Goal: Task Accomplishment & Management: Manage account settings

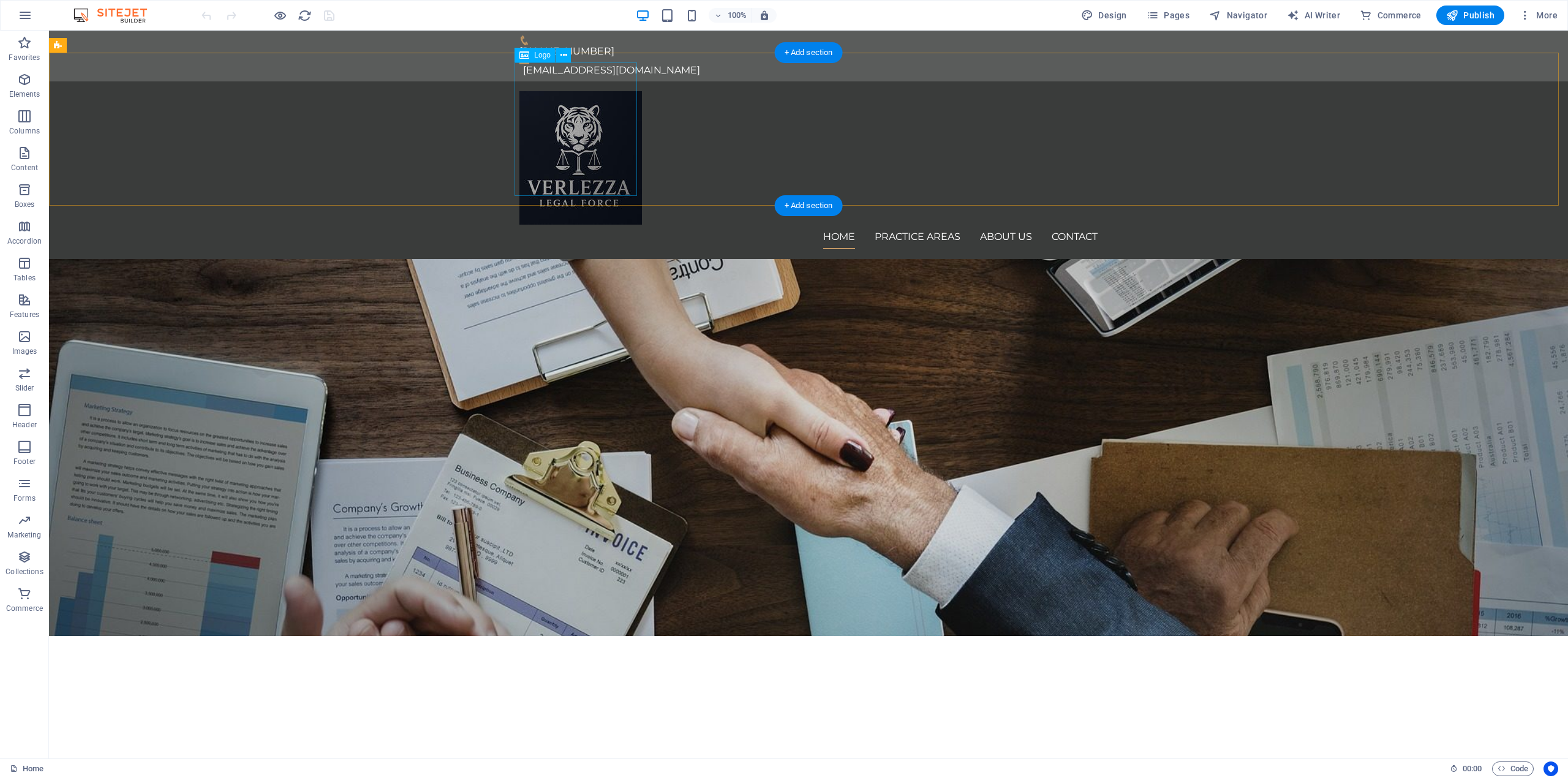
click at [586, 160] on div at bounding box center [808, 158] width 578 height 133
click at [562, 55] on icon at bounding box center [564, 56] width 7 height 13
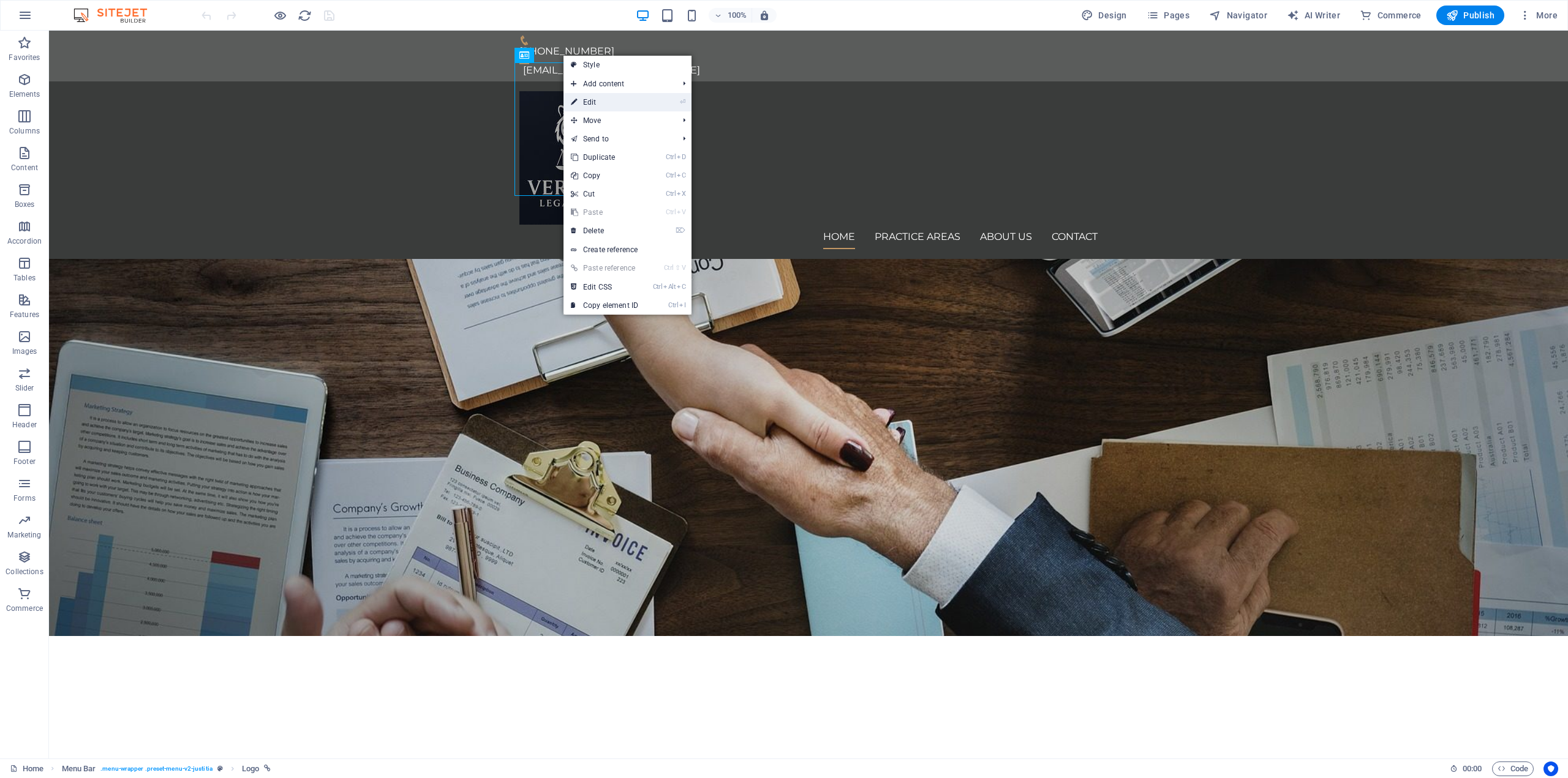
click at [637, 98] on link "⏎ Edit" at bounding box center [604, 102] width 82 height 18
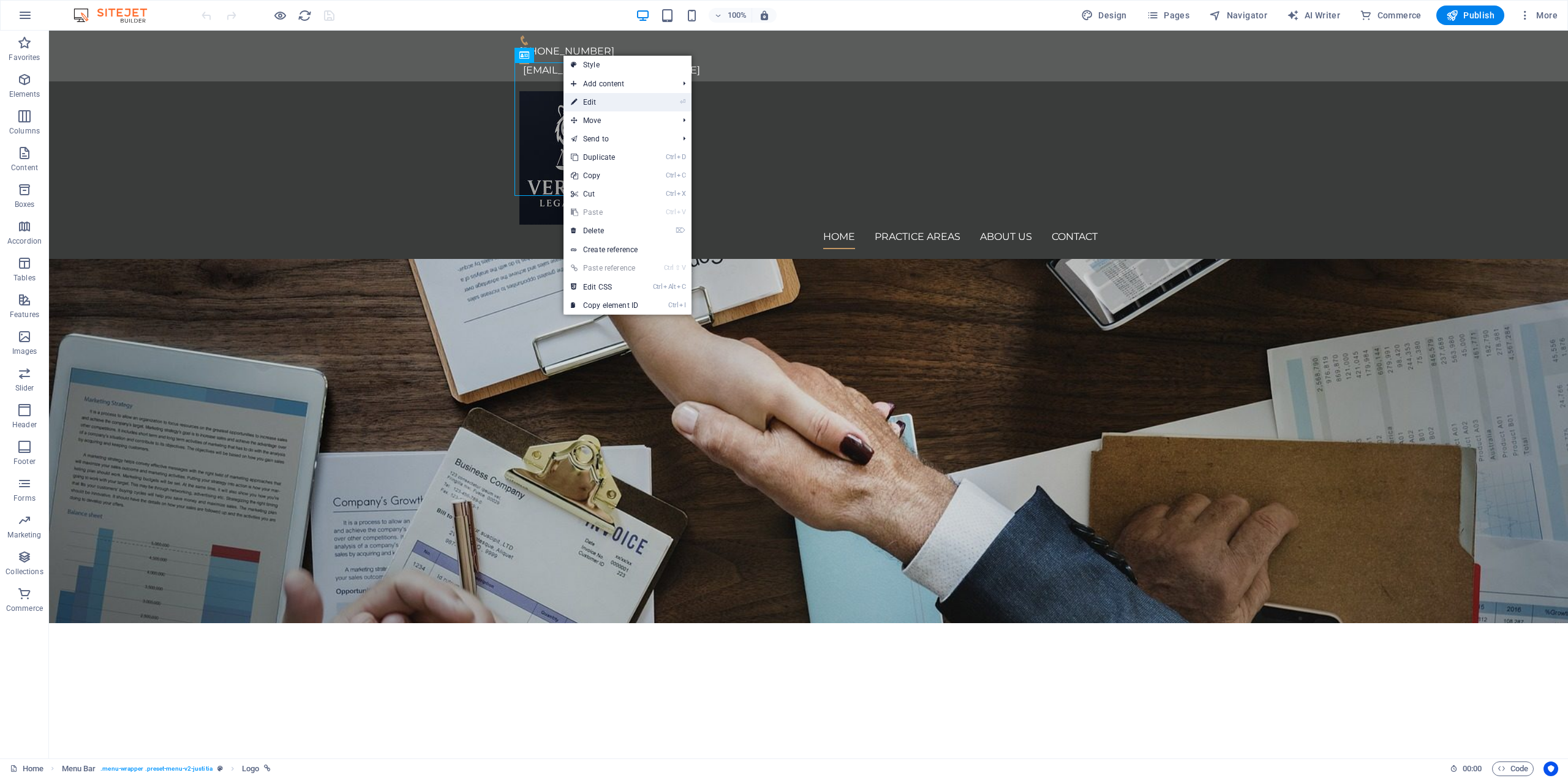
select select "px"
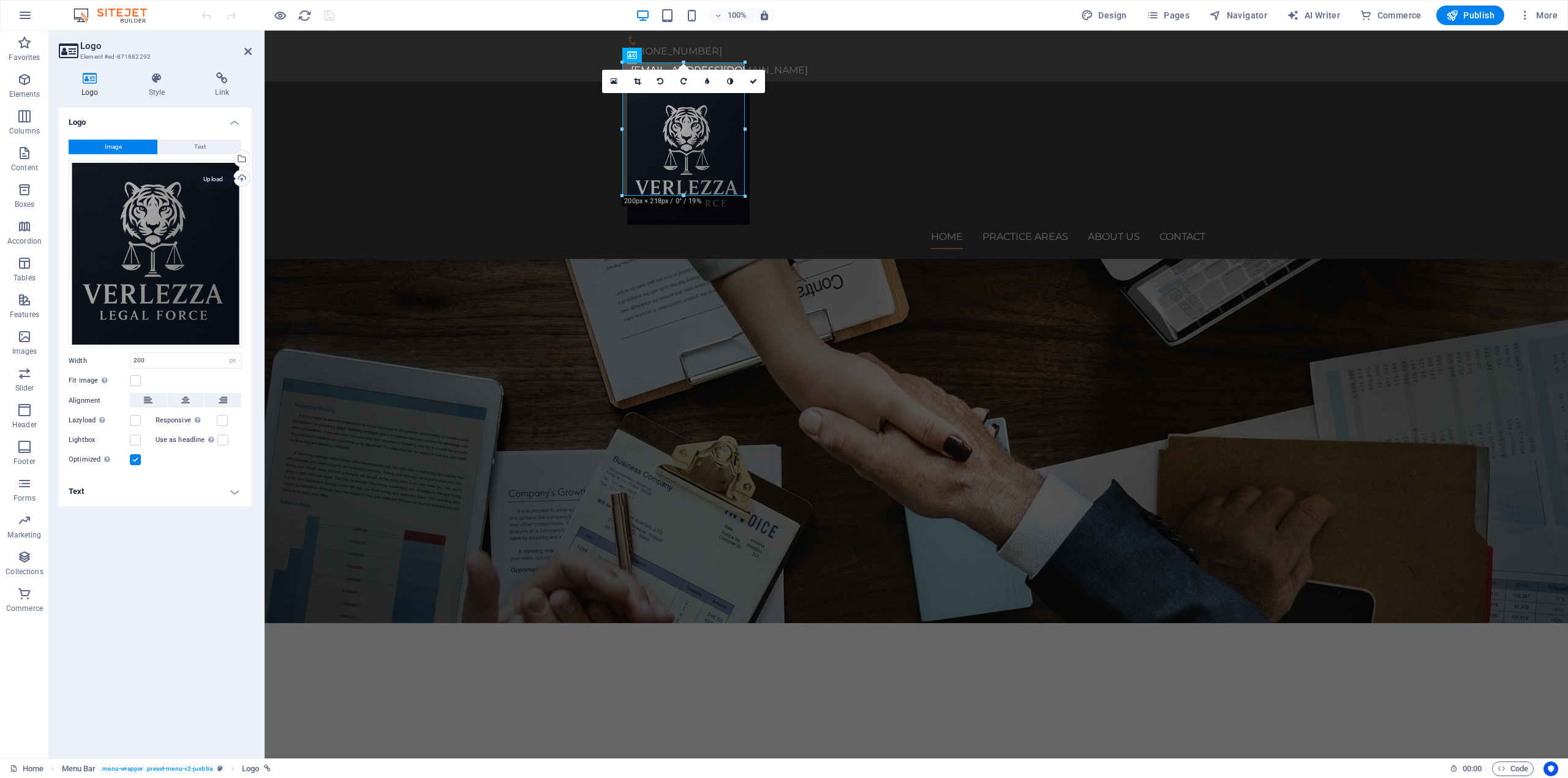
click at [240, 175] on div "Upload" at bounding box center [240, 178] width 18 height 18
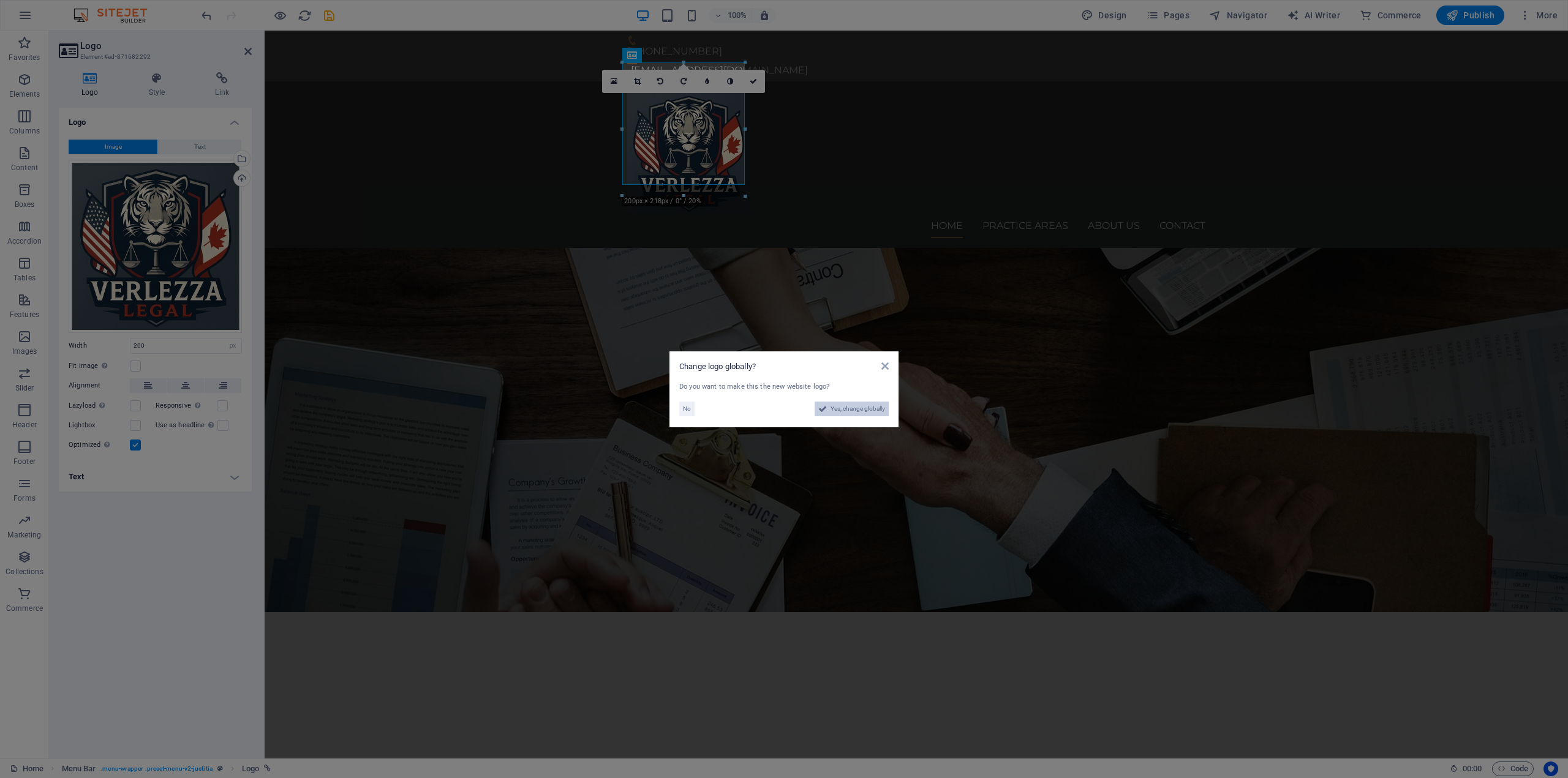
click at [866, 407] on span "Yes, change globally" at bounding box center [858, 410] width 55 height 15
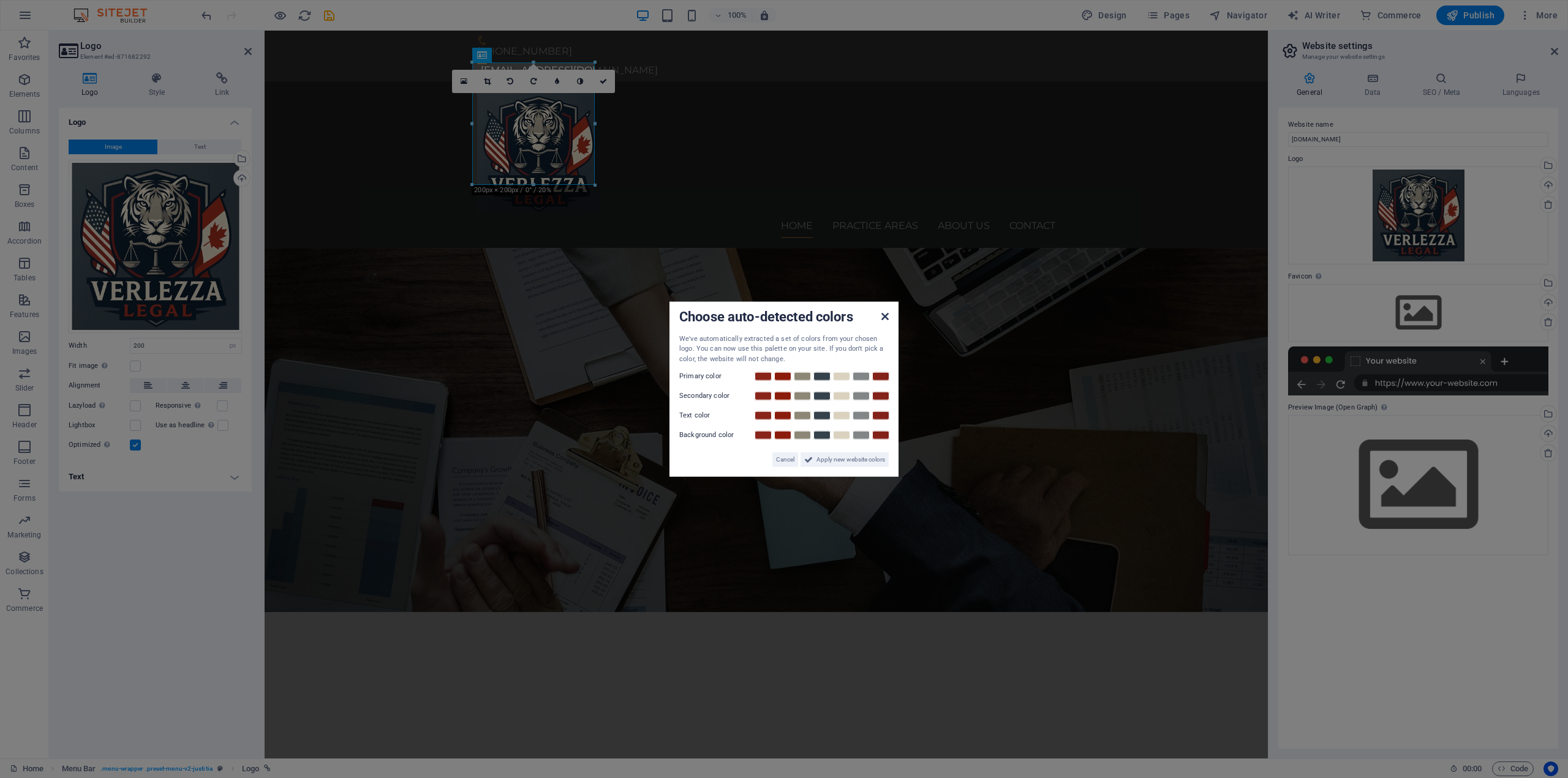
click at [886, 318] on icon at bounding box center [885, 316] width 8 height 9
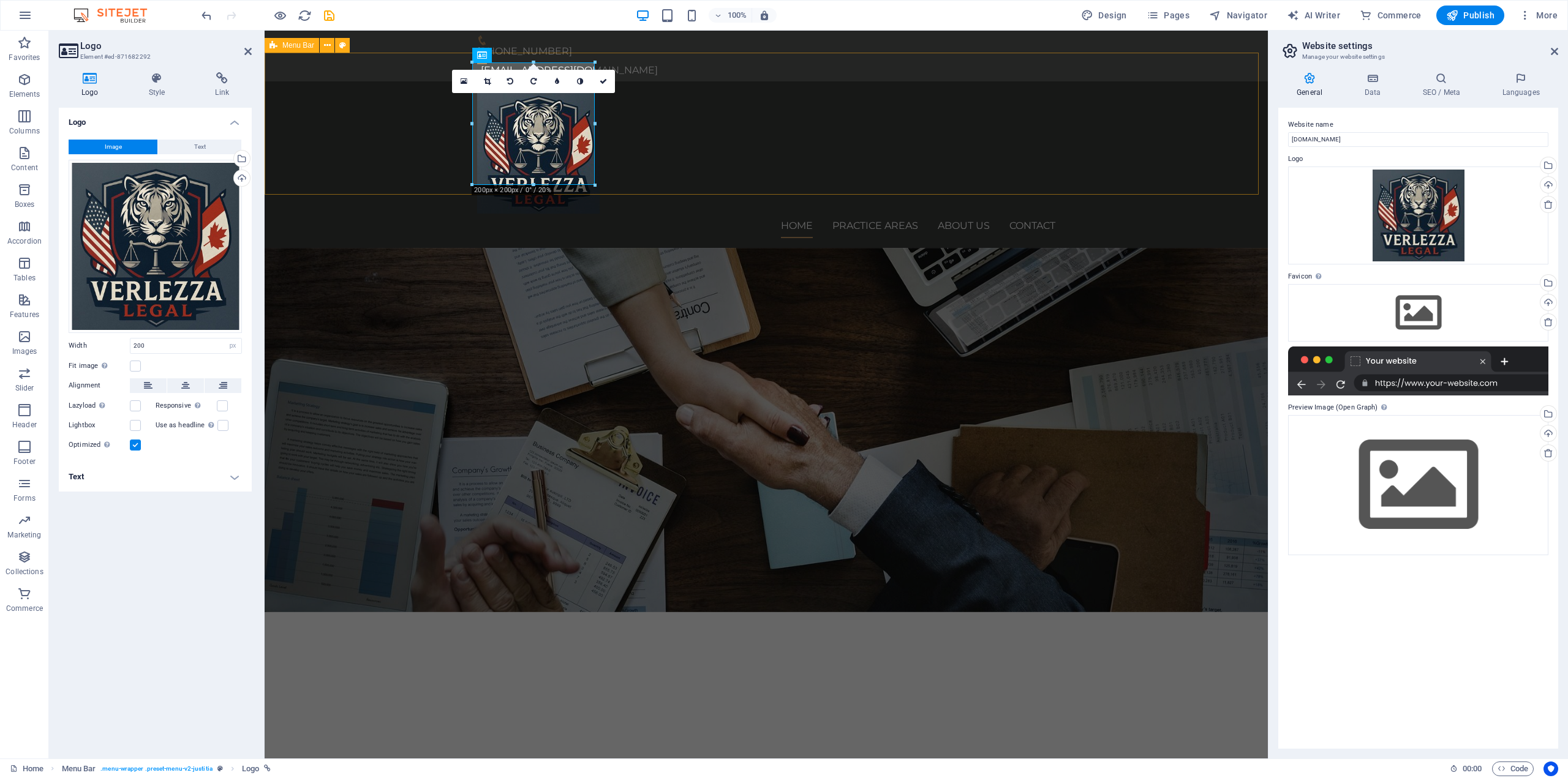
click at [382, 134] on div "Home Practice Areas About us Contact" at bounding box center [766, 164] width 1003 height 166
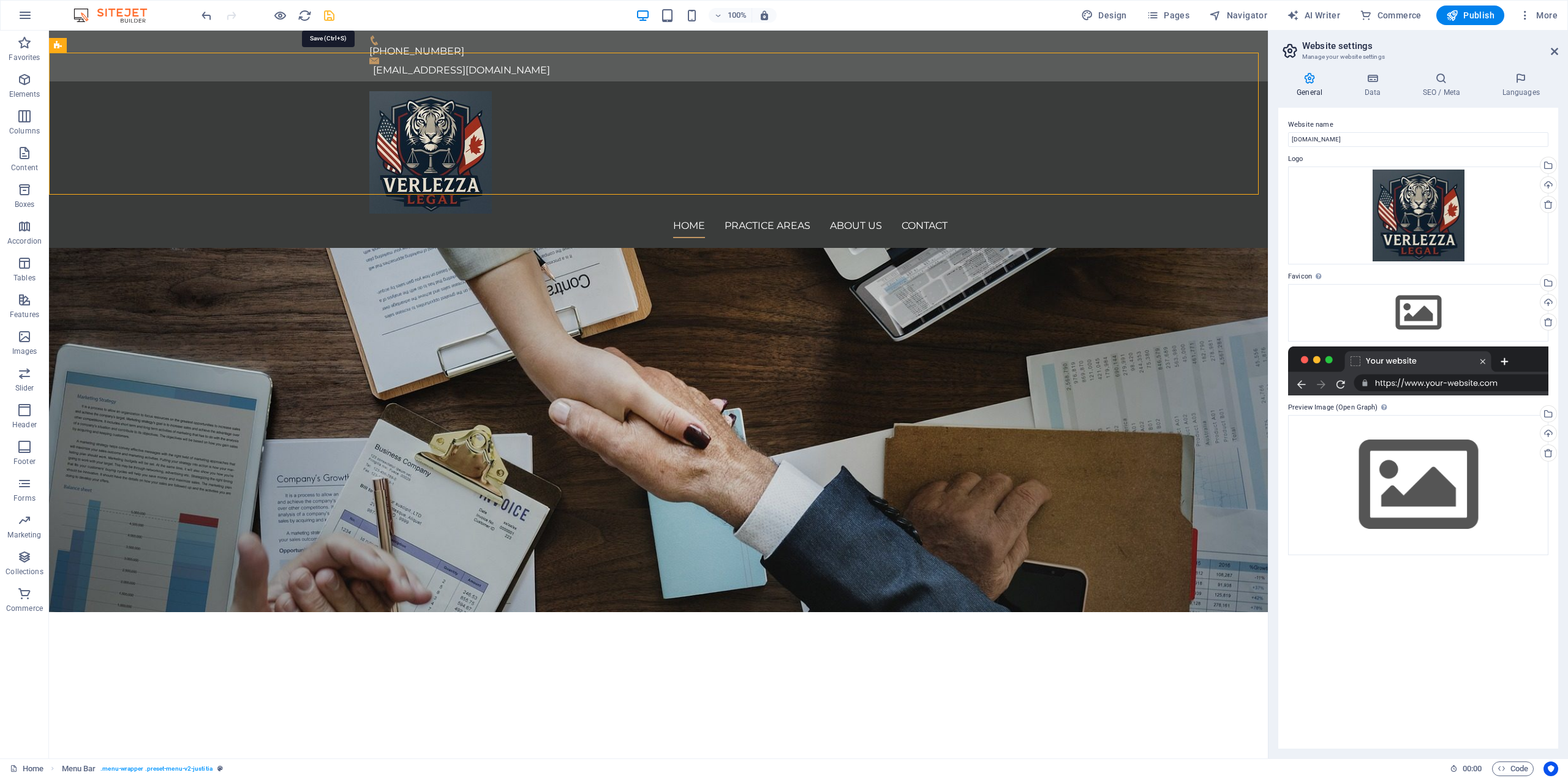
click at [333, 10] on icon "save" at bounding box center [329, 15] width 14 height 14
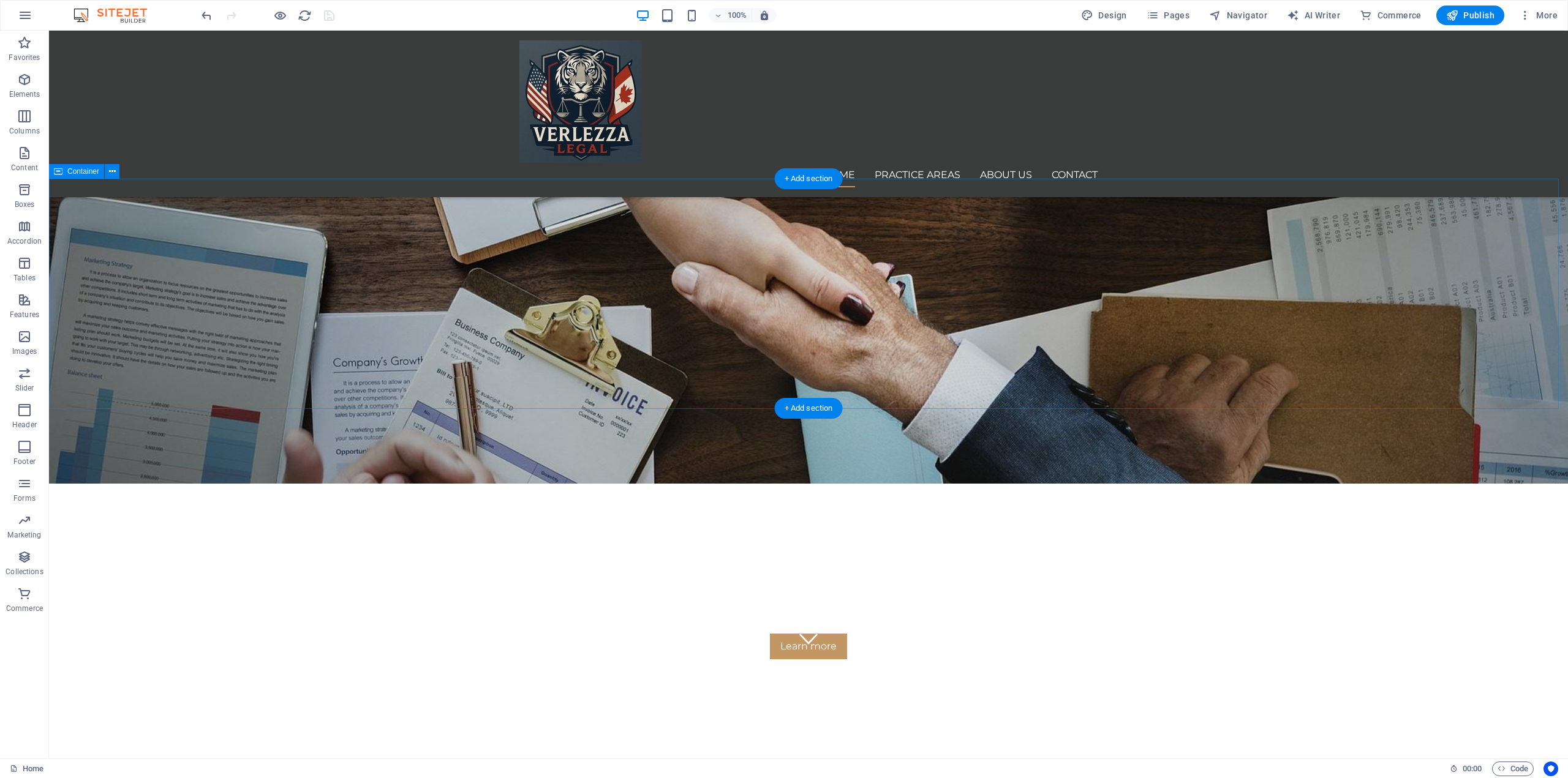
scroll to position [61, 0]
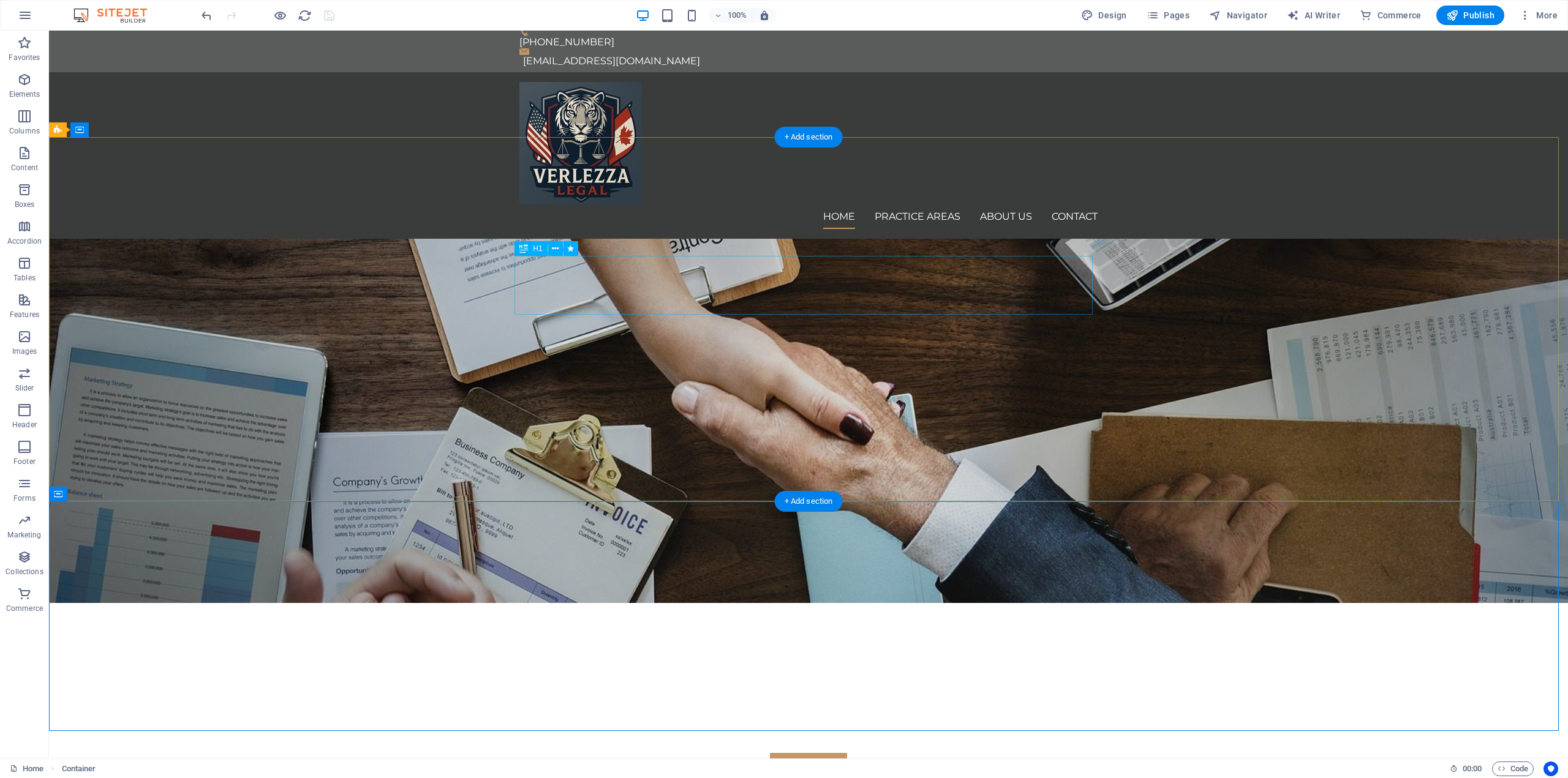
scroll to position [0, 0]
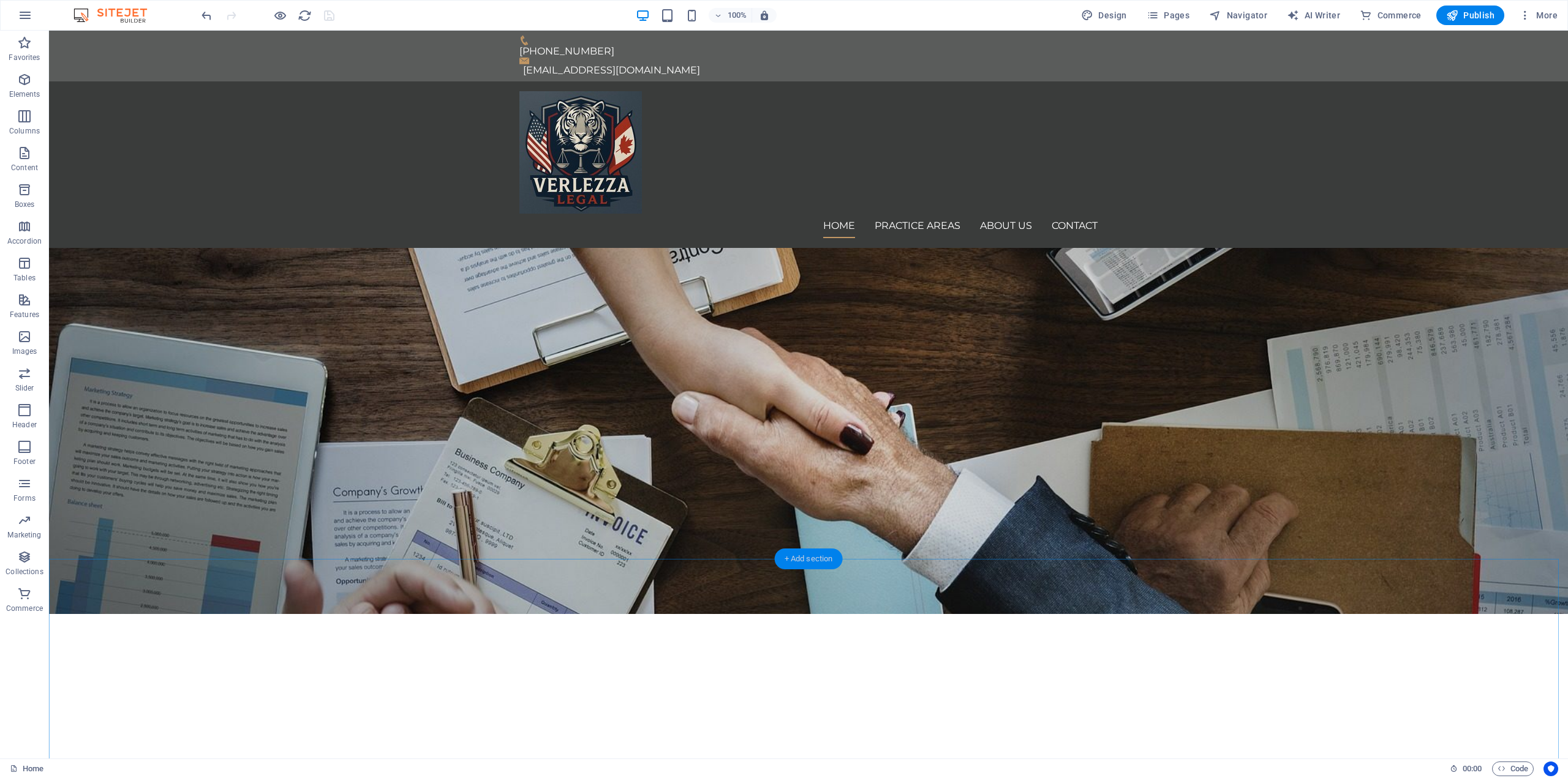
click at [816, 558] on div "+ Add section" at bounding box center [809, 559] width 68 height 21
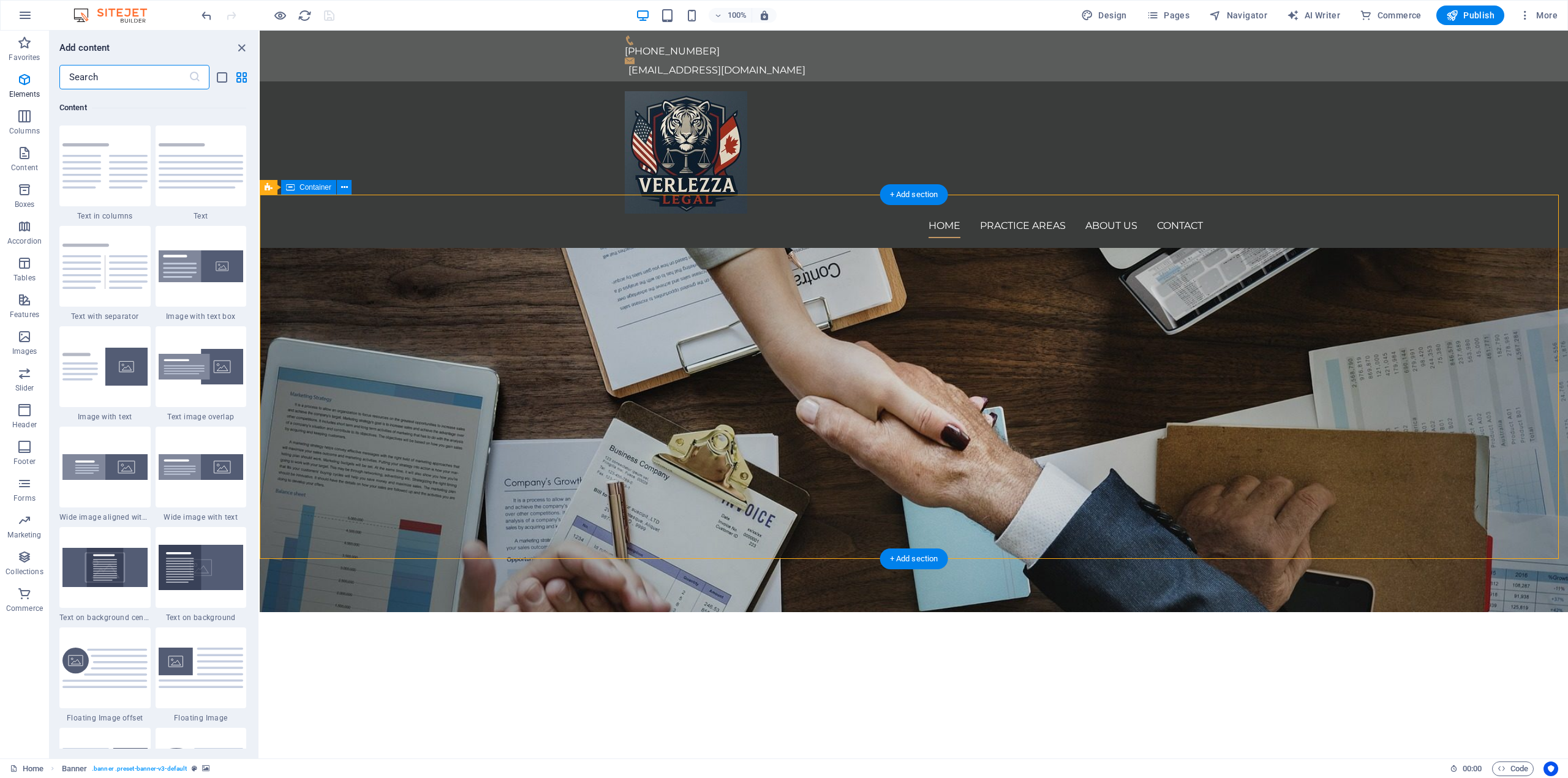
scroll to position [2143, 0]
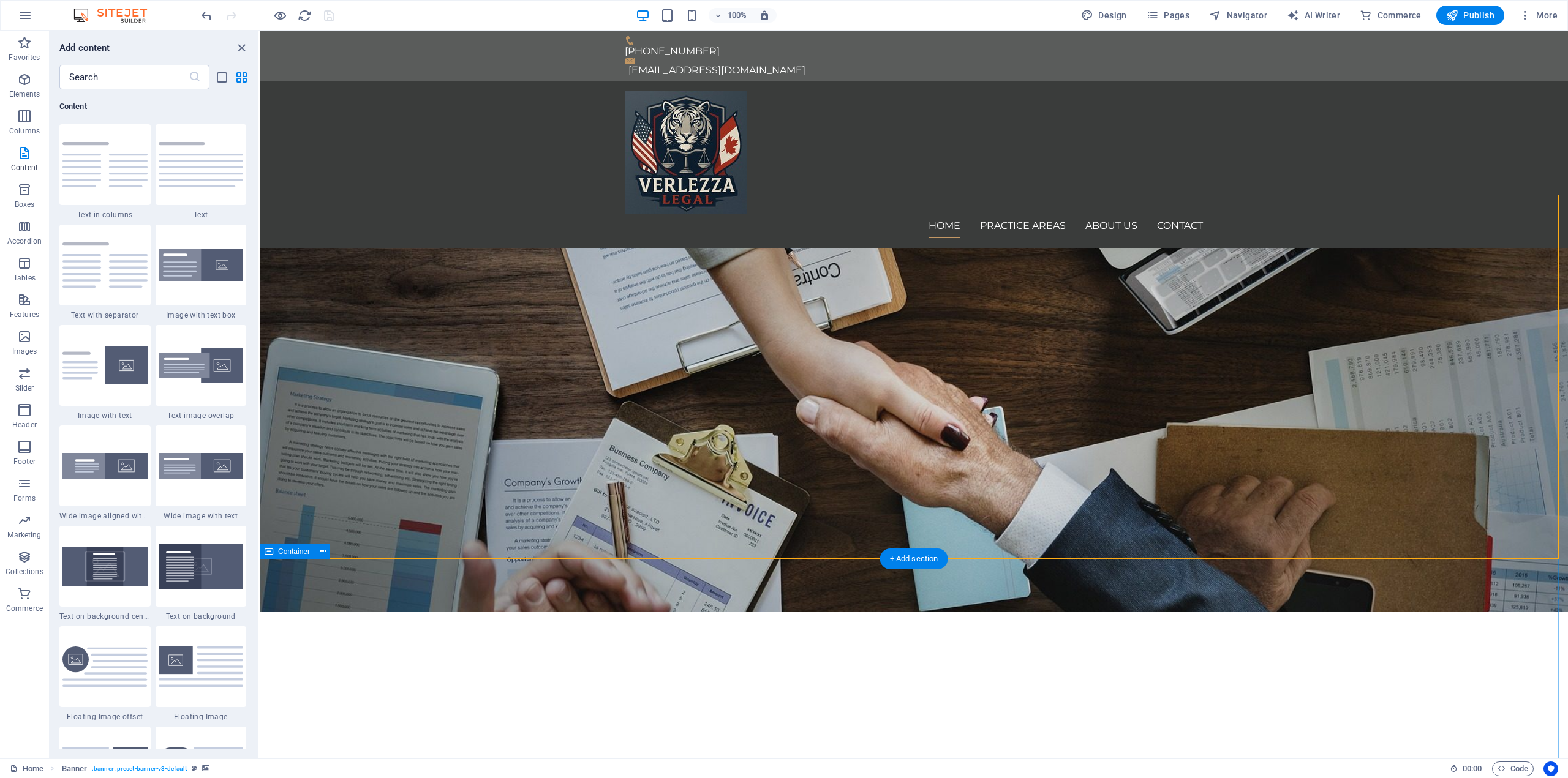
click at [968, 662] on div "We protect your rights" at bounding box center [914, 691] width 578 height 59
click at [971, 613] on div "We protect your rights If you require reliable legal assistance, we're just a p…" at bounding box center [913, 725] width 1307 height 225
click at [960, 613] on div "We protect your rights If you require reliable legal assistance, we're just a p…" at bounding box center [913, 725] width 1307 height 225
click at [346, 187] on icon at bounding box center [344, 188] width 7 height 13
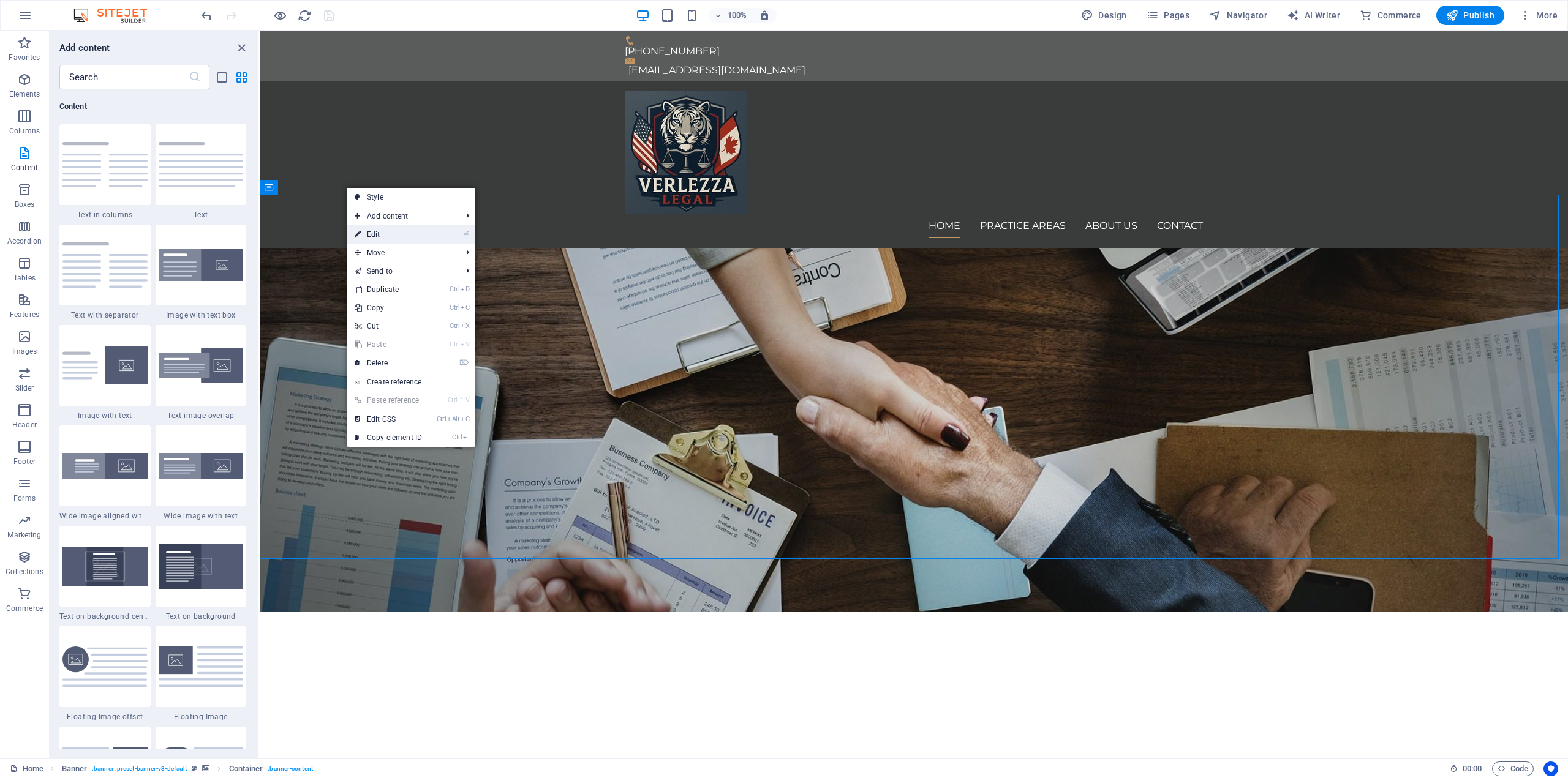
click at [410, 228] on link "⏎ Edit" at bounding box center [388, 234] width 82 height 18
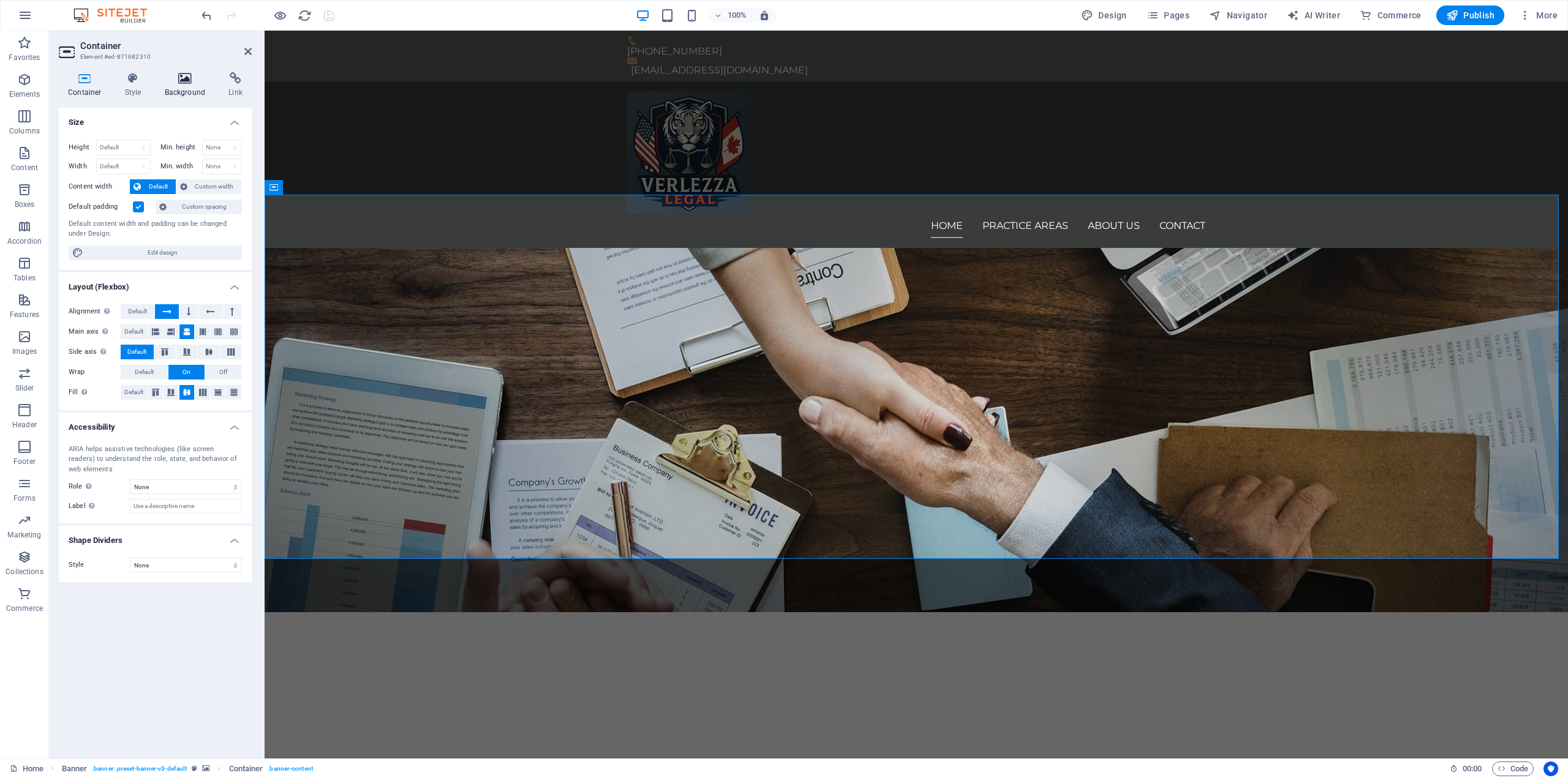
click at [184, 85] on h4 "Background" at bounding box center [188, 85] width 64 height 25
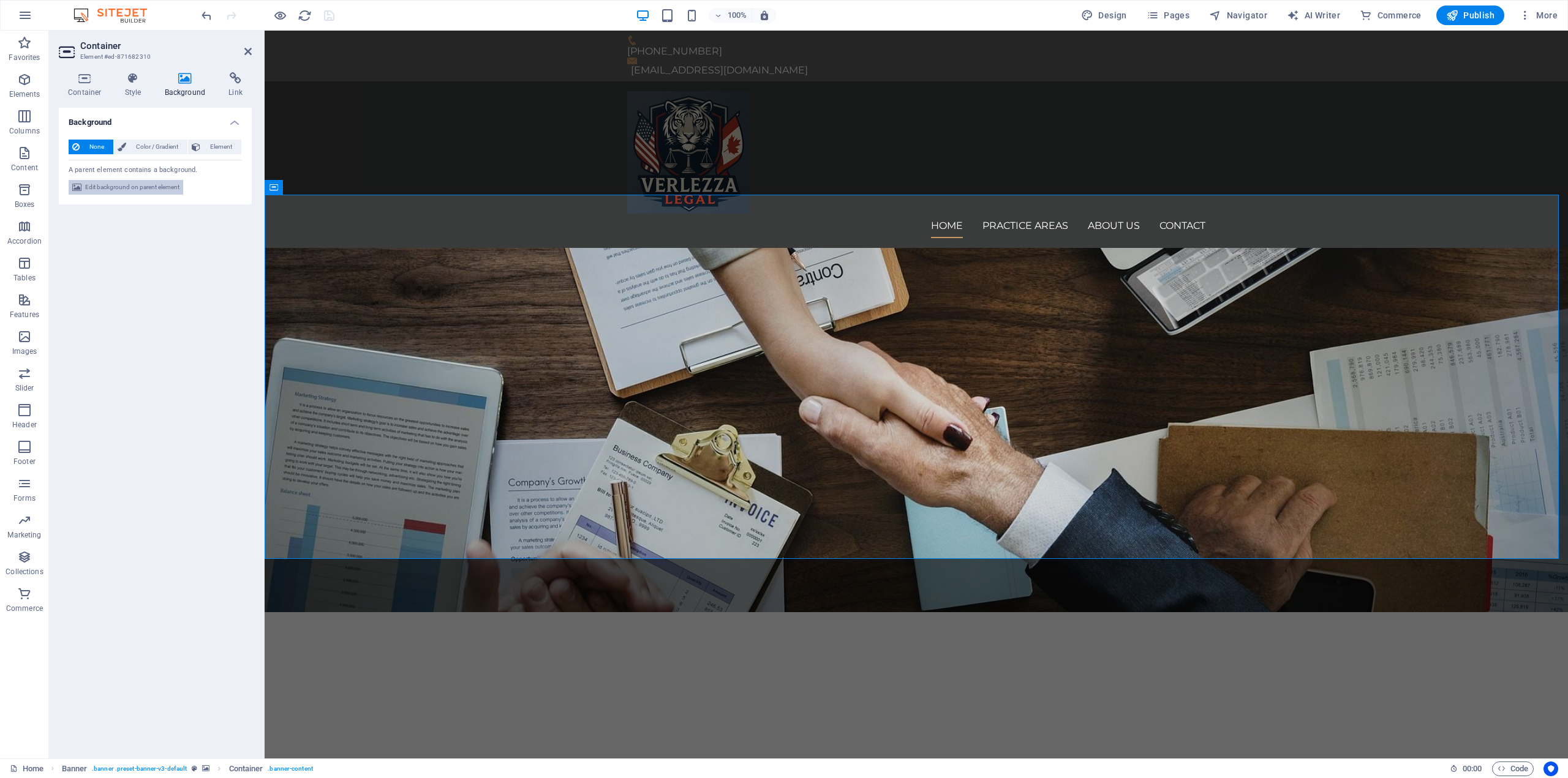
click at [152, 191] on span "Edit background on parent element" at bounding box center [132, 188] width 94 height 15
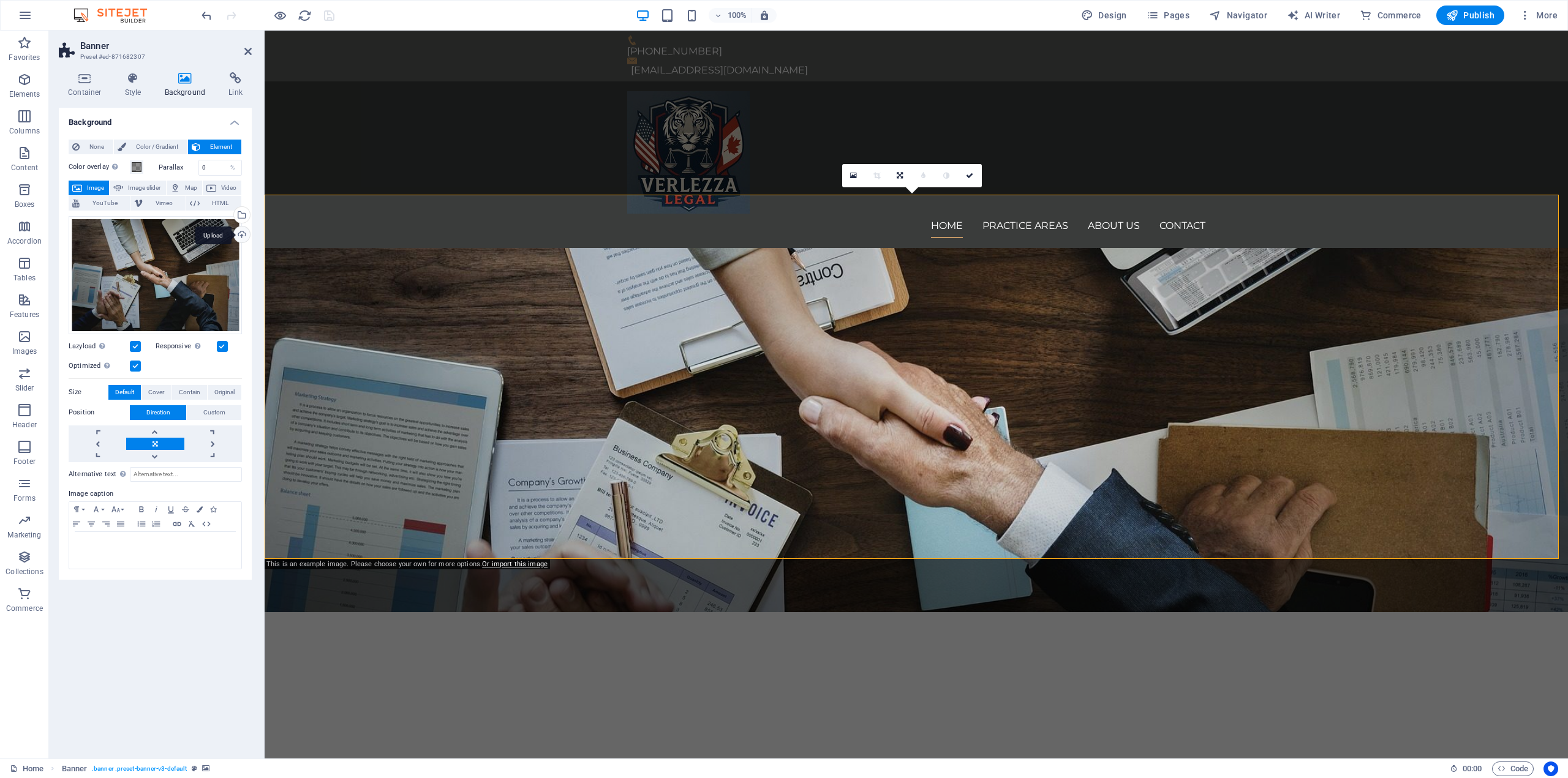
click at [244, 231] on div "Upload" at bounding box center [240, 235] width 18 height 18
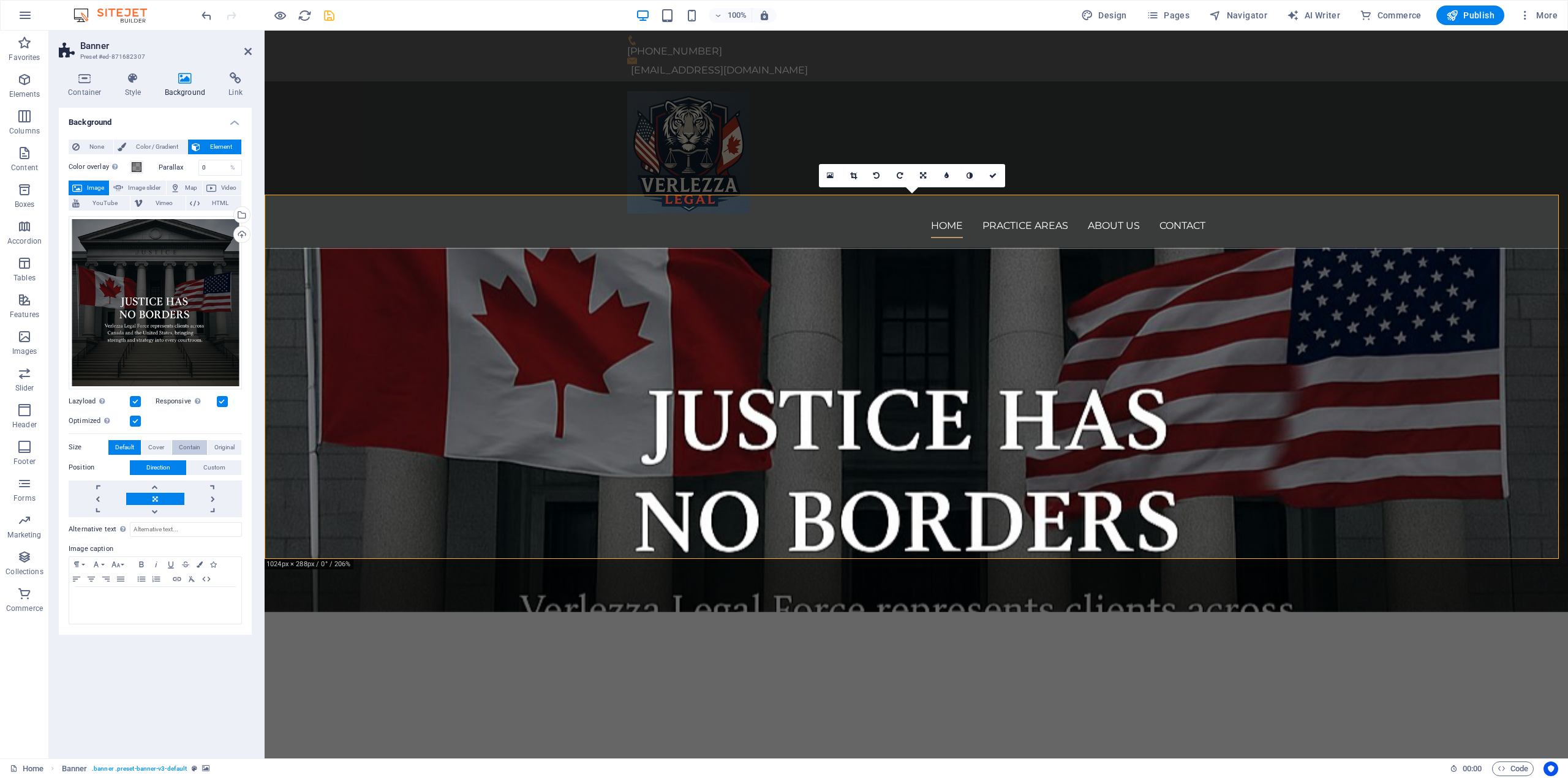
click at [192, 444] on span "Contain" at bounding box center [189, 448] width 22 height 15
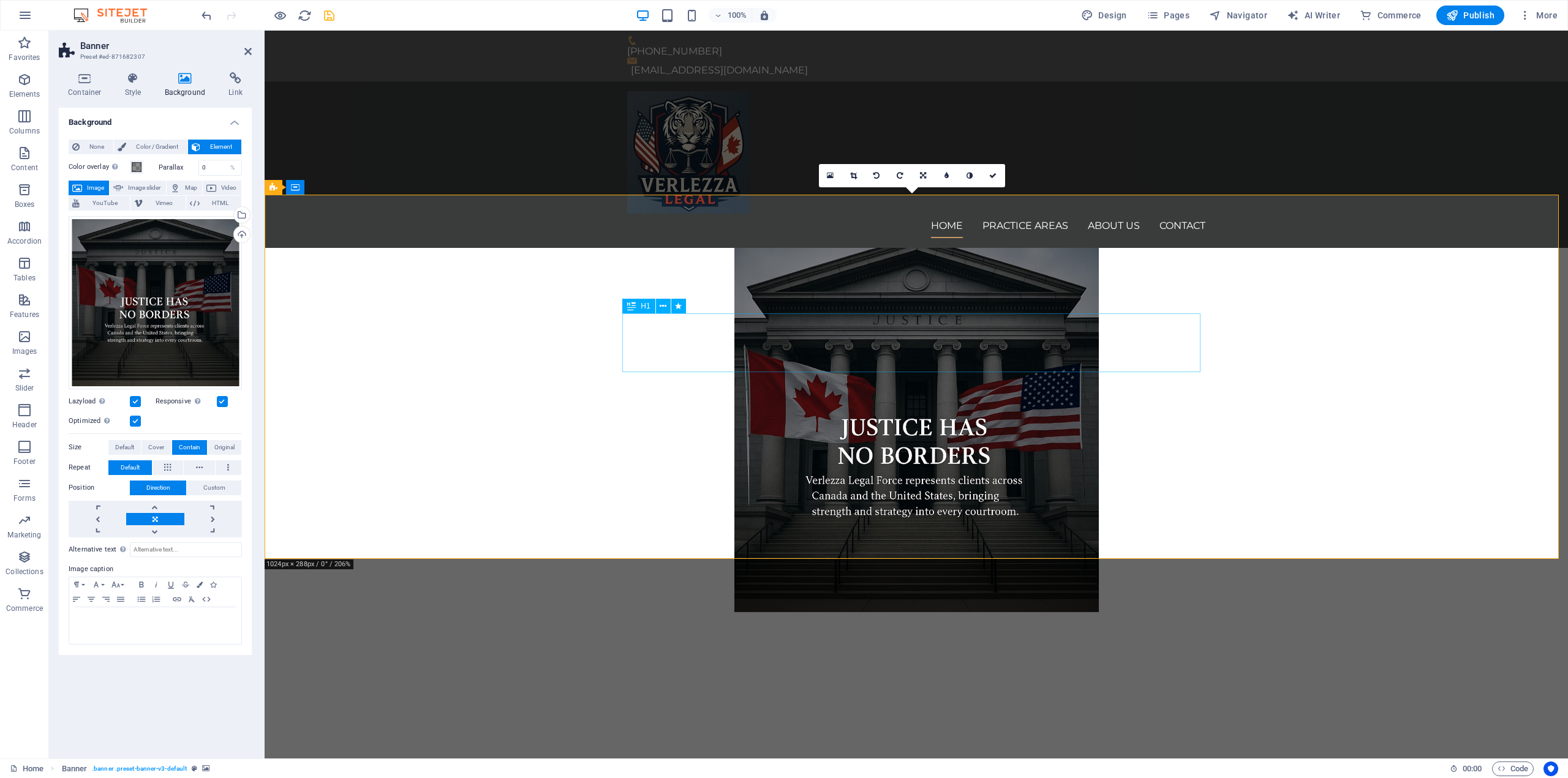
click at [923, 662] on div "We protect your rights" at bounding box center [916, 691] width 578 height 59
click at [886, 662] on div "We protect your rights" at bounding box center [916, 691] width 578 height 59
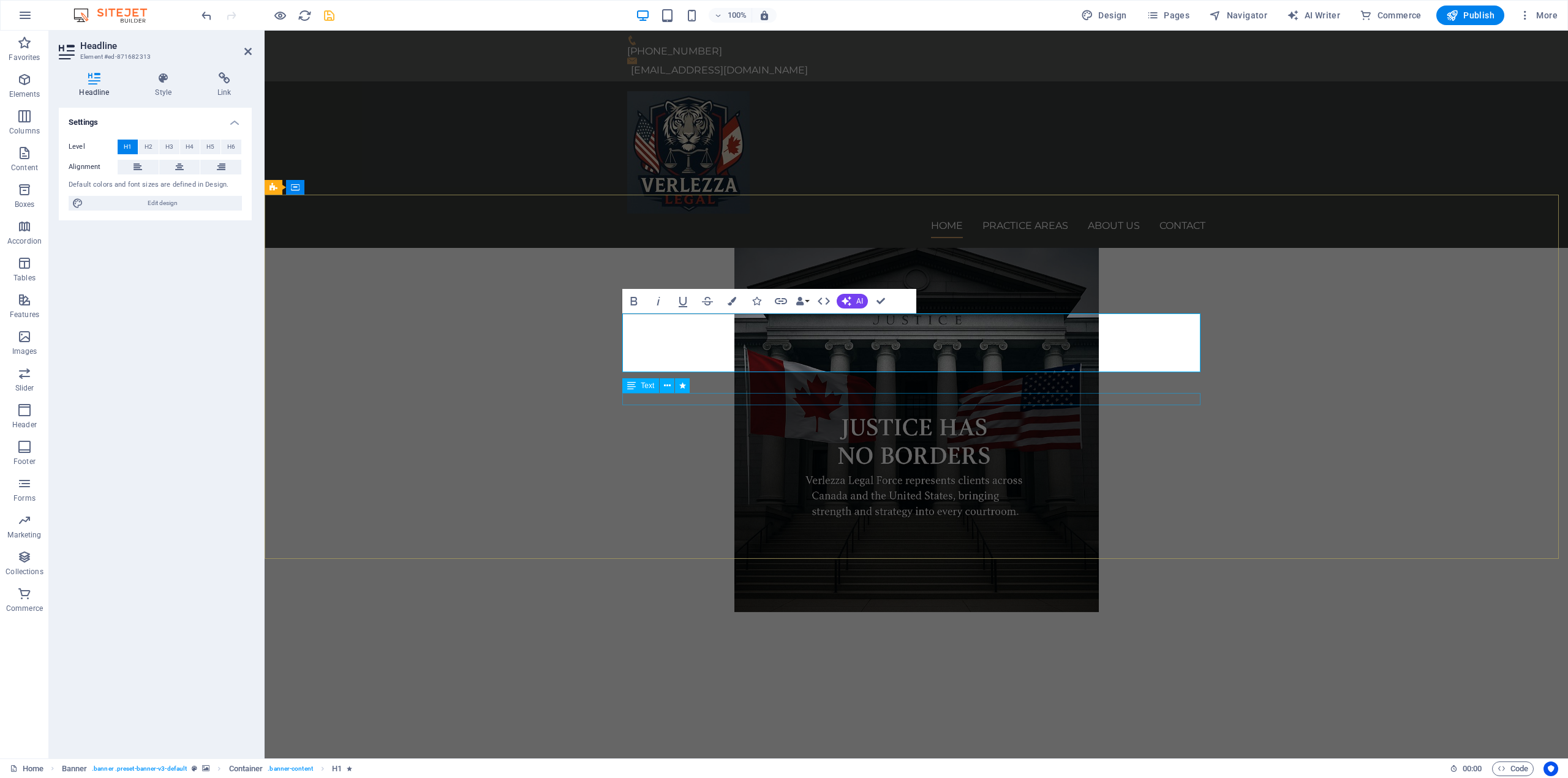
click at [1248, 613] on div "​ If you require reliable legal assistance, we're just a phone call away. Learn…" at bounding box center [916, 725] width 1303 height 225
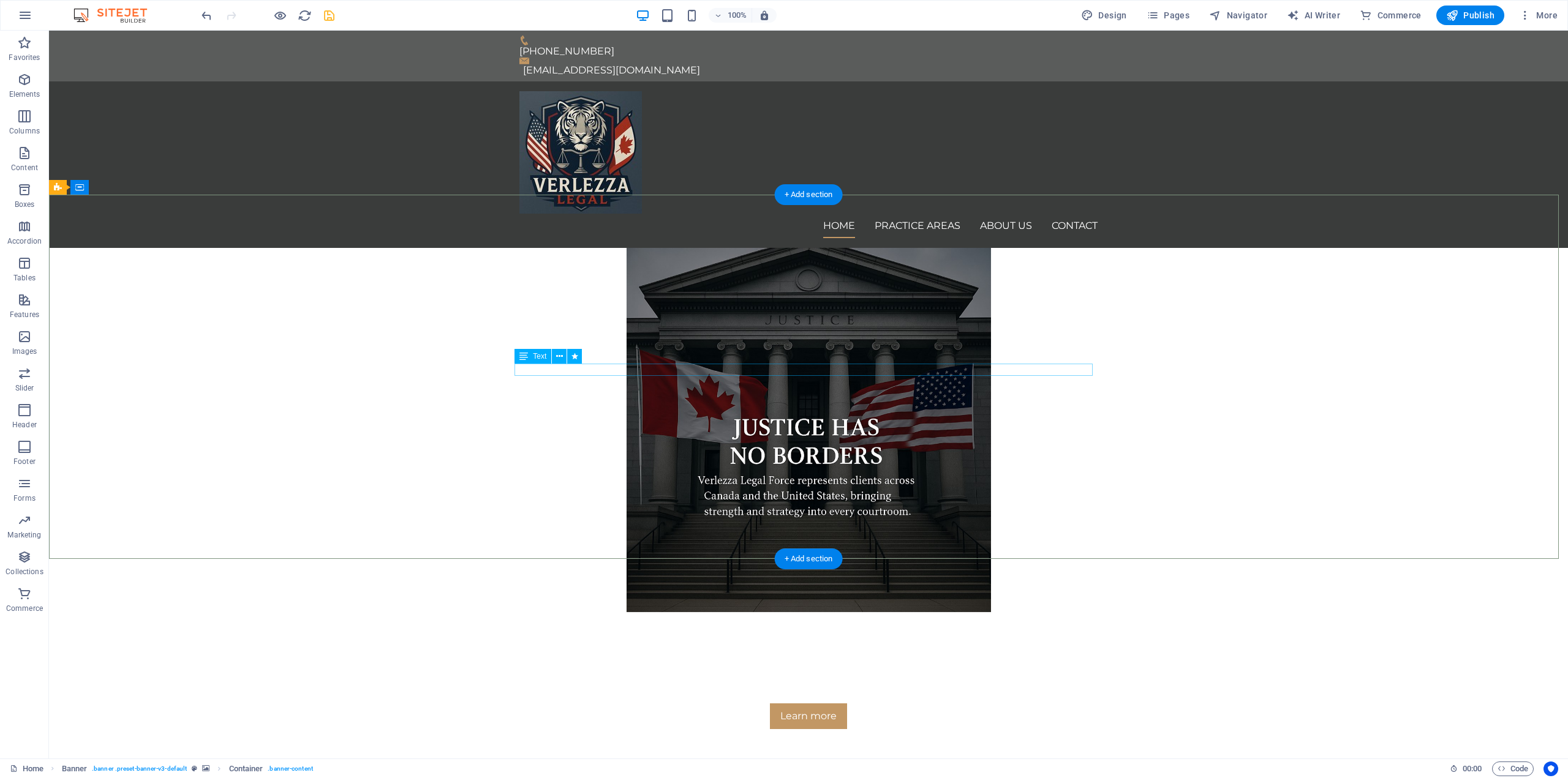
click at [776, 683] on div "If you require reliable legal assistance, we're just a phone call away." at bounding box center [808, 688] width 578 height 12
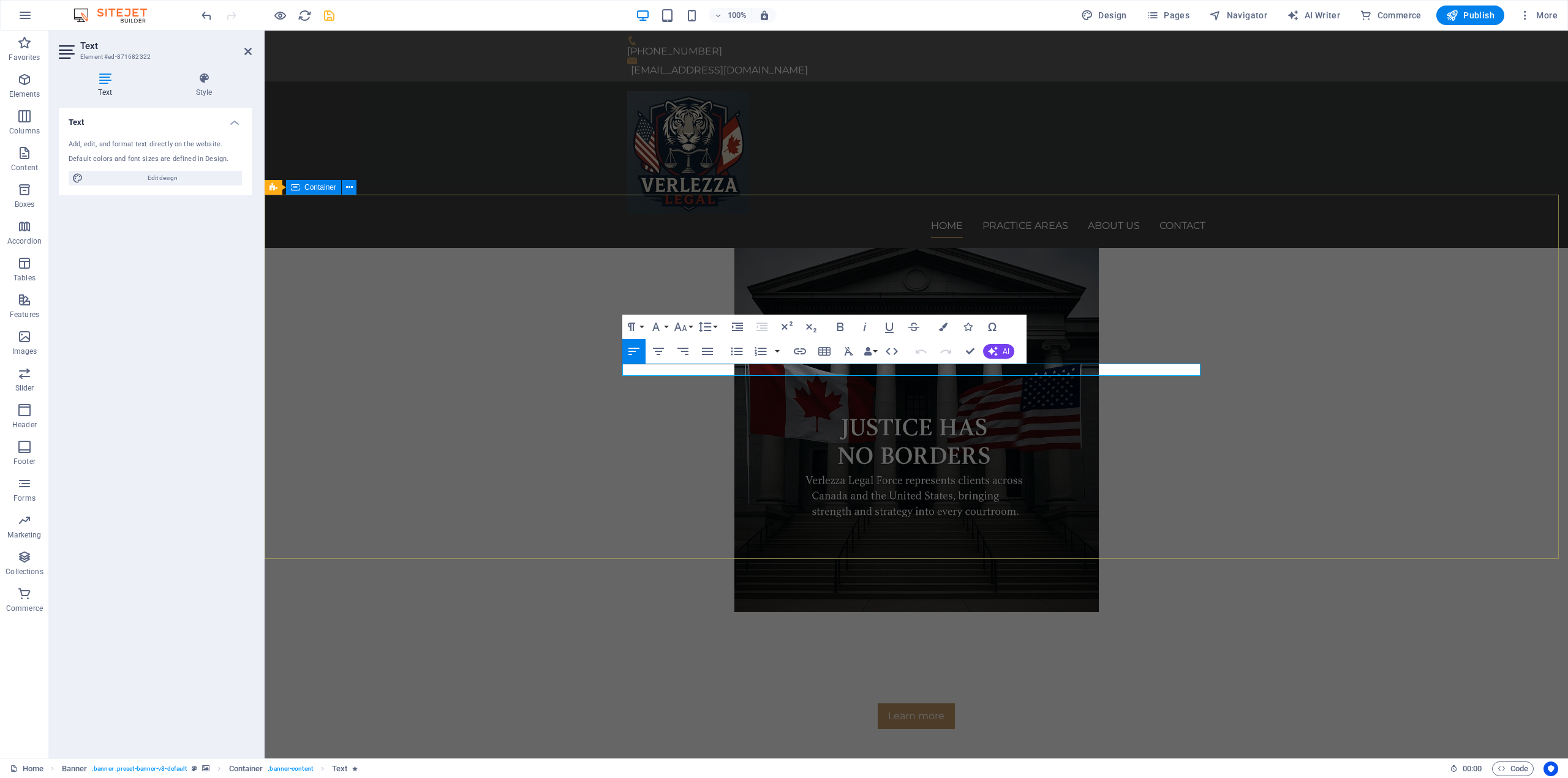
drag, startPoint x: 1400, startPoint y: 490, endPoint x: 1616, endPoint y: 490, distance: 216.0
click at [1567, 613] on div "Learn more" at bounding box center [916, 696] width 1303 height 166
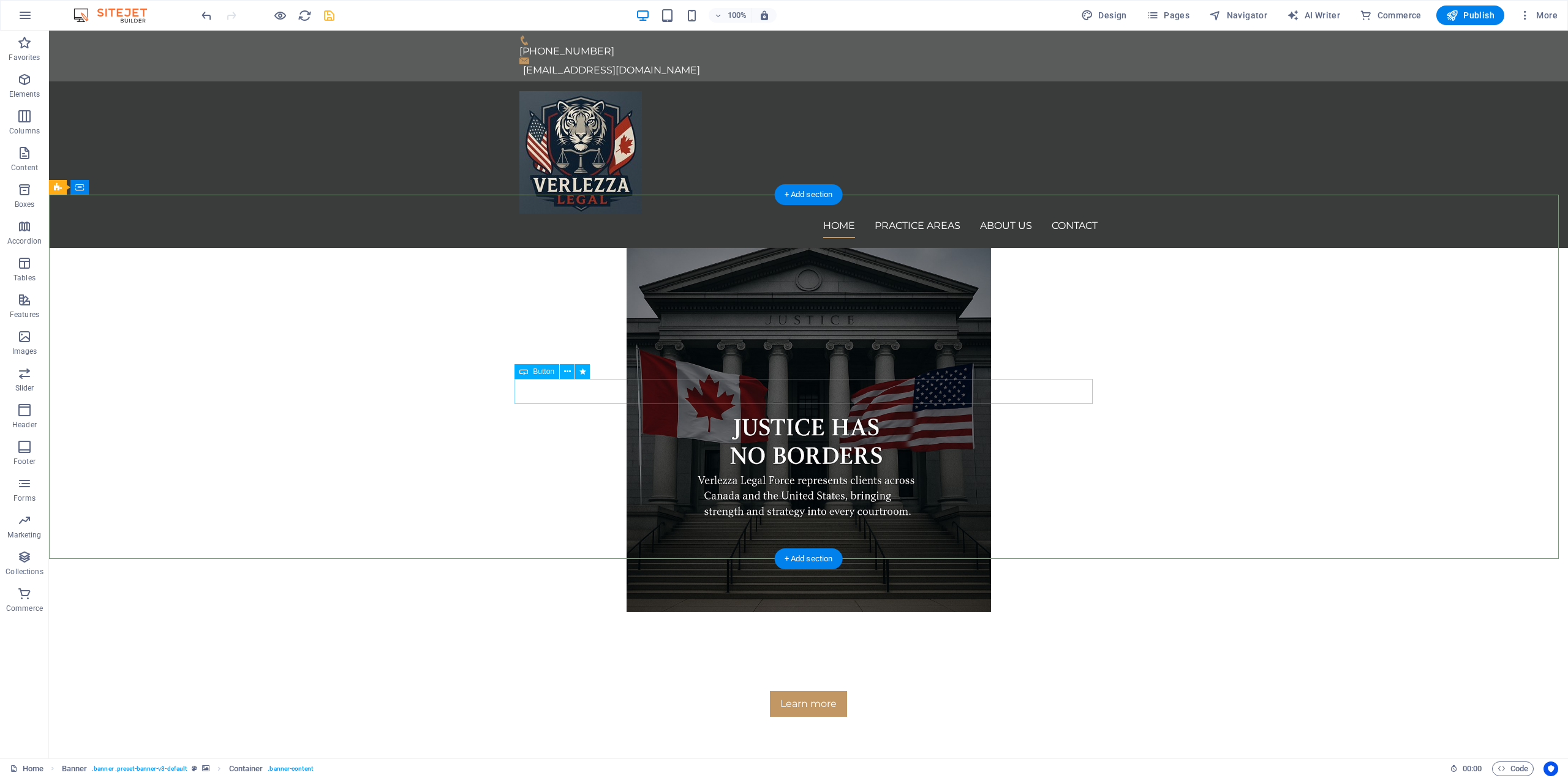
click at [810, 691] on div "Learn more" at bounding box center [808, 703] width 578 height 25
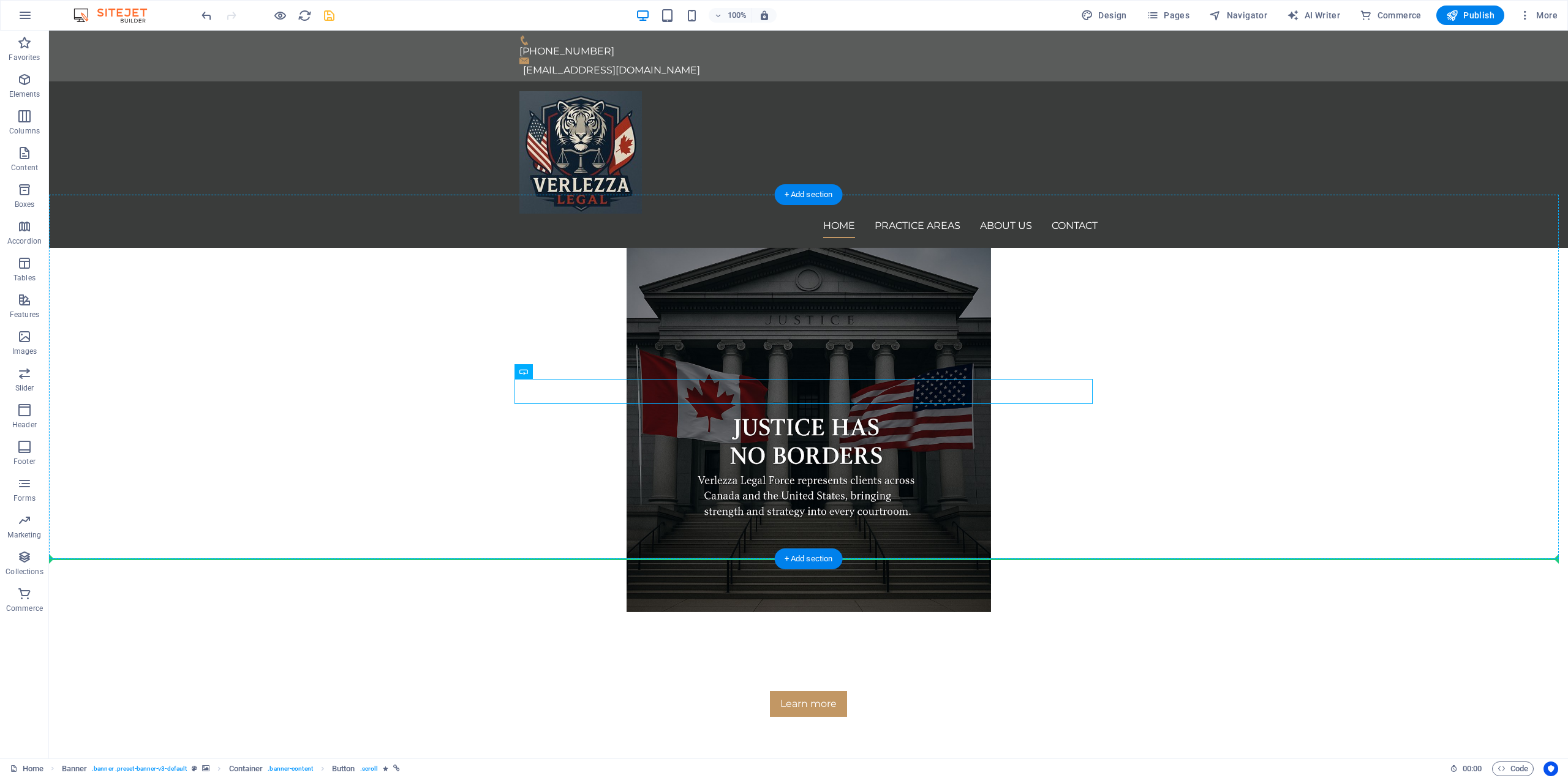
drag, startPoint x: 889, startPoint y: 393, endPoint x: 895, endPoint y: 437, distance: 44.4
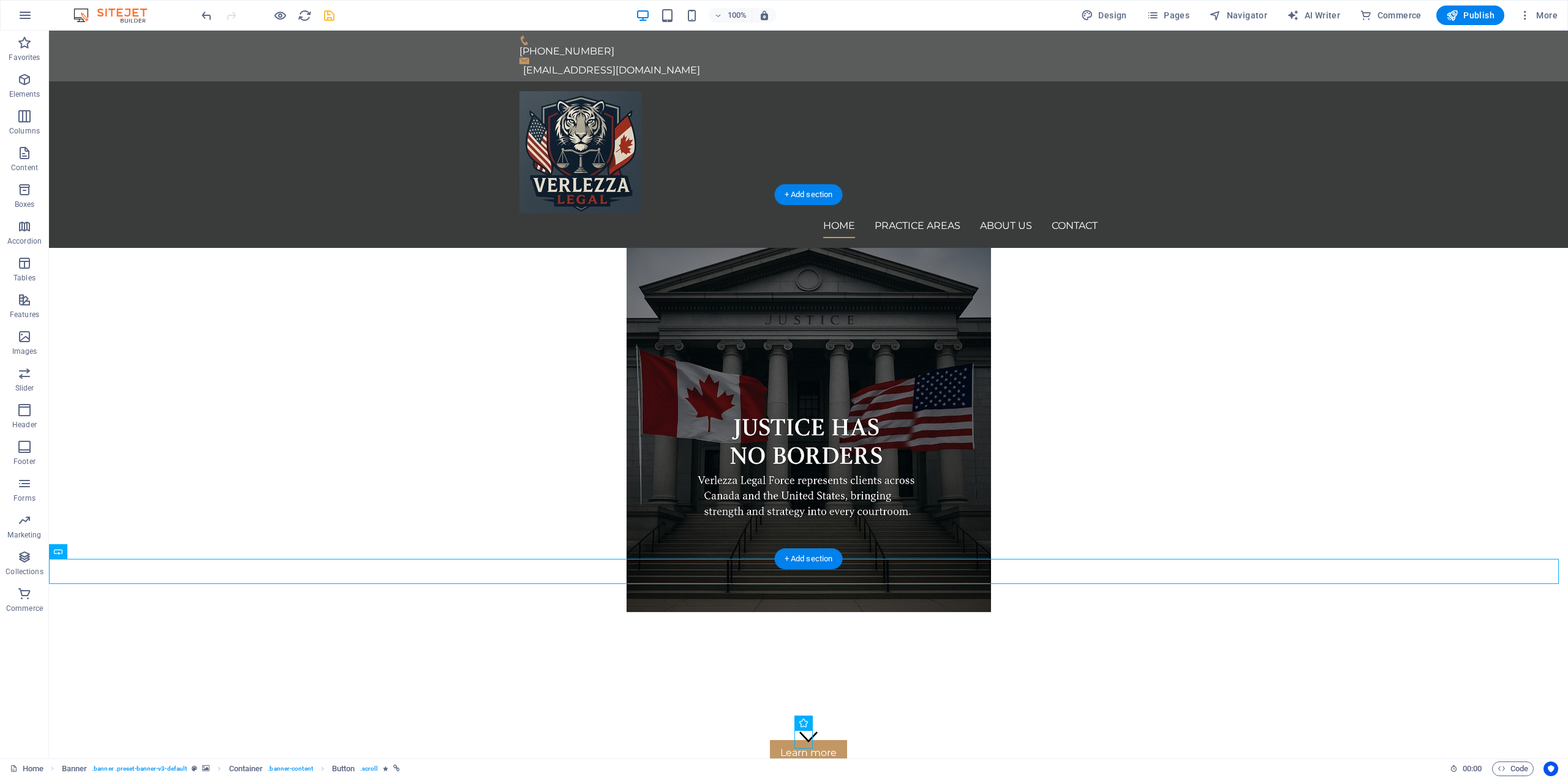
click at [895, 613] on div at bounding box center [808, 677] width 1519 height 128
click at [1154, 613] on div at bounding box center [808, 677] width 1519 height 128
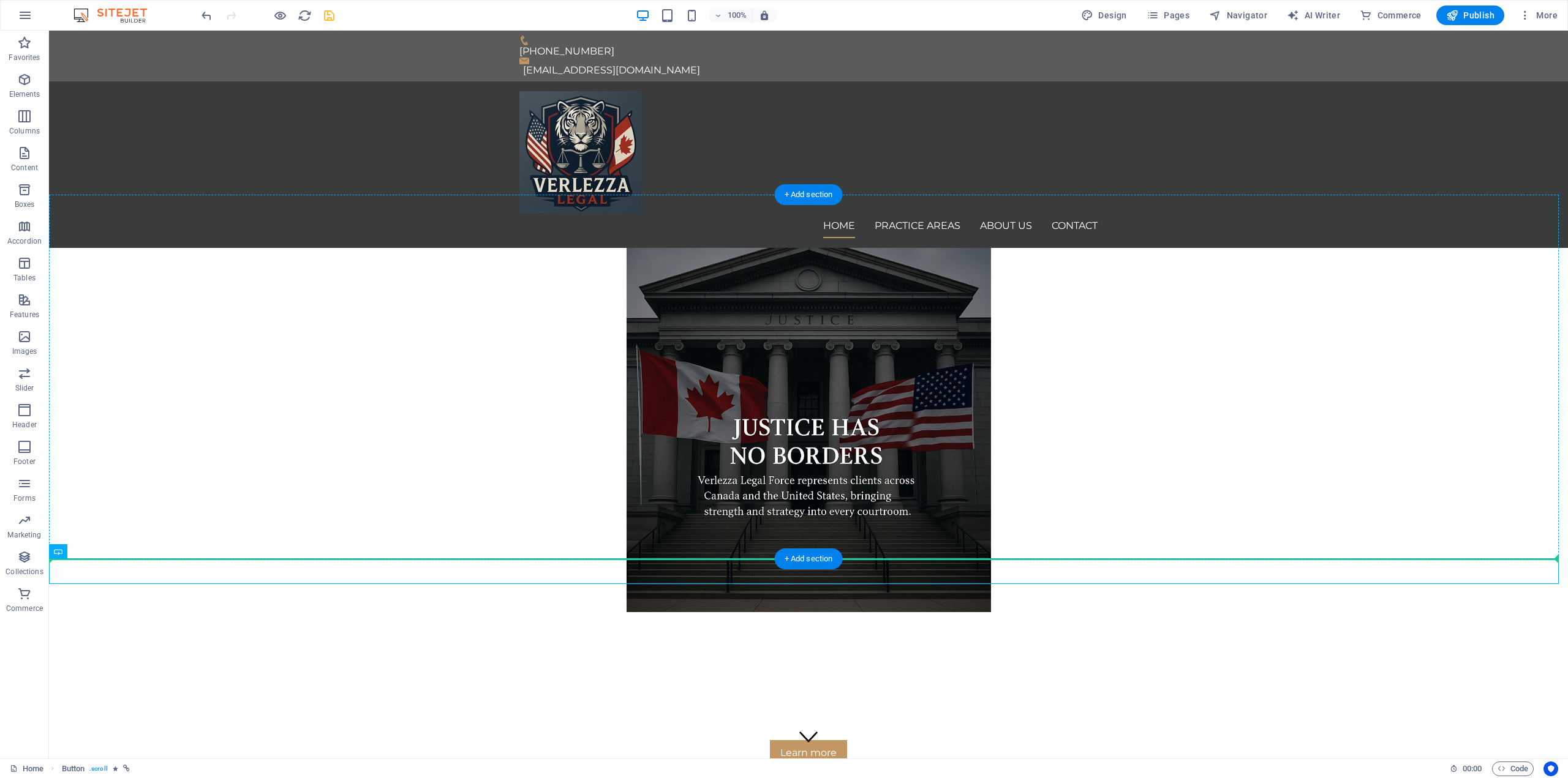
drag, startPoint x: 767, startPoint y: 571, endPoint x: 801, endPoint y: 421, distance: 153.8
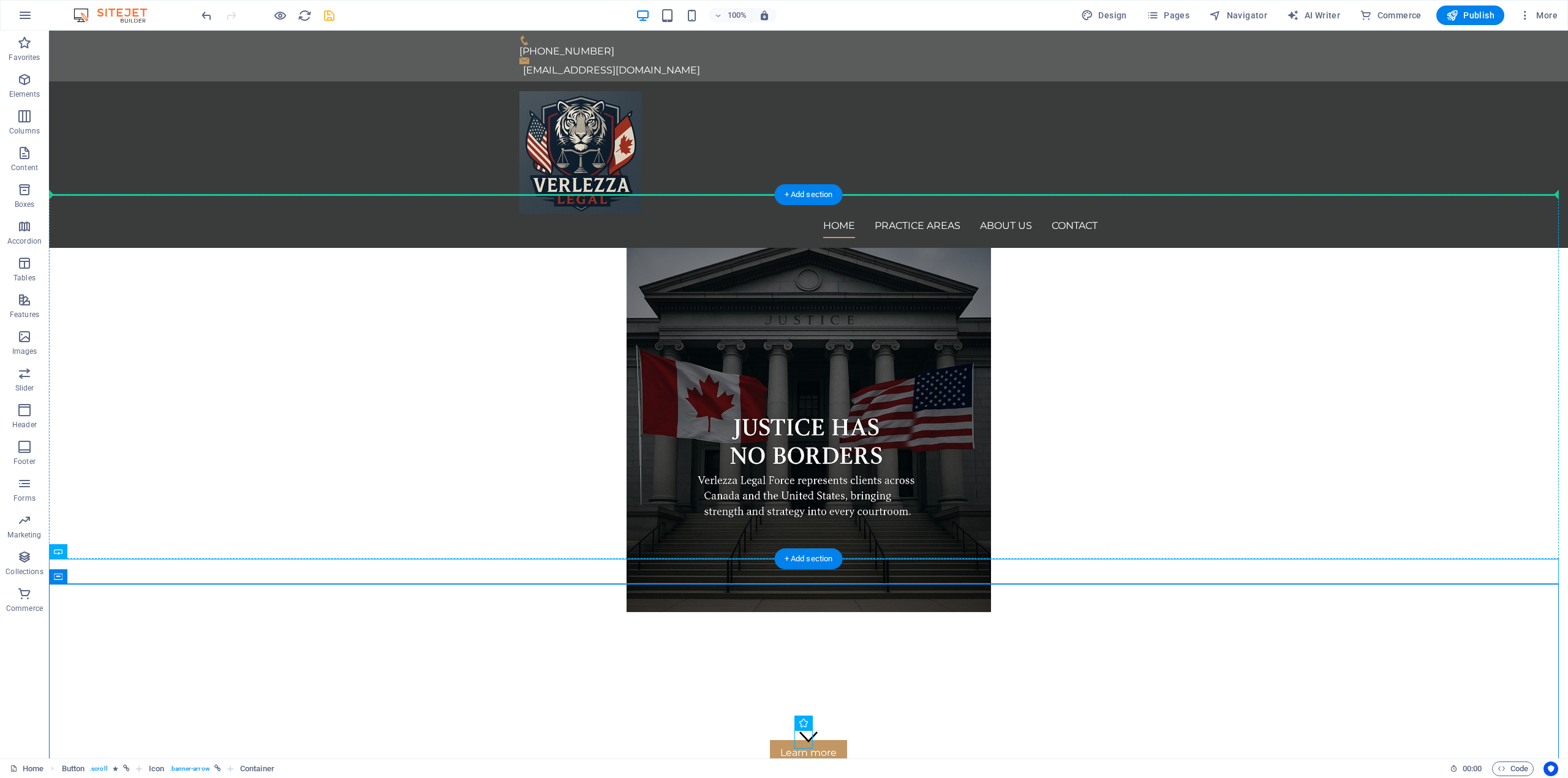
drag, startPoint x: 771, startPoint y: 569, endPoint x: 810, endPoint y: 334, distance: 238.2
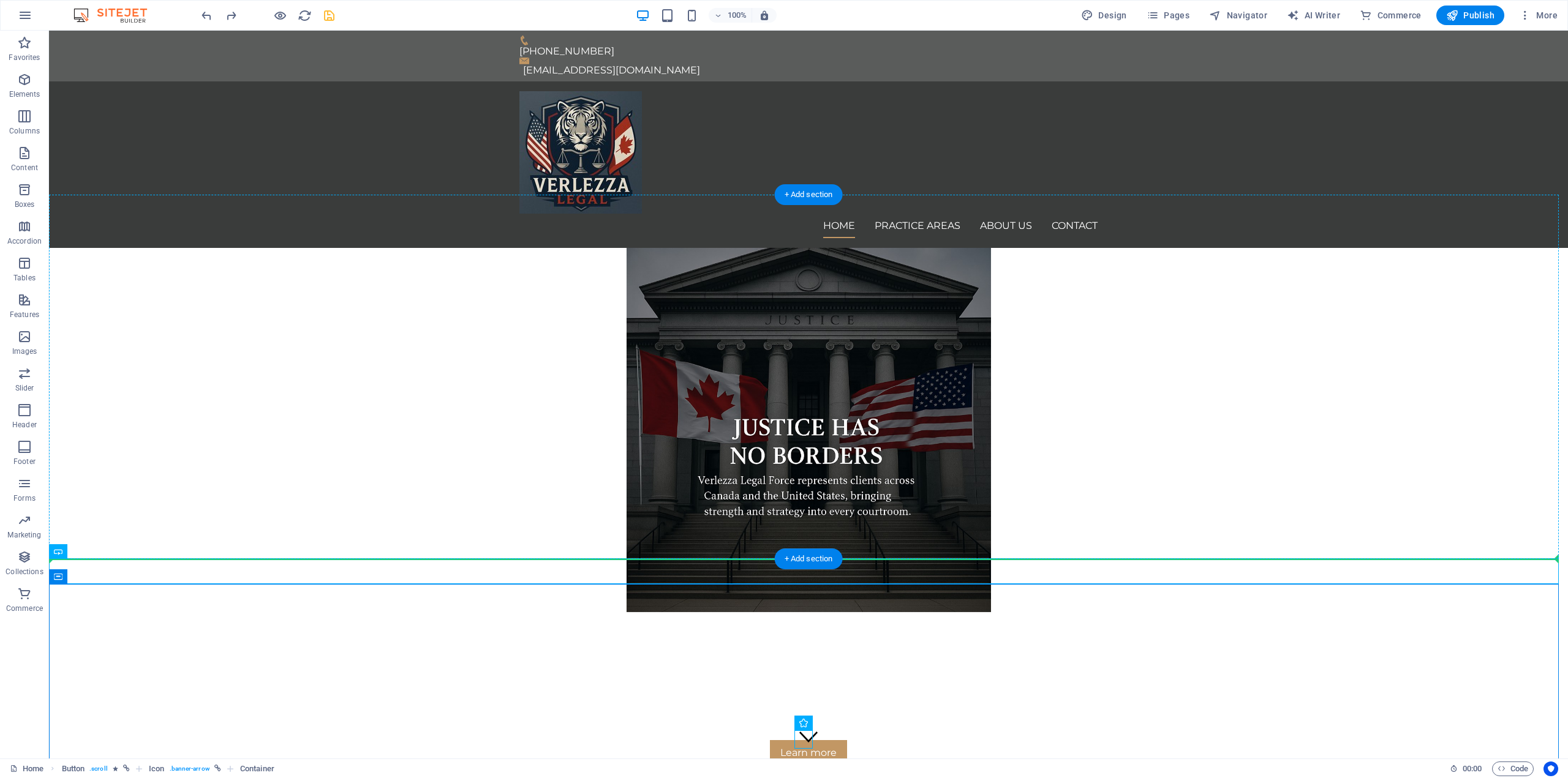
drag, startPoint x: 122, startPoint y: 582, endPoint x: 807, endPoint y: 438, distance: 700.0
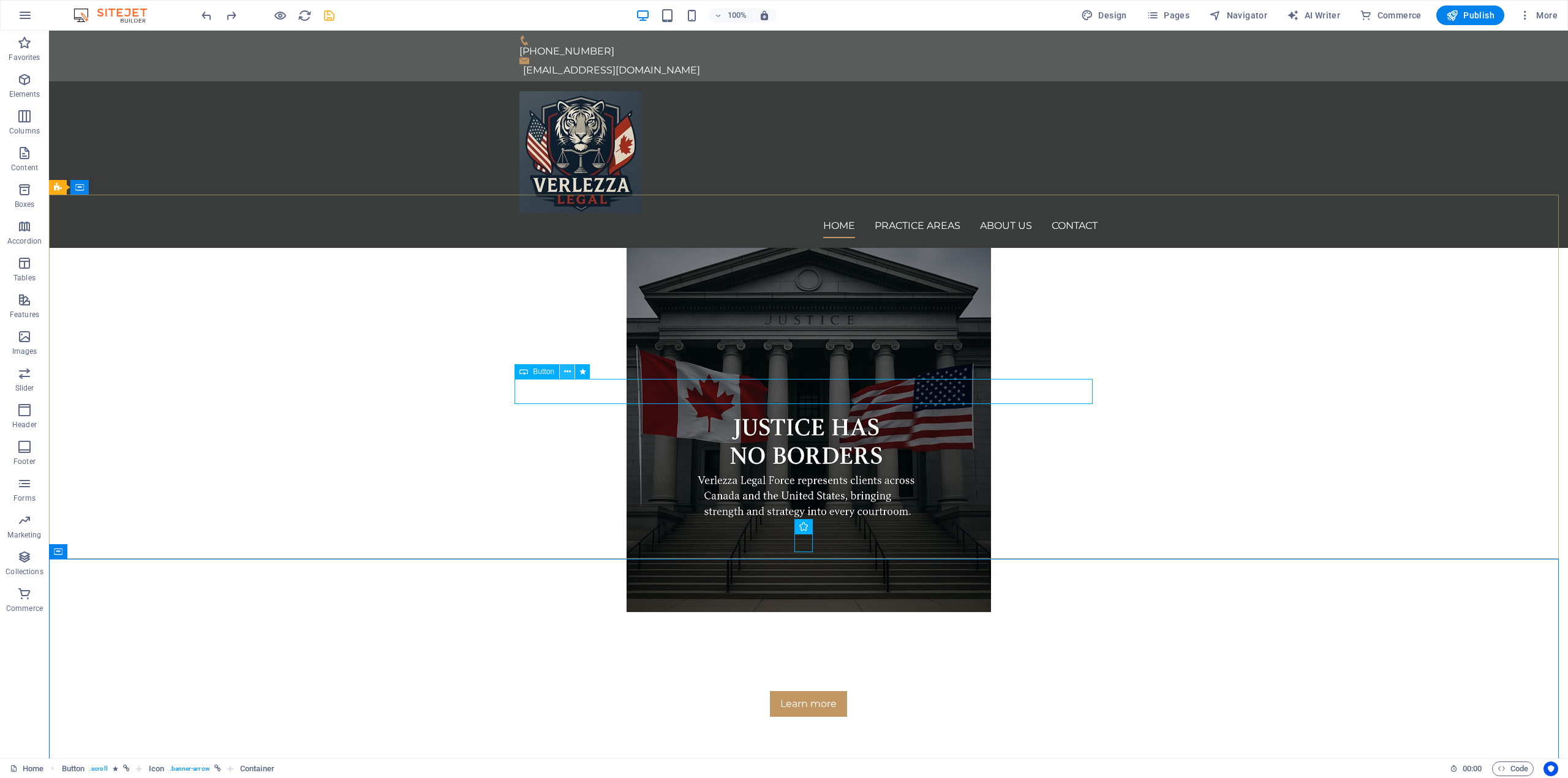
click at [567, 371] on icon at bounding box center [566, 372] width 7 height 13
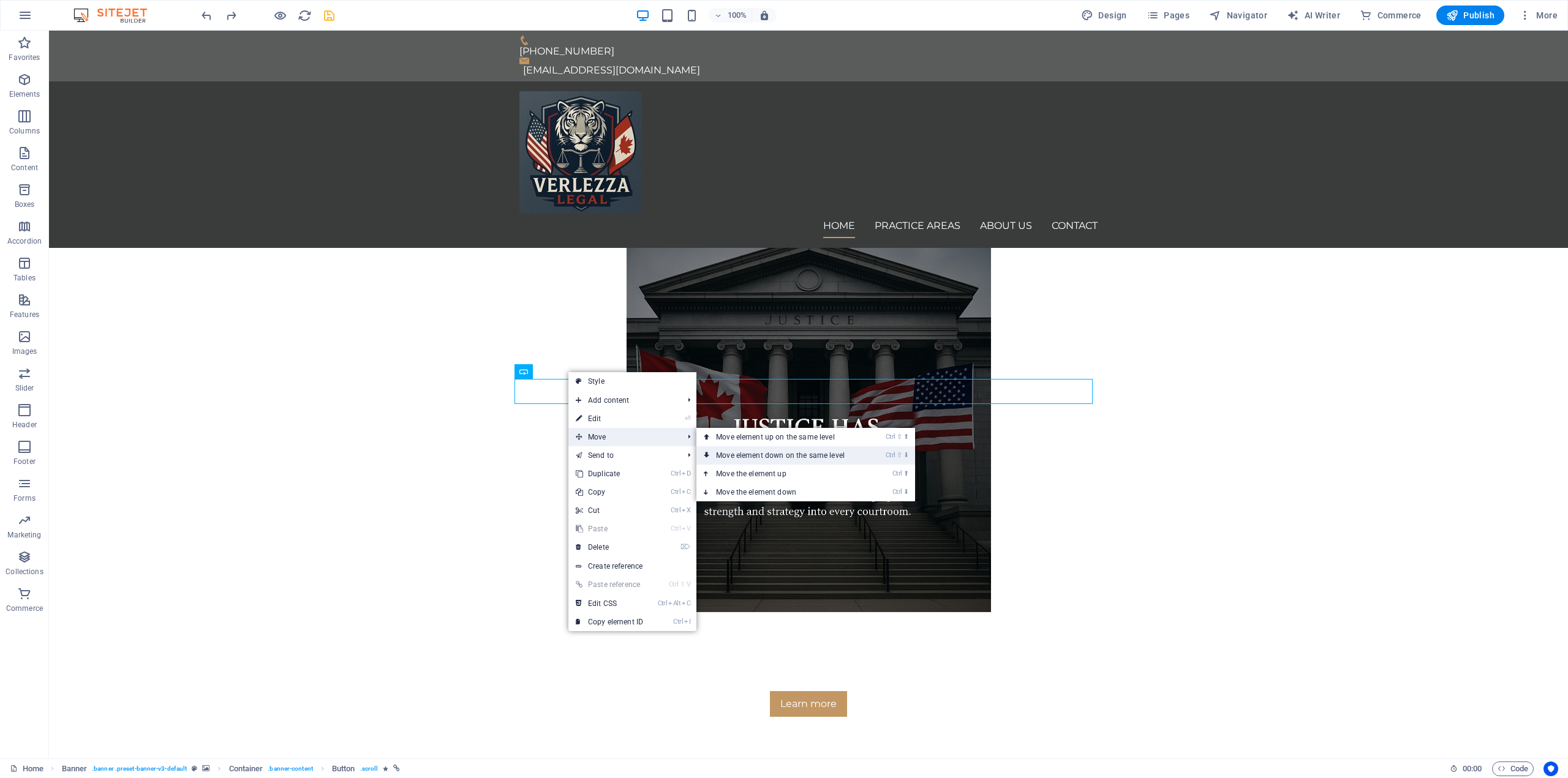
click at [811, 452] on link "Ctrl ⇧ ⬇ Move element down on the same level" at bounding box center [783, 455] width 173 height 18
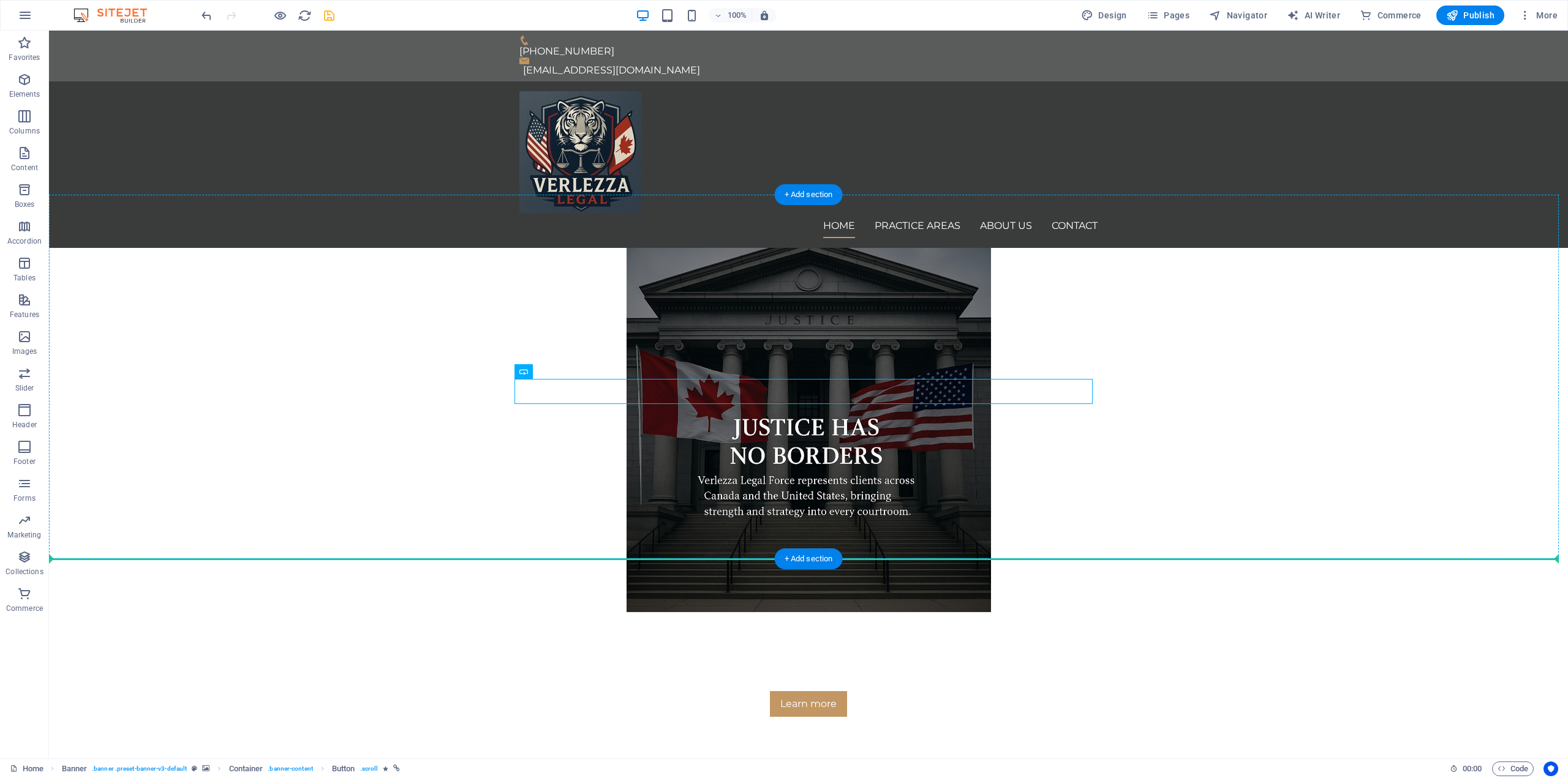
drag, startPoint x: 705, startPoint y: 386, endPoint x: 814, endPoint y: 404, distance: 110.5
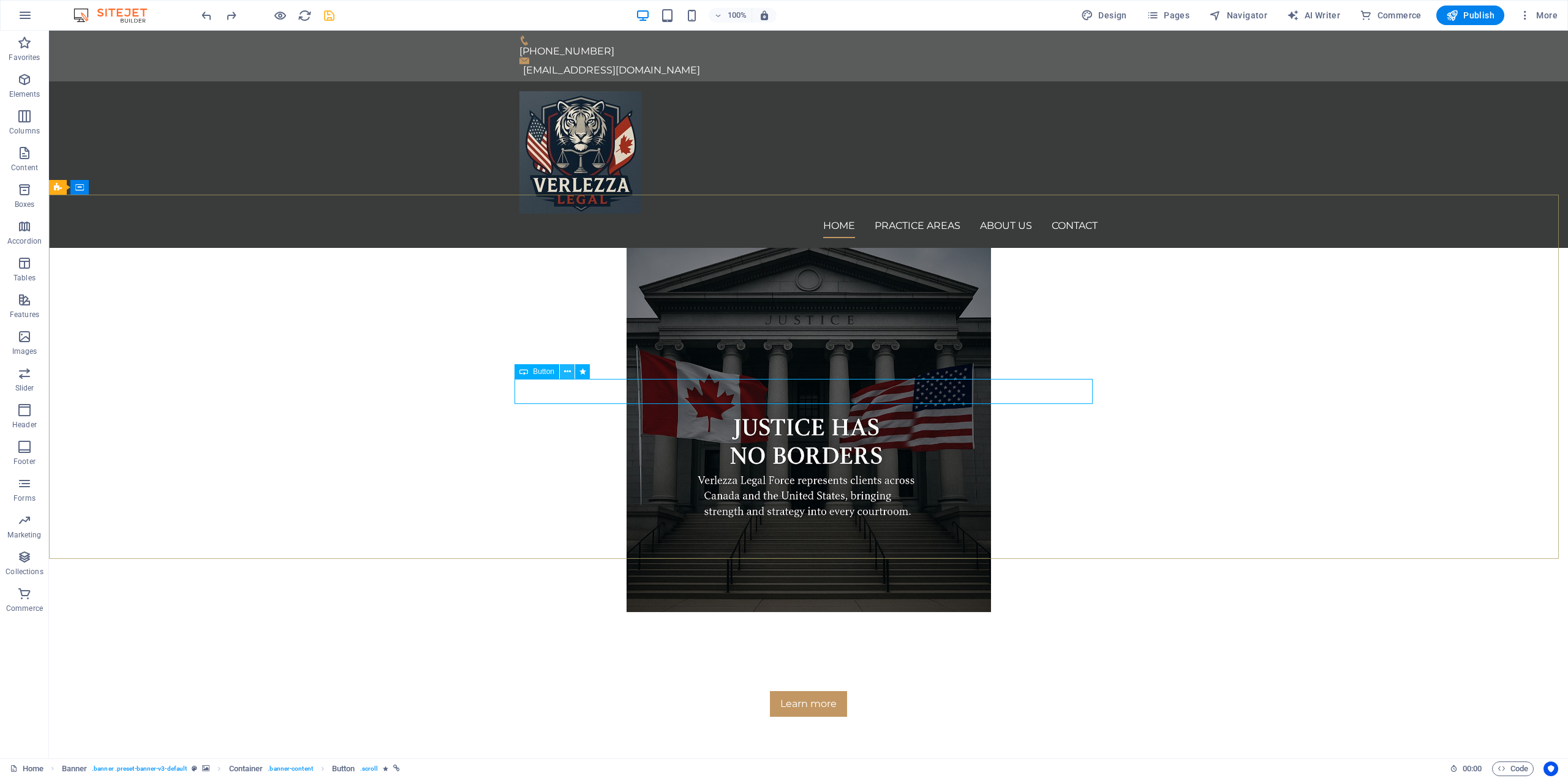
click at [569, 374] on icon at bounding box center [566, 372] width 7 height 13
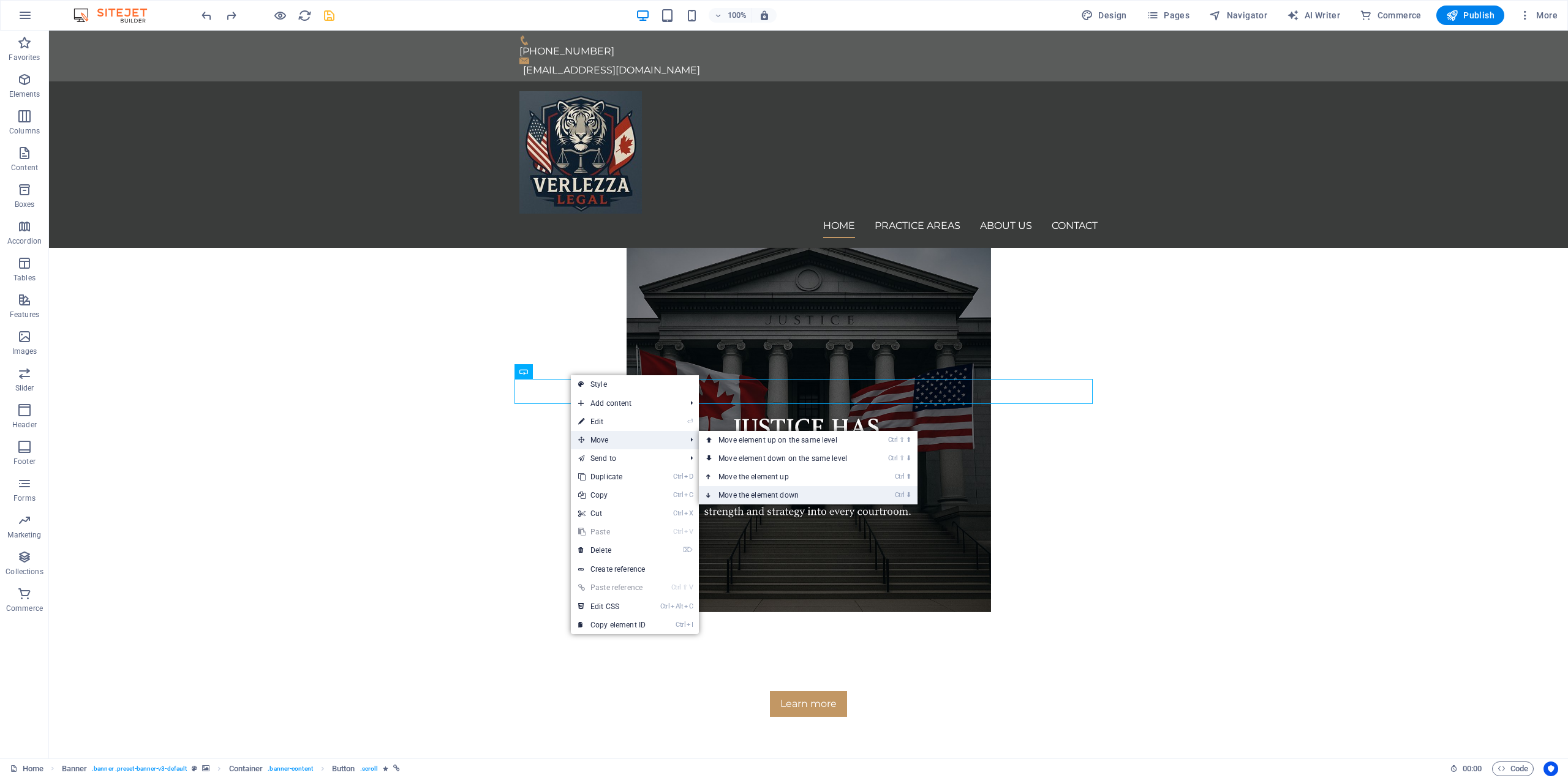
click at [815, 495] on link "Ctrl ⬇ Move the element down" at bounding box center [784, 495] width 173 height 18
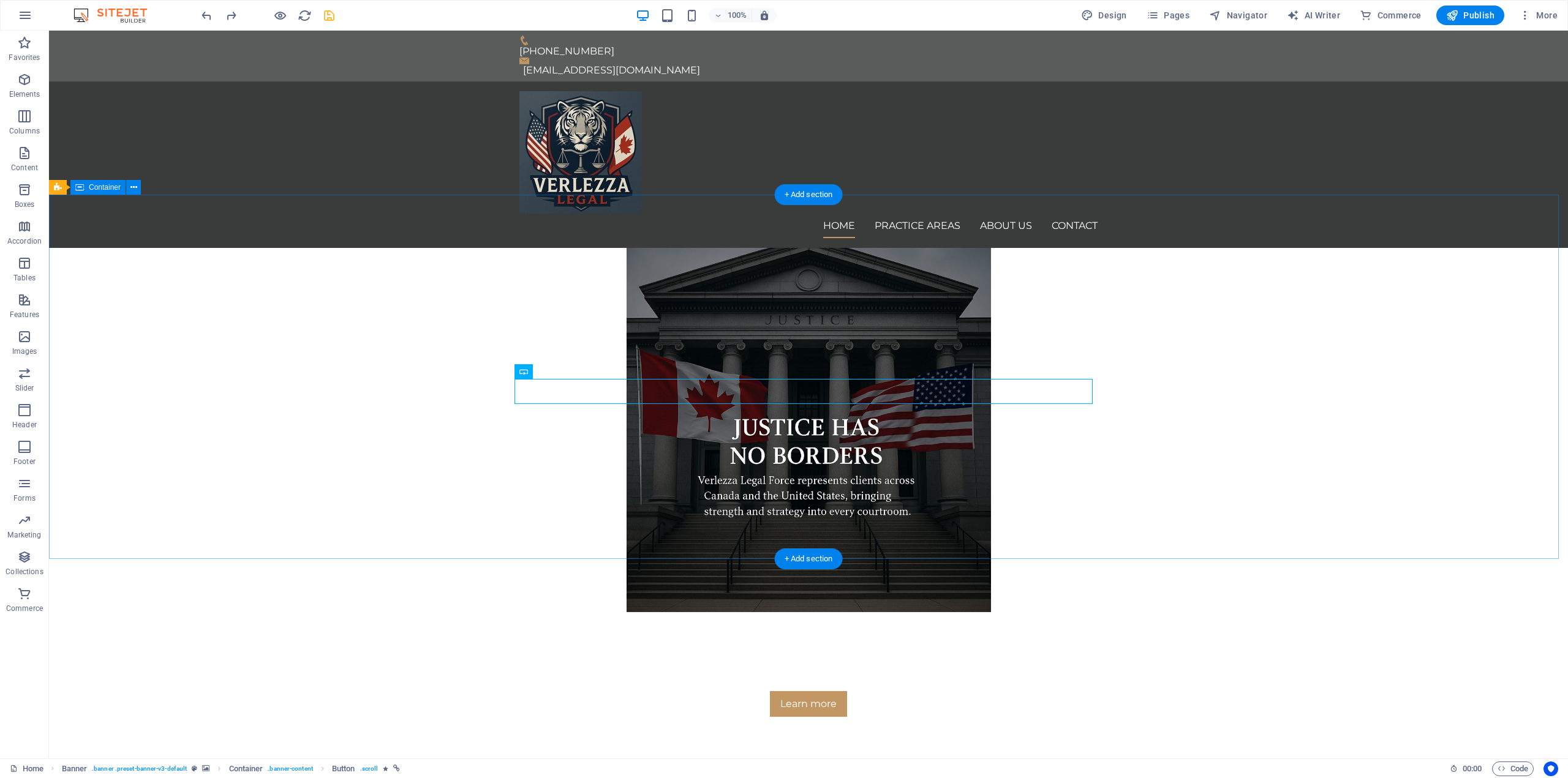
click at [1080, 613] on div "Learn more" at bounding box center [808, 689] width 1519 height 154
click at [885, 691] on div "Learn more" at bounding box center [808, 703] width 578 height 25
click at [567, 372] on icon at bounding box center [566, 372] width 7 height 13
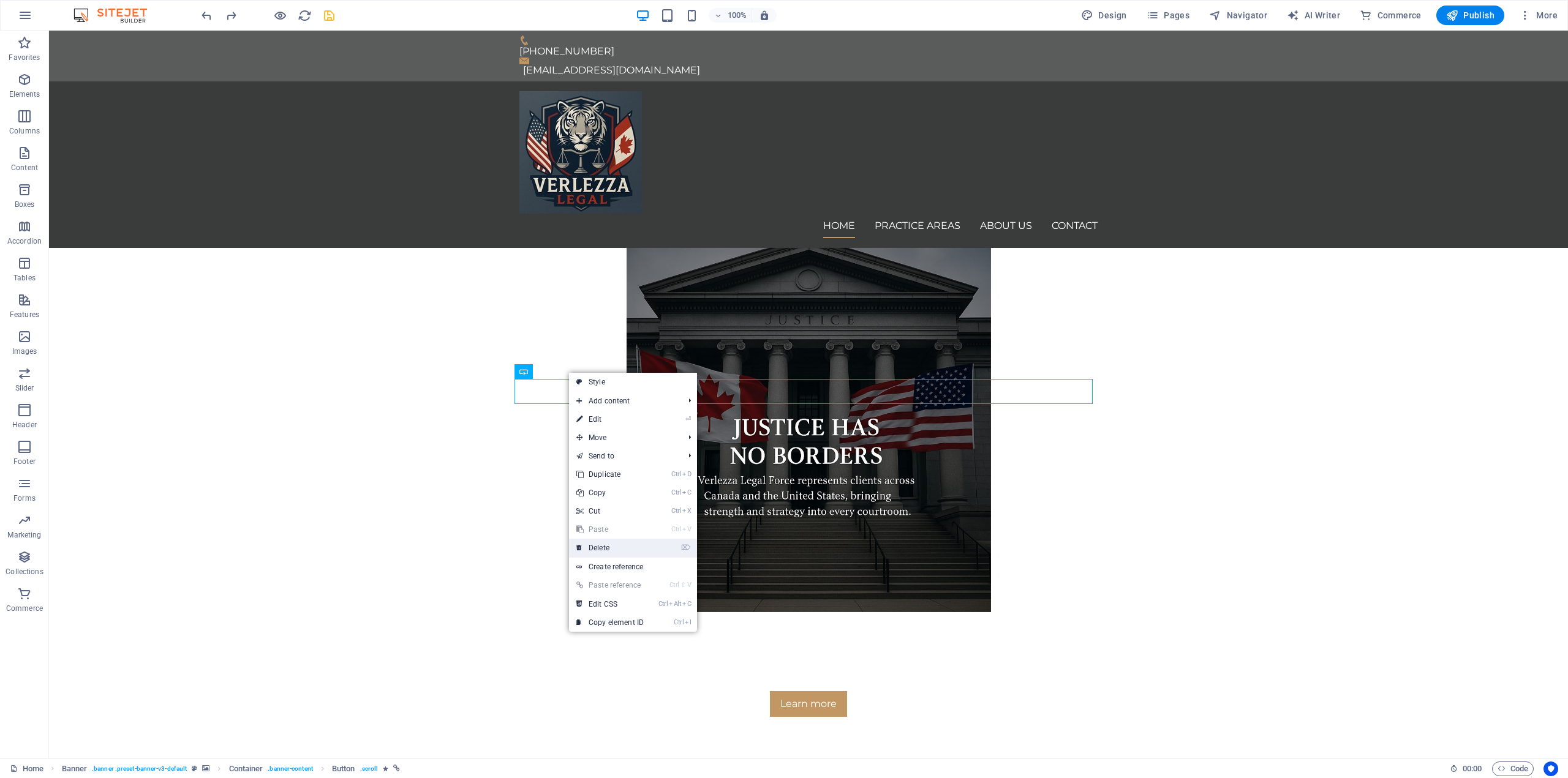
click at [626, 553] on link "⌦ Delete" at bounding box center [610, 548] width 82 height 18
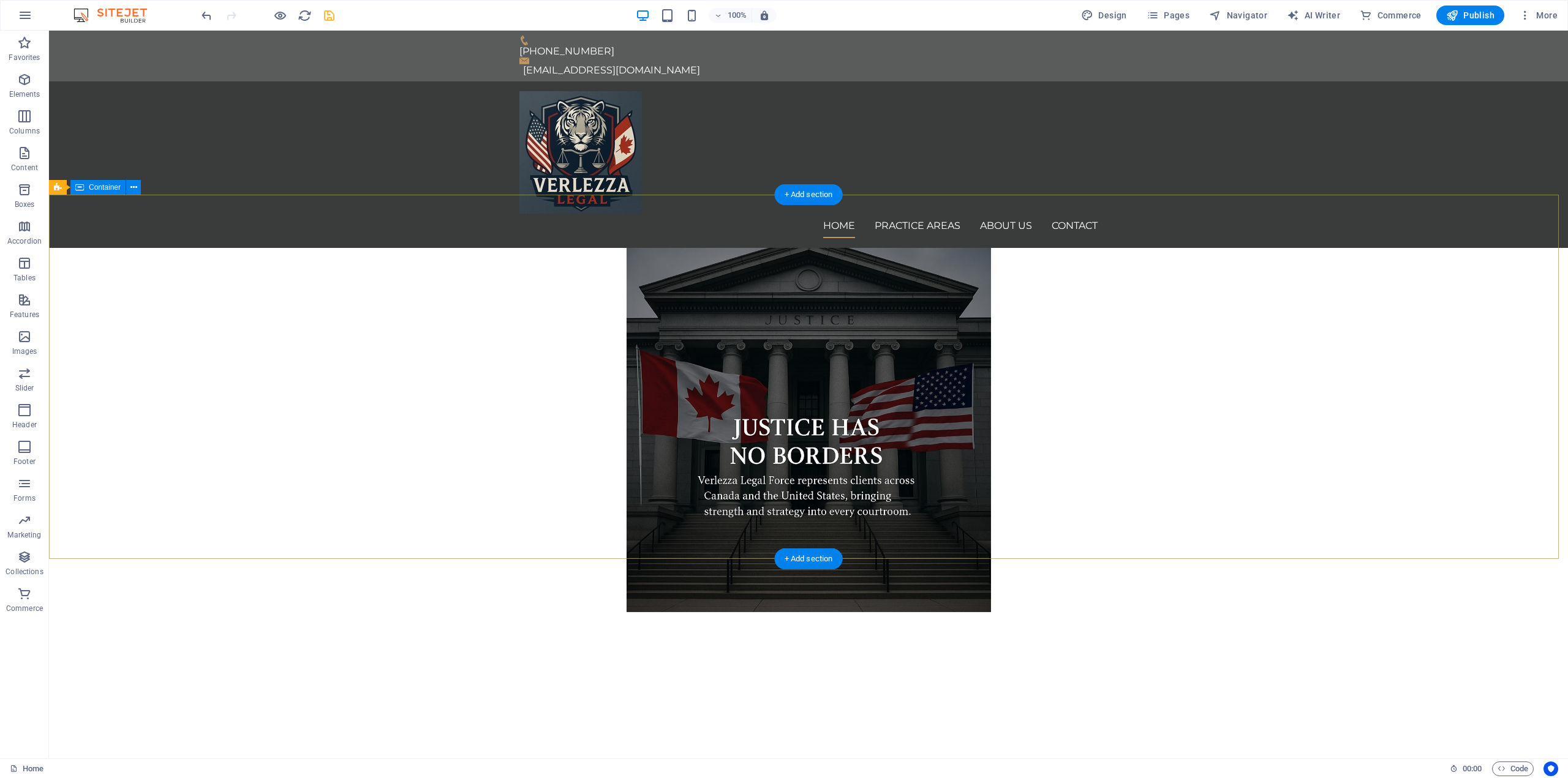
click at [1247, 613] on div at bounding box center [808, 677] width 1519 height 128
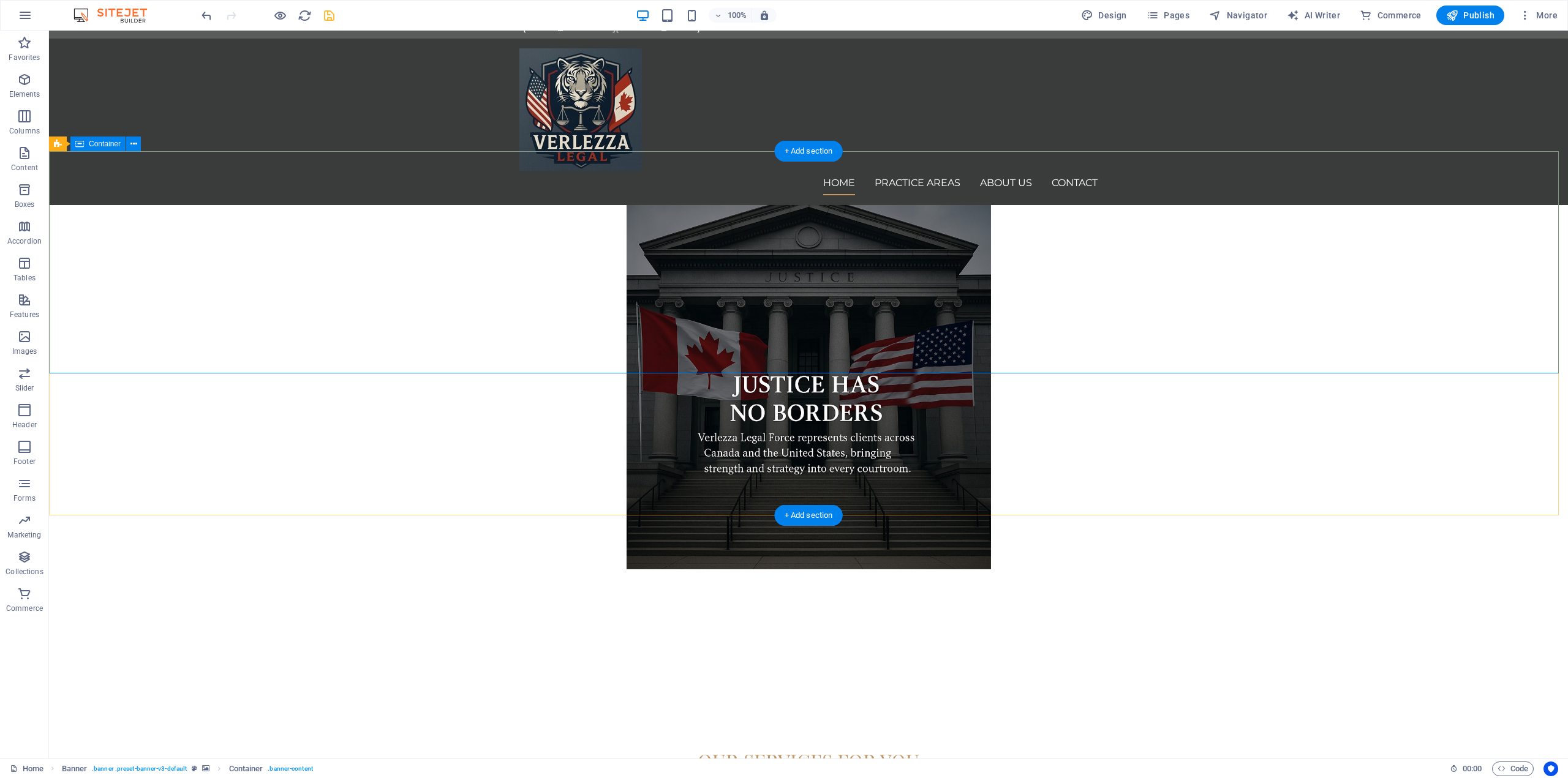
scroll to position [0, 0]
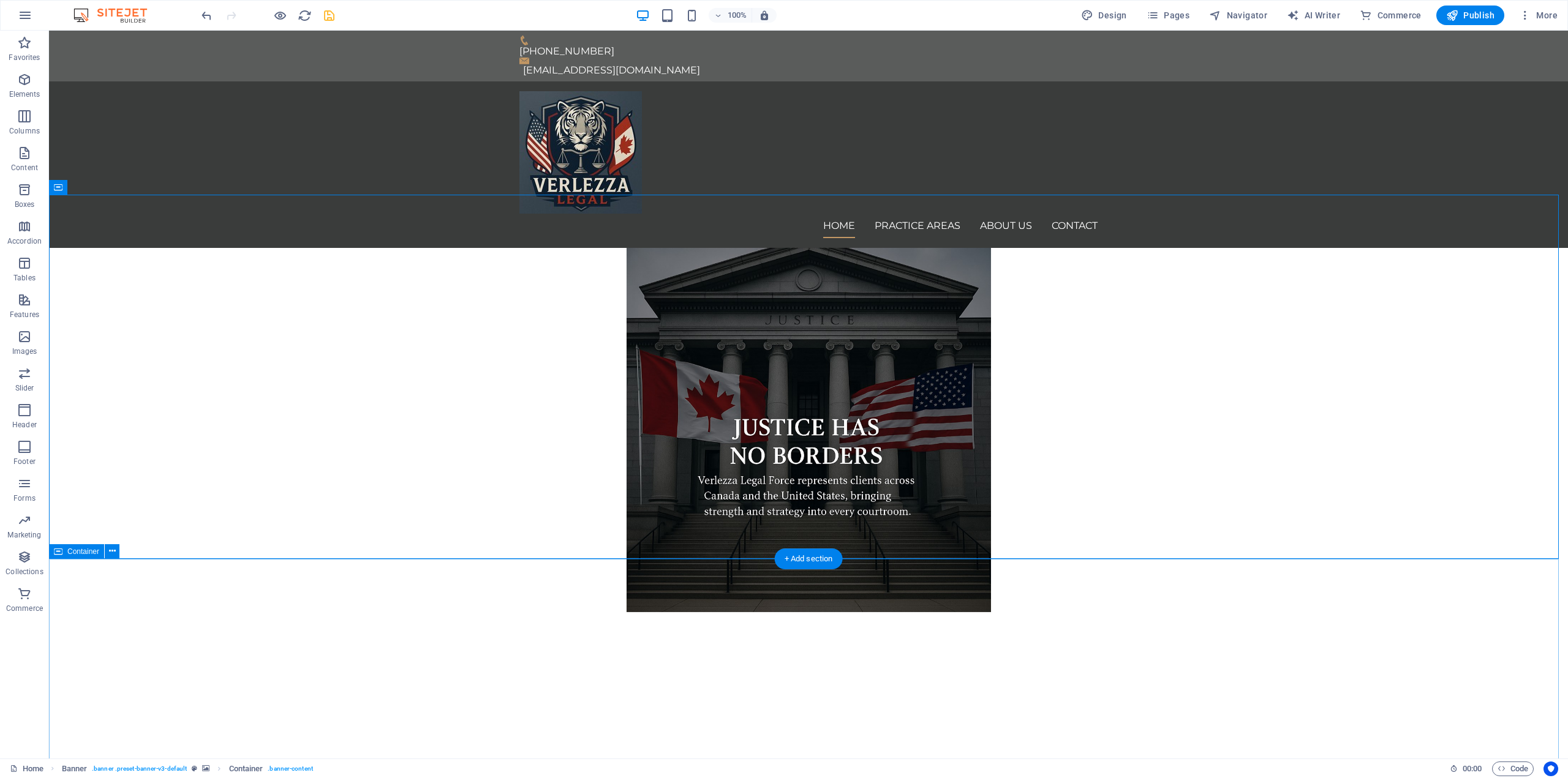
click at [327, 16] on icon "save" at bounding box center [329, 15] width 14 height 14
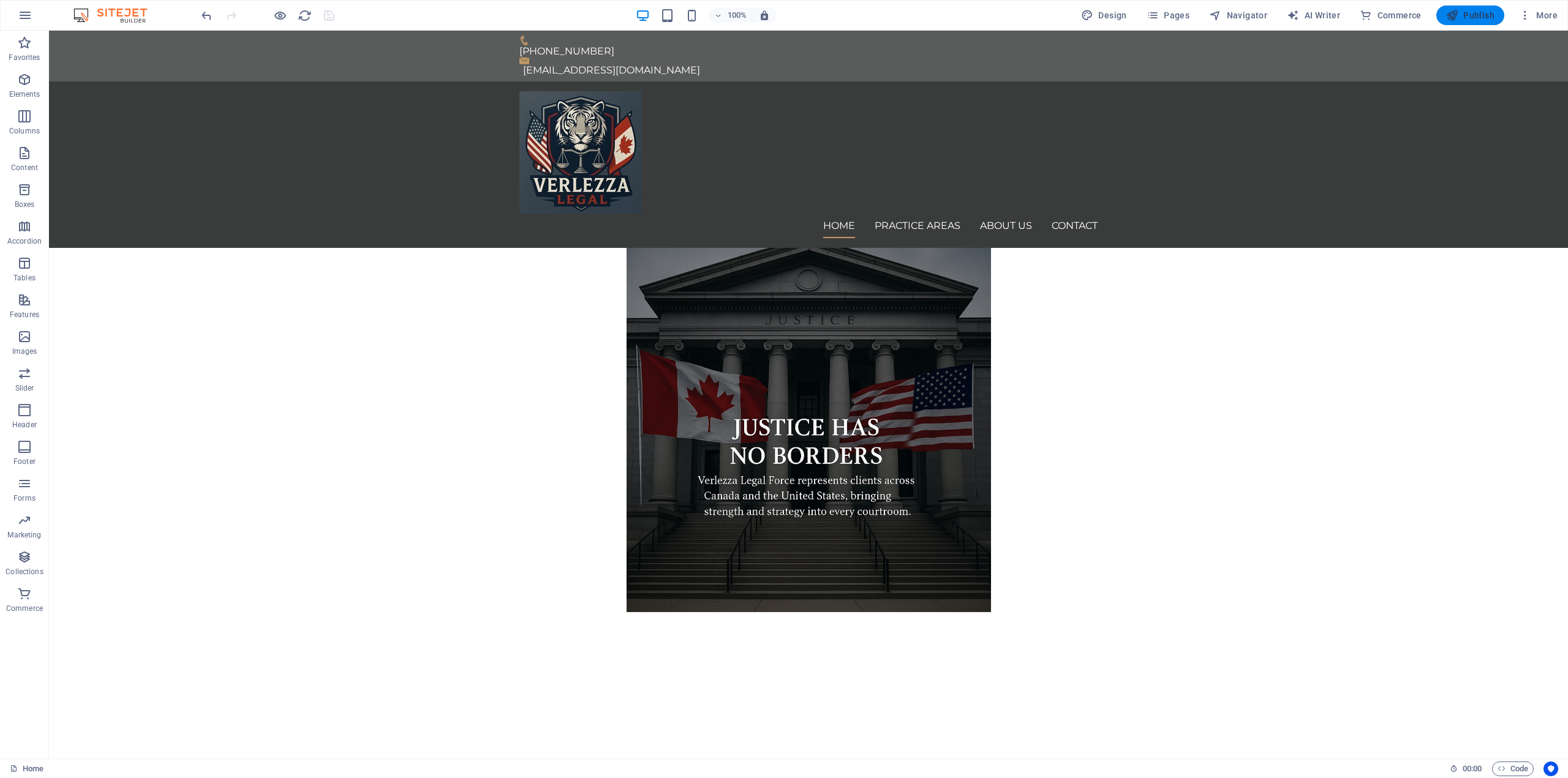
click at [1471, 14] on span "Publish" at bounding box center [1469, 15] width 48 height 12
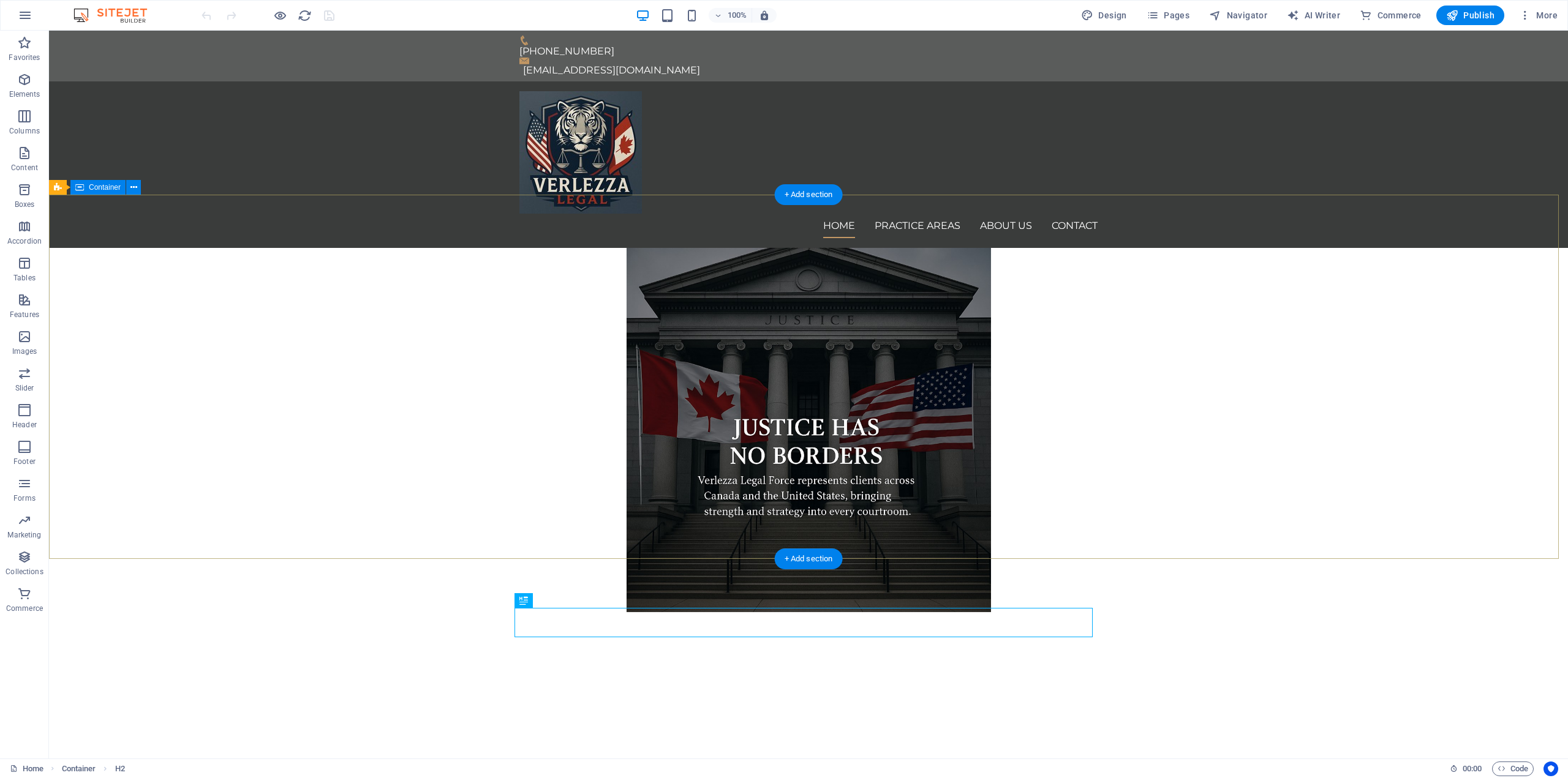
click at [790, 613] on div at bounding box center [808, 677] width 1519 height 128
click at [560, 613] on div at bounding box center [808, 677] width 1519 height 128
click at [824, 613] on div at bounding box center [808, 677] width 1519 height 128
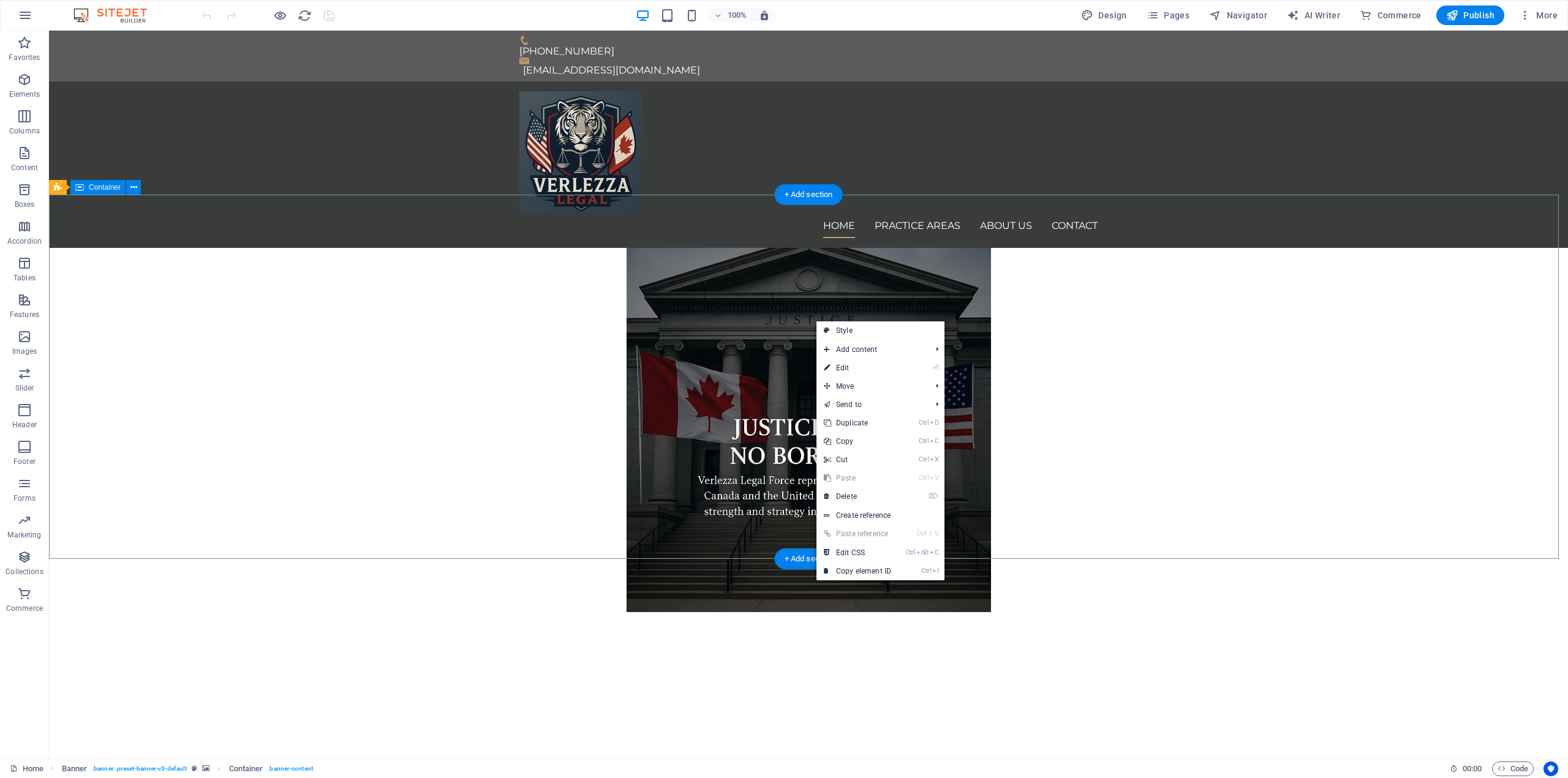
click at [778, 613] on div at bounding box center [808, 677] width 1519 height 128
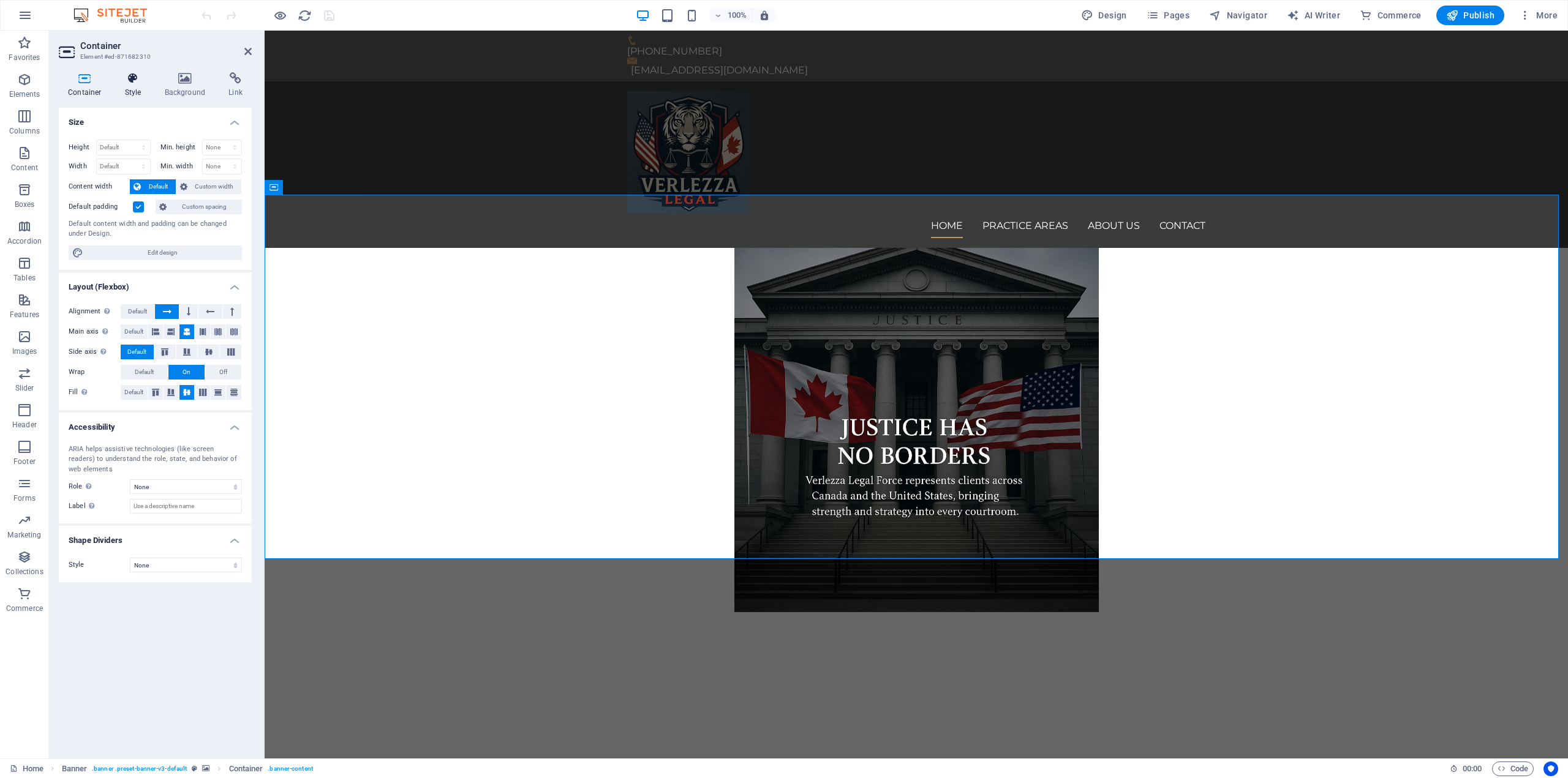
click at [137, 90] on h4 "Style" at bounding box center [136, 85] width 40 height 25
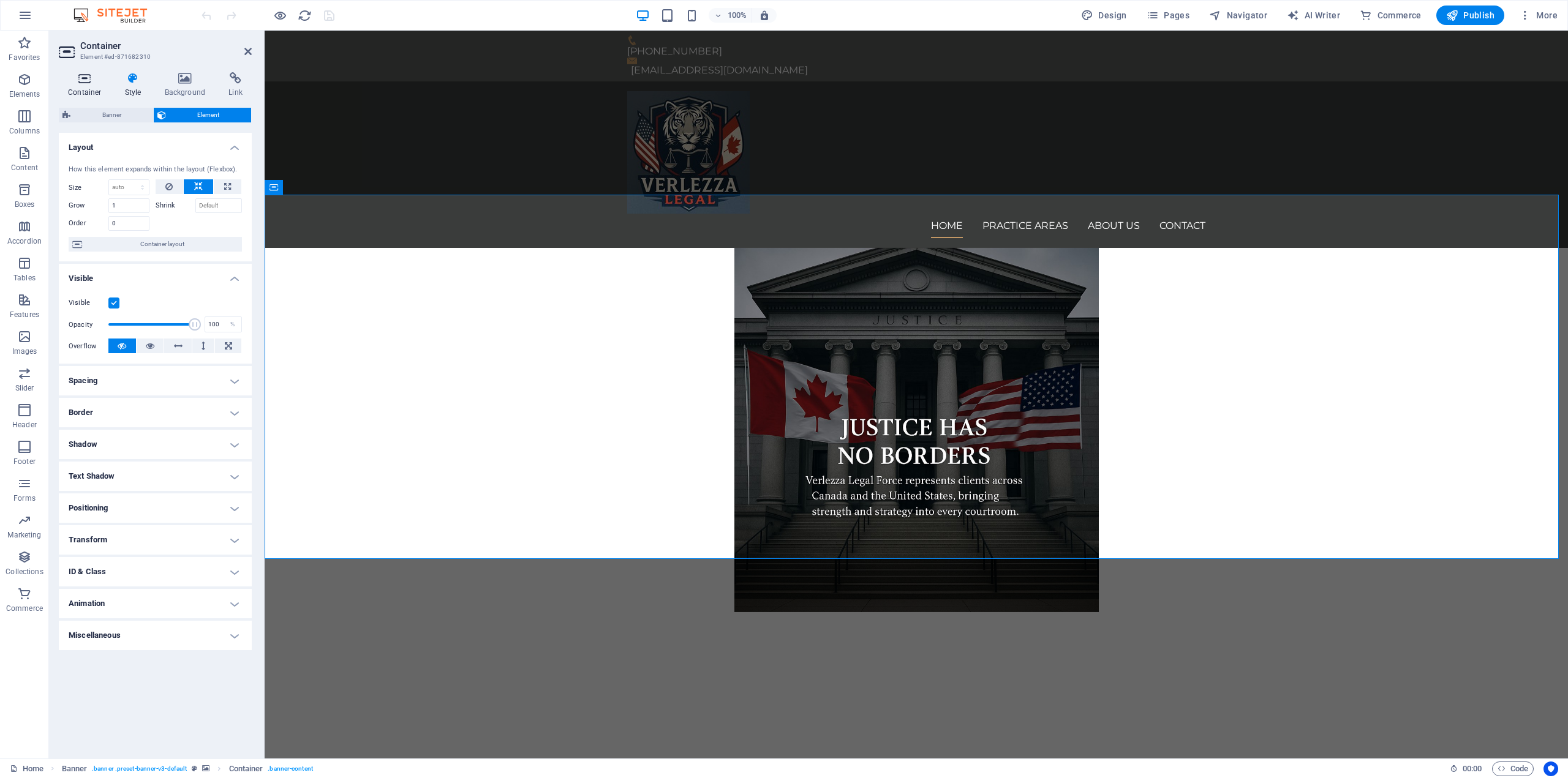
click at [93, 88] on h4 "Container" at bounding box center [87, 85] width 57 height 25
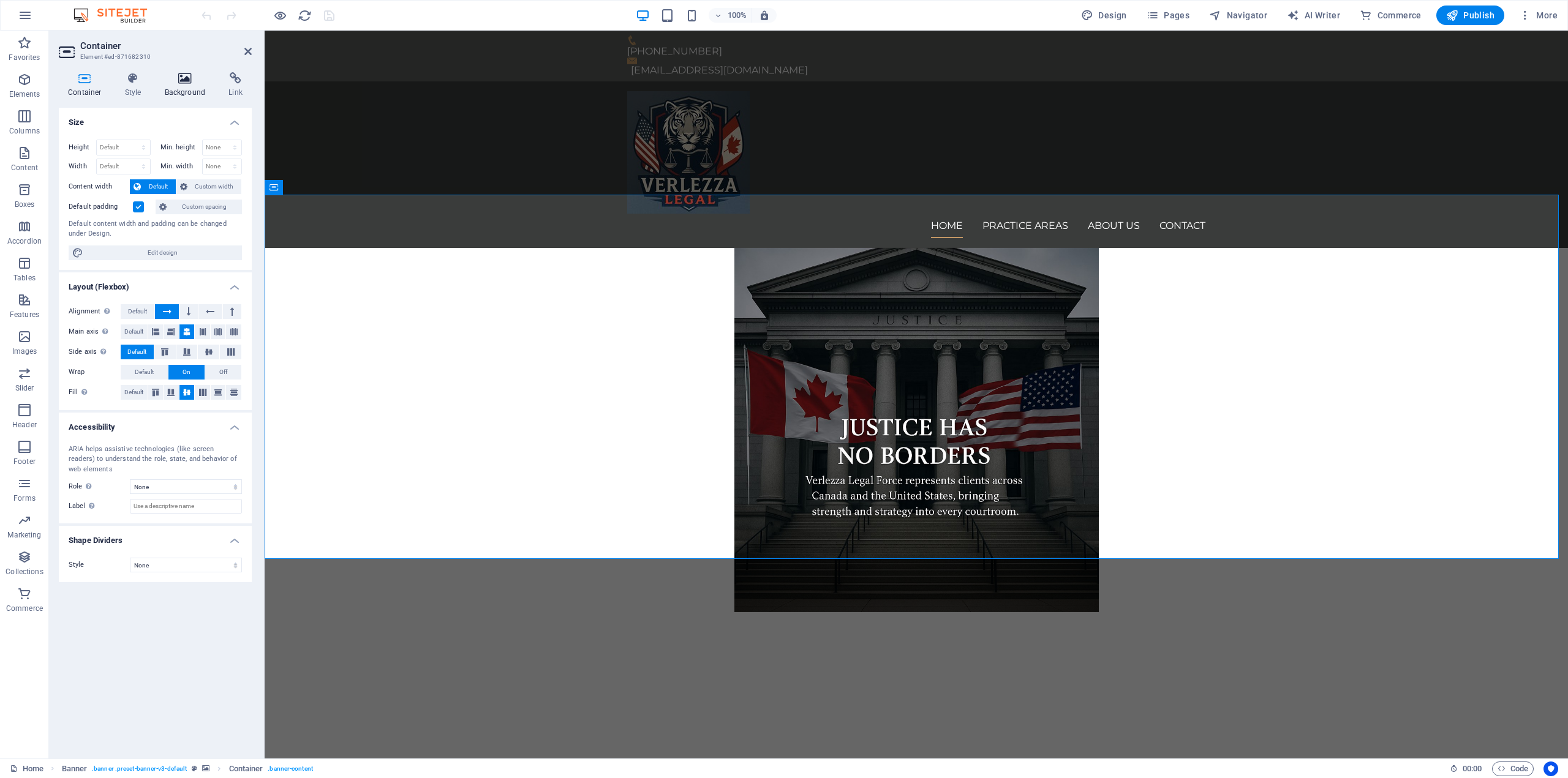
click at [186, 83] on icon at bounding box center [185, 78] width 59 height 12
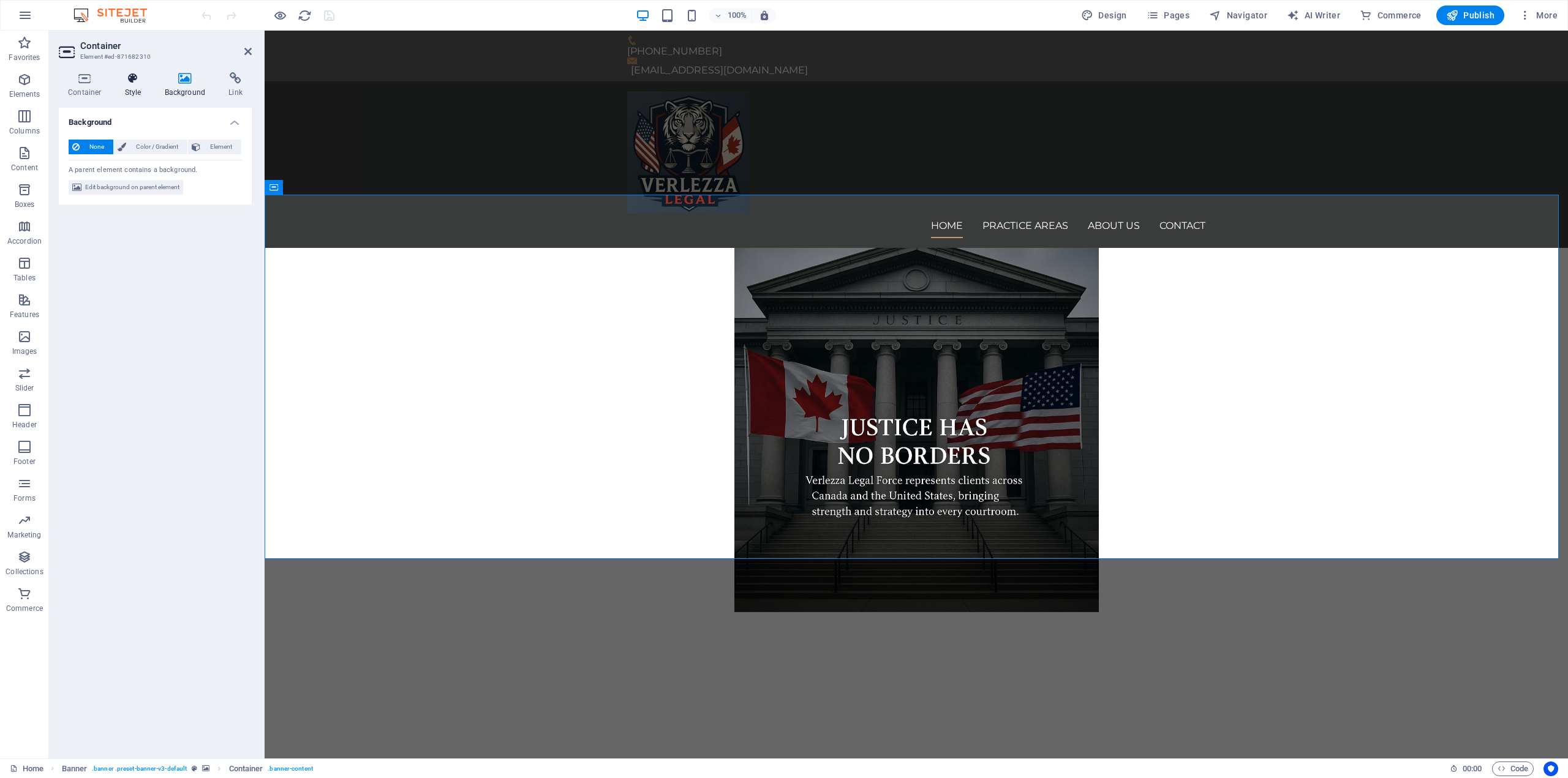
click at [133, 92] on h4 "Style" at bounding box center [136, 85] width 40 height 25
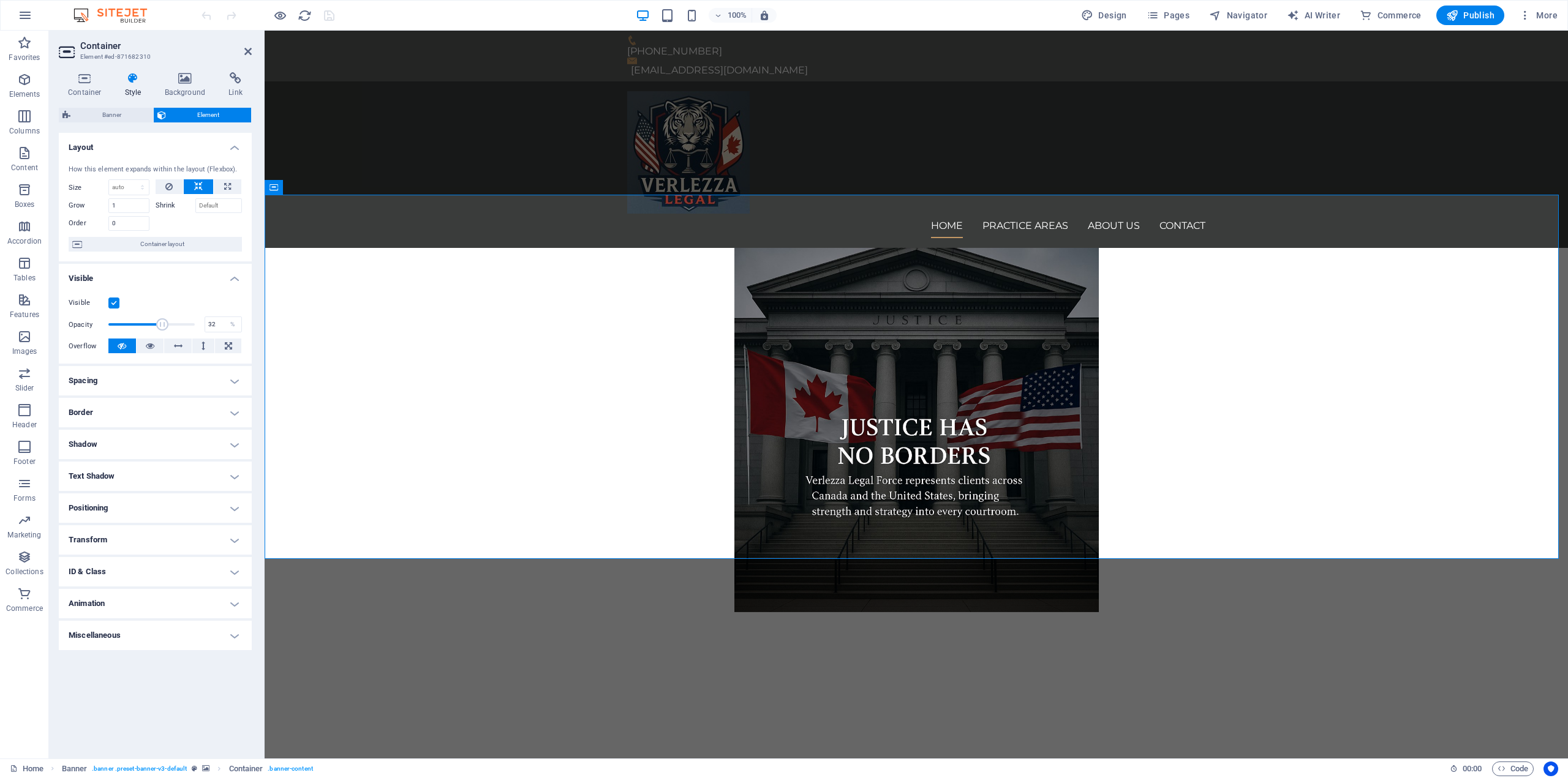
drag, startPoint x: 193, startPoint y: 325, endPoint x: 135, endPoint y: 322, distance: 58.1
click at [156, 322] on span at bounding box center [161, 324] width 12 height 12
type input "100"
drag, startPoint x: 135, startPoint y: 322, endPoint x: 219, endPoint y: 324, distance: 84.0
click at [219, 324] on div "Opacity 100 %" at bounding box center [156, 324] width 174 height 18
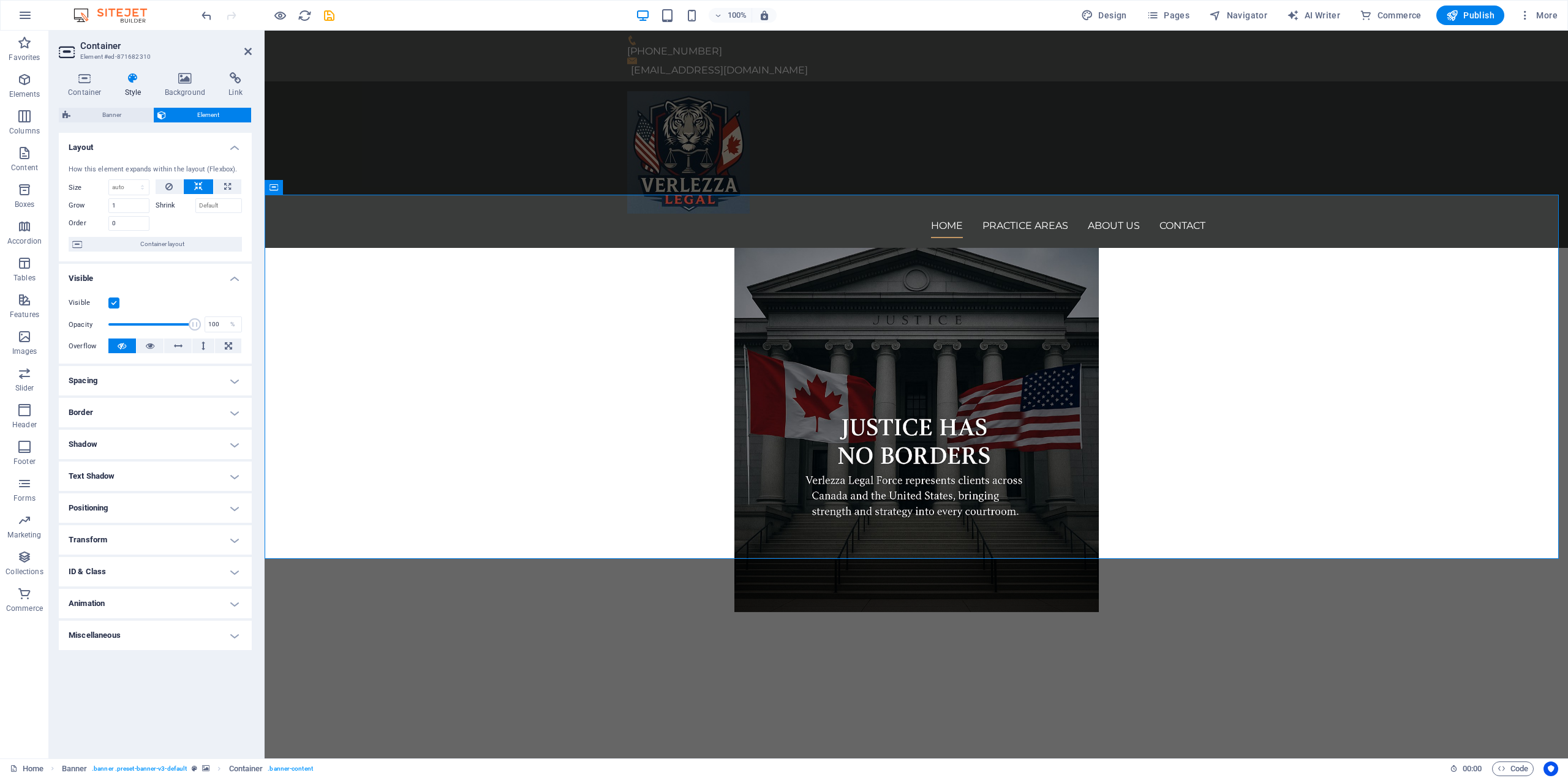
click at [187, 306] on div "Visible" at bounding box center [156, 303] width 174 height 15
click at [172, 187] on icon at bounding box center [169, 187] width 8 height 15
click at [188, 186] on button at bounding box center [198, 187] width 29 height 15
click at [104, 112] on span "Banner" at bounding box center [111, 115] width 76 height 15
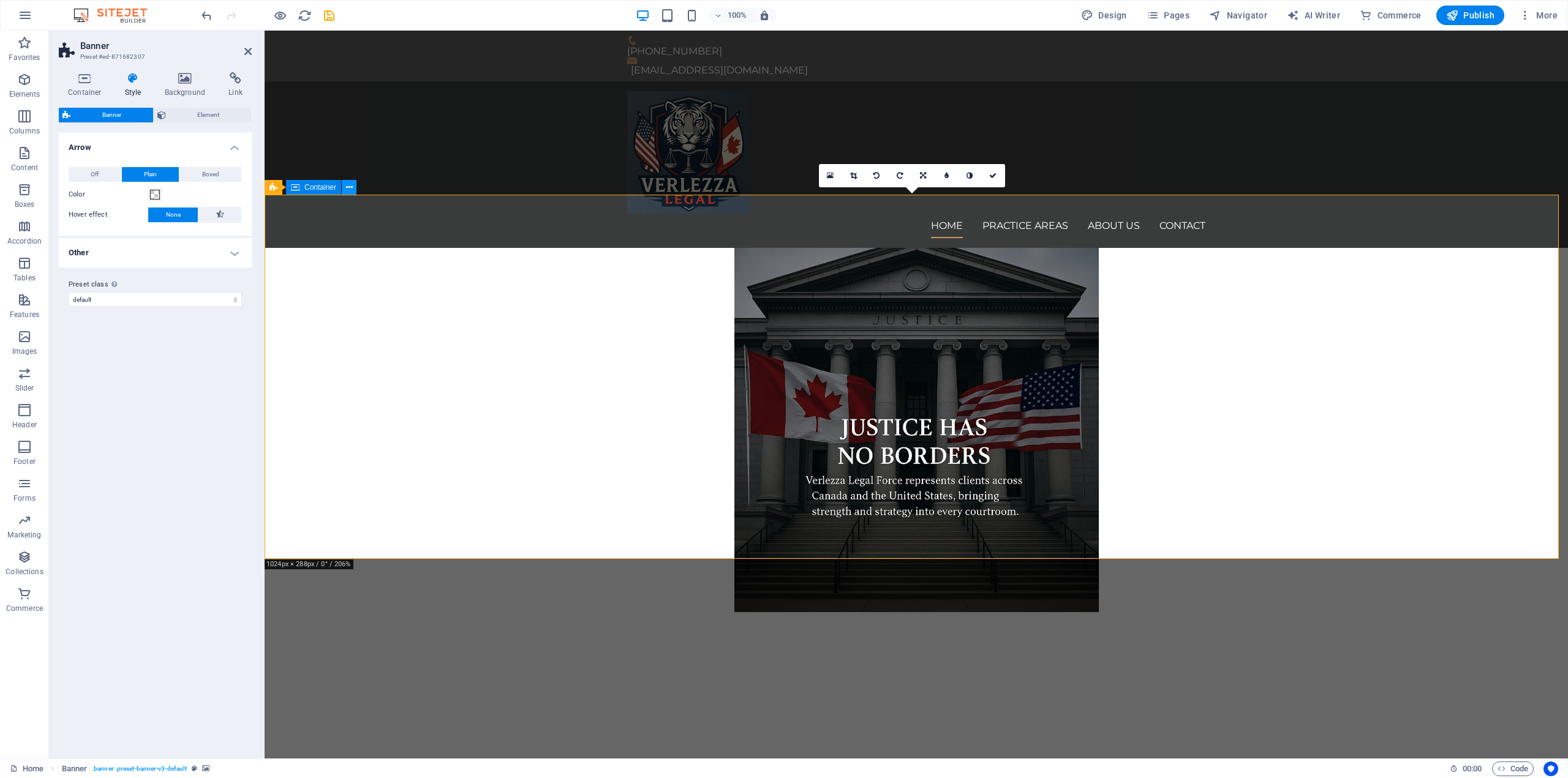
click at [345, 193] on button at bounding box center [349, 188] width 15 height 15
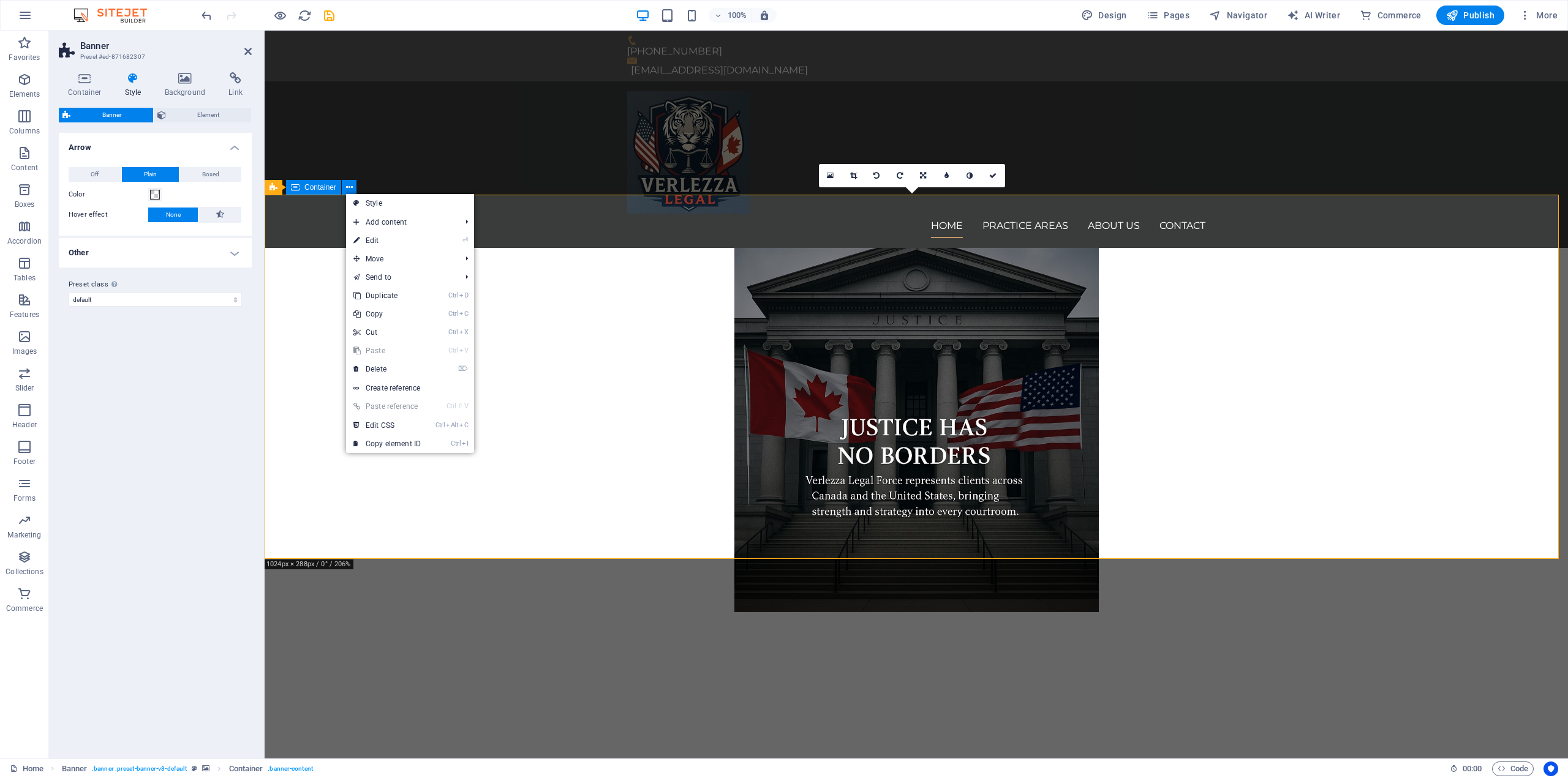
click at [305, 613] on div at bounding box center [916, 677] width 1303 height 128
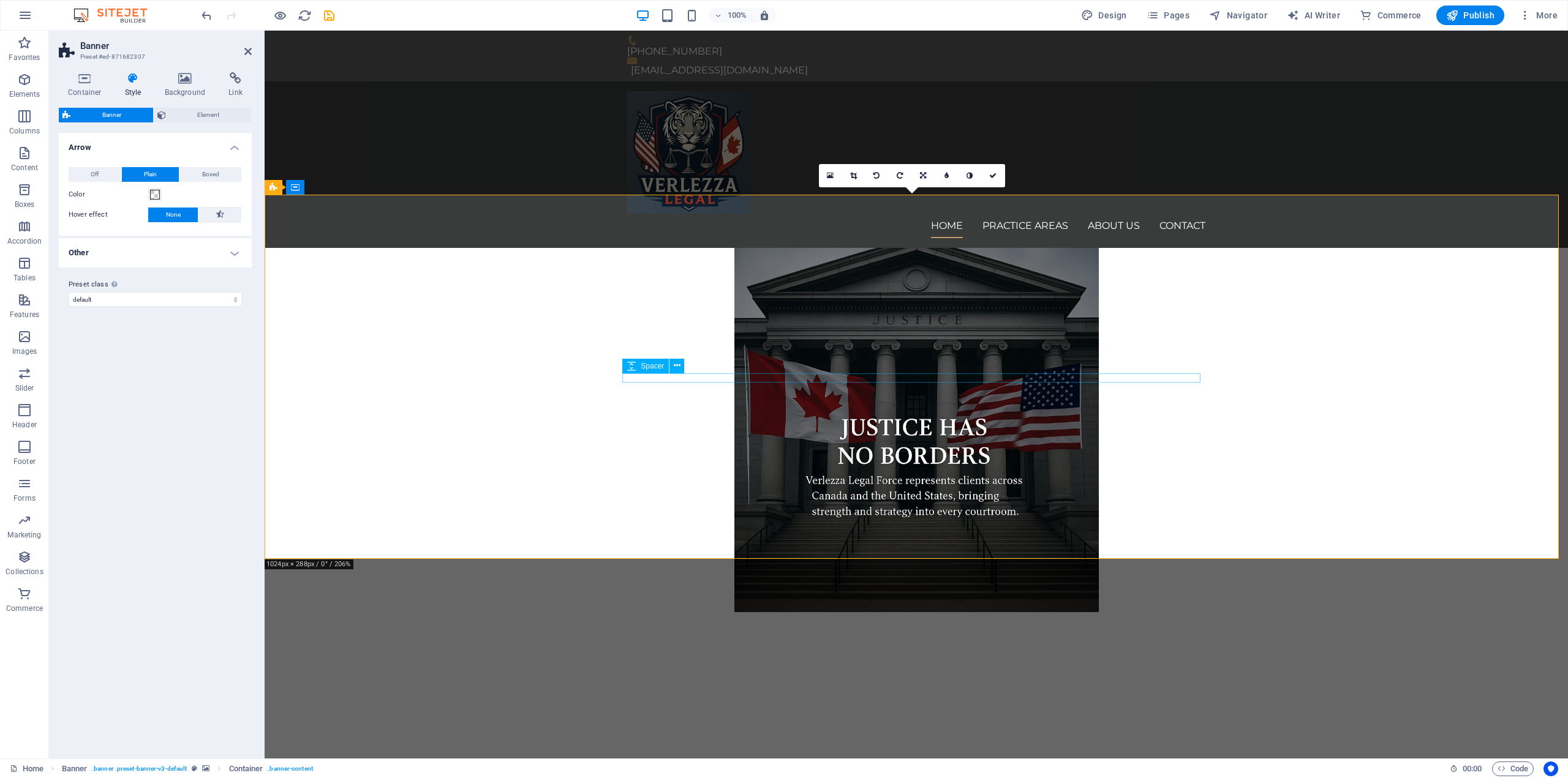
click at [850, 673] on div at bounding box center [916, 678] width 578 height 9
click at [674, 365] on icon at bounding box center [677, 366] width 7 height 13
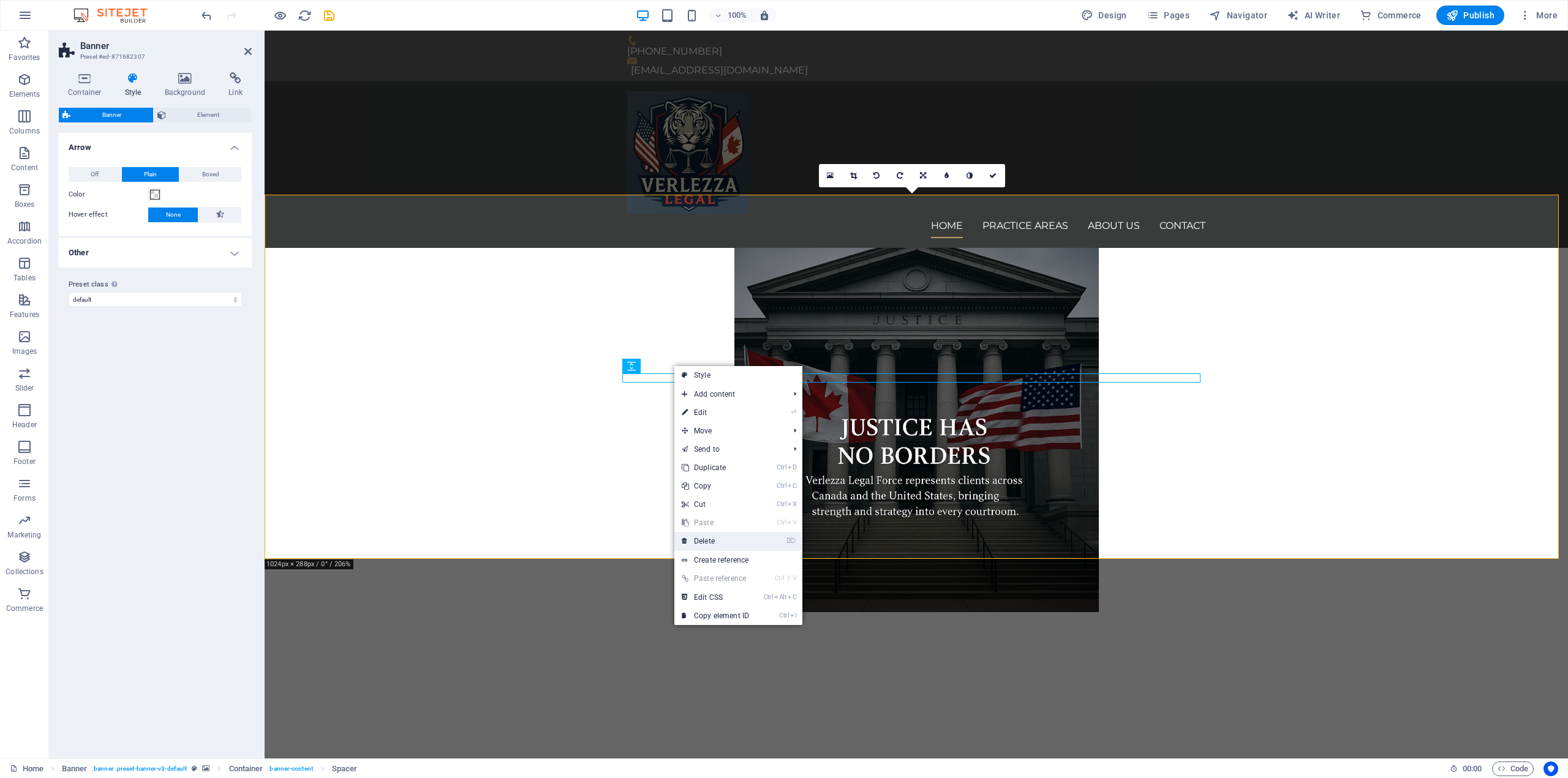
drag, startPoint x: 731, startPoint y: 545, endPoint x: 463, endPoint y: 494, distance: 272.8
click at [731, 545] on link "⌦ Delete" at bounding box center [715, 541] width 82 height 18
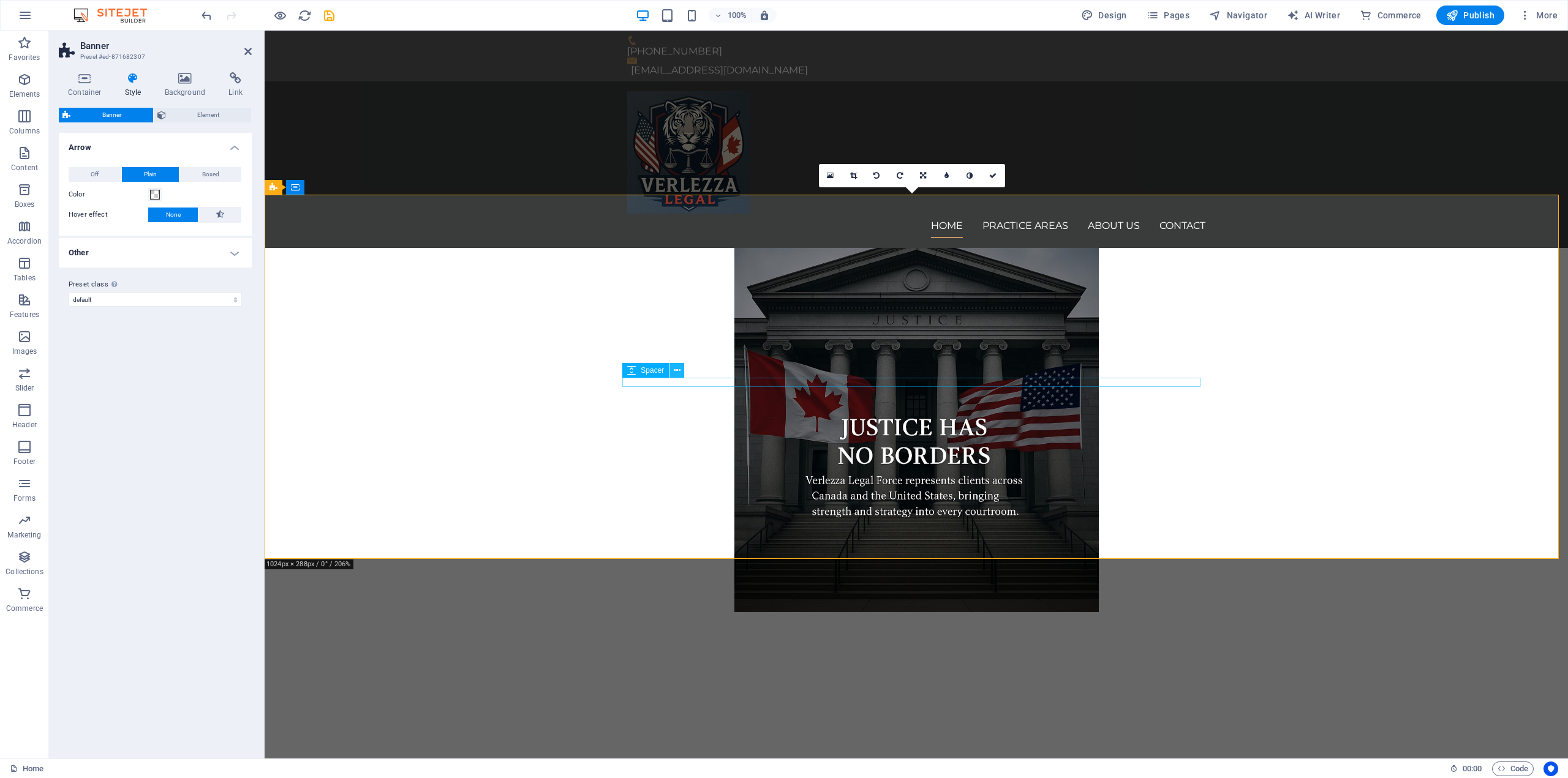
click at [676, 370] on icon at bounding box center [677, 371] width 7 height 13
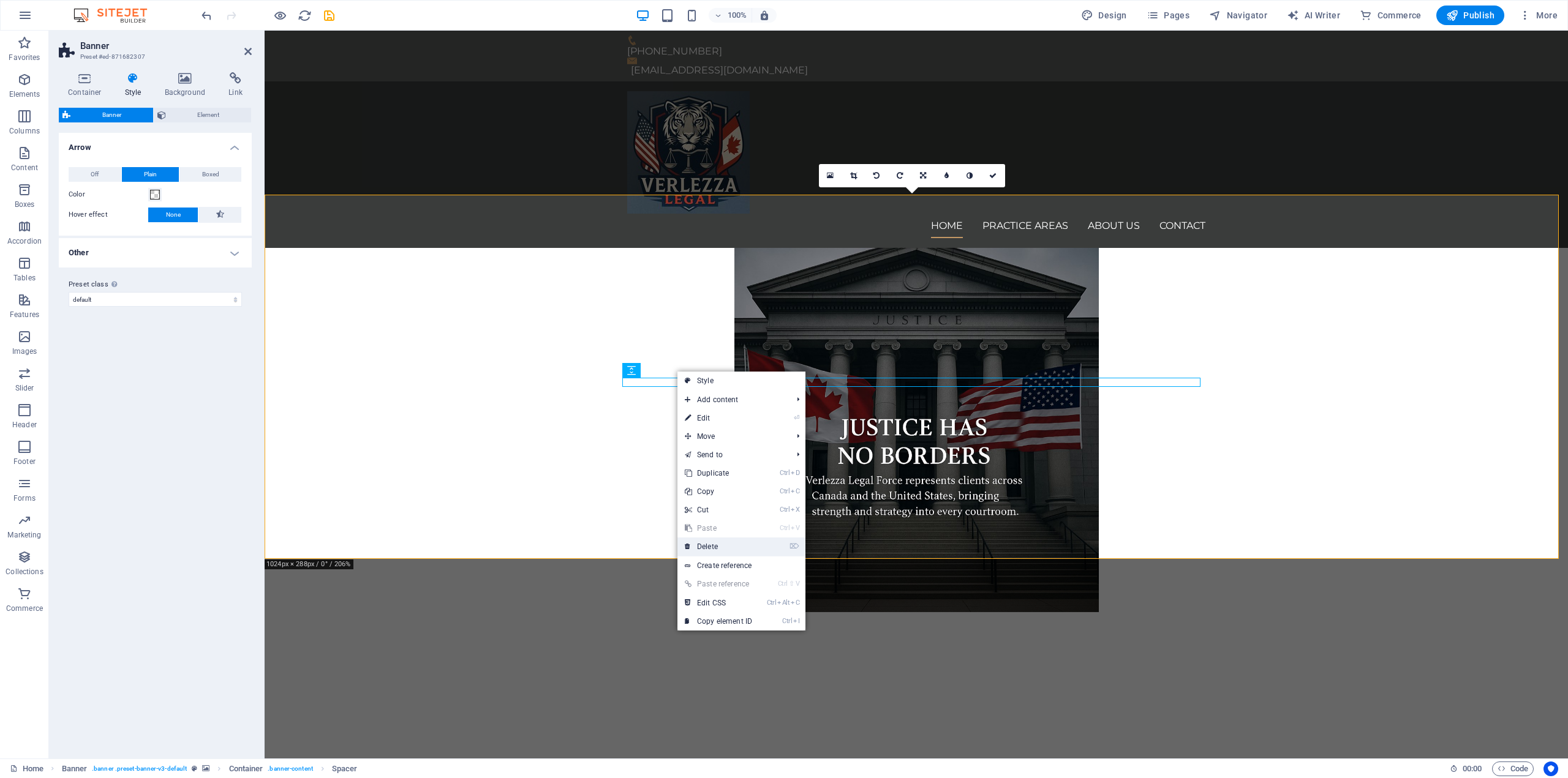
click at [733, 542] on link "⌦ Delete" at bounding box center [717, 547] width 82 height 18
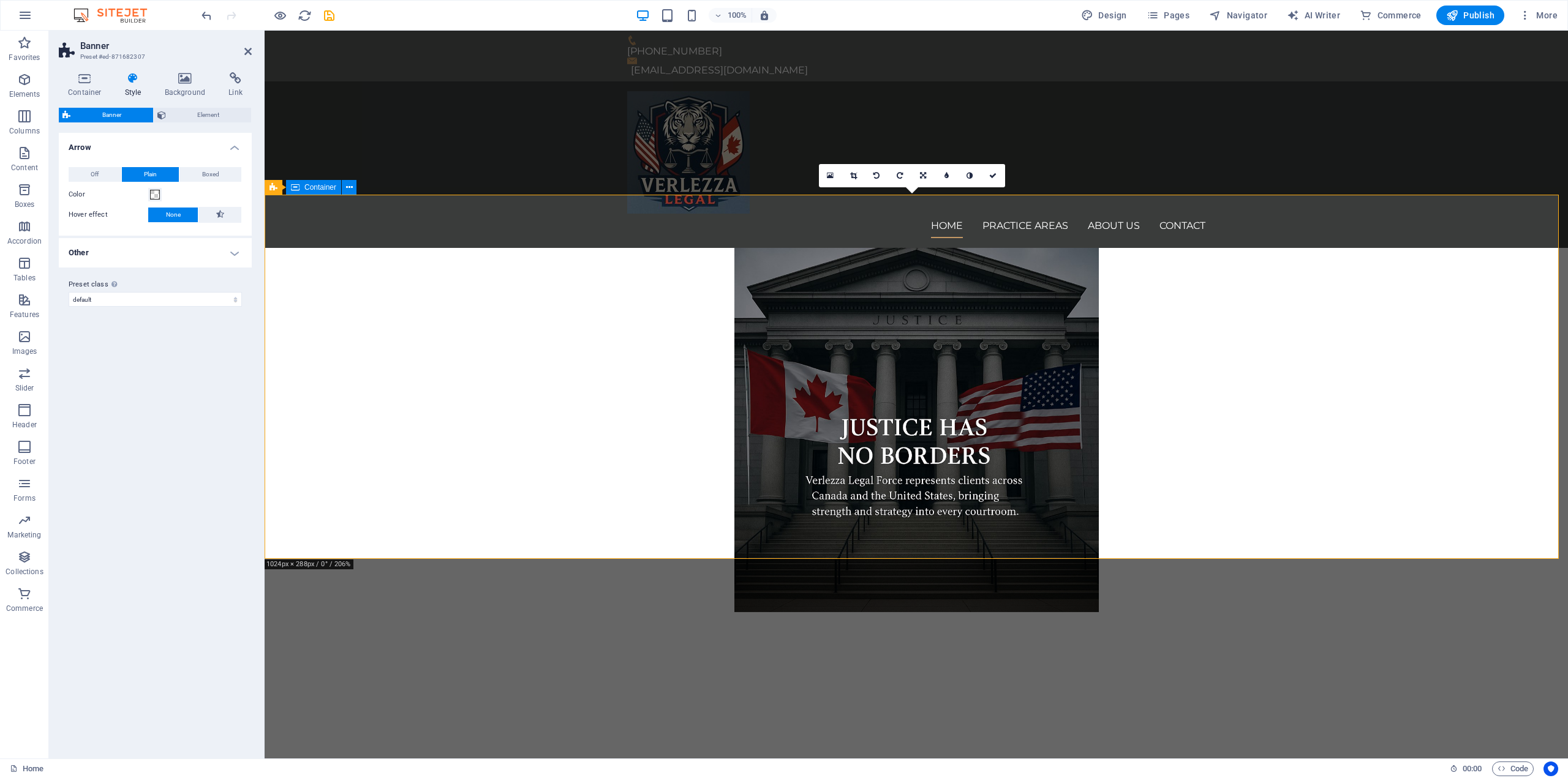
click at [1226, 613] on div at bounding box center [916, 668] width 1303 height 110
click at [191, 114] on span "Element" at bounding box center [209, 115] width 78 height 15
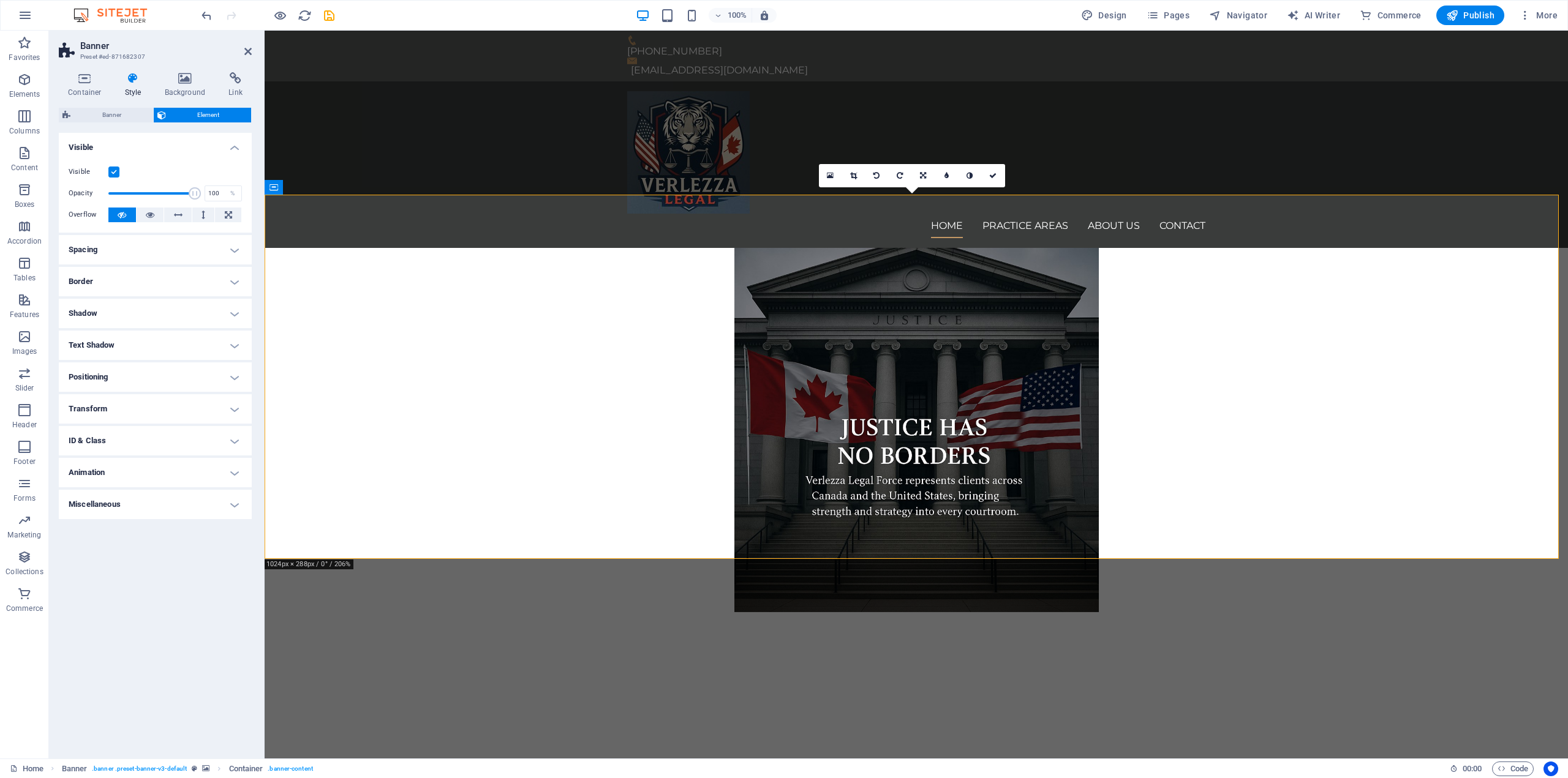
click at [115, 174] on label at bounding box center [114, 172] width 11 height 11
click at [0, 0] on input "Visible" at bounding box center [0, 0] width 0 height 0
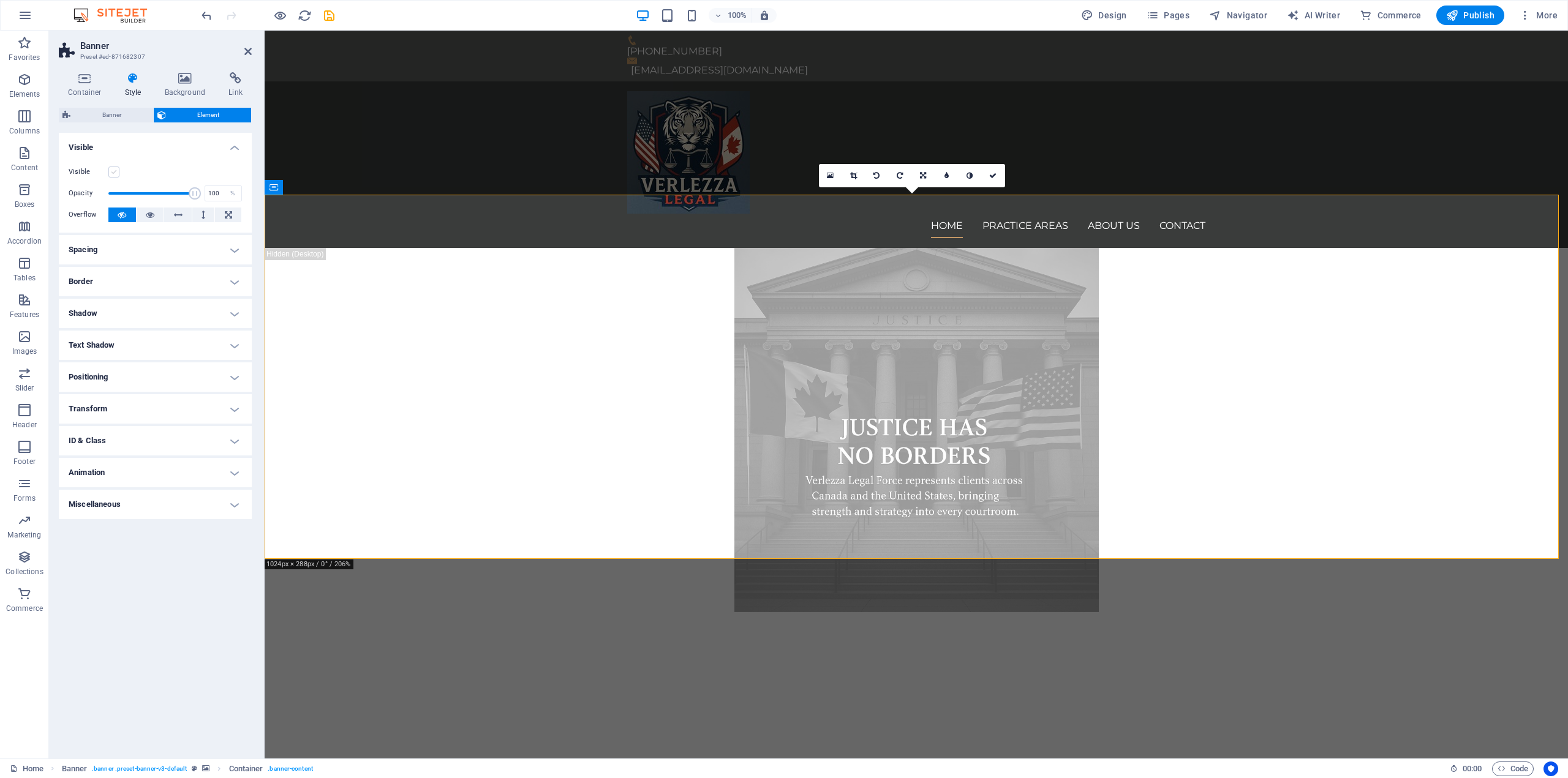
click at [115, 174] on label at bounding box center [114, 172] width 11 height 11
click at [0, 0] on input "Visible" at bounding box center [0, 0] width 0 height 0
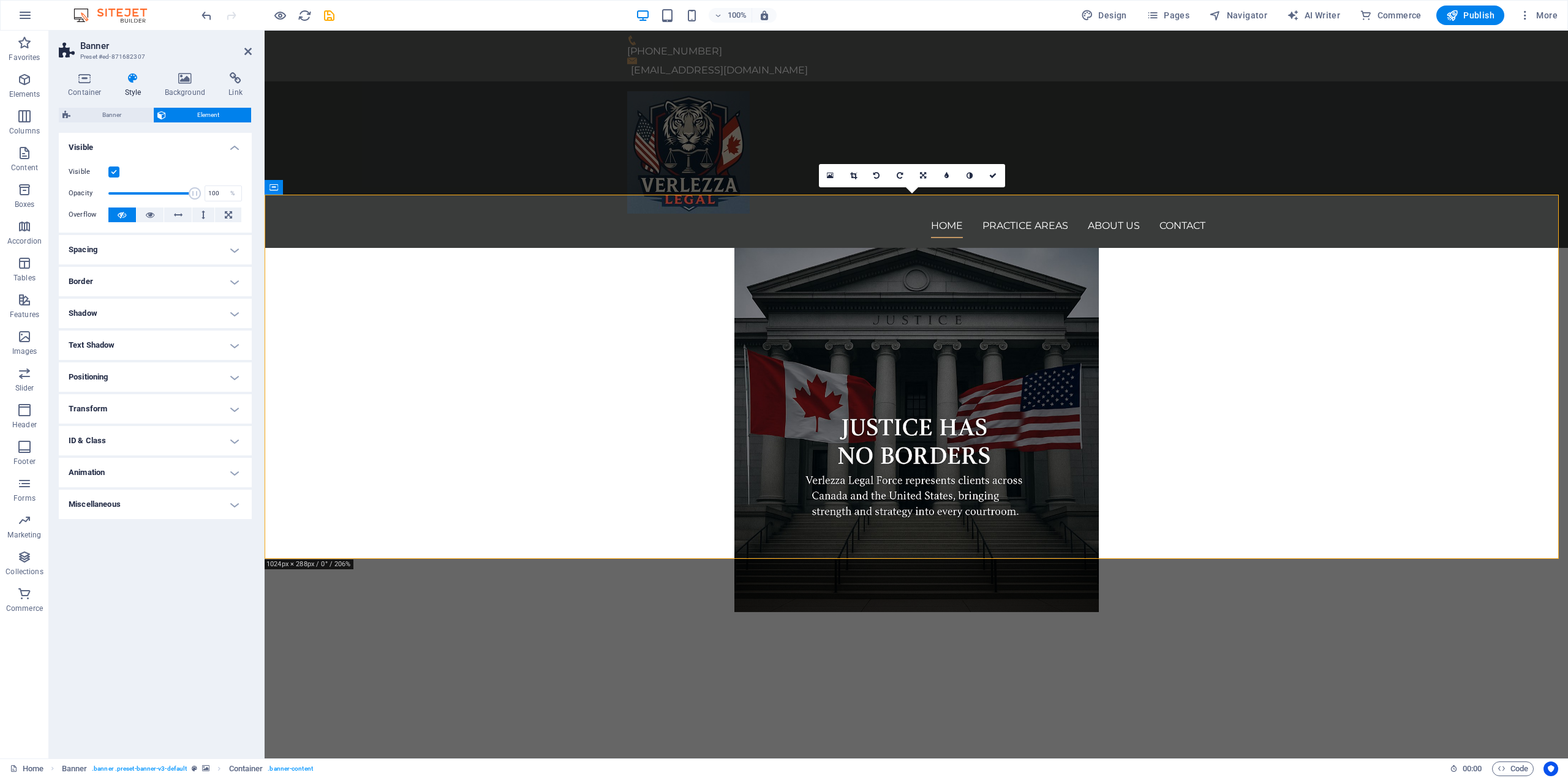
click at [115, 174] on label at bounding box center [114, 172] width 11 height 11
click at [0, 0] on input "Visible" at bounding box center [0, 0] width 0 height 0
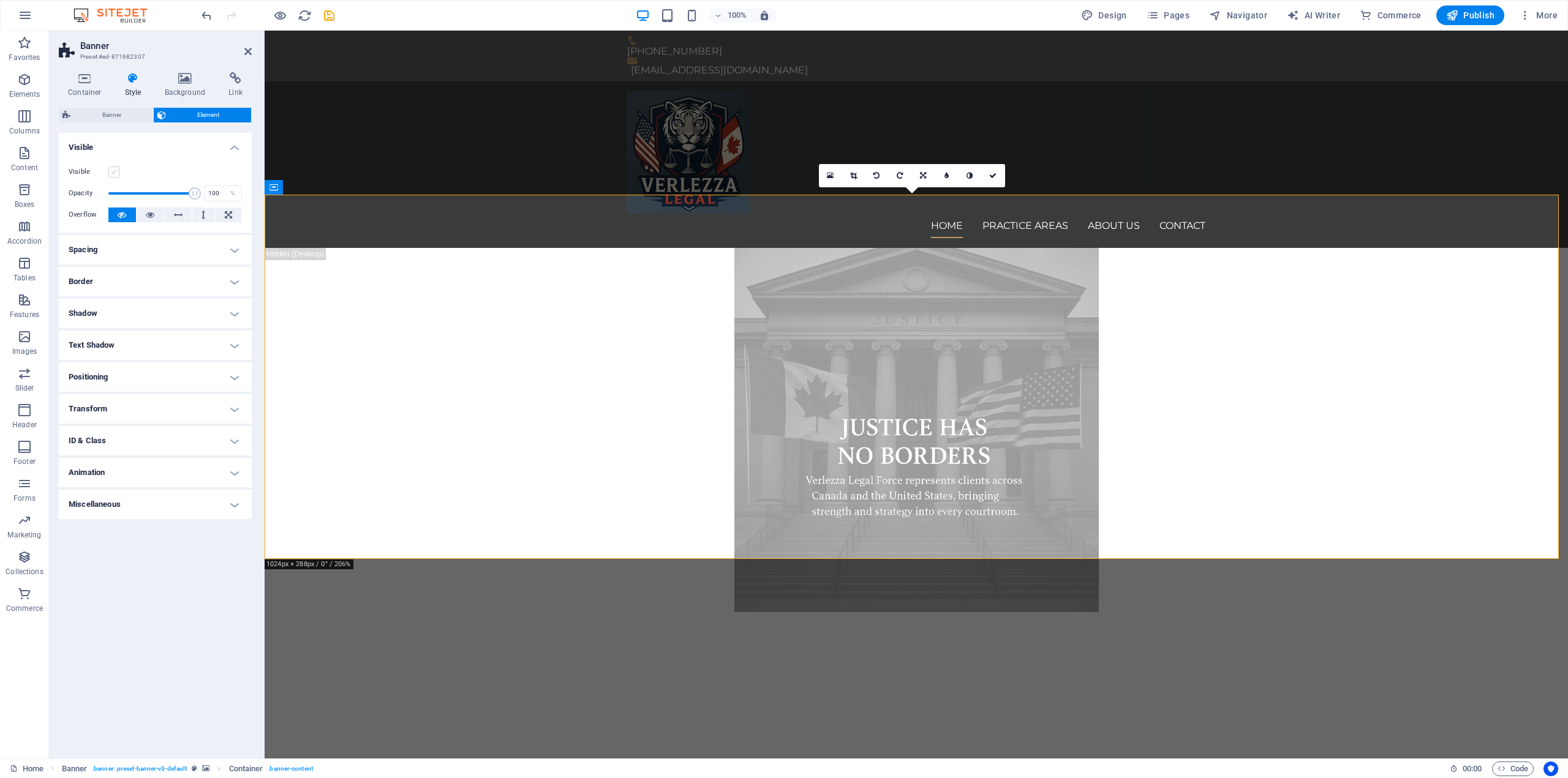
click at [115, 174] on label at bounding box center [114, 172] width 11 height 11
click at [0, 0] on input "Visible" at bounding box center [0, 0] width 0 height 0
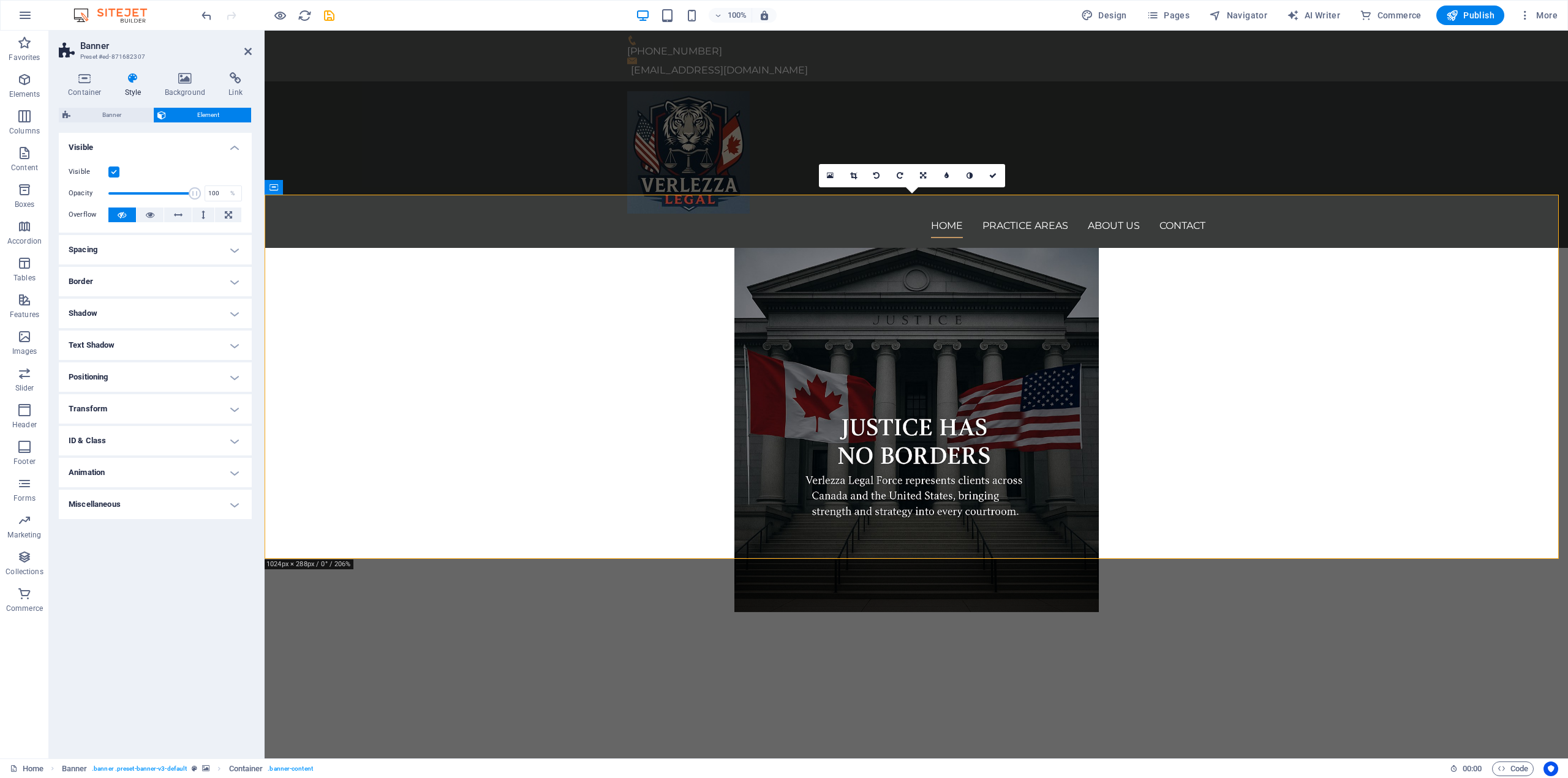
click at [115, 174] on label at bounding box center [114, 172] width 11 height 11
click at [0, 0] on input "Visible" at bounding box center [0, 0] width 0 height 0
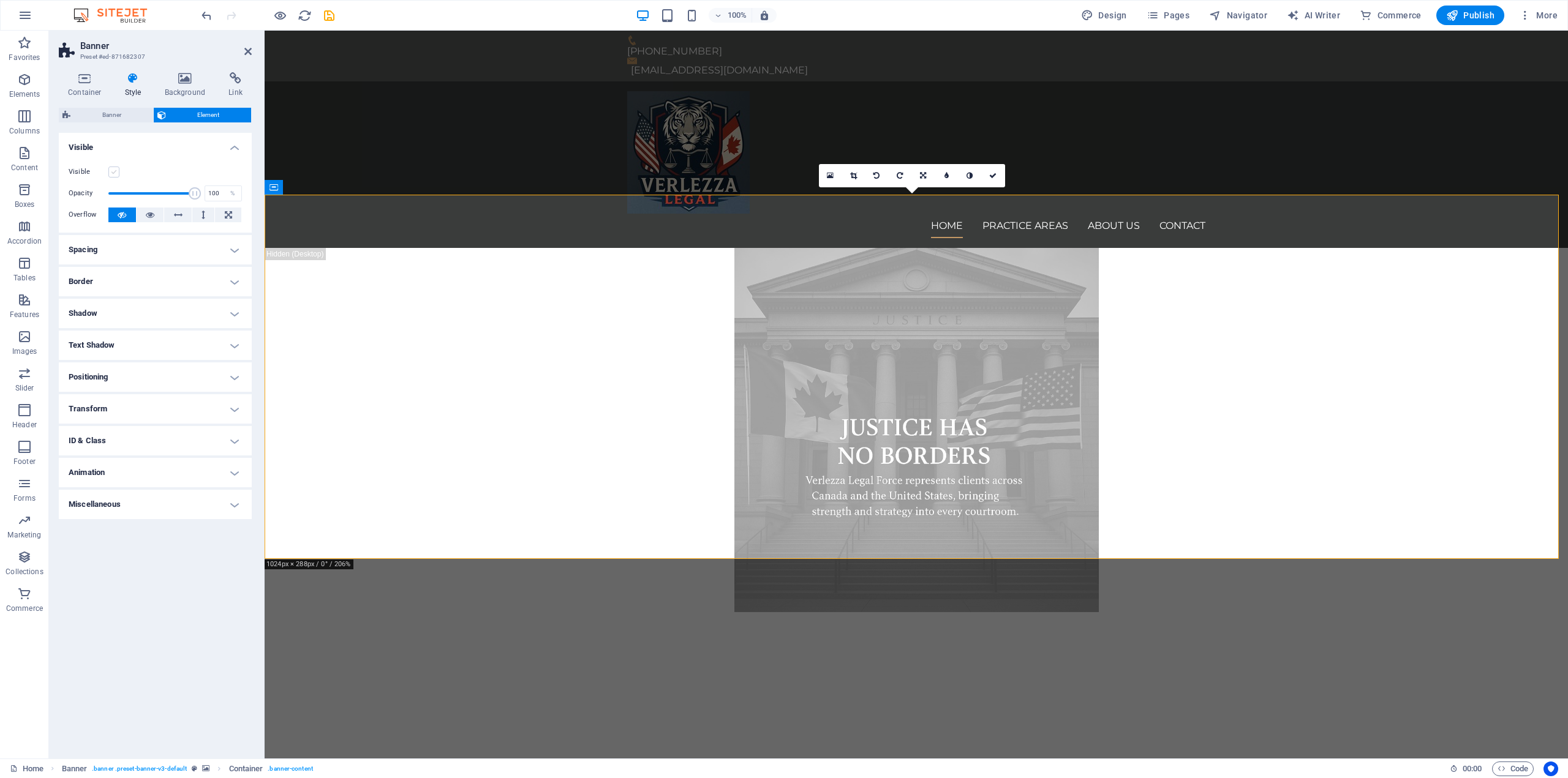
click at [115, 174] on label at bounding box center [114, 172] width 11 height 11
click at [0, 0] on input "Visible" at bounding box center [0, 0] width 0 height 0
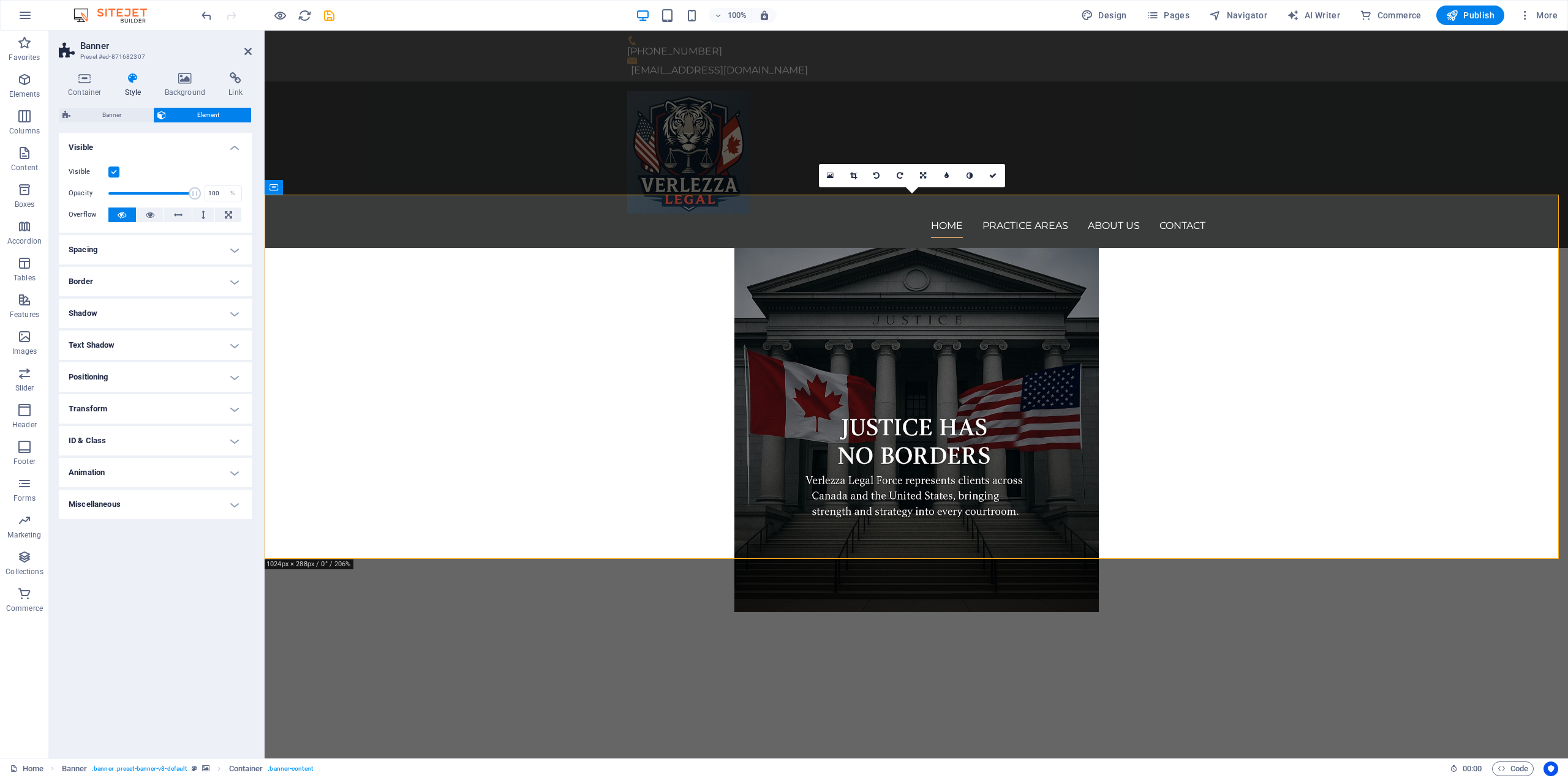
click at [115, 174] on label at bounding box center [114, 172] width 11 height 11
click at [0, 0] on input "Visible" at bounding box center [0, 0] width 0 height 0
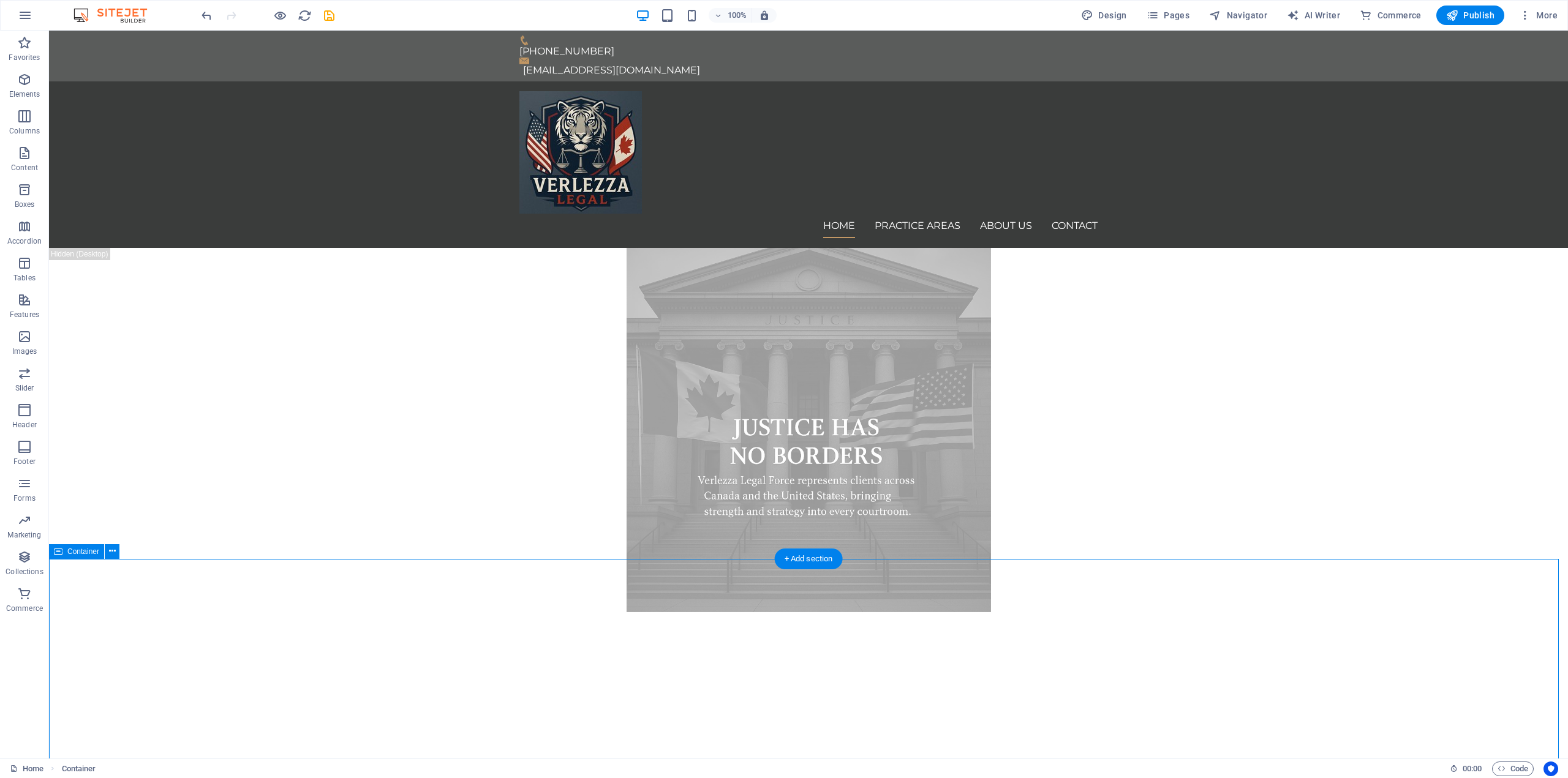
click at [431, 613] on div at bounding box center [808, 668] width 1519 height 110
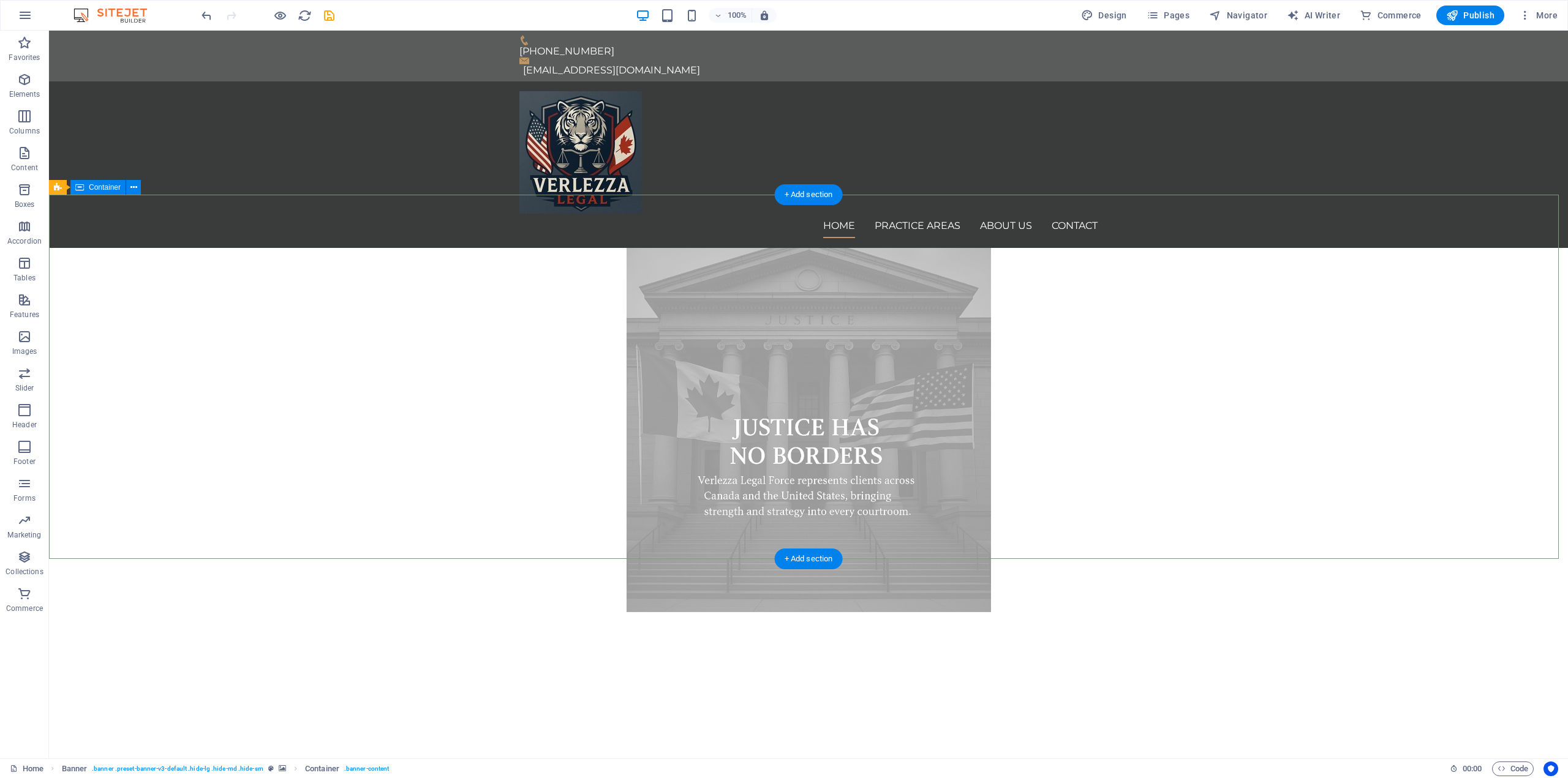
click at [144, 613] on div at bounding box center [808, 668] width 1519 height 110
click at [132, 192] on icon at bounding box center [133, 188] width 7 height 13
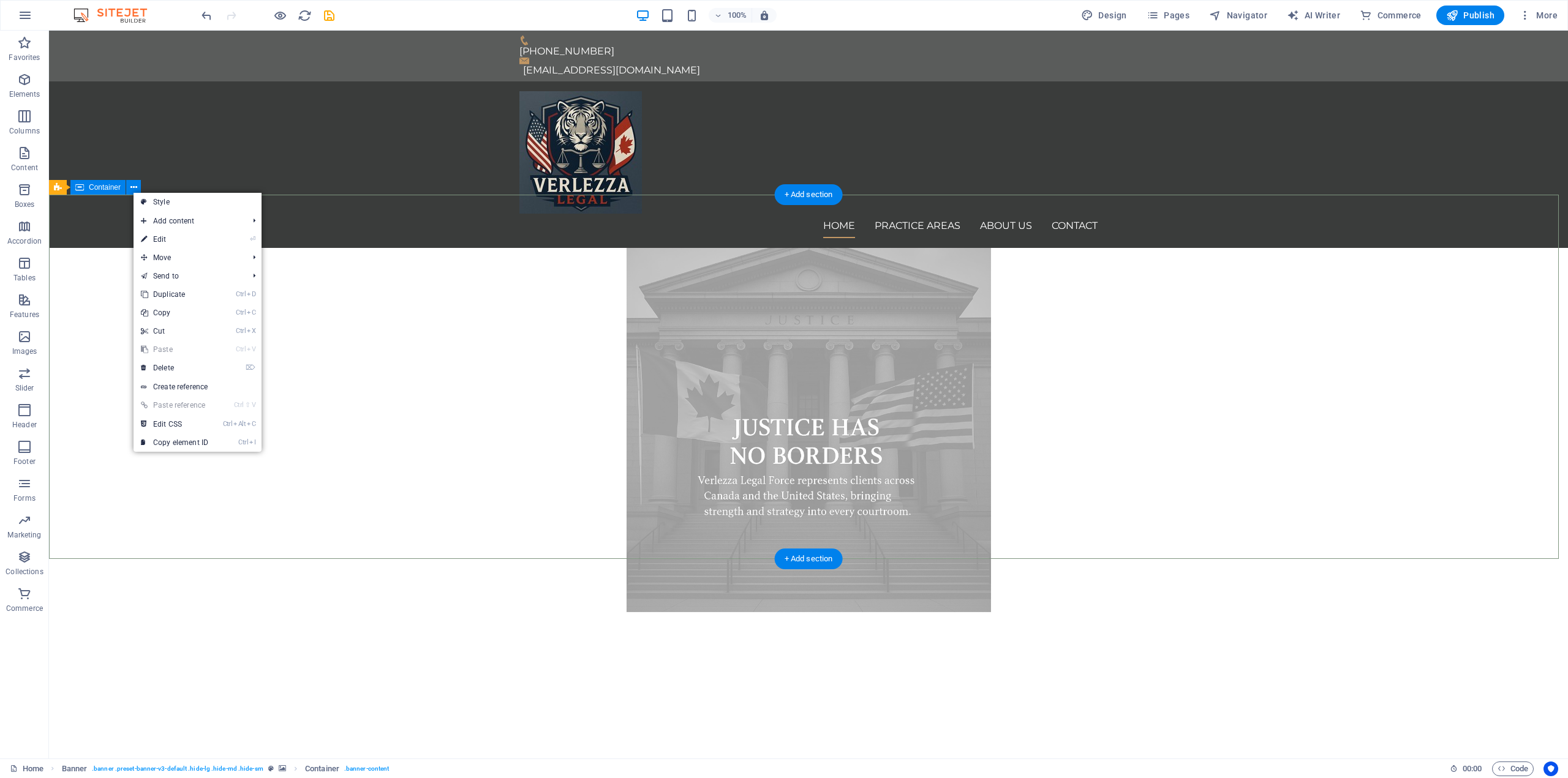
click at [102, 613] on div at bounding box center [808, 668] width 1519 height 110
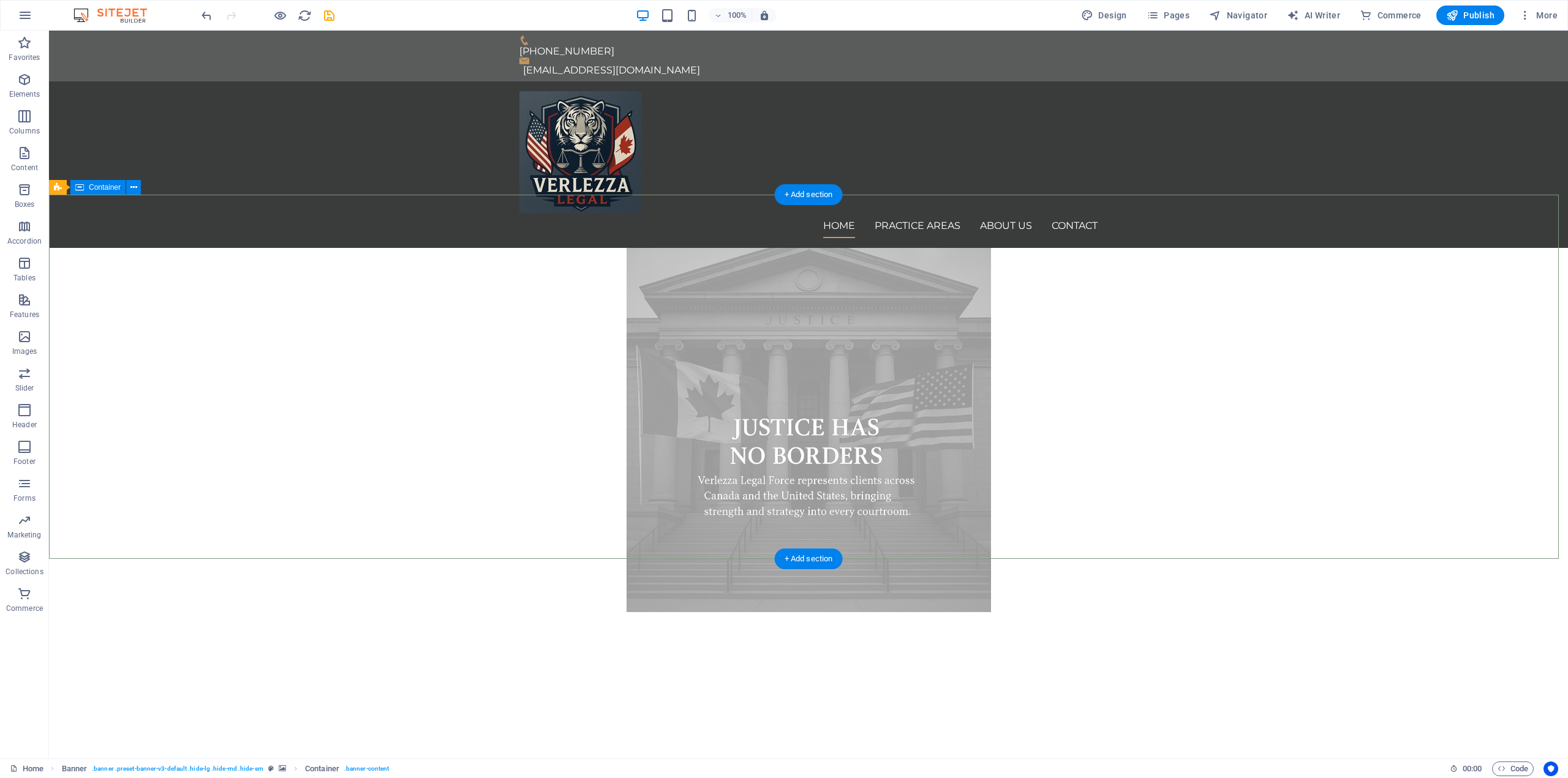
click at [102, 613] on div at bounding box center [808, 668] width 1519 height 110
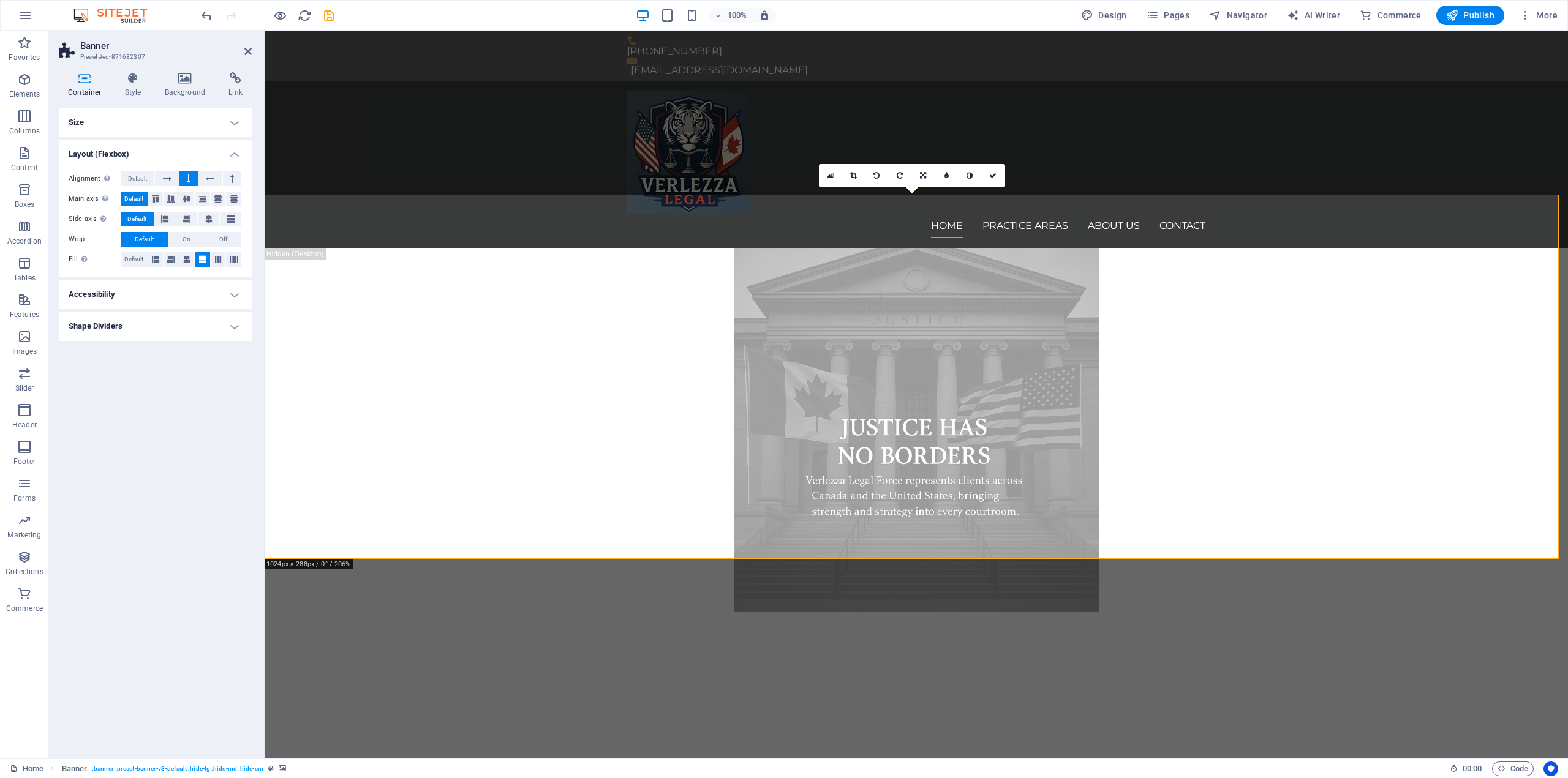
click at [94, 92] on h4 "Container" at bounding box center [87, 85] width 57 height 25
click at [104, 80] on icon at bounding box center [84, 78] width 52 height 12
click at [128, 85] on h4 "Style" at bounding box center [136, 85] width 40 height 25
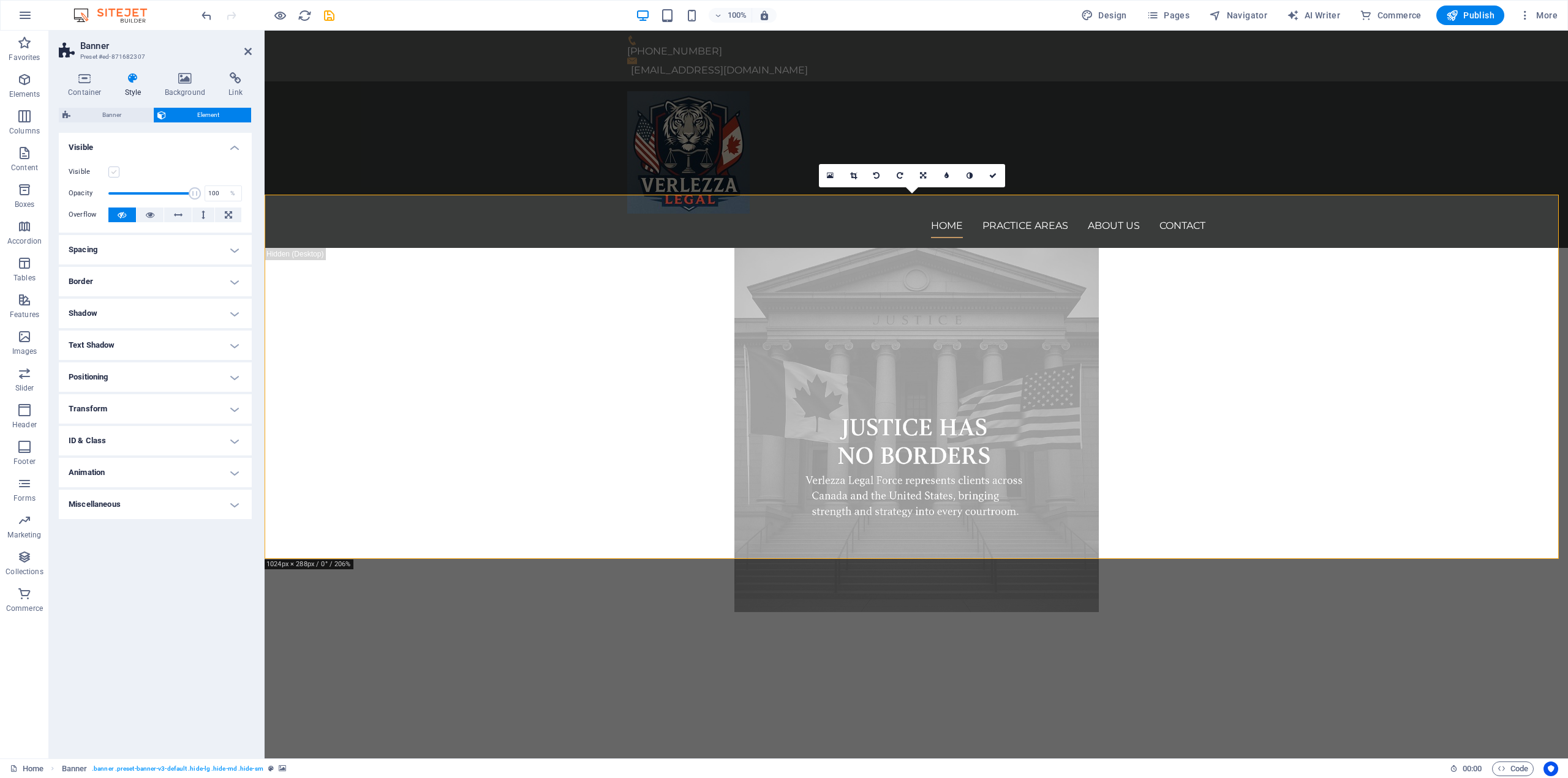
click at [115, 176] on label at bounding box center [114, 172] width 11 height 11
click at [0, 0] on input "Visible" at bounding box center [0, 0] width 0 height 0
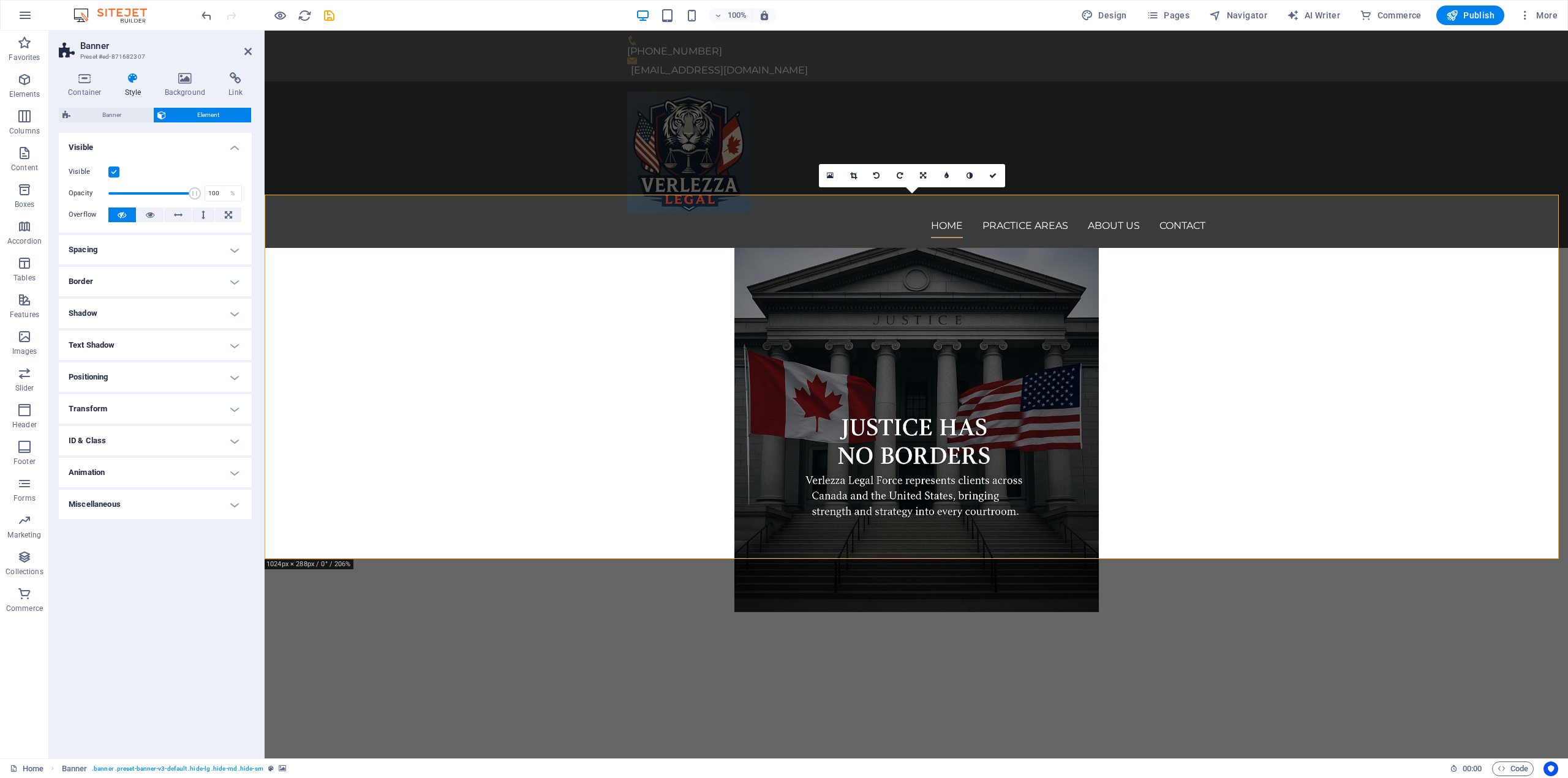
click at [114, 176] on label at bounding box center [114, 172] width 11 height 11
click at [0, 0] on input "Visible" at bounding box center [0, 0] width 0 height 0
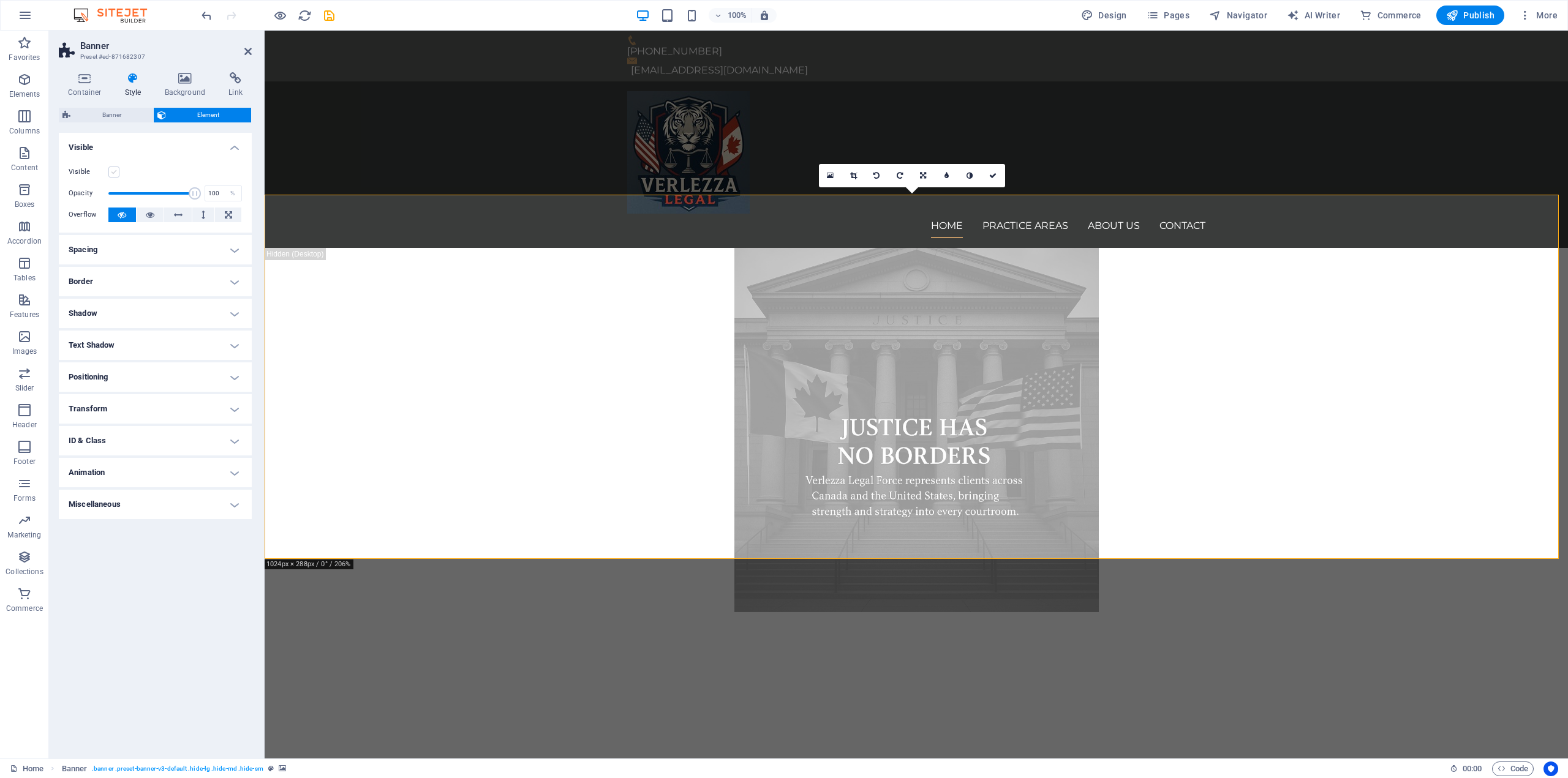
click at [114, 176] on label at bounding box center [114, 172] width 11 height 11
click at [0, 0] on input "Visible" at bounding box center [0, 0] width 0 height 0
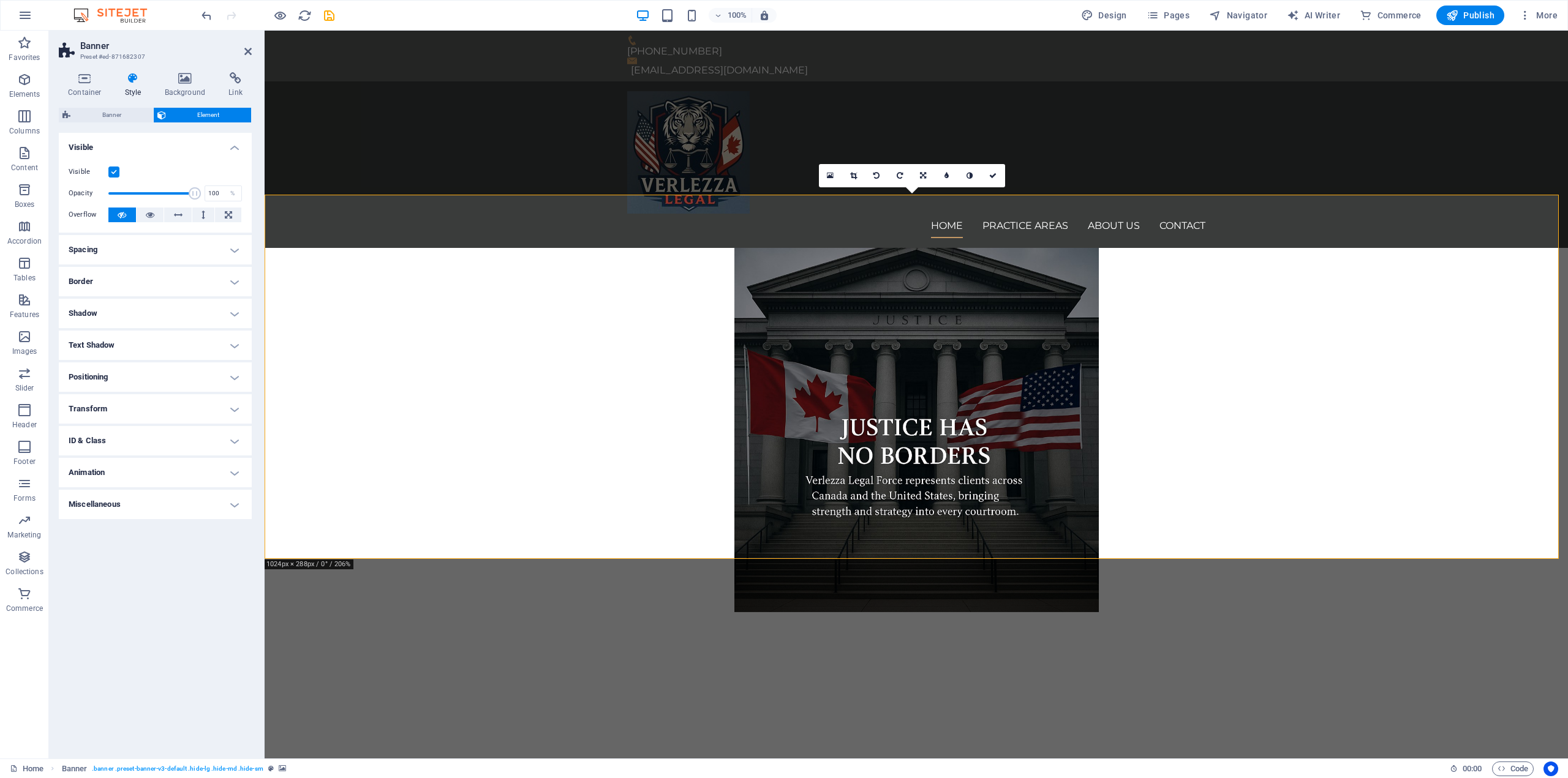
click at [114, 176] on label at bounding box center [114, 172] width 11 height 11
click at [0, 0] on input "Visible" at bounding box center [0, 0] width 0 height 0
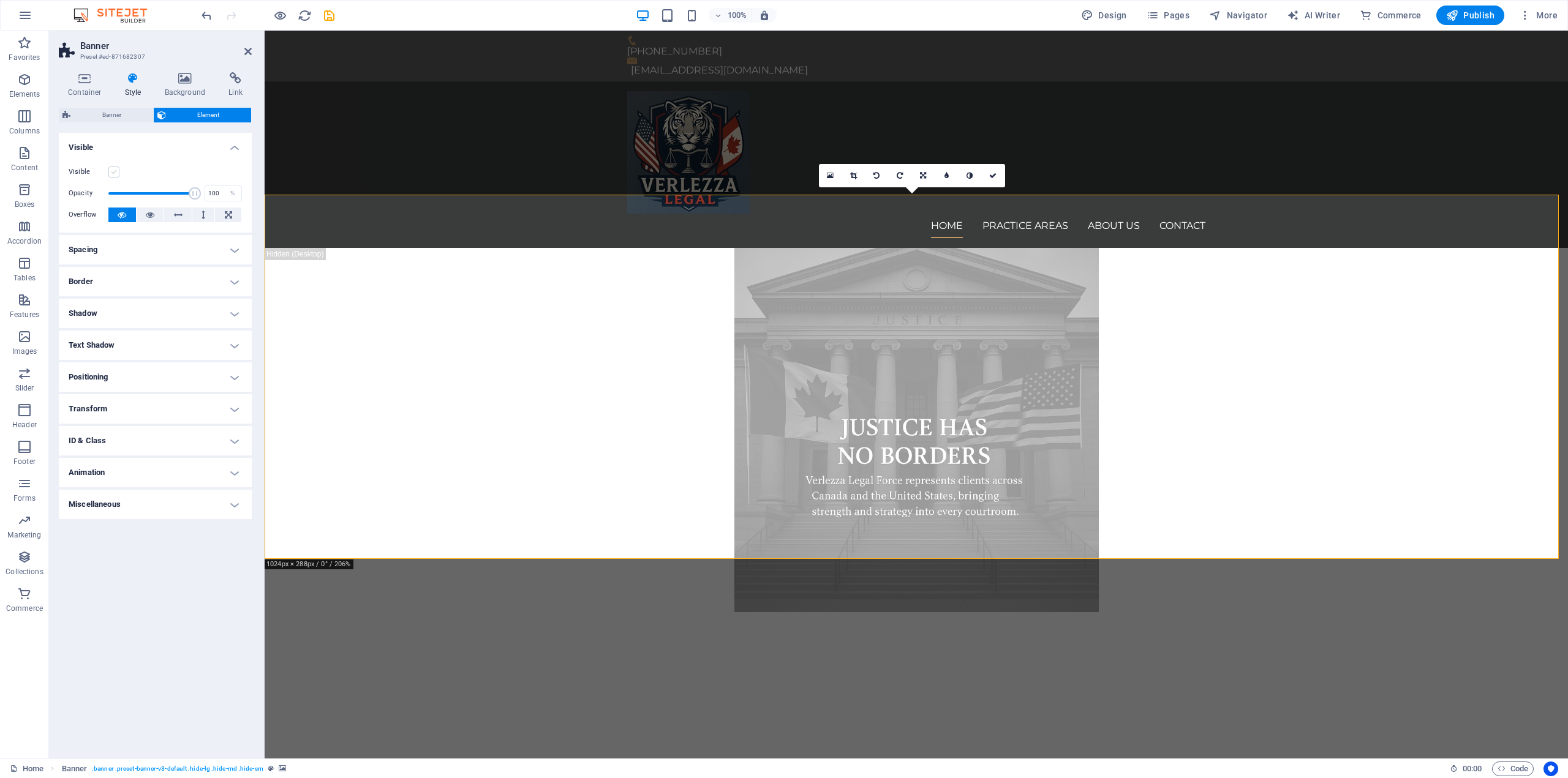
click at [114, 176] on label at bounding box center [114, 172] width 11 height 11
click at [0, 0] on input "Visible" at bounding box center [0, 0] width 0 height 0
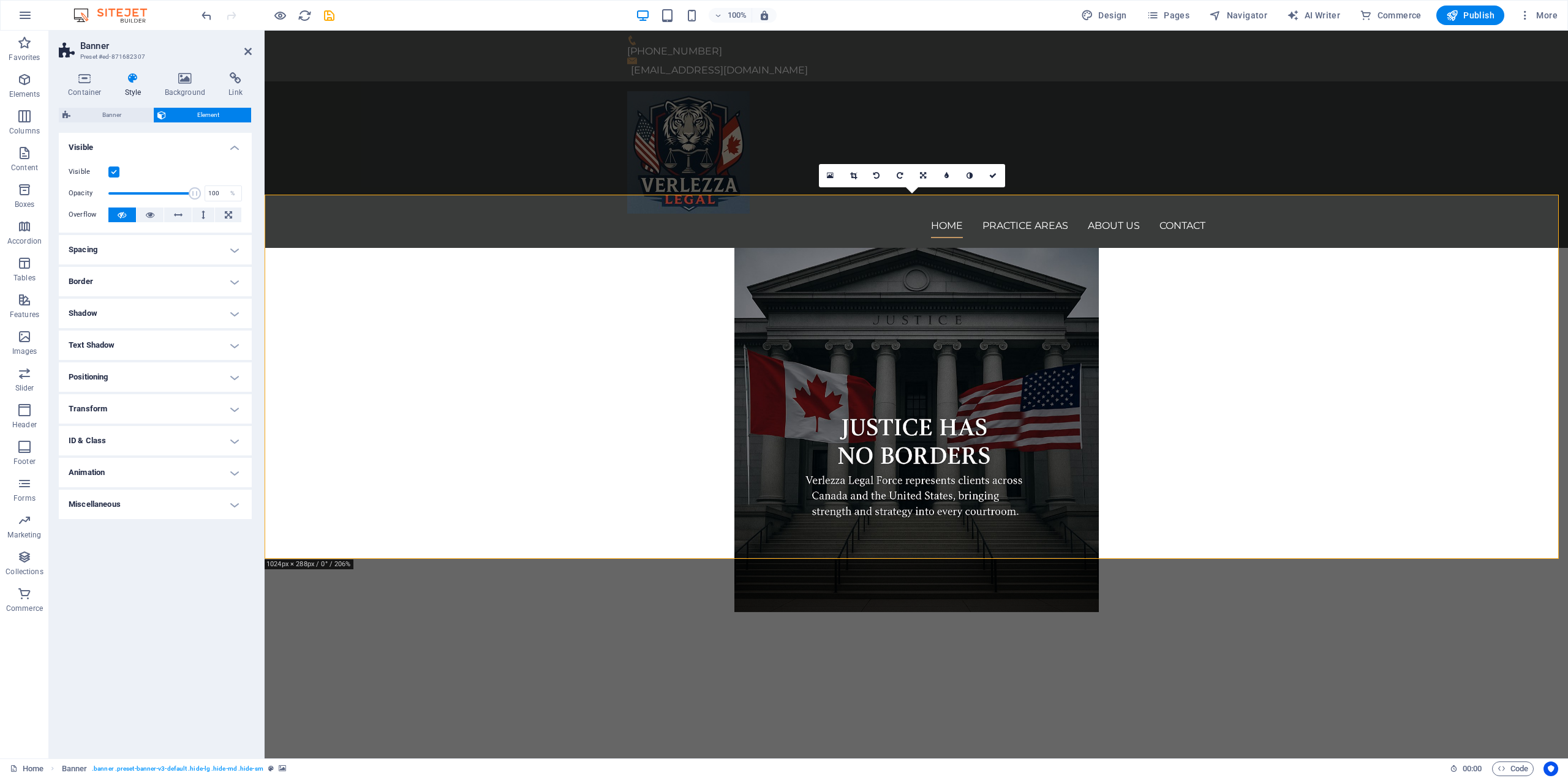
click at [231, 316] on h4 "Shadow" at bounding box center [155, 313] width 193 height 29
click at [231, 316] on h4 "Shadow" at bounding box center [155, 310] width 193 height 22
click at [228, 352] on h4 "Text Shadow" at bounding box center [155, 345] width 193 height 29
click at [228, 353] on div "Default None Outside Color X offset 0 px rem vh vw Y offset 0 px rem vh vw Blur…" at bounding box center [155, 370] width 193 height 35
click at [238, 351] on h4 "Text Shadow" at bounding box center [155, 341] width 193 height 22
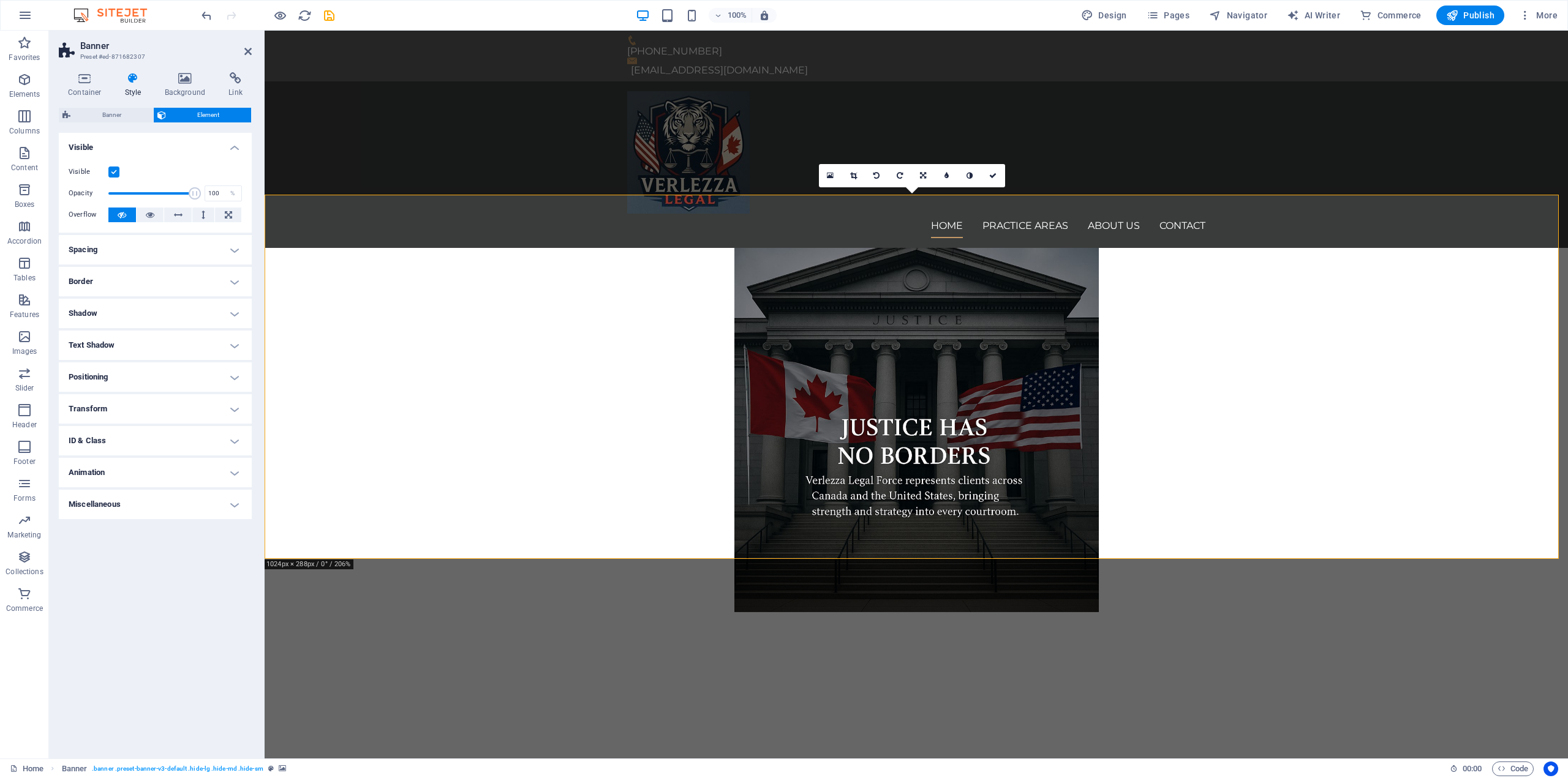
click at [232, 414] on h4 "Transform" at bounding box center [155, 409] width 193 height 29
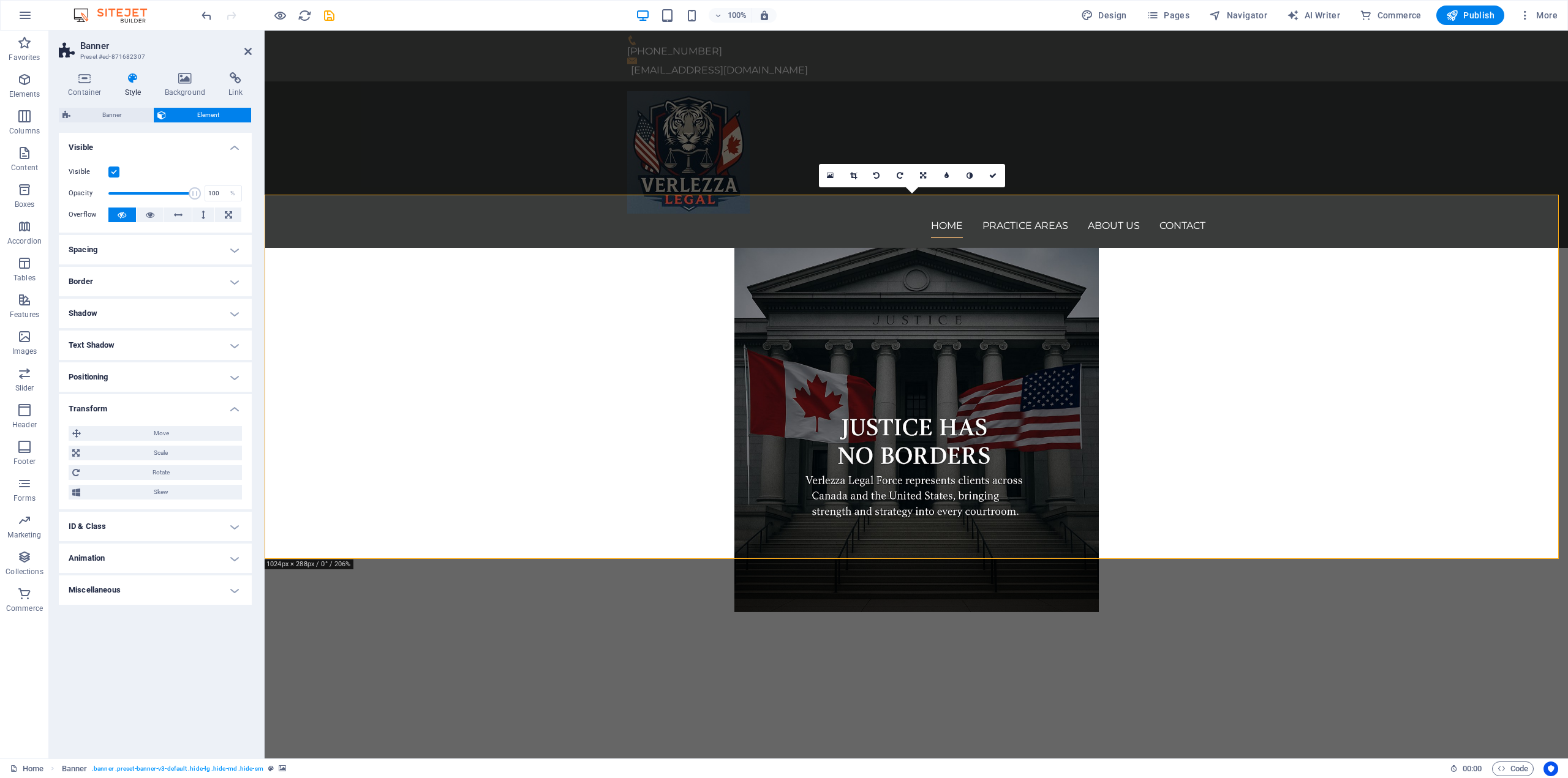
click at [229, 536] on h4 "ID & Class" at bounding box center [155, 526] width 193 height 29
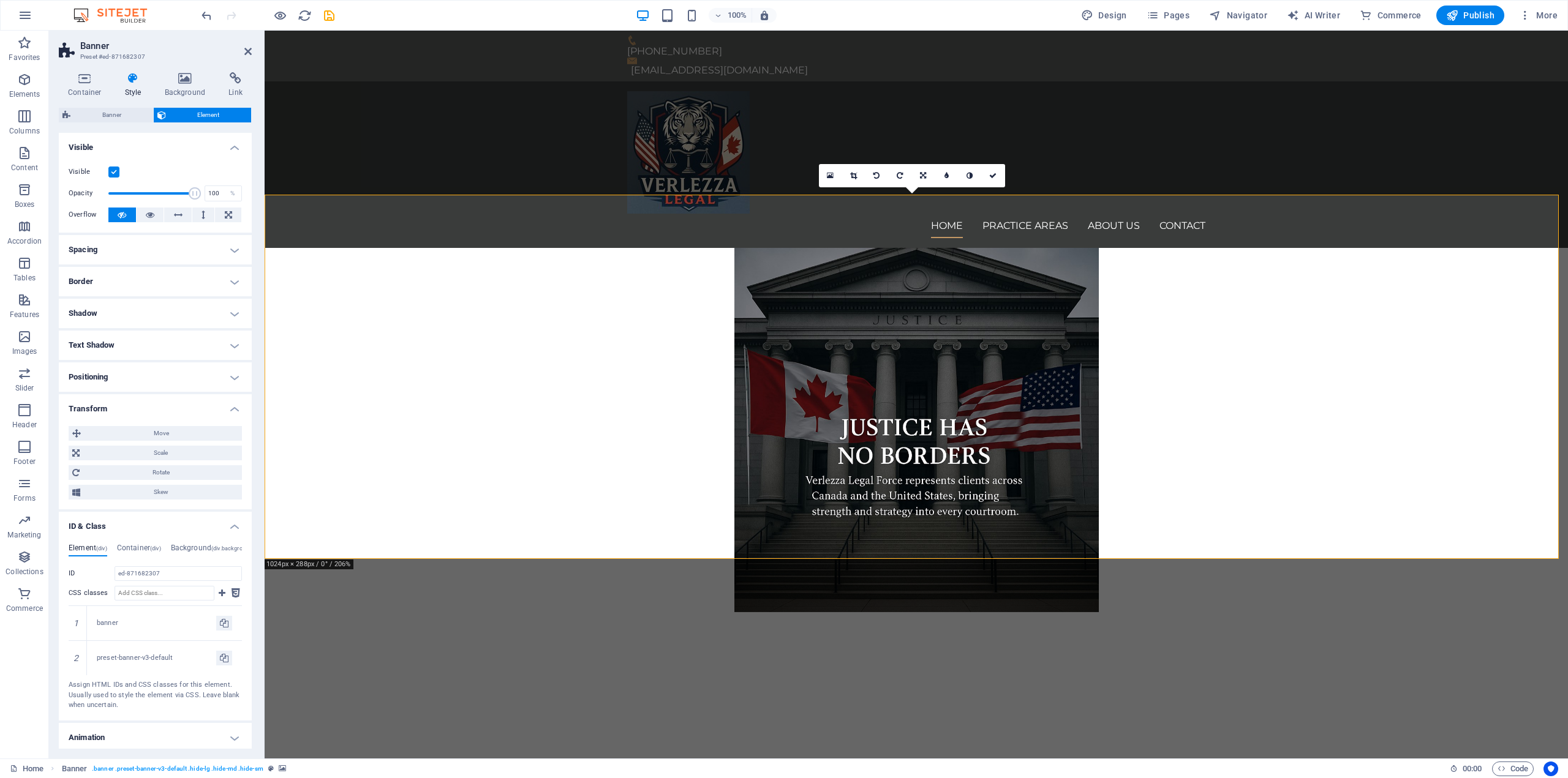
click at [231, 539] on div "Element (div) Container (div) Background (div.background) ID ed-871682307 CSS c…" at bounding box center [155, 628] width 193 height 187
click at [231, 537] on div "Element (div) Container (div) Background (div.background) ID ed-871682307 CSS c…" at bounding box center [155, 628] width 193 height 187
click at [228, 534] on div "Element (div) Container (div) Background (div.background) ID ed-871682307 CSS c…" at bounding box center [155, 628] width 193 height 187
click at [236, 524] on h4 "ID & Class" at bounding box center [155, 522] width 193 height 22
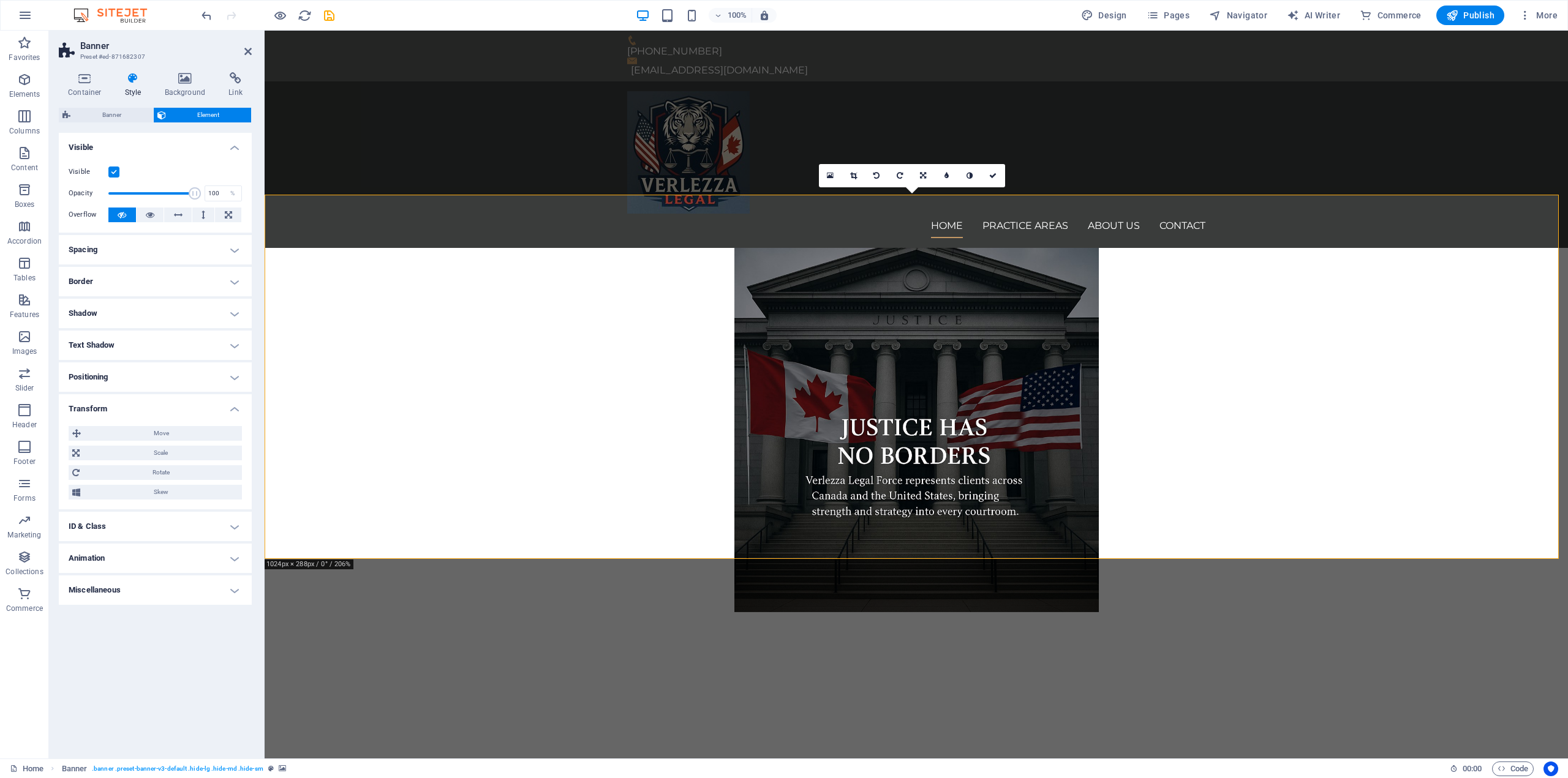
click at [226, 559] on h4 "Animation" at bounding box center [155, 558] width 193 height 29
click at [111, 127] on div "Banner Element Layout How this element expands within the layout (Flexbox). Siz…" at bounding box center [155, 428] width 193 height 641
click at [116, 117] on span "Banner" at bounding box center [111, 115] width 76 height 15
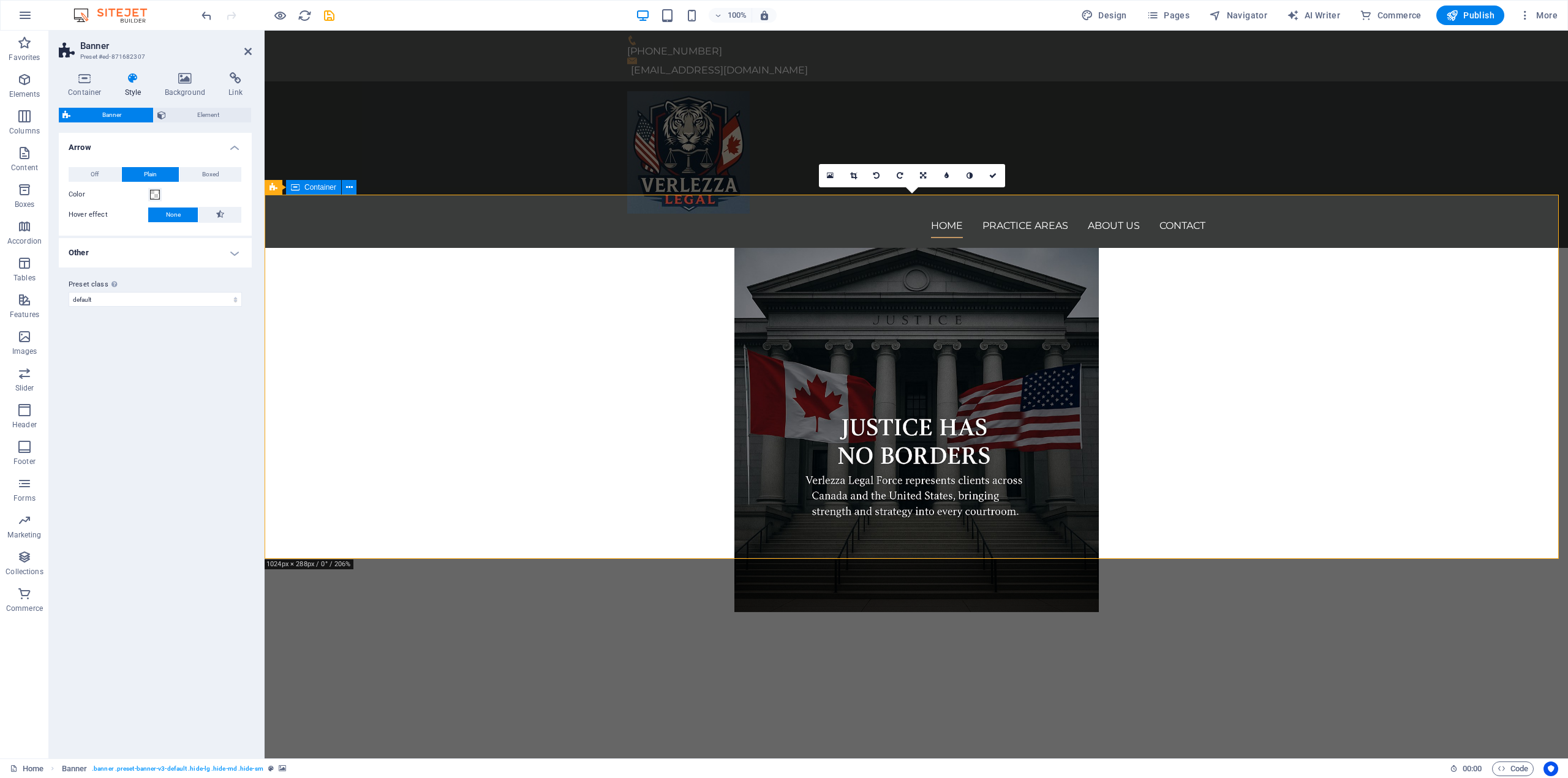
click at [1567, 613] on div at bounding box center [916, 668] width 1303 height 110
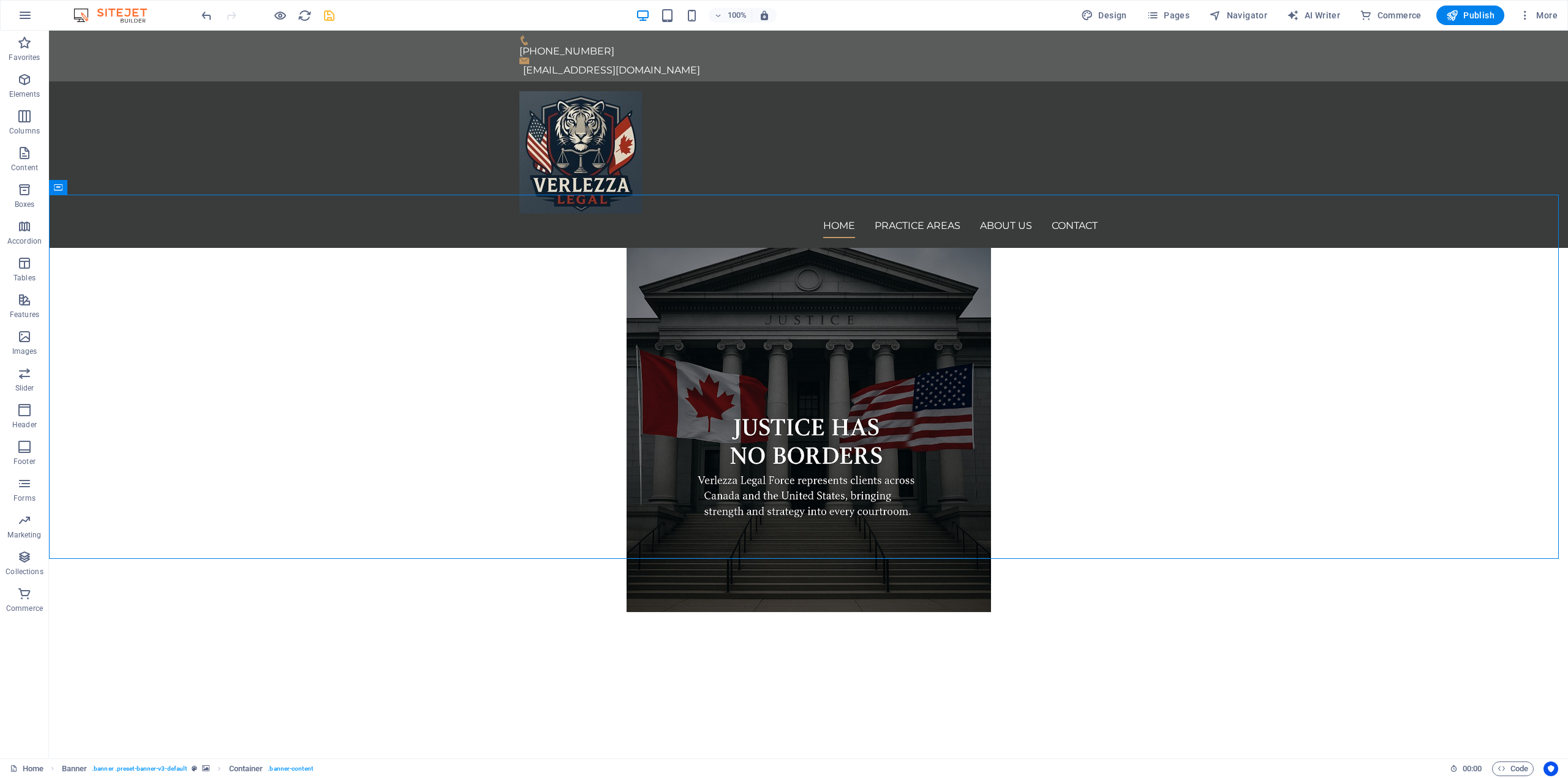
click at [330, 19] on icon "save" at bounding box center [329, 15] width 14 height 14
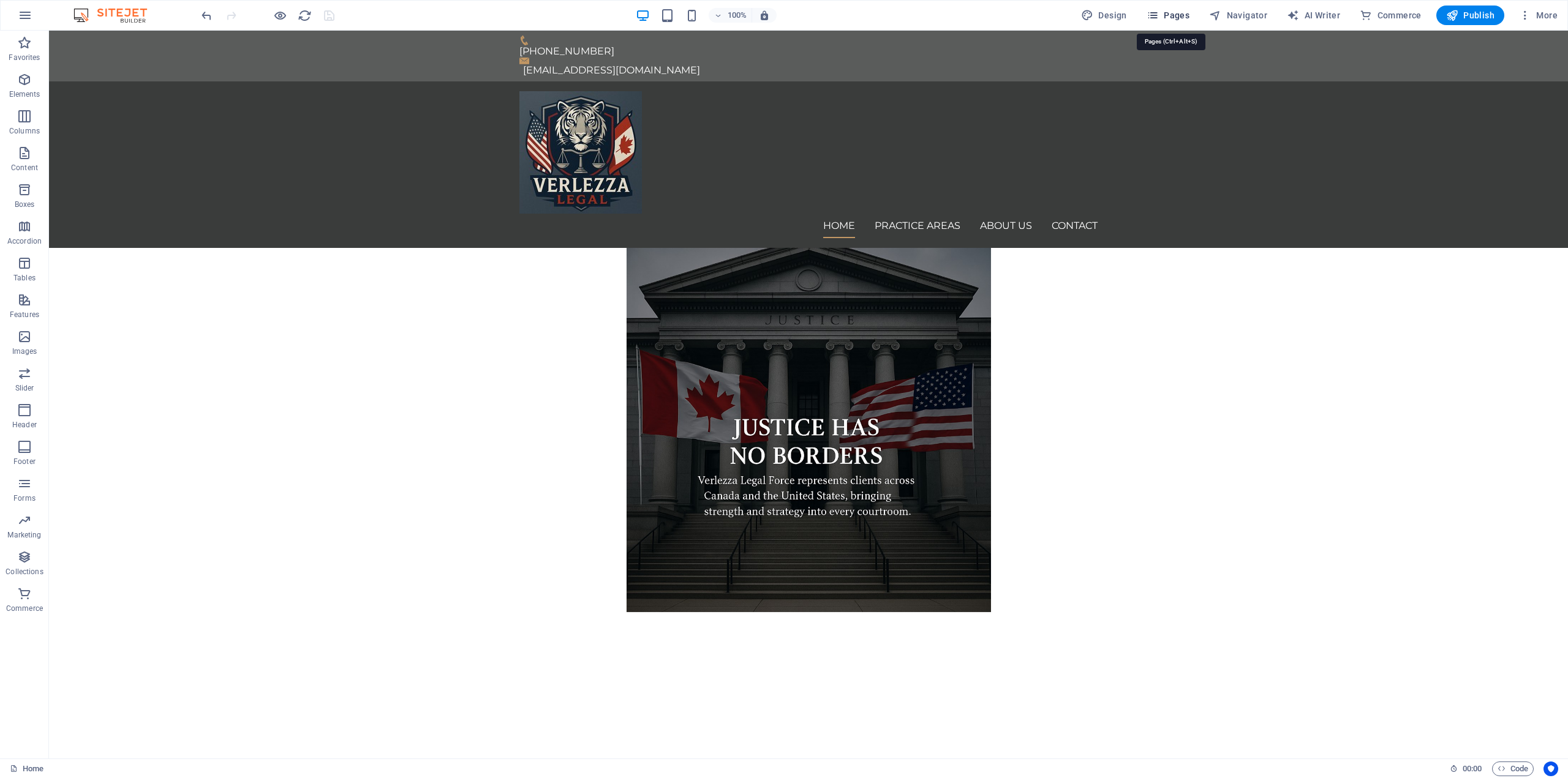
click at [1172, 17] on span "Pages" at bounding box center [1167, 15] width 42 height 12
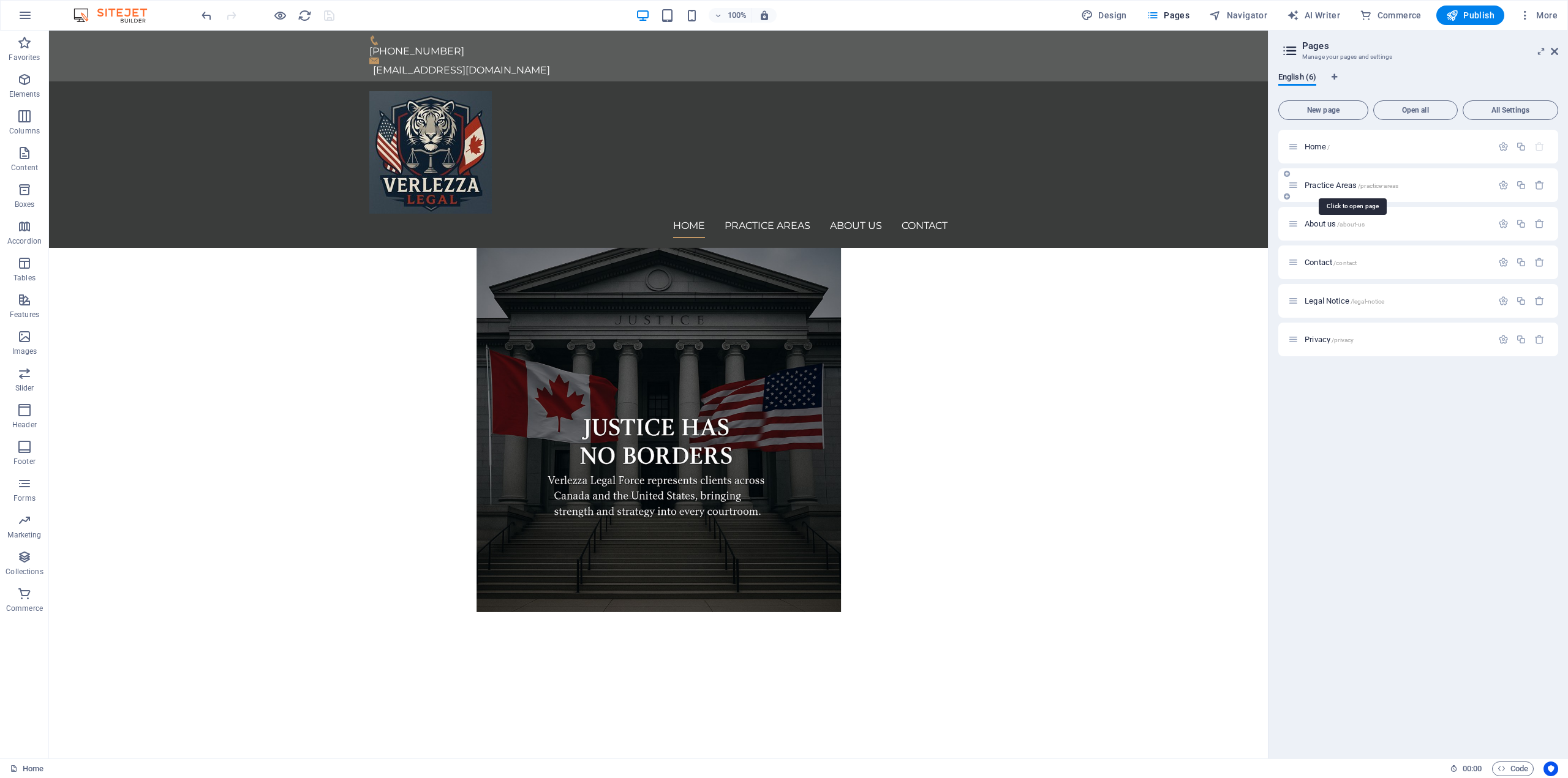
click at [1342, 187] on span "Practice Areas /practice-areas" at bounding box center [1351, 185] width 93 height 9
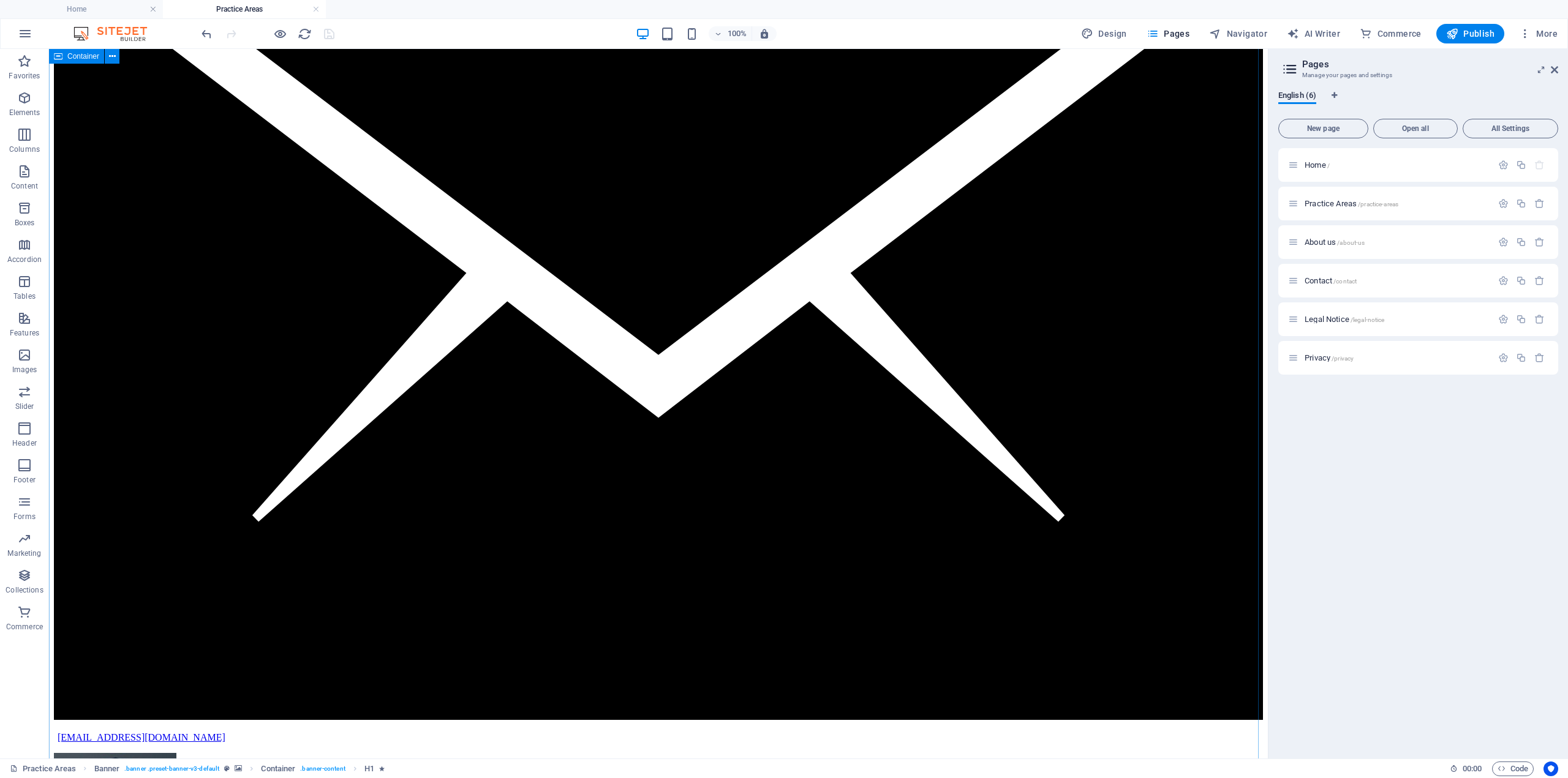
scroll to position [1837, 0]
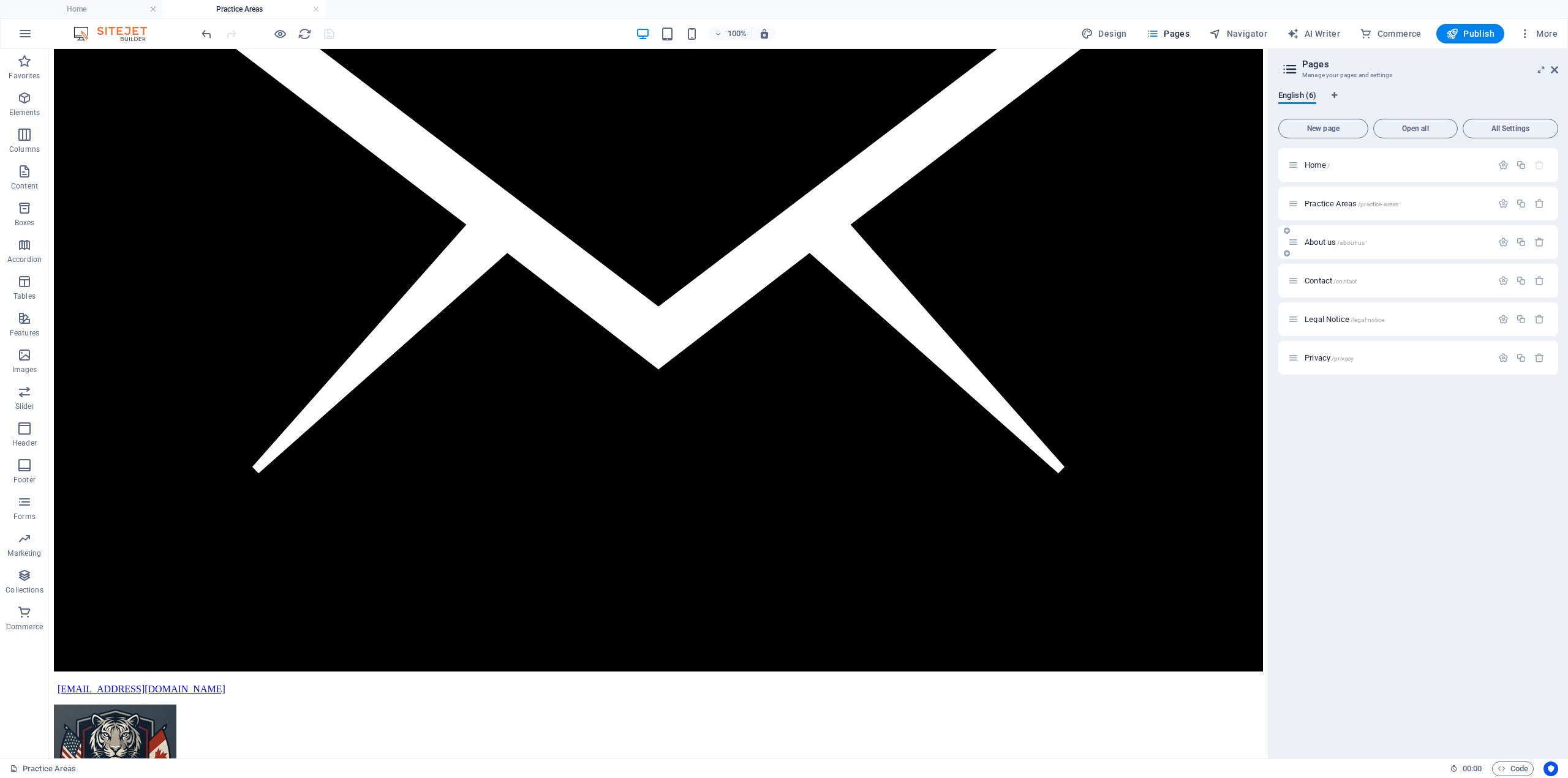
click at [1350, 246] on div "About us /about-us" at bounding box center [1390, 242] width 204 height 14
click at [1338, 244] on span "/about-us" at bounding box center [1350, 243] width 27 height 7
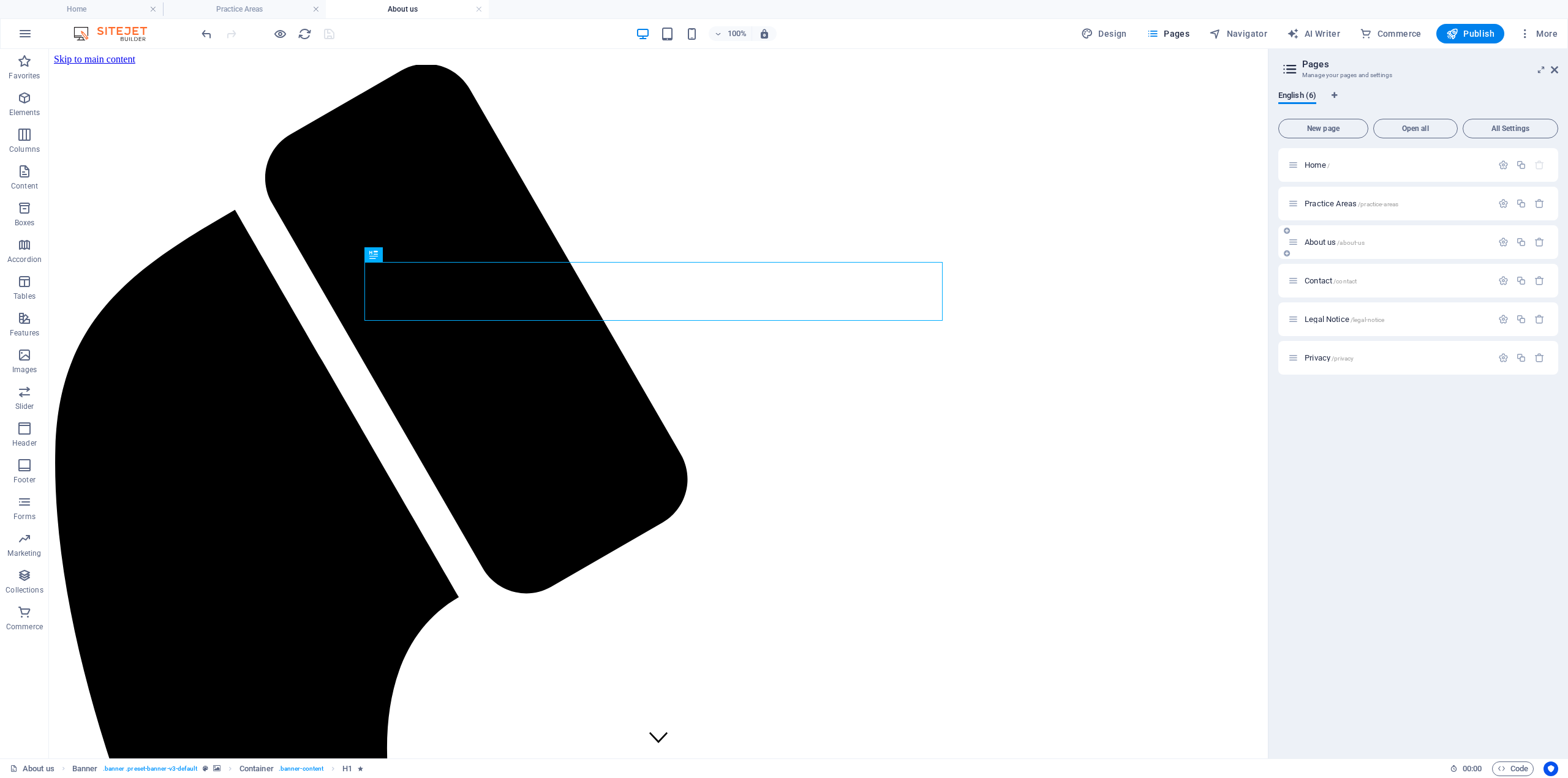
scroll to position [0, 0]
click at [1336, 319] on span "Legal Notice /legal-notice" at bounding box center [1344, 319] width 79 height 9
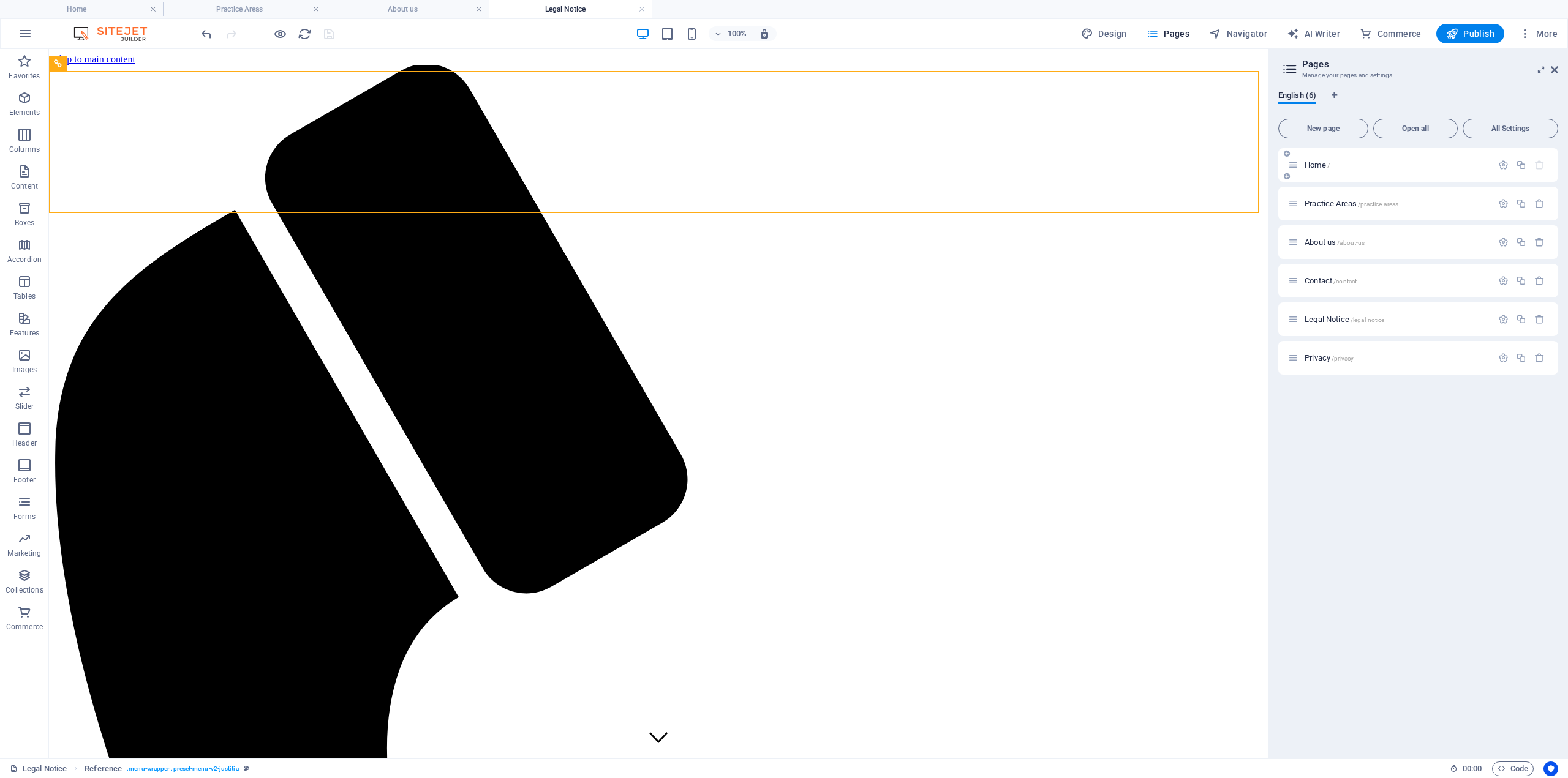
click at [1331, 160] on div "Home /" at bounding box center [1390, 164] width 204 height 14
click at [1317, 167] on span "Home /" at bounding box center [1317, 165] width 25 height 9
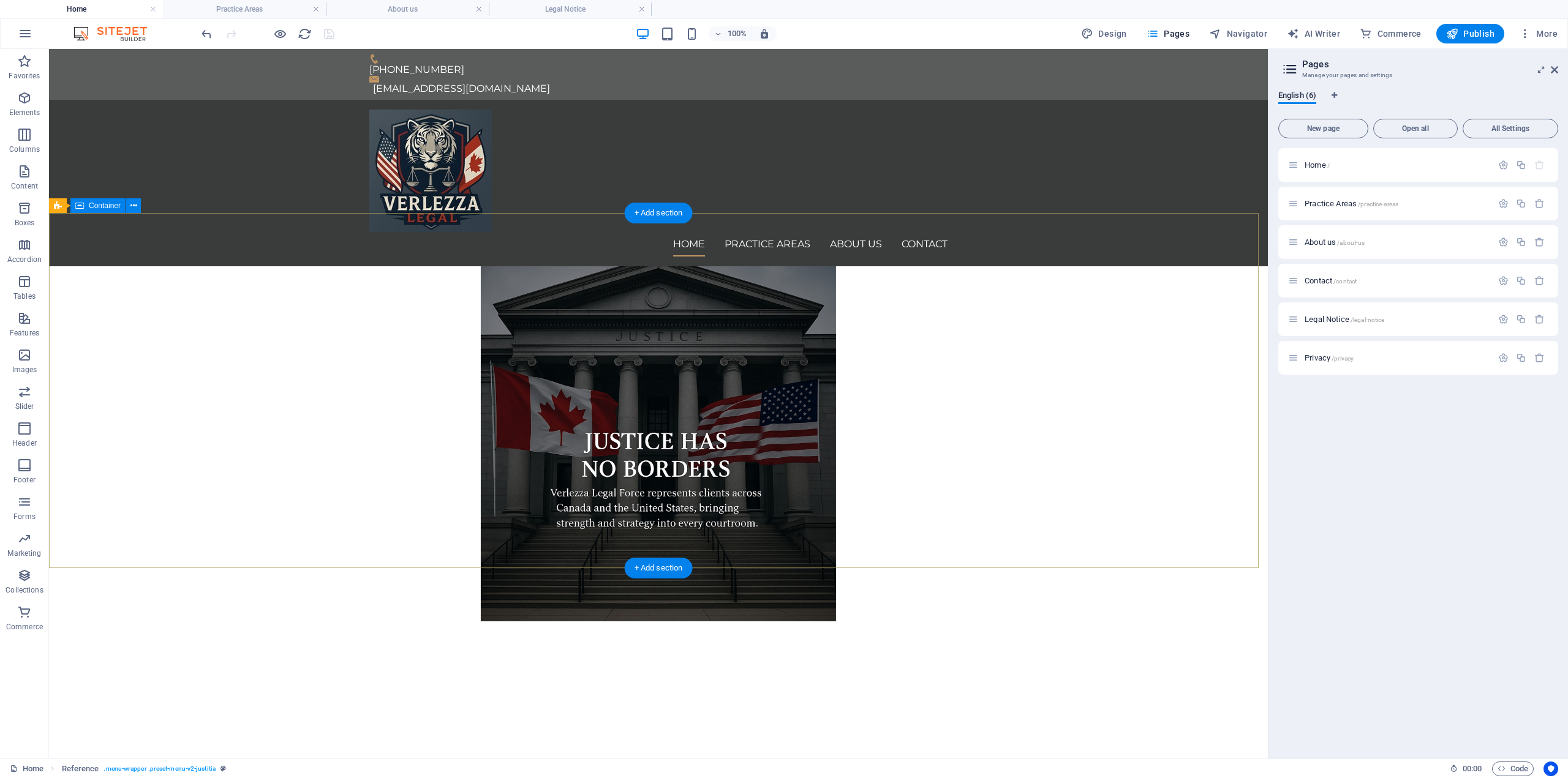
click at [926, 621] on div at bounding box center [658, 676] width 1219 height 110
click at [285, 621] on div at bounding box center [658, 676] width 1219 height 110
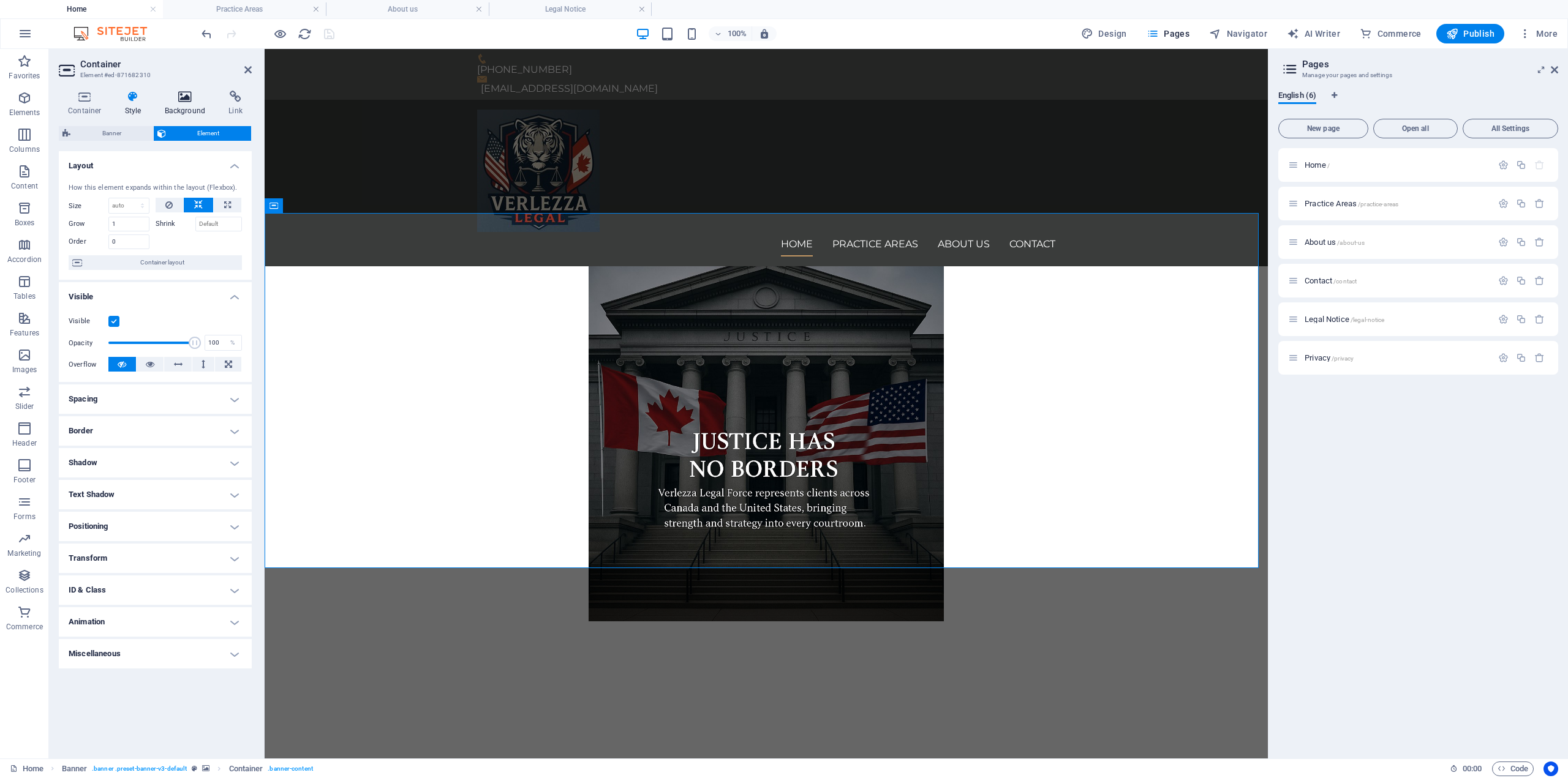
click at [186, 104] on h4 "Background" at bounding box center [188, 103] width 64 height 25
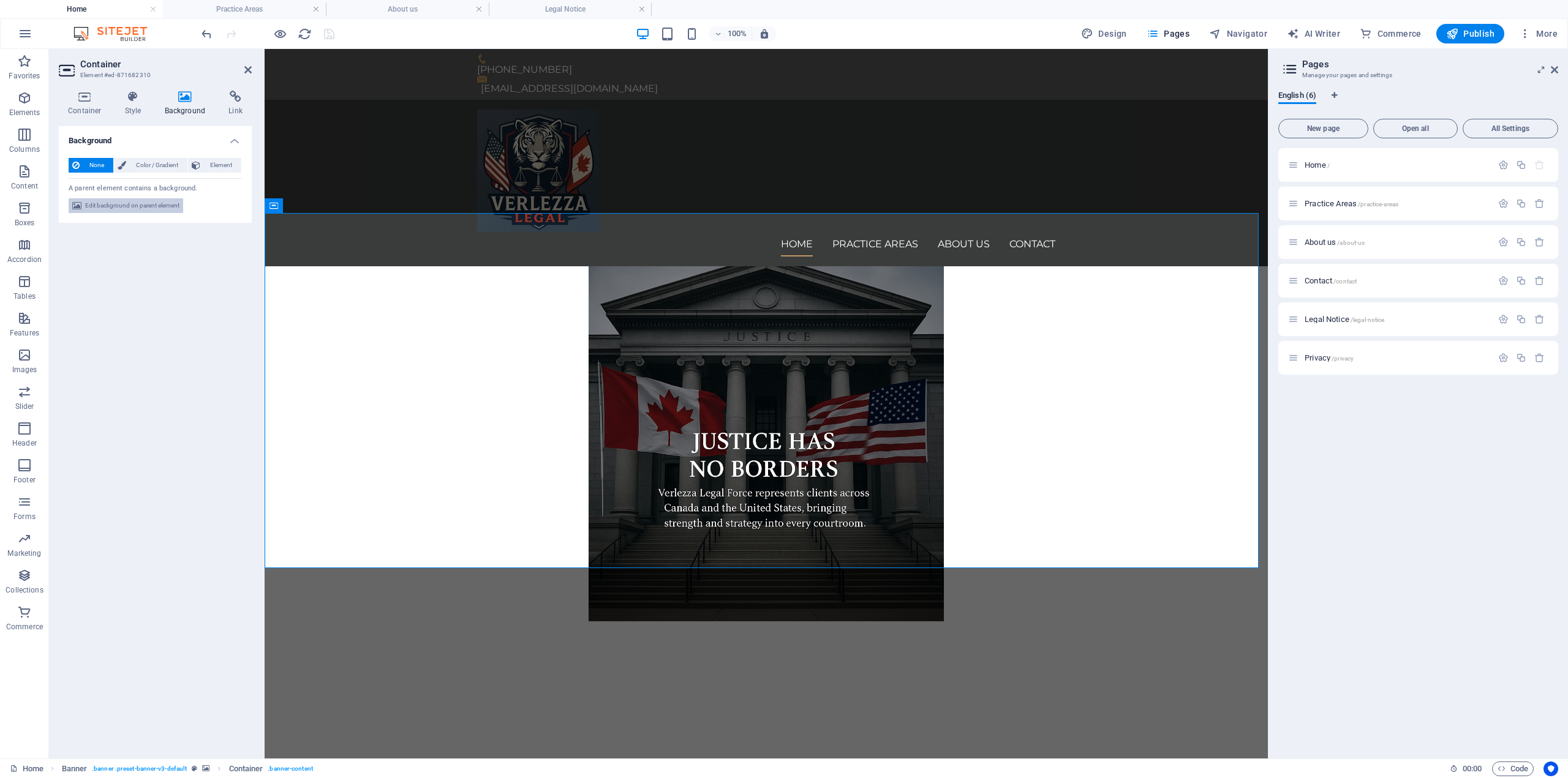
click at [153, 207] on span "Edit background on parent element" at bounding box center [132, 206] width 94 height 15
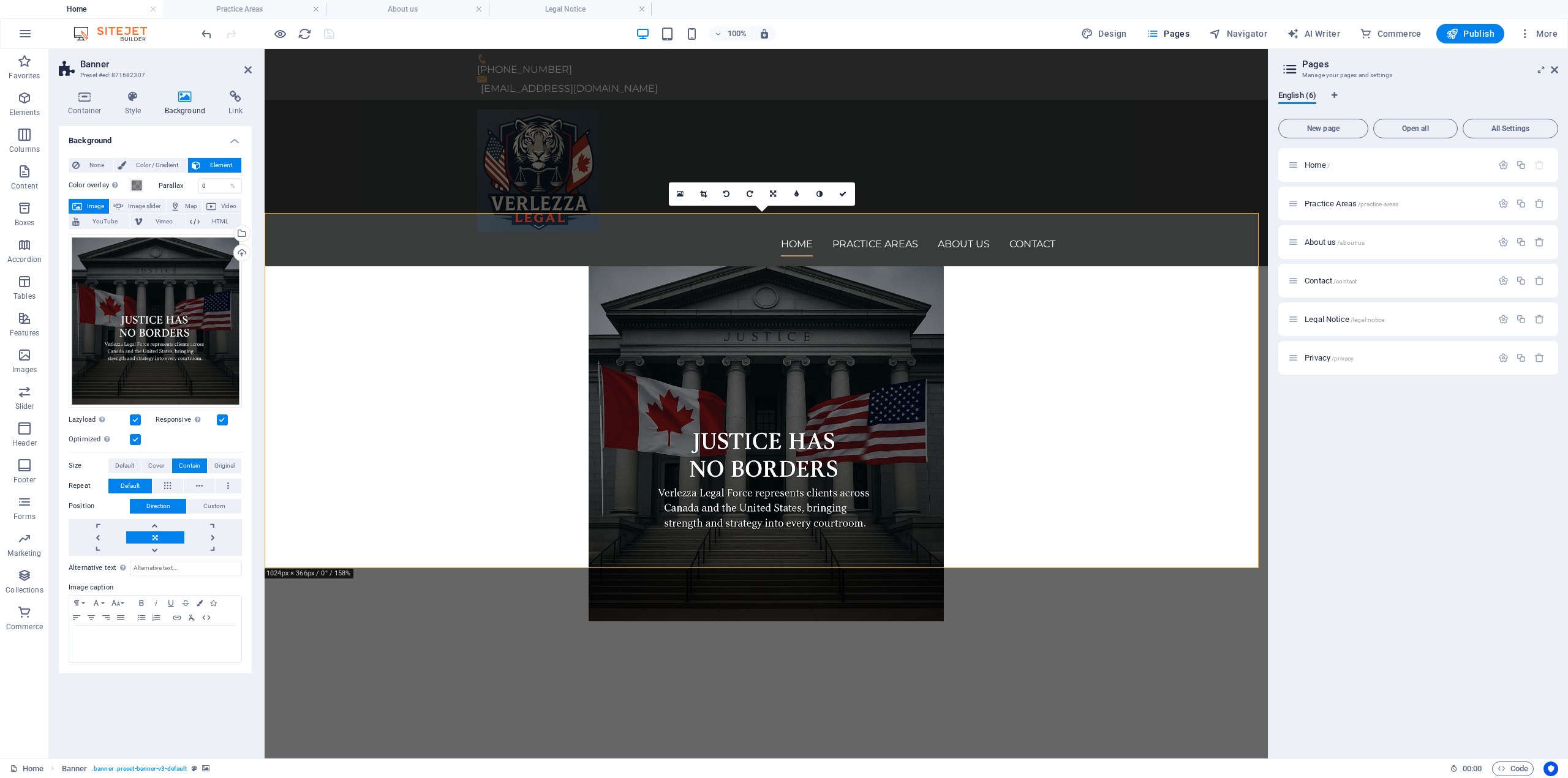
click at [137, 439] on label at bounding box center [136, 440] width 11 height 11
click at [0, 0] on input "Optimized Images are compressed to improve page speed." at bounding box center [0, 0] width 0 height 0
click at [141, 206] on span "Image slider" at bounding box center [143, 207] width 35 height 15
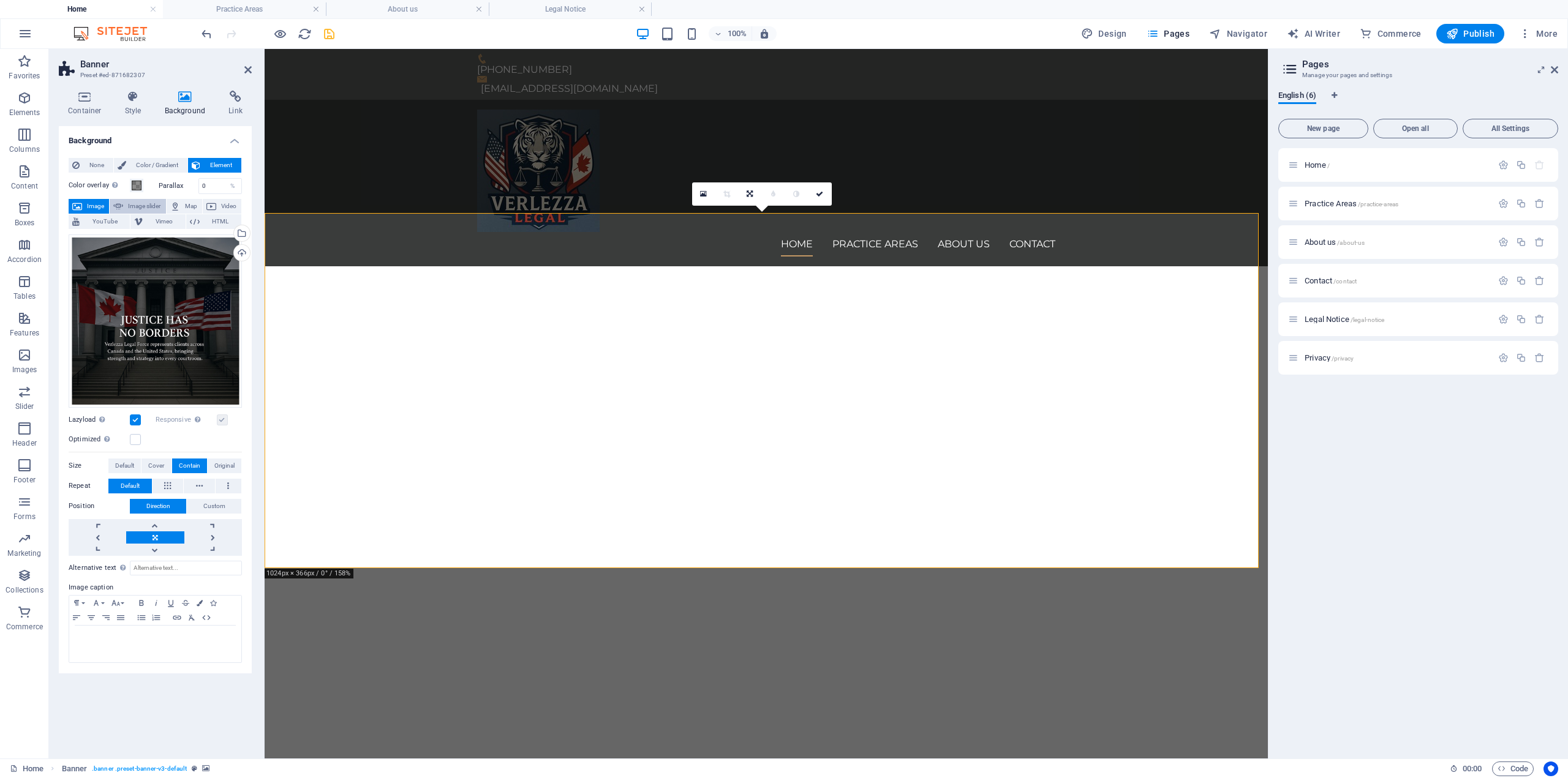
select select "ms"
select select "s"
select select "progressive"
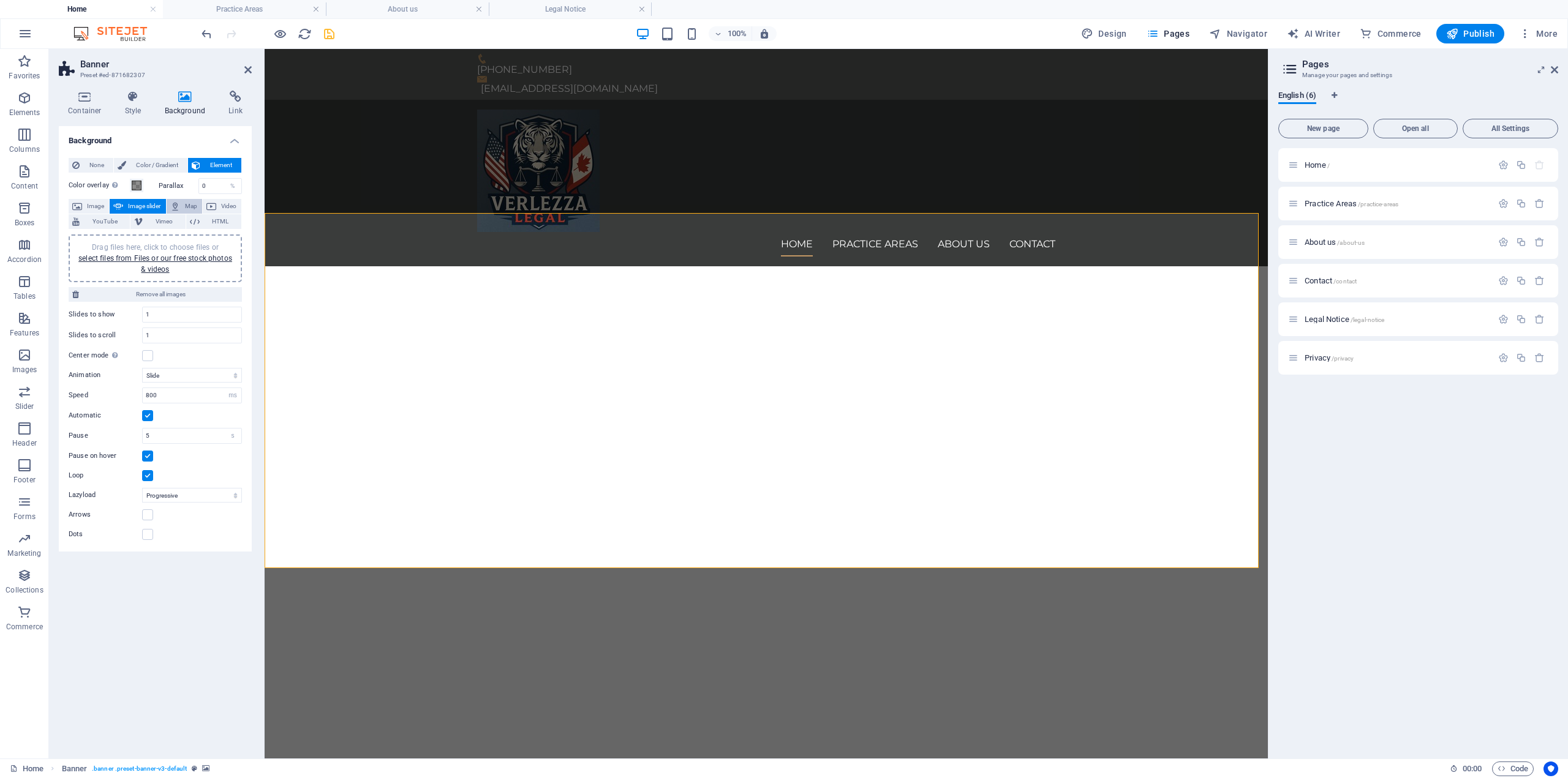
click at [182, 208] on button "Map" at bounding box center [184, 207] width 36 height 15
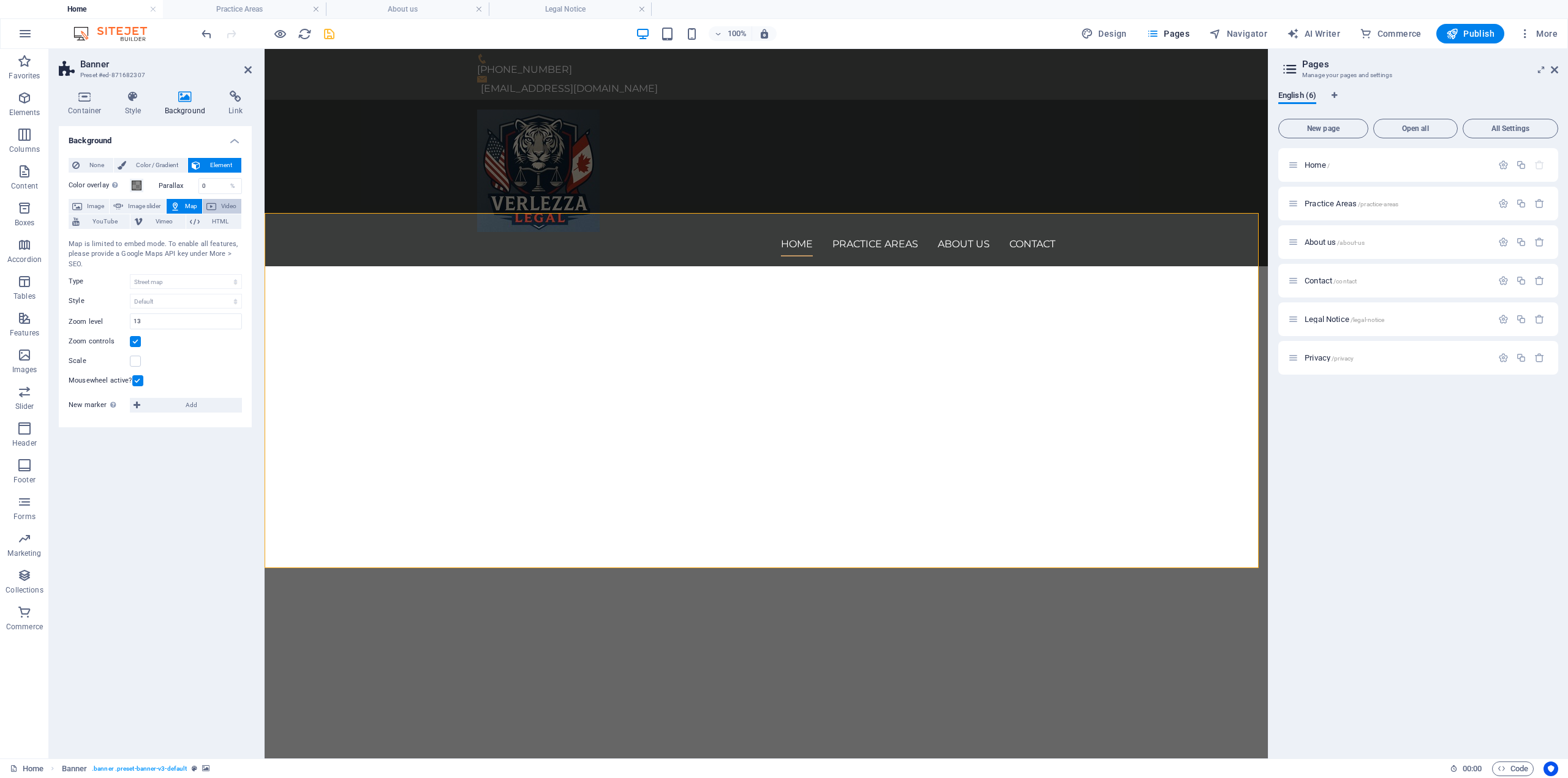
click at [232, 208] on span "Video" at bounding box center [228, 207] width 18 height 15
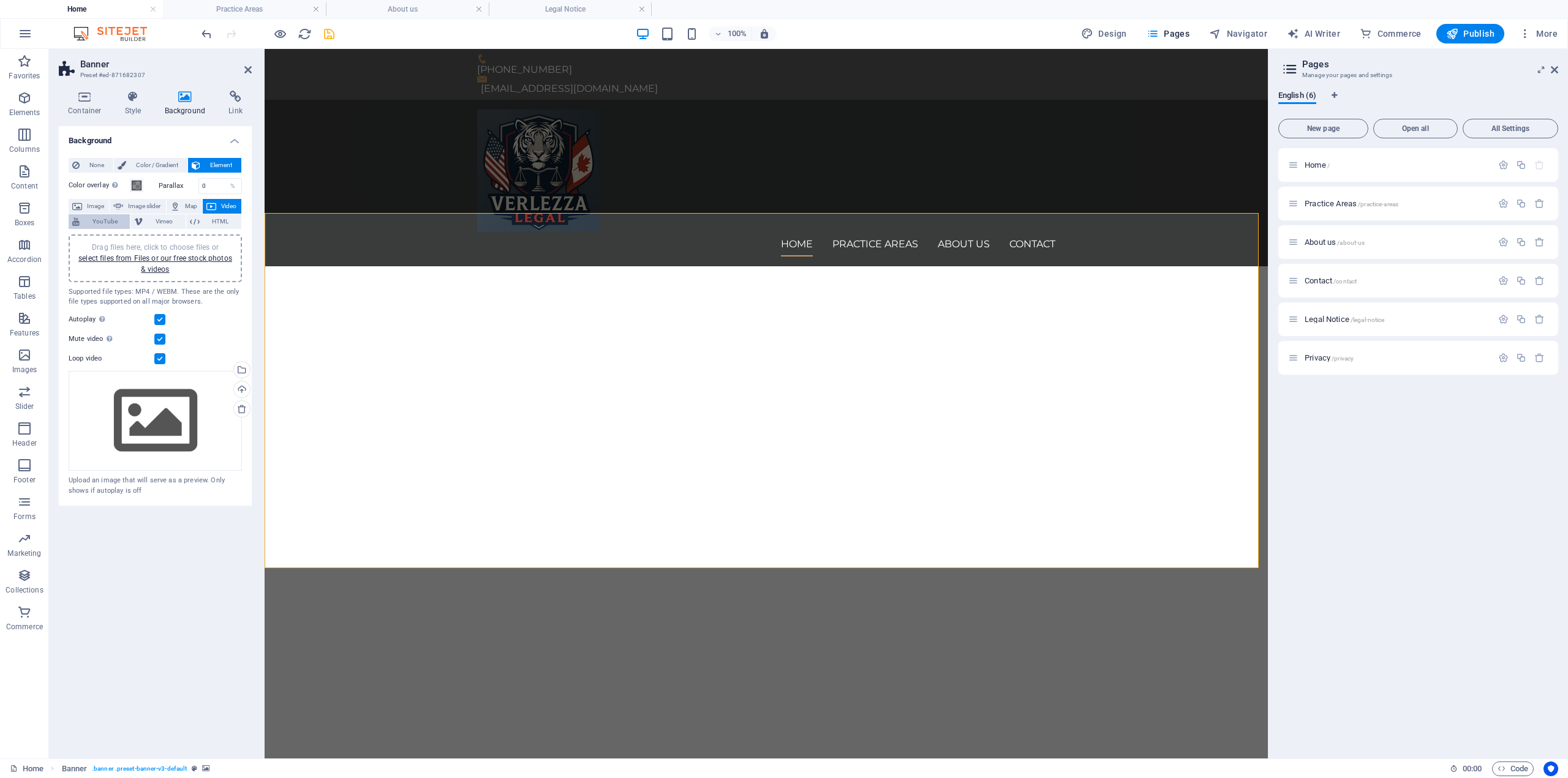
click at [89, 220] on span "YouTube" at bounding box center [104, 222] width 42 height 15
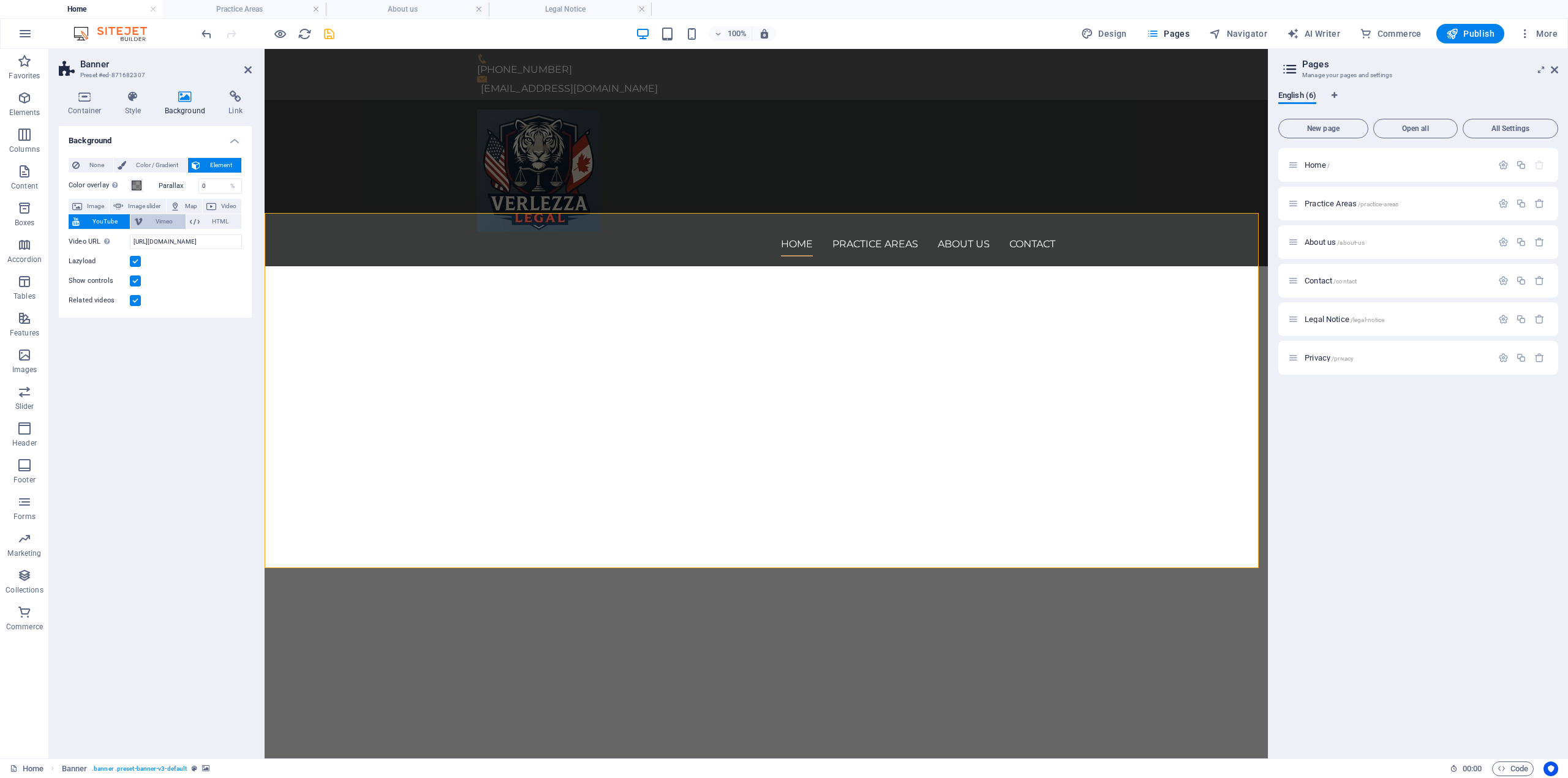
click at [144, 223] on button "Vimeo" at bounding box center [158, 222] width 55 height 15
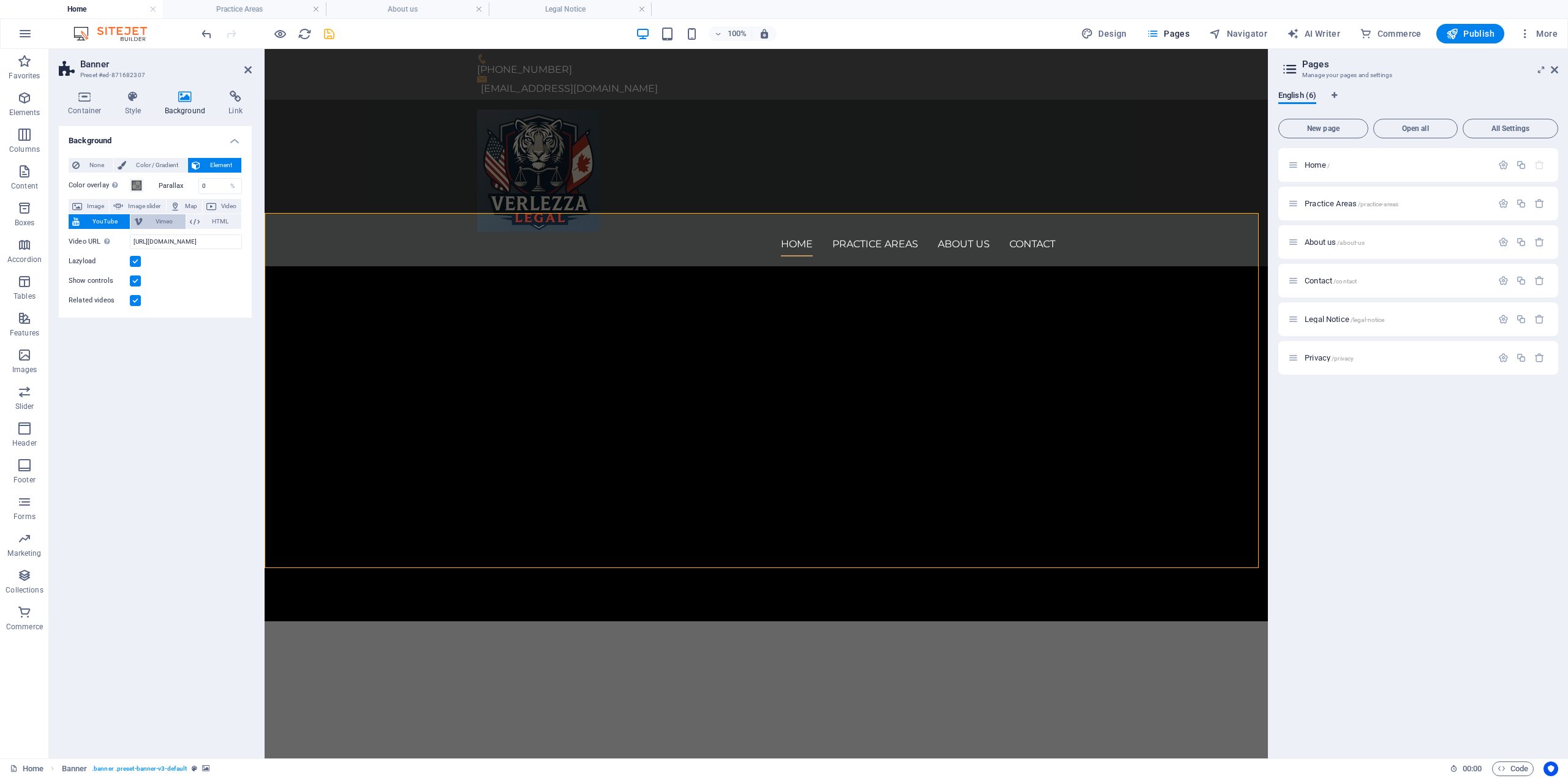
select select "ar16_9"
click at [209, 221] on span "HTML" at bounding box center [220, 222] width 34 height 15
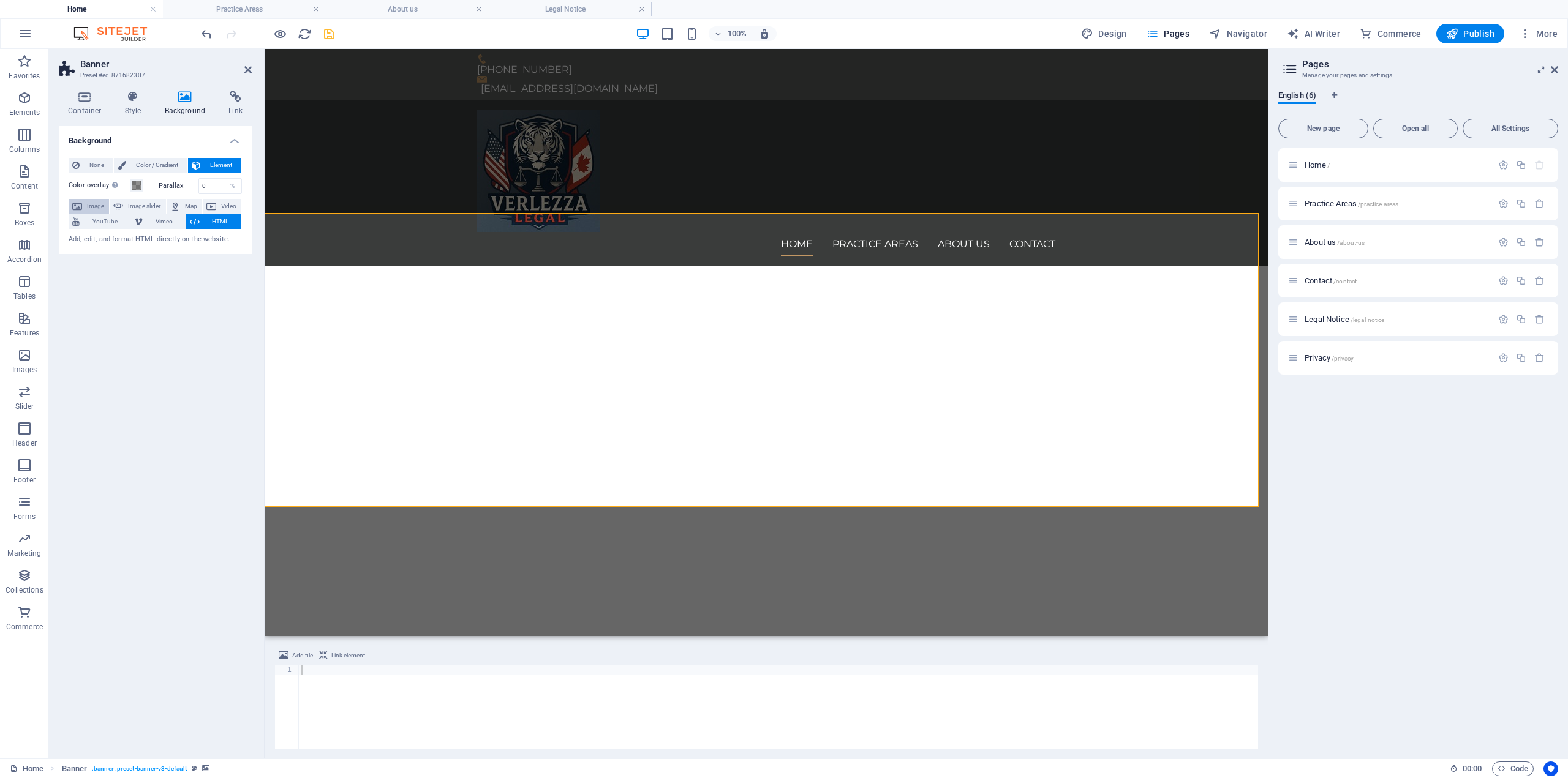
click at [97, 201] on span "Image" at bounding box center [95, 207] width 20 height 15
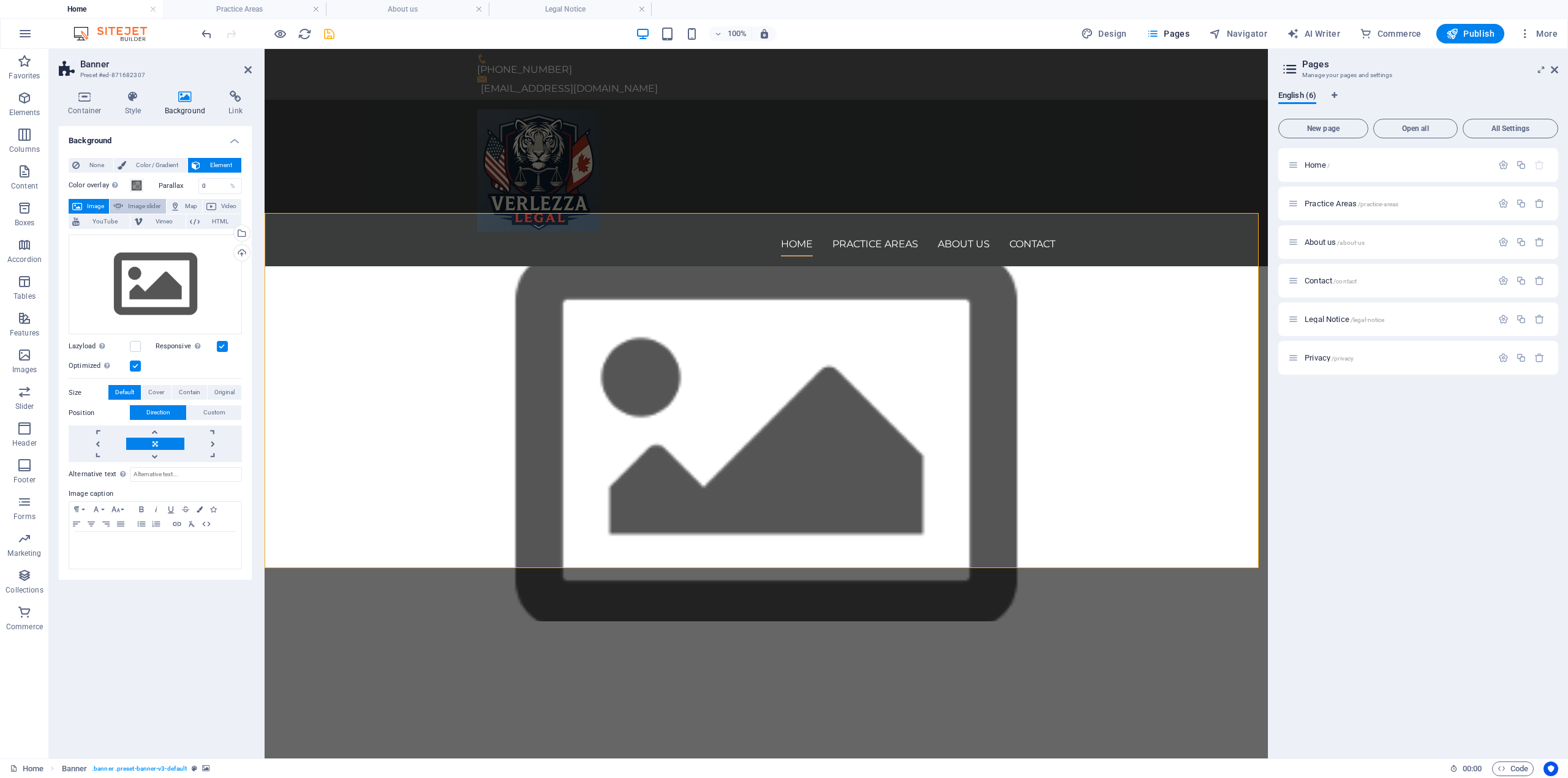
click at [152, 207] on span "Image slider" at bounding box center [143, 207] width 35 height 15
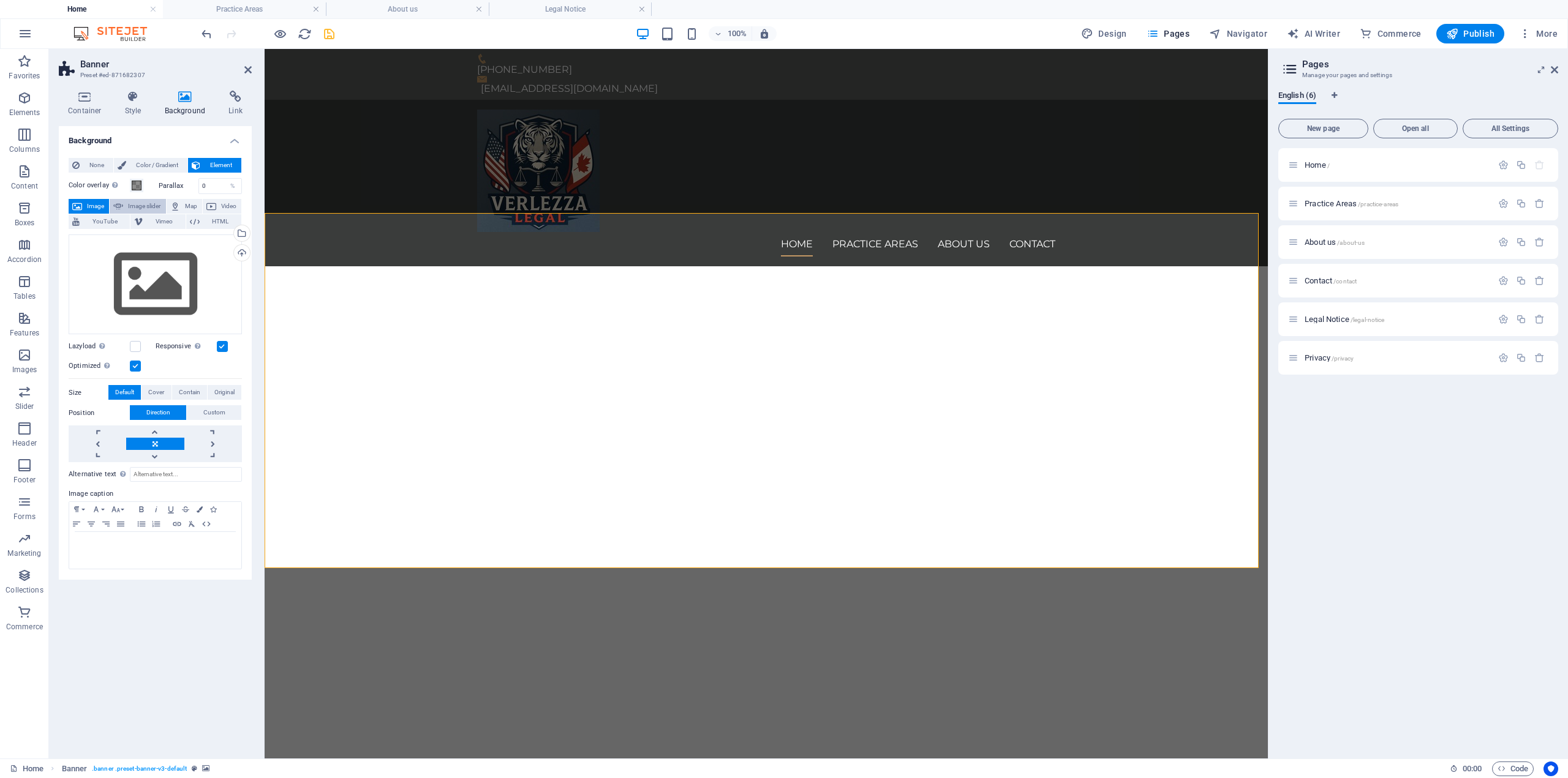
select select "ms"
select select "s"
select select "progressive"
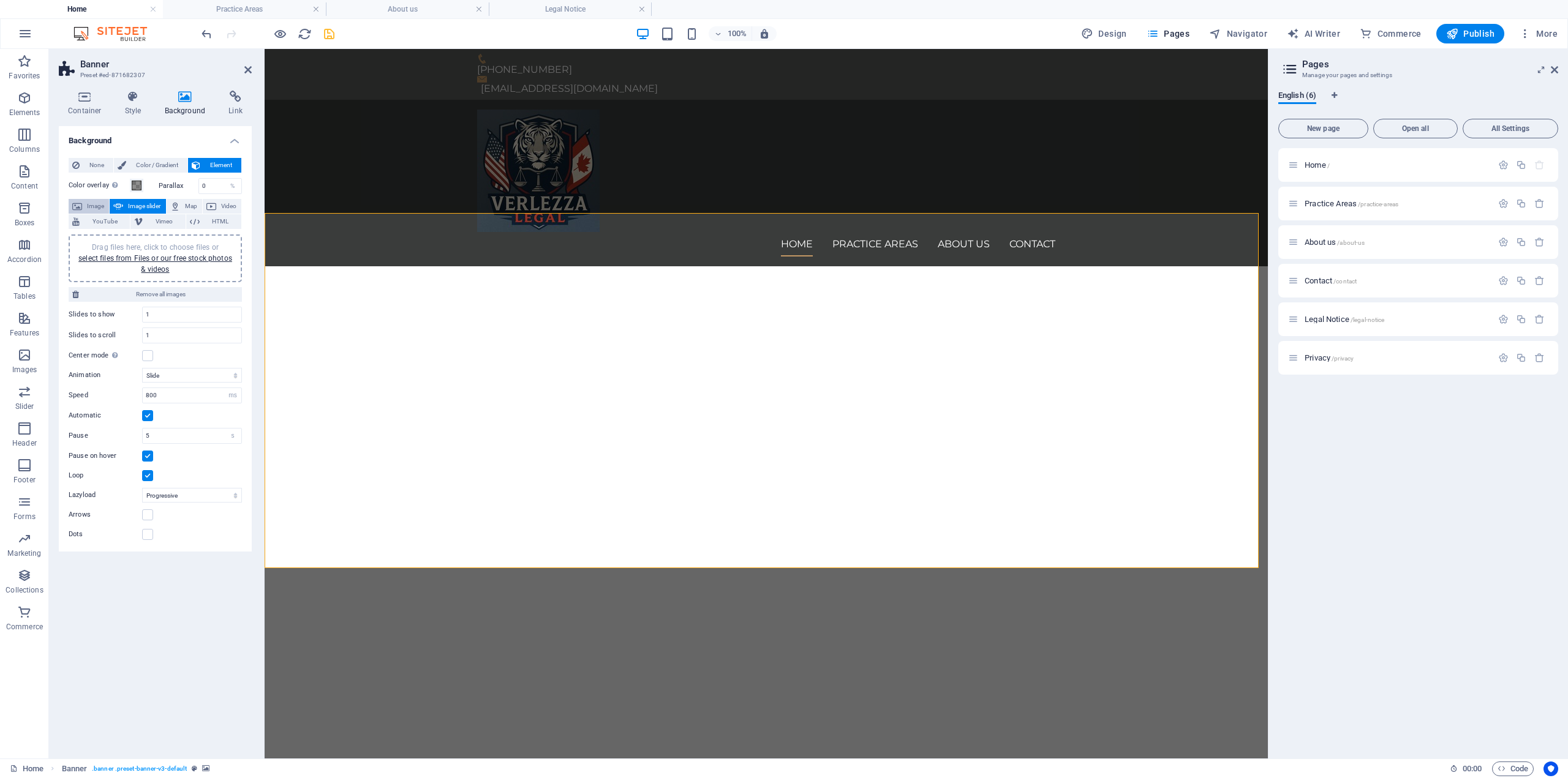
click at [86, 205] on span "Image" at bounding box center [95, 207] width 20 height 15
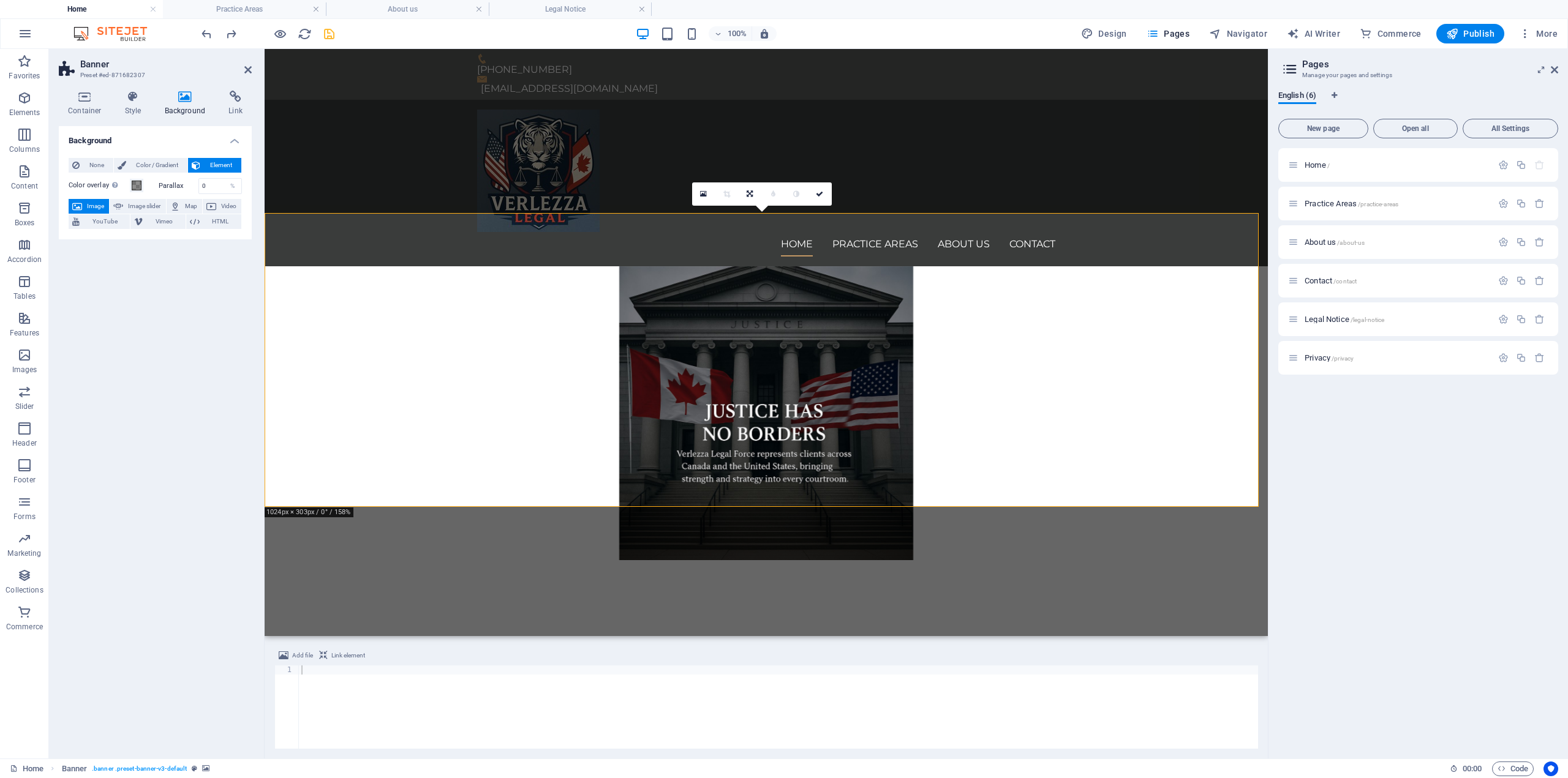
click at [143, 296] on div "Background None Color / Gradient Element Stretch background to full-width Color…" at bounding box center [155, 438] width 193 height 623
click at [139, 187] on span at bounding box center [136, 185] width 9 height 9
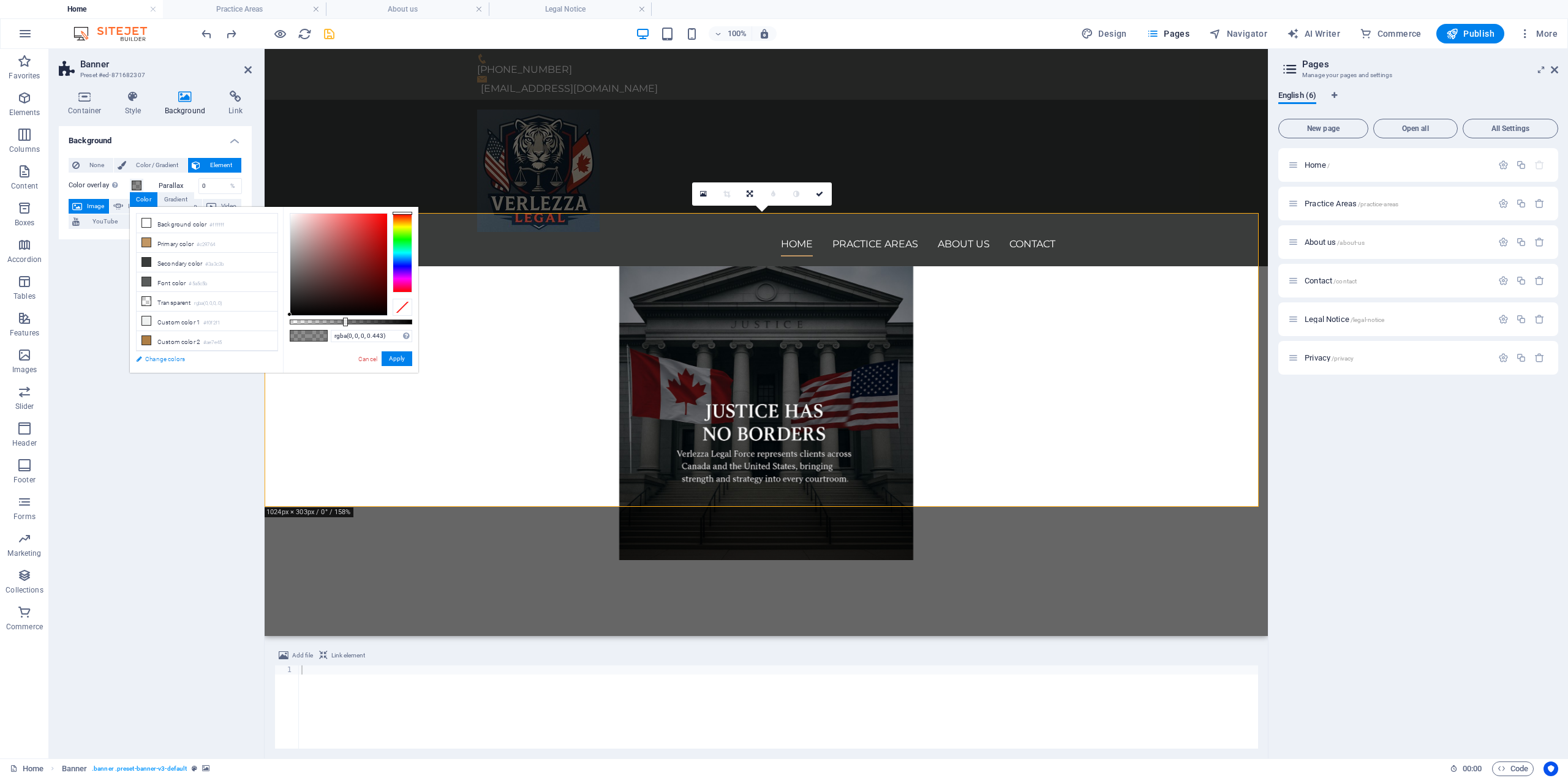
drag, startPoint x: 162, startPoint y: 362, endPoint x: 237, endPoint y: 240, distance: 143.2
click at [162, 362] on link "Change colors" at bounding box center [201, 359] width 142 height 15
select select "px"
select select "400"
select select "px"
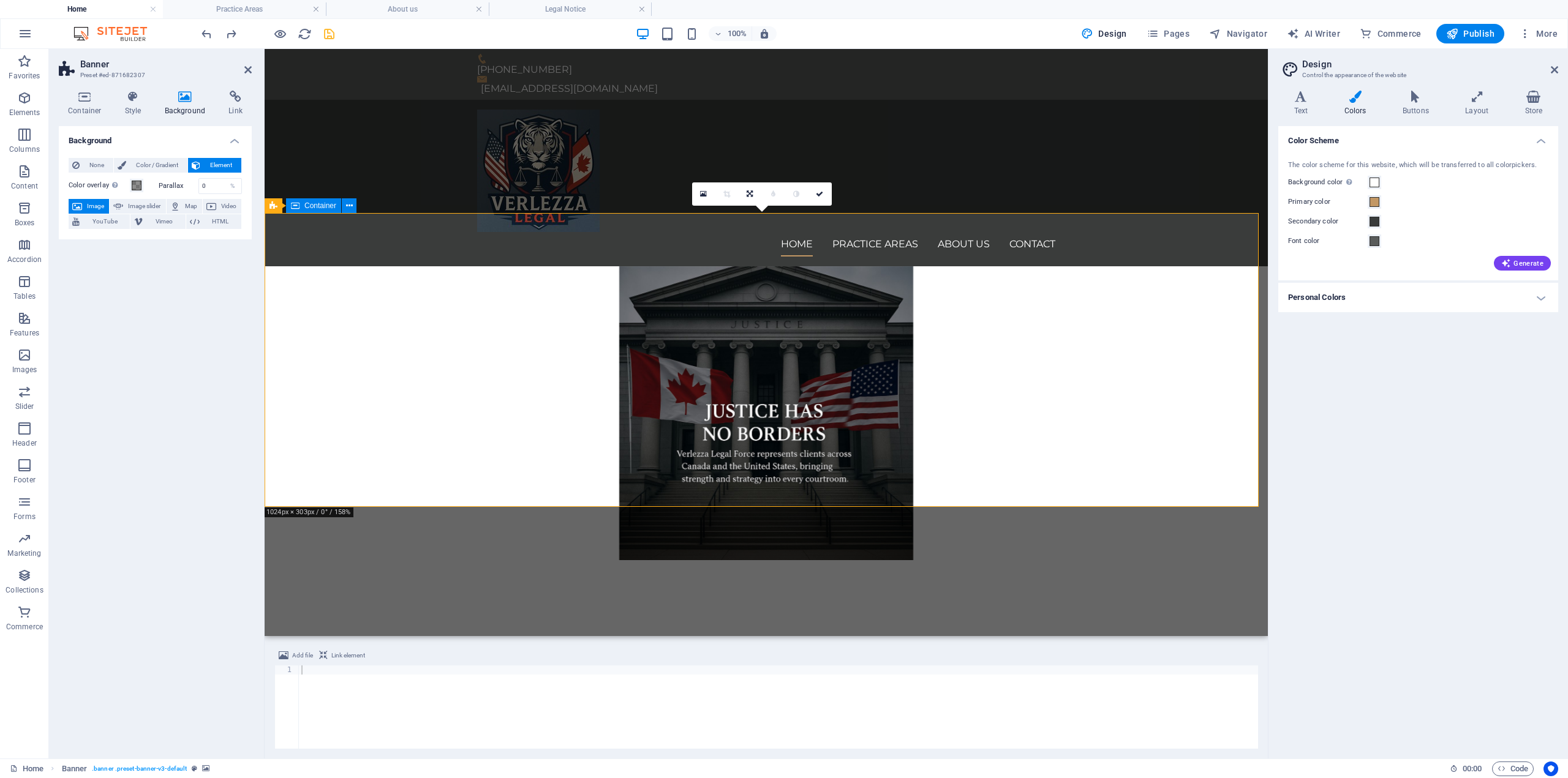
click at [559, 561] on div at bounding box center [766, 616] width 1003 height 110
click at [633, 561] on div at bounding box center [766, 616] width 1003 height 110
click at [647, 561] on div at bounding box center [766, 616] width 1003 height 110
click at [1375, 184] on span at bounding box center [1374, 182] width 9 height 9
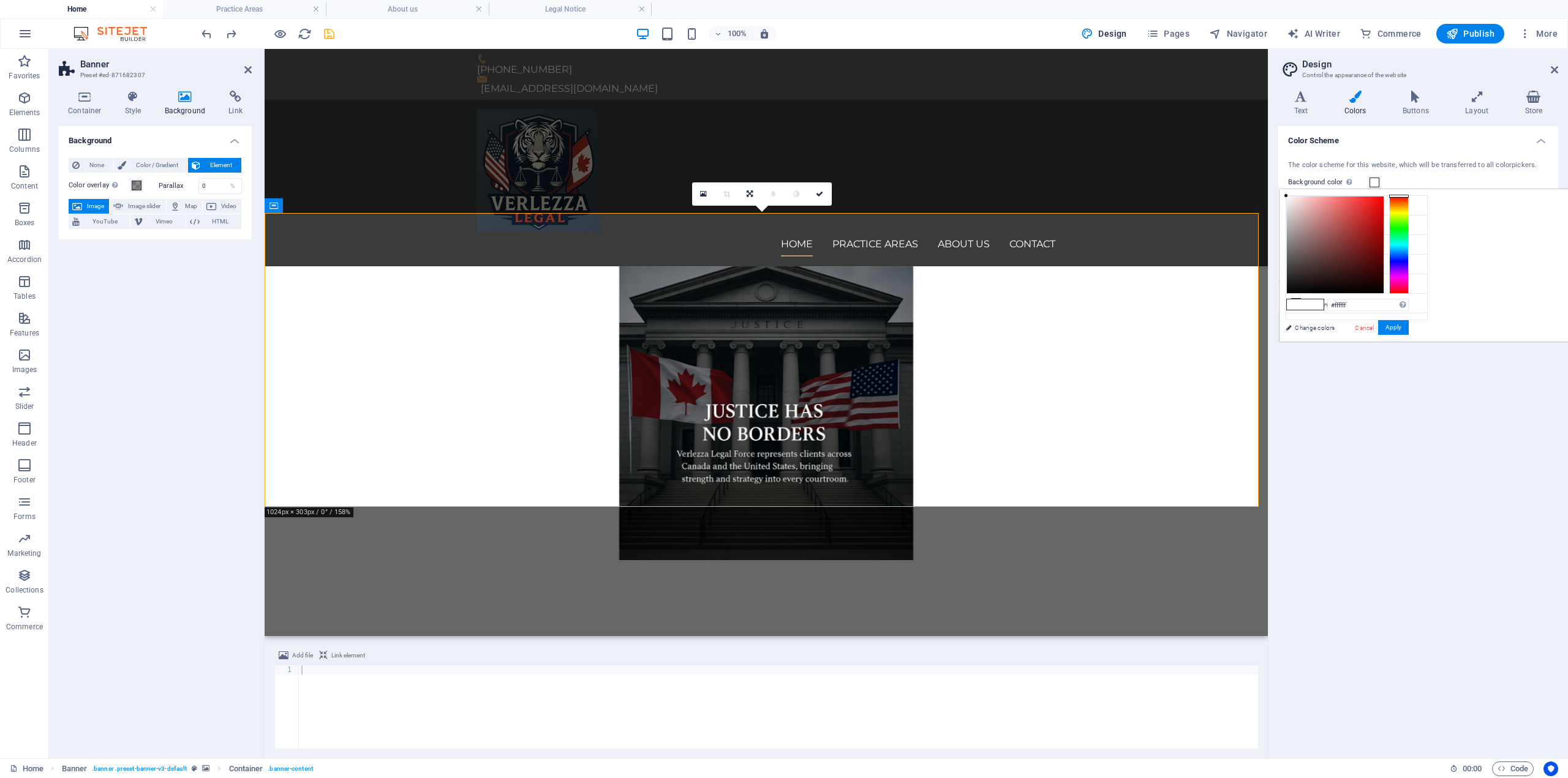
click at [1406, 158] on div "The color scheme for this website, which will be transferred to all colorpicker…" at bounding box center [1418, 214] width 285 height 133
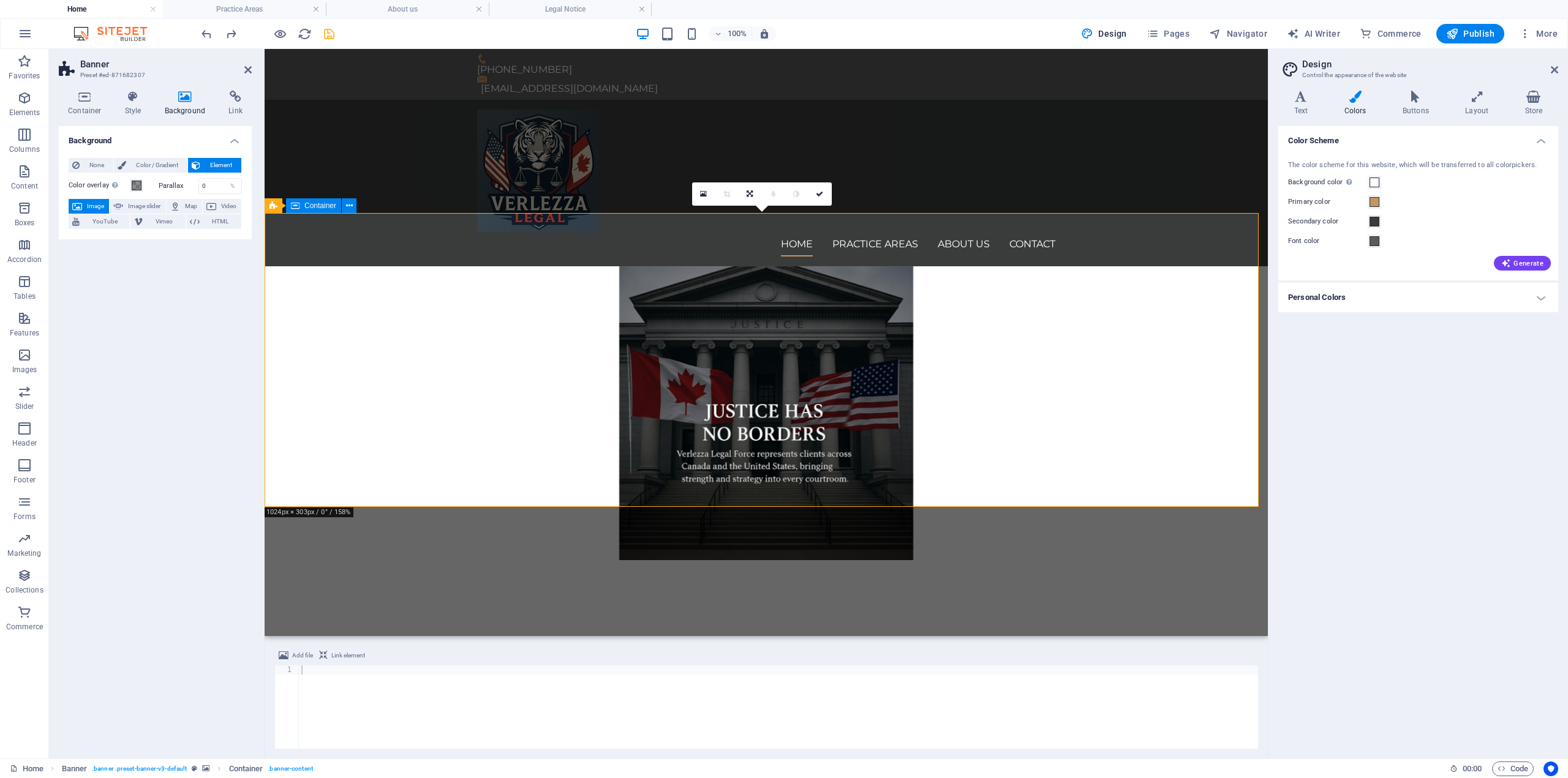
click at [426, 561] on div at bounding box center [766, 616] width 1003 height 110
click at [516, 561] on div at bounding box center [766, 616] width 1003 height 110
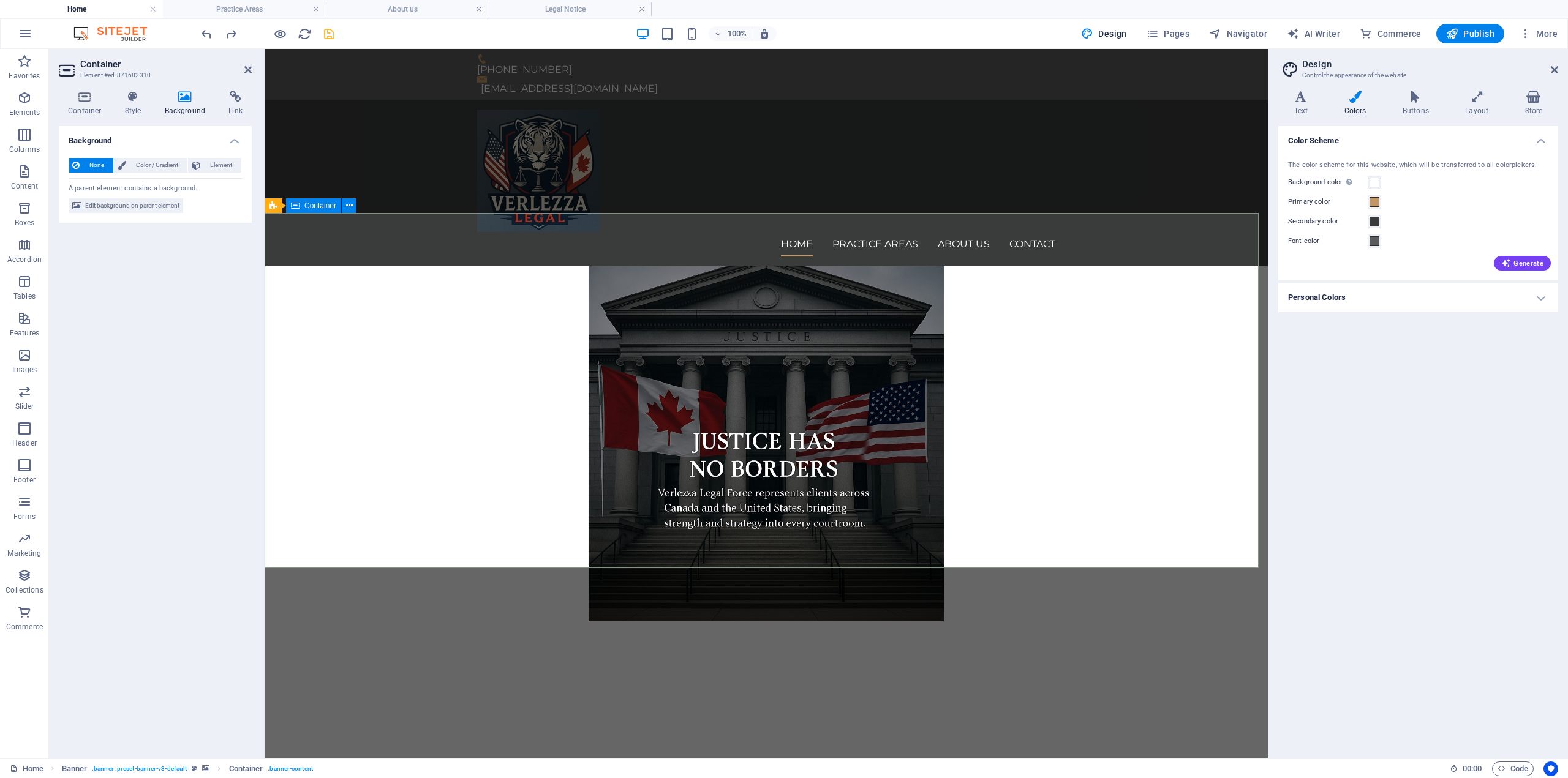
click at [516, 621] on div at bounding box center [766, 676] width 1003 height 110
click at [143, 165] on span "Color / Gradient" at bounding box center [157, 165] width 54 height 15
click at [104, 166] on span "None" at bounding box center [96, 165] width 26 height 15
click at [503, 621] on div at bounding box center [766, 676] width 1003 height 110
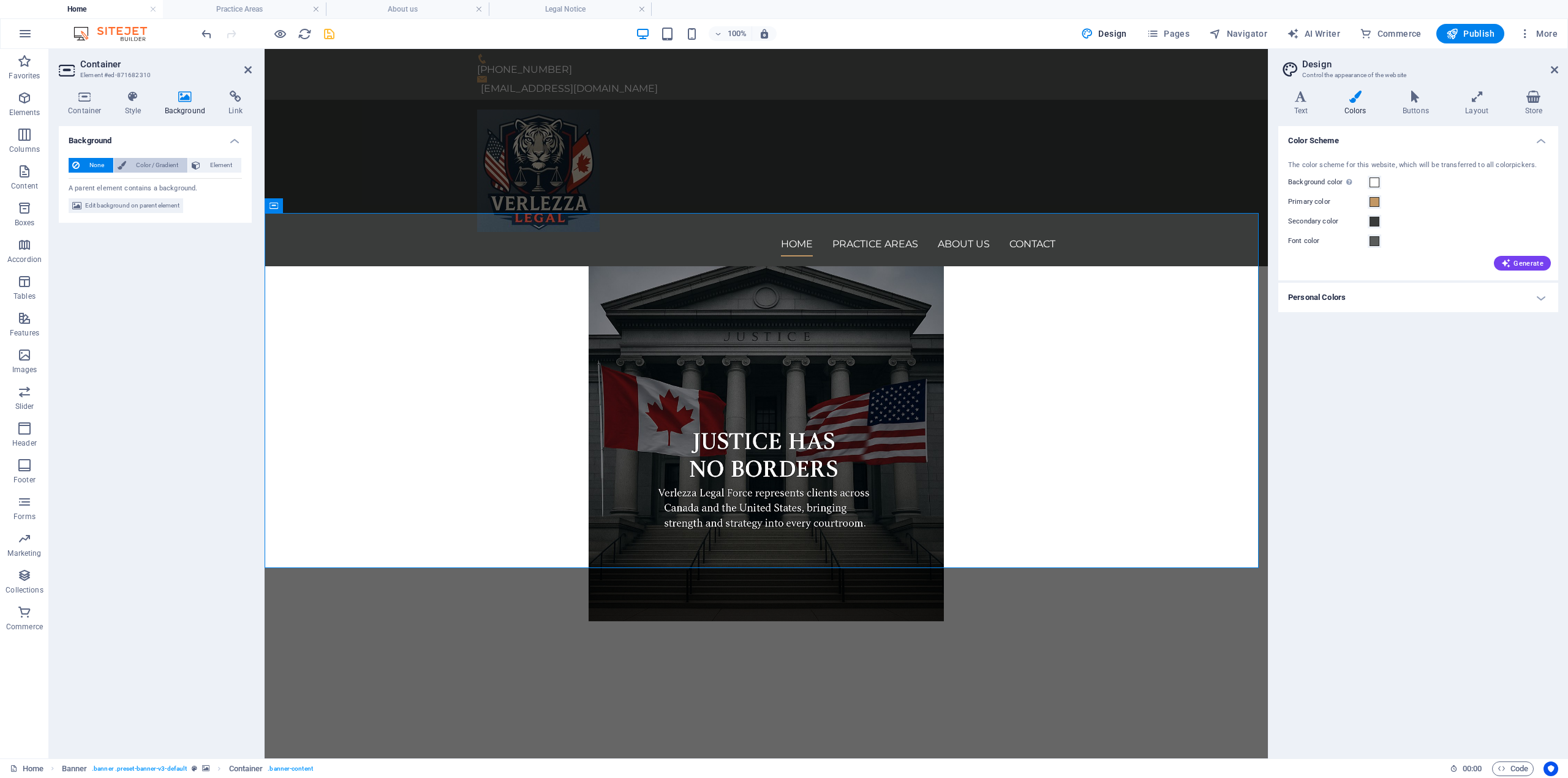
click at [138, 164] on span "Color / Gradient" at bounding box center [157, 165] width 54 height 15
click at [216, 162] on span "Element" at bounding box center [221, 165] width 34 height 15
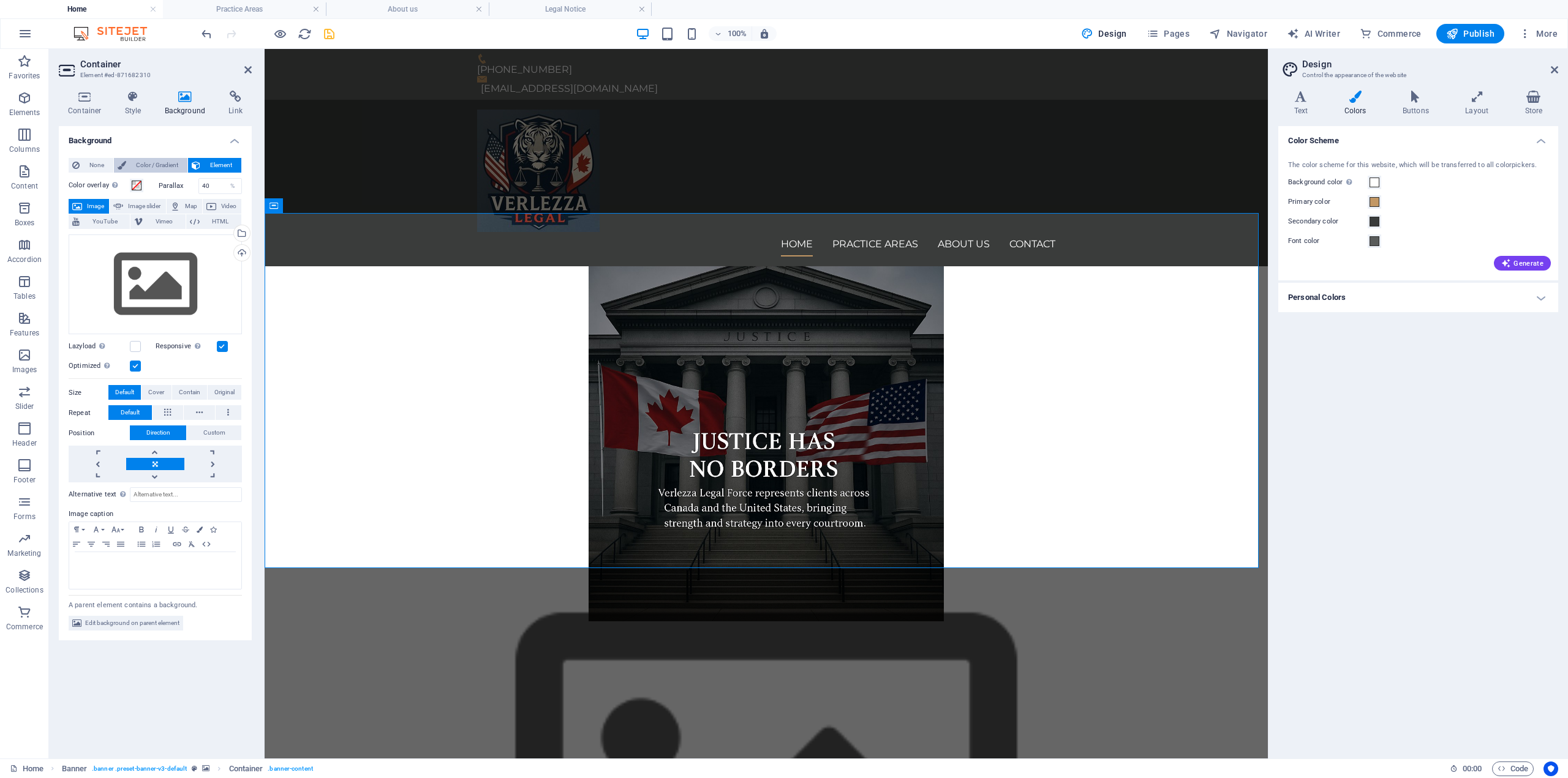
click at [139, 161] on span "Color / Gradient" at bounding box center [157, 165] width 54 height 15
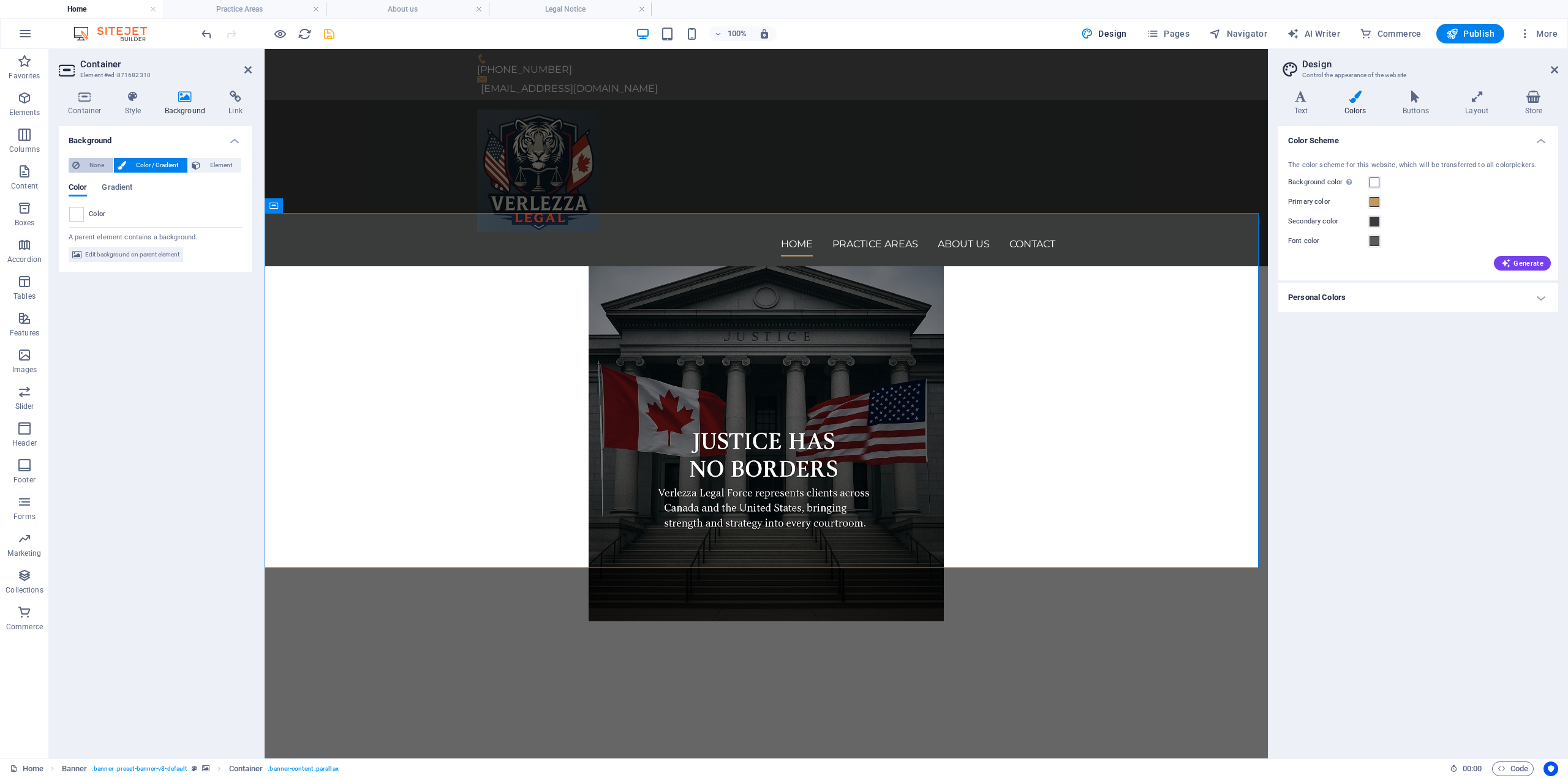
click at [96, 163] on span "None" at bounding box center [96, 165] width 26 height 15
click at [162, 163] on span "Color / Gradient" at bounding box center [157, 165] width 54 height 15
click at [109, 189] on span "Gradient" at bounding box center [117, 189] width 30 height 17
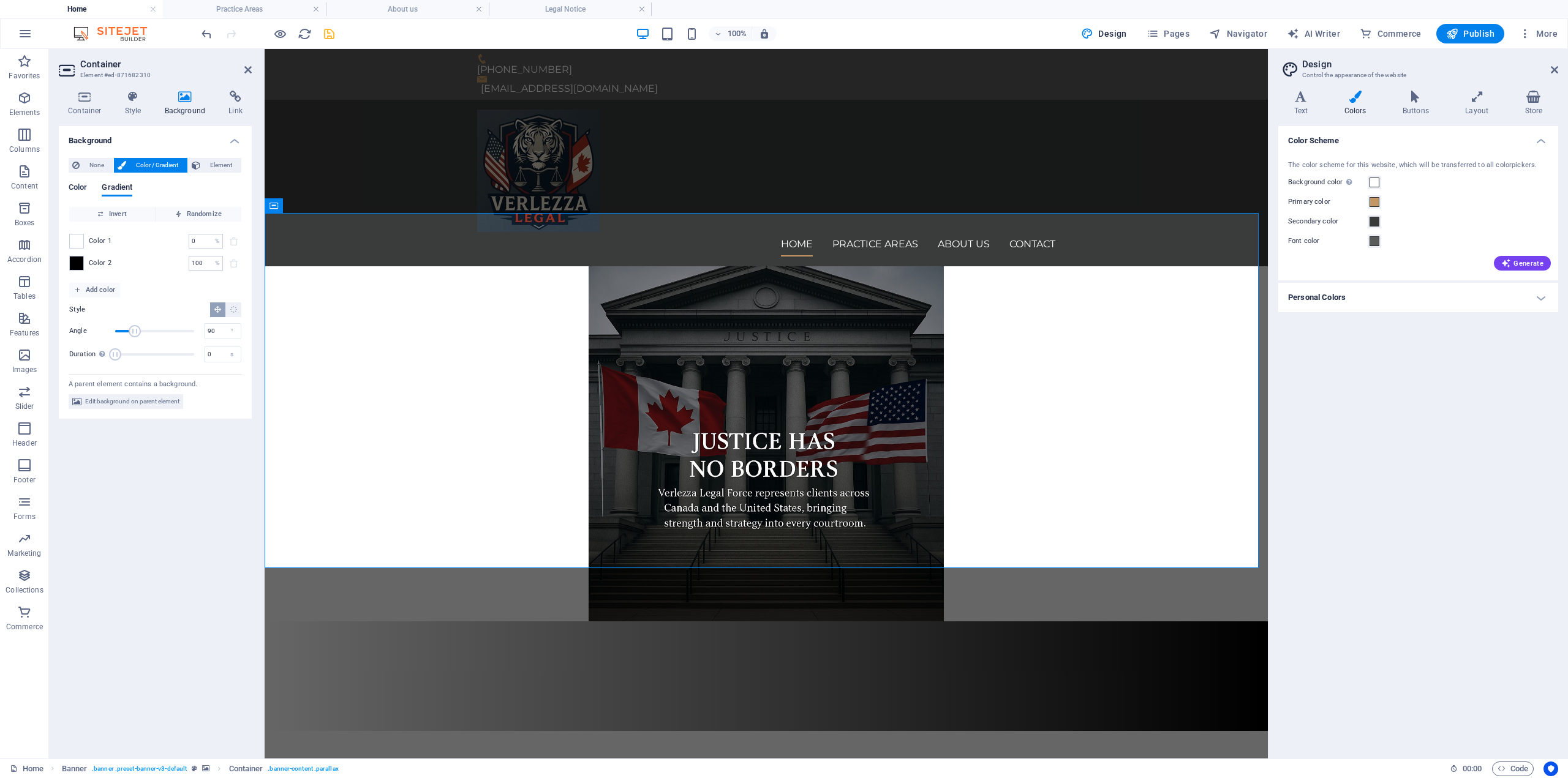
click at [79, 191] on span "Color" at bounding box center [77, 189] width 18 height 17
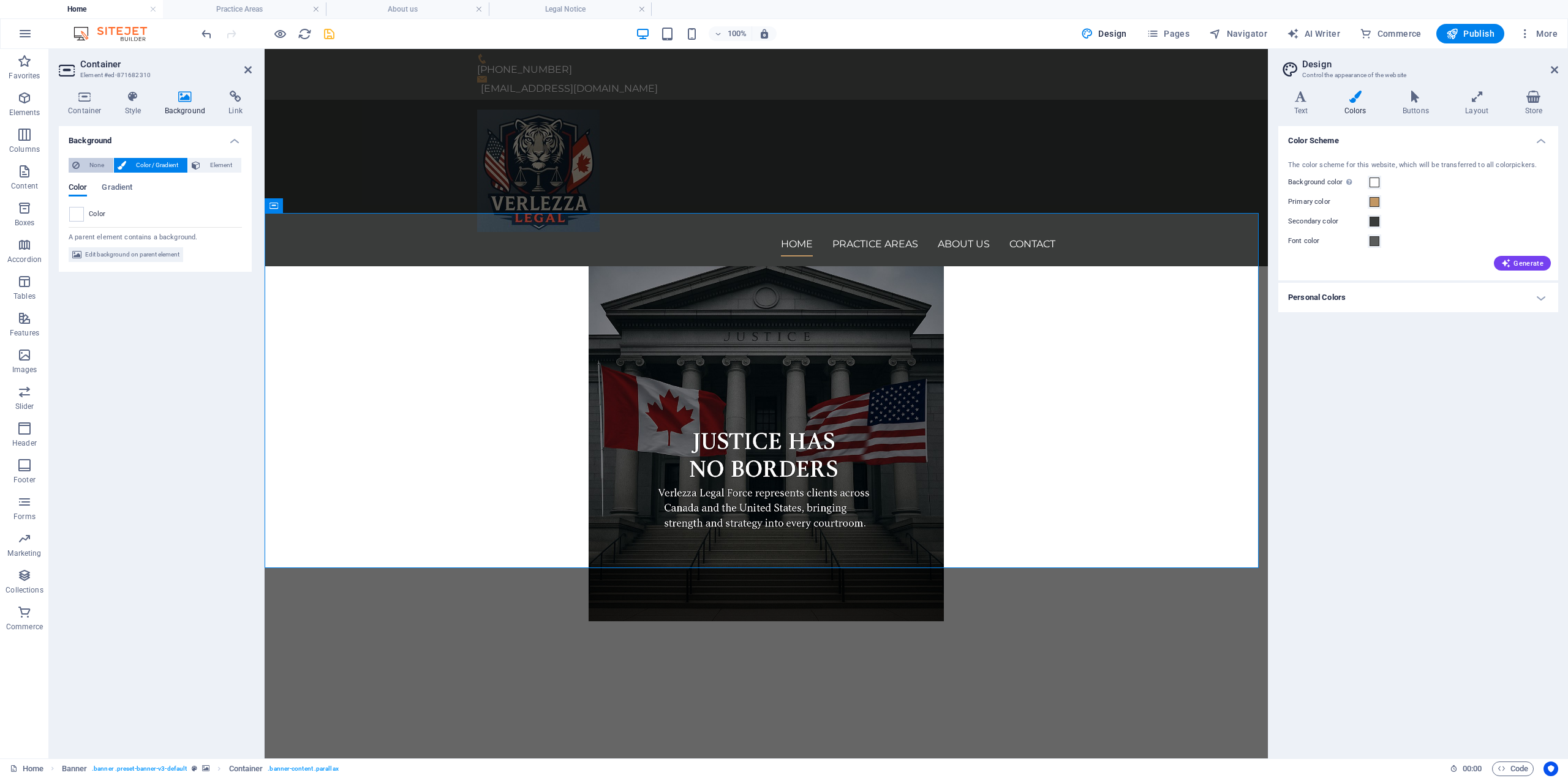
click at [92, 164] on span "None" at bounding box center [96, 165] width 26 height 15
click at [468, 621] on div at bounding box center [766, 676] width 1003 height 110
click at [110, 210] on span "Edit background on parent element" at bounding box center [132, 206] width 94 height 15
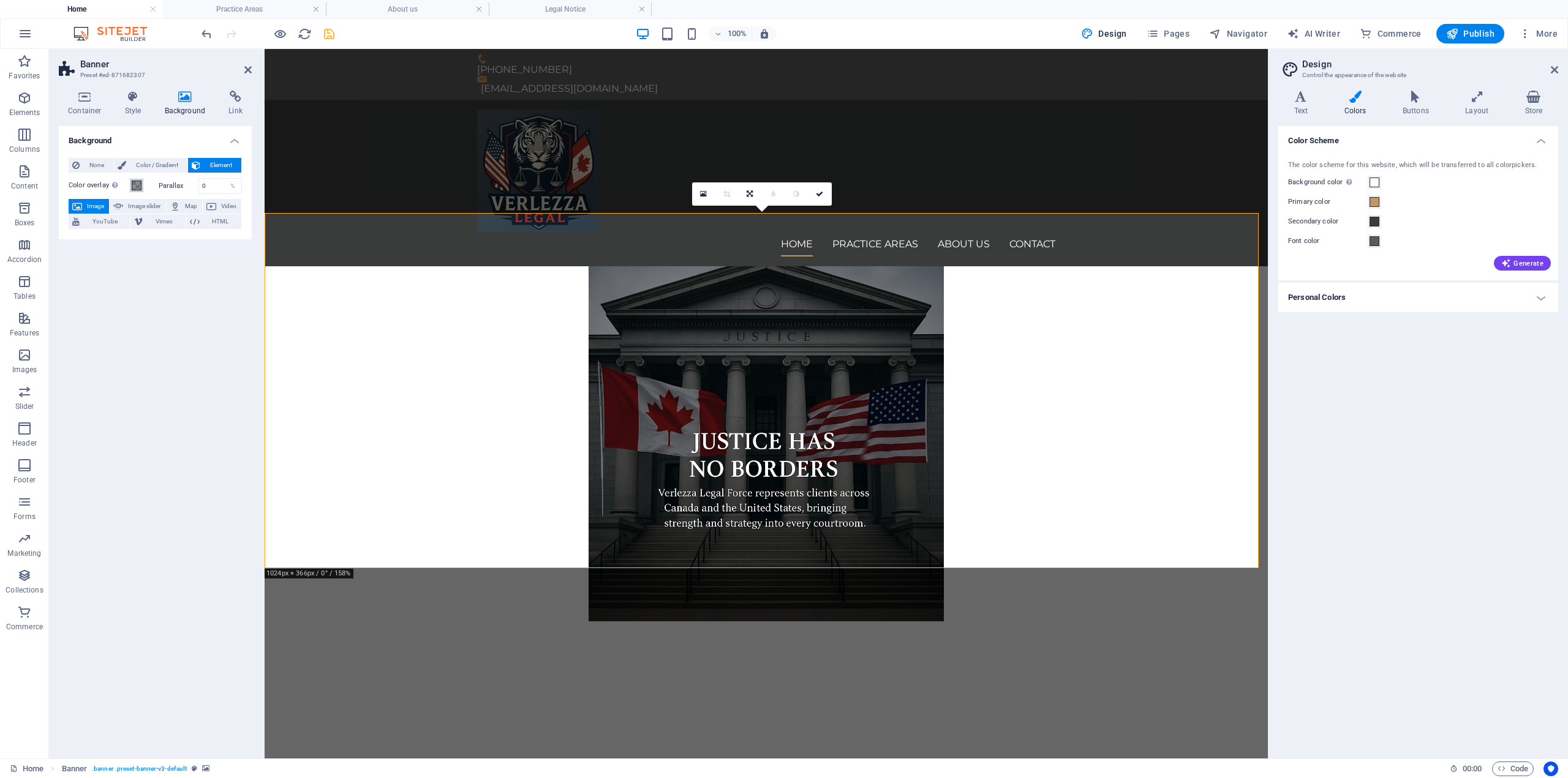
click at [135, 187] on span at bounding box center [136, 185] width 9 height 9
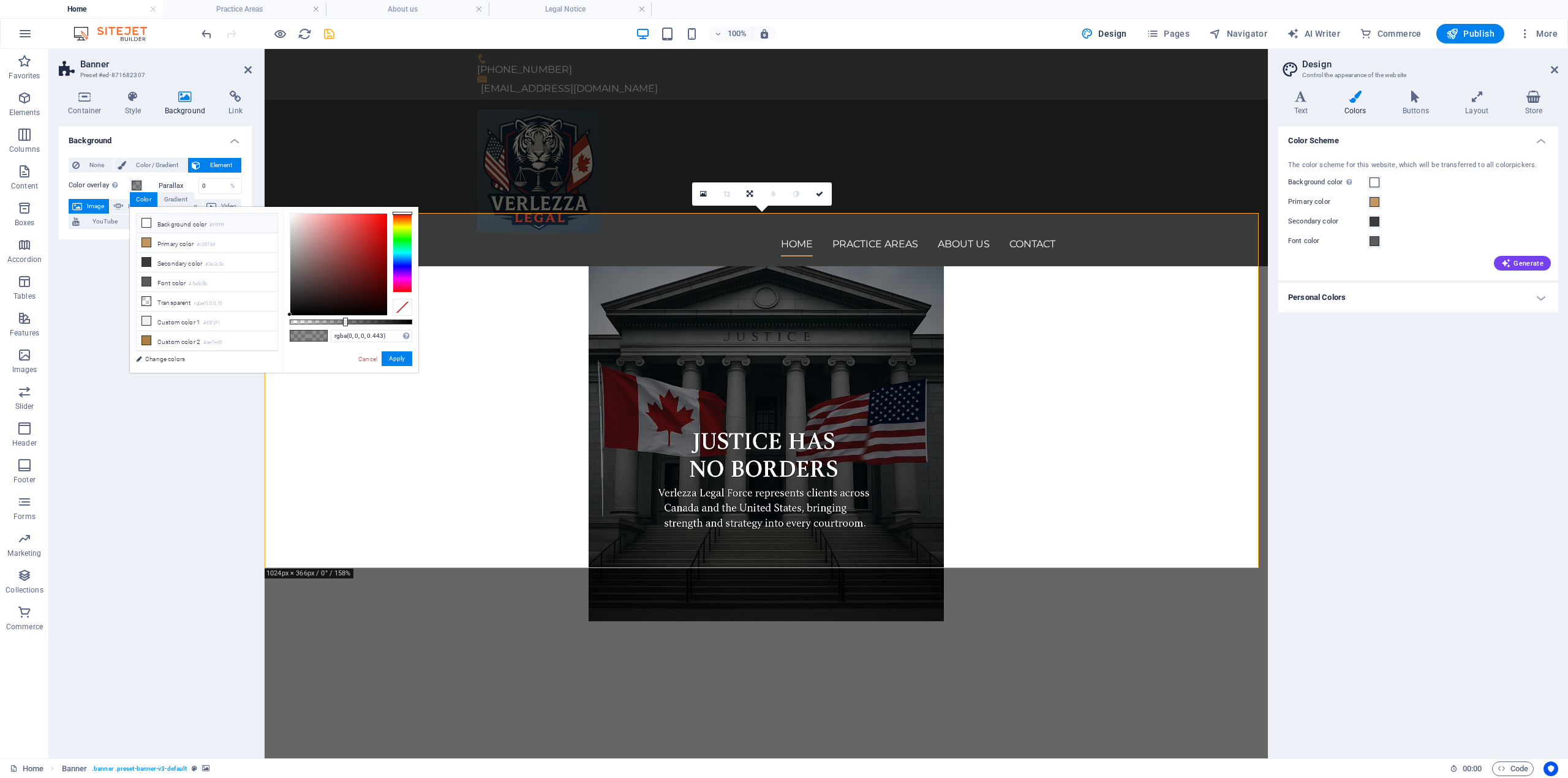
click at [172, 224] on li "Background color #ffffff" at bounding box center [207, 223] width 141 height 20
drag, startPoint x: 332, startPoint y: 285, endPoint x: 387, endPoint y: 318, distance: 64.1
click at [400, 318] on div "rgba(0, 0, 0, 0.443) Supported formats #0852ed rgb(8, 82, 237) rgba(8, 82, 237,…" at bounding box center [350, 379] width 135 height 344
type input "rgba(0, 0, 0, 0)"
drag, startPoint x: 343, startPoint y: 320, endPoint x: 260, endPoint y: 313, distance: 83.3
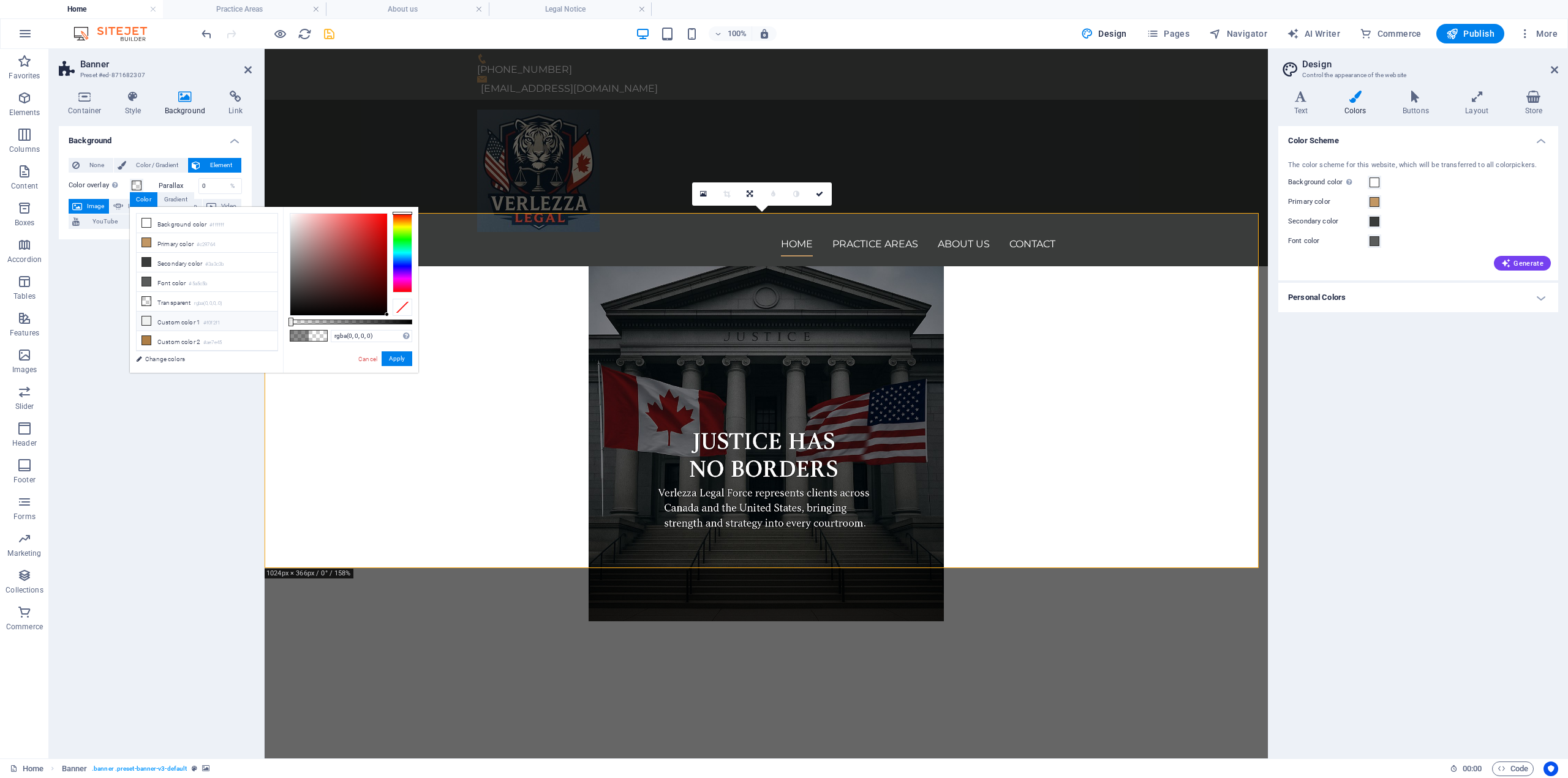
click at [259, 313] on div "less Background color #ffffff Primary color #c29764 Secondary color #3a3c3b Fon…" at bounding box center [275, 290] width 289 height 166
click at [403, 364] on button "Apply" at bounding box center [396, 359] width 30 height 15
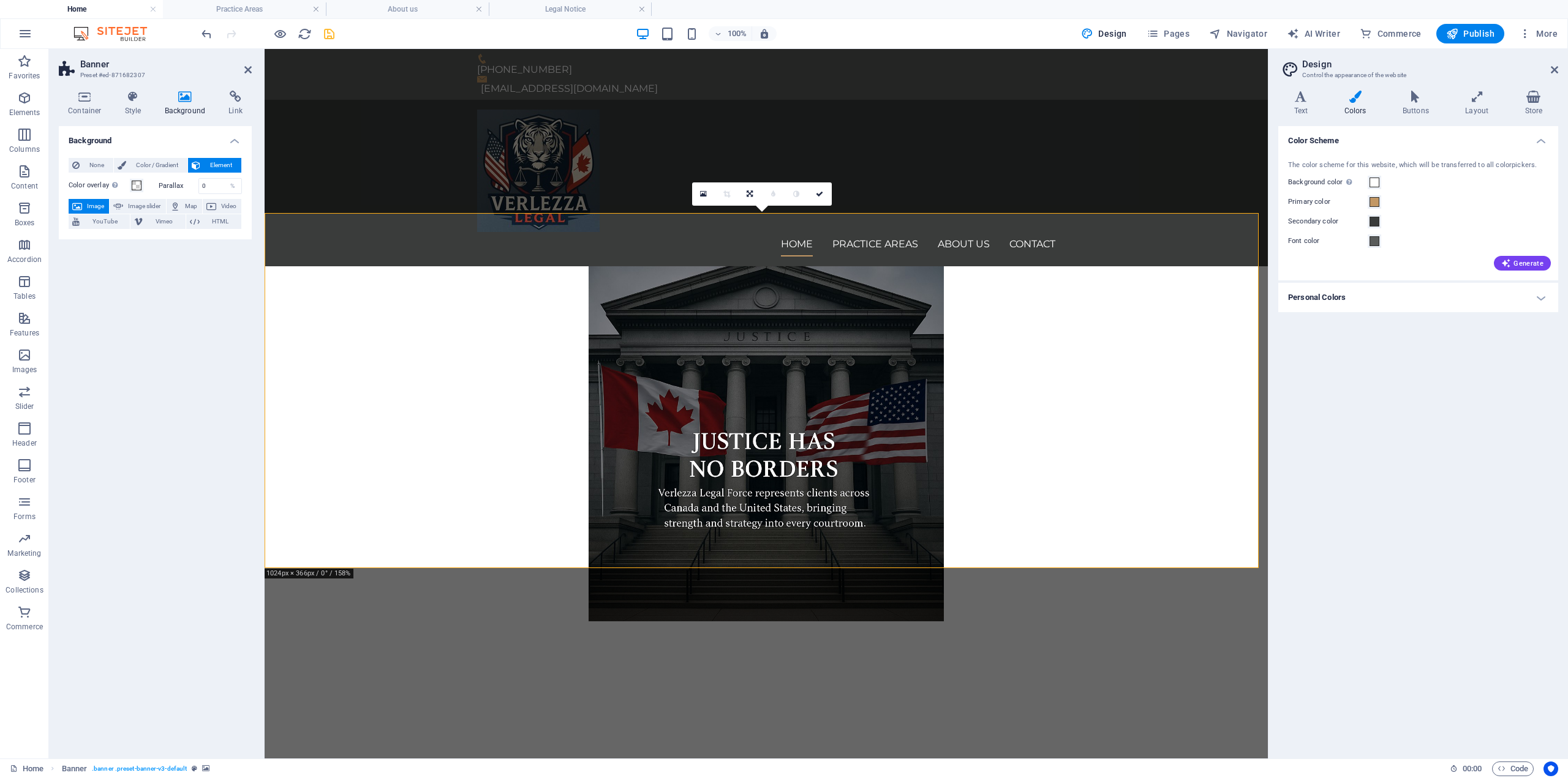
click at [214, 591] on div "Background None Color / Gradient Element Stretch background to full-width Color…" at bounding box center [155, 438] width 193 height 623
click at [149, 166] on span "Color / Gradient" at bounding box center [157, 165] width 54 height 15
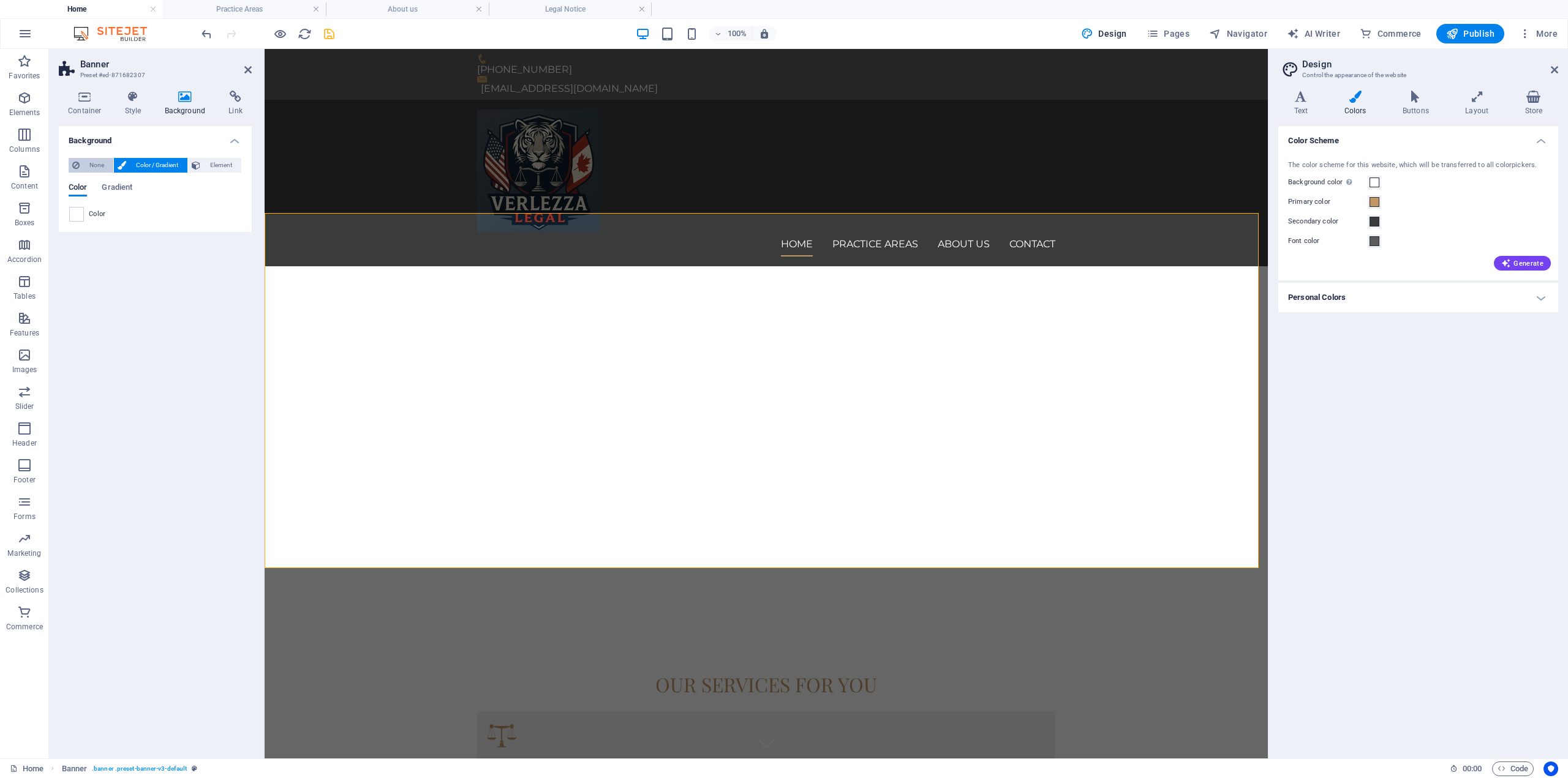
click at [90, 170] on span "None" at bounding box center [96, 165] width 26 height 15
click at [130, 163] on span "Color / Gradient" at bounding box center [157, 165] width 54 height 15
click at [112, 187] on span "Gradient" at bounding box center [117, 189] width 30 height 17
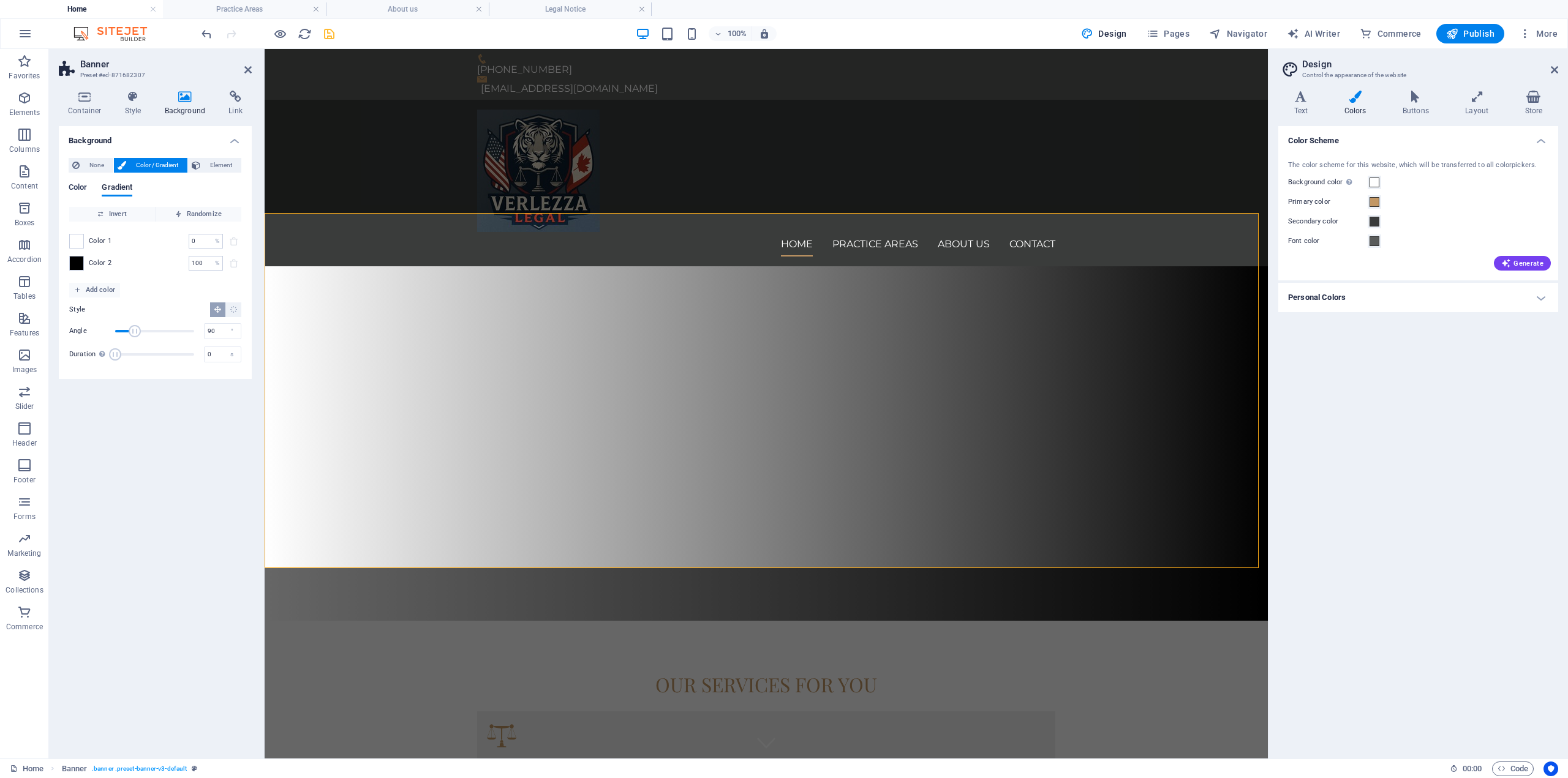
click at [81, 191] on span "Color" at bounding box center [77, 189] width 18 height 17
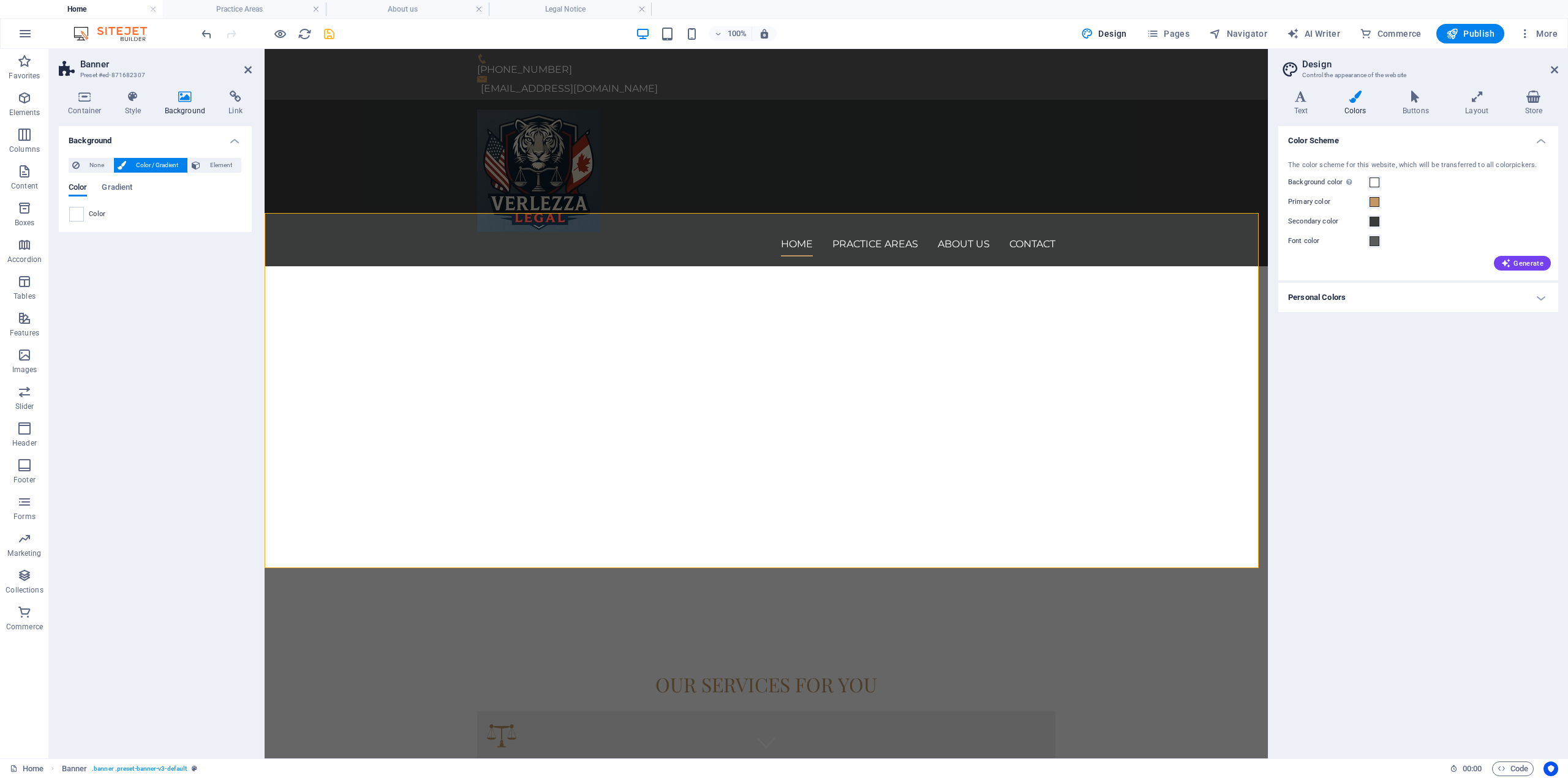
click at [76, 217] on span at bounding box center [76, 214] width 13 height 13
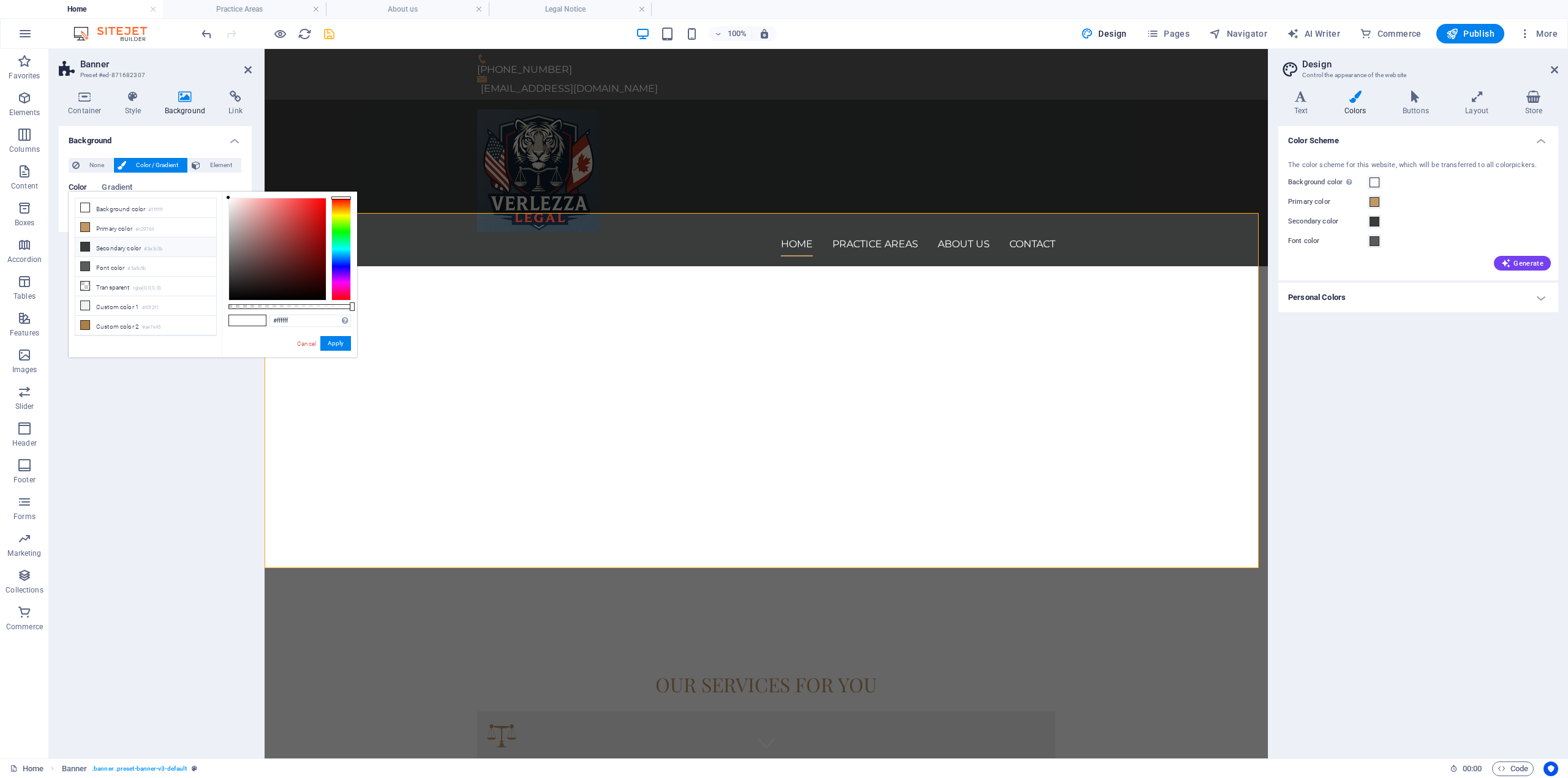
click at [133, 245] on li "Secondary color #3a3c3b" at bounding box center [145, 247] width 141 height 20
type input "#3a3c3b"
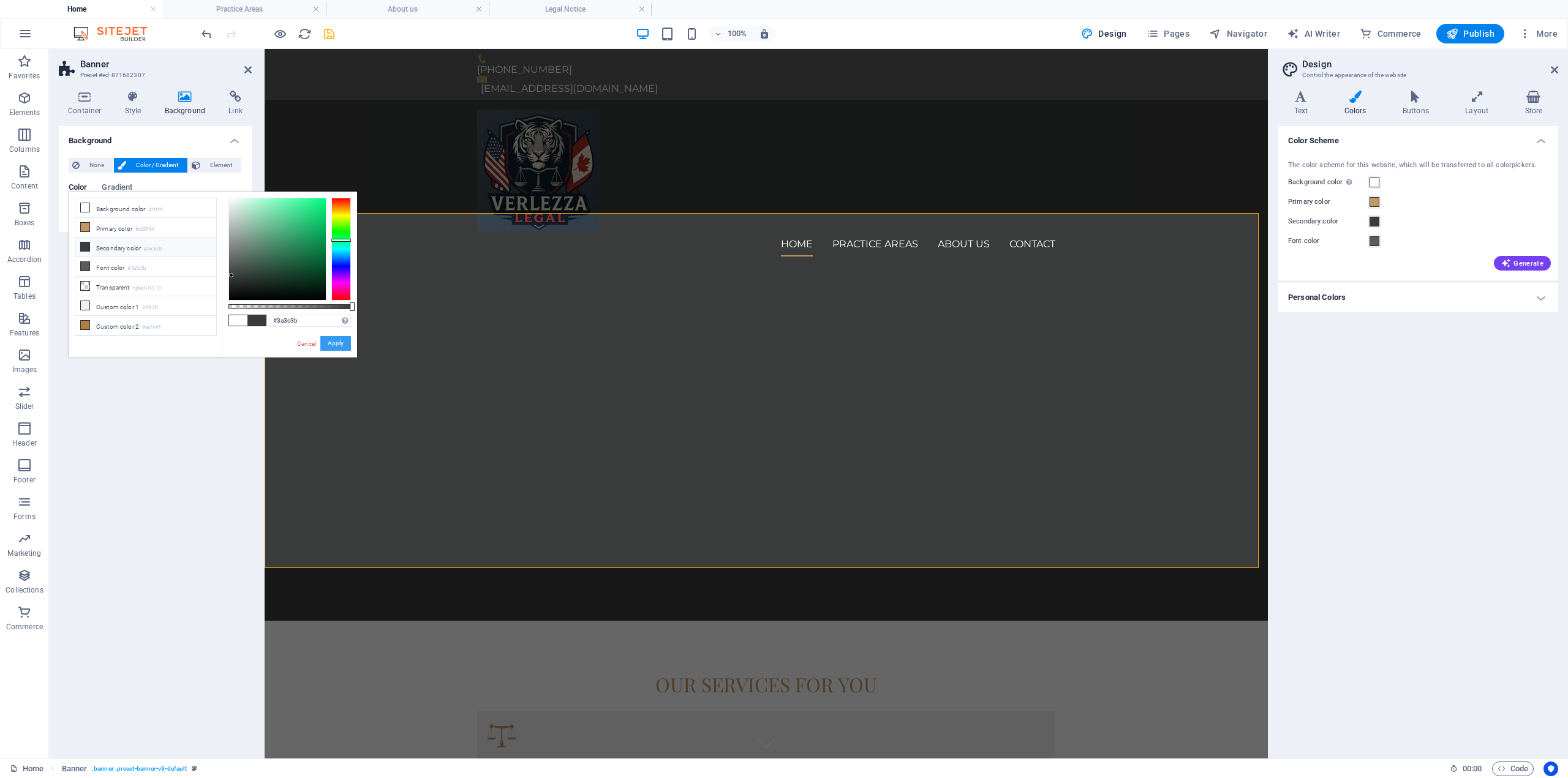
click at [345, 343] on button "Apply" at bounding box center [335, 344] width 30 height 15
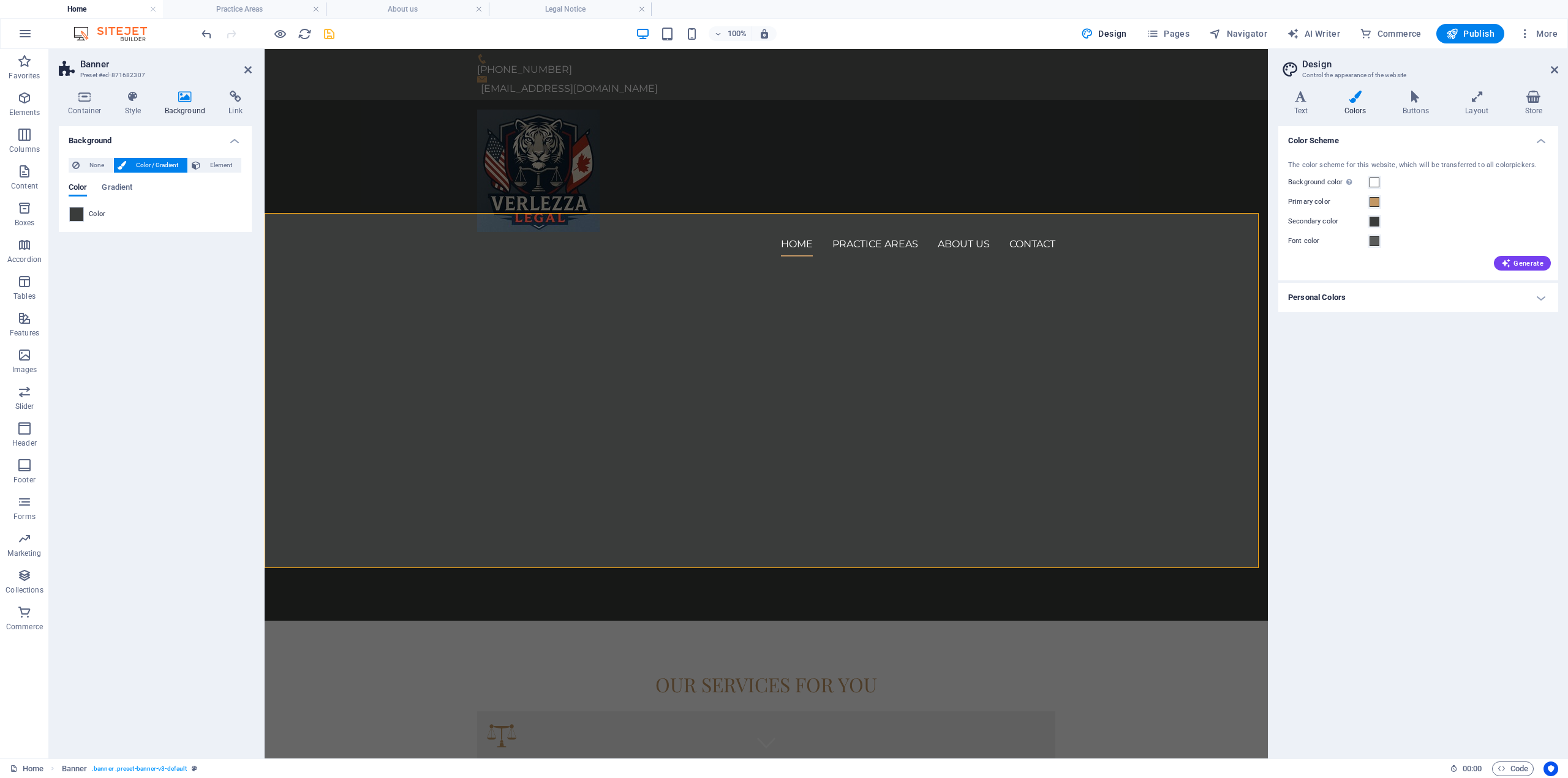
click at [166, 390] on div "Background None Color / Gradient Element Stretch background to full-width Color…" at bounding box center [155, 438] width 193 height 623
click at [717, 376] on div at bounding box center [766, 321] width 1003 height 110
click at [242, 141] on h4 "Background" at bounding box center [155, 137] width 193 height 22
click at [405, 288] on div at bounding box center [766, 321] width 1003 height 110
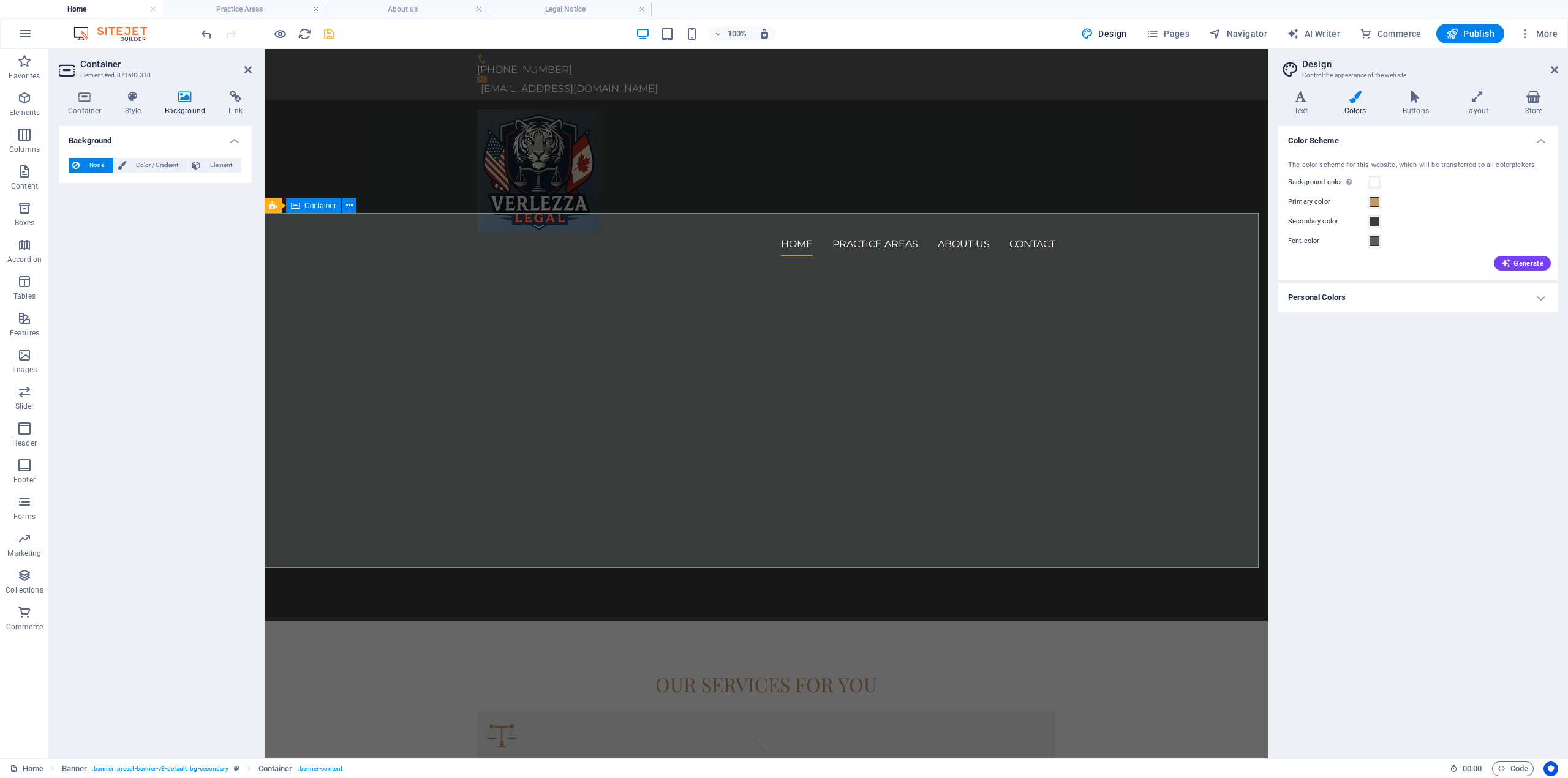
click at [371, 266] on div at bounding box center [766, 321] width 1003 height 110
click at [127, 104] on h4 "Style" at bounding box center [136, 103] width 40 height 25
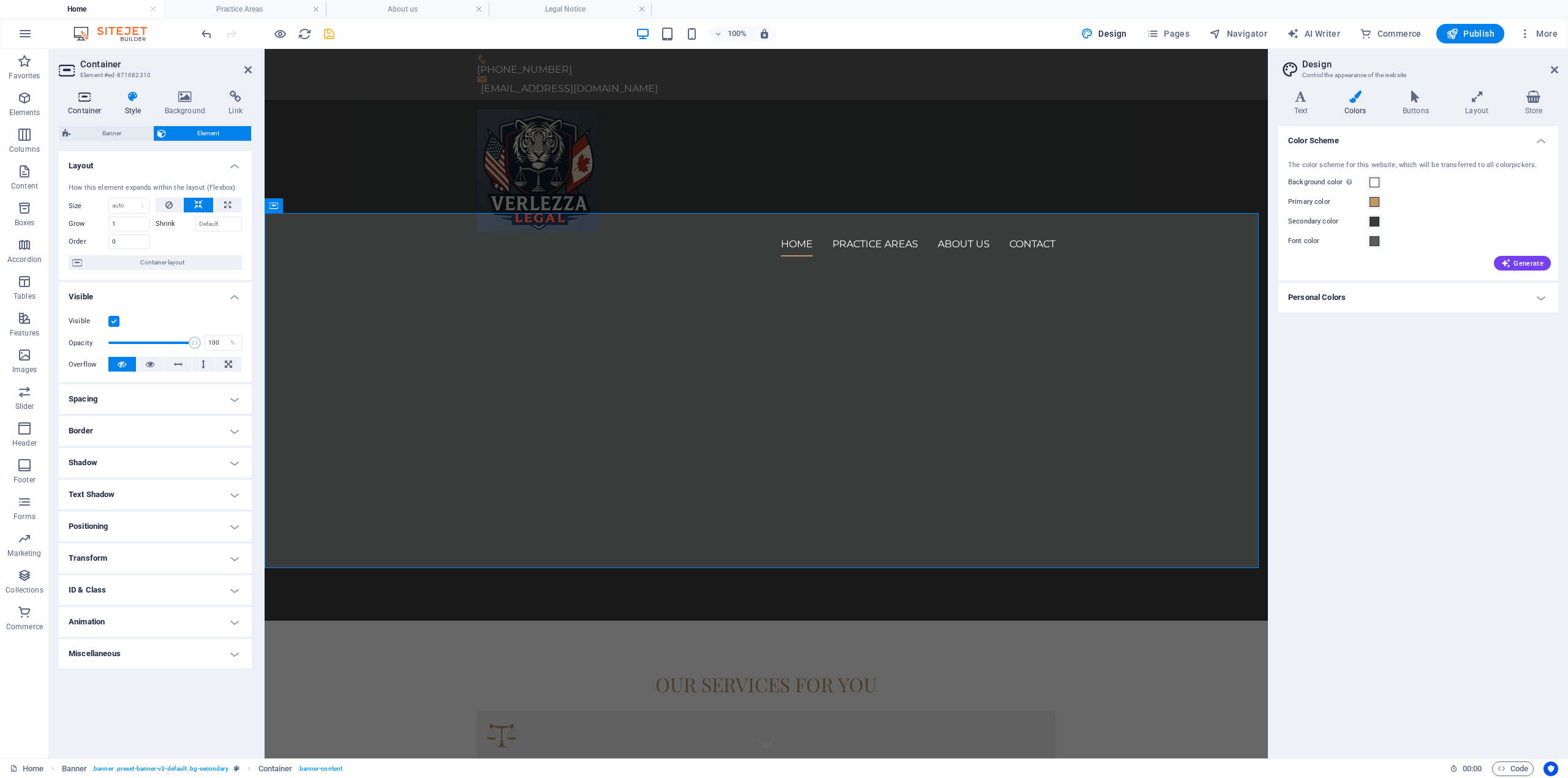
click at [93, 100] on icon at bounding box center [84, 96] width 52 height 12
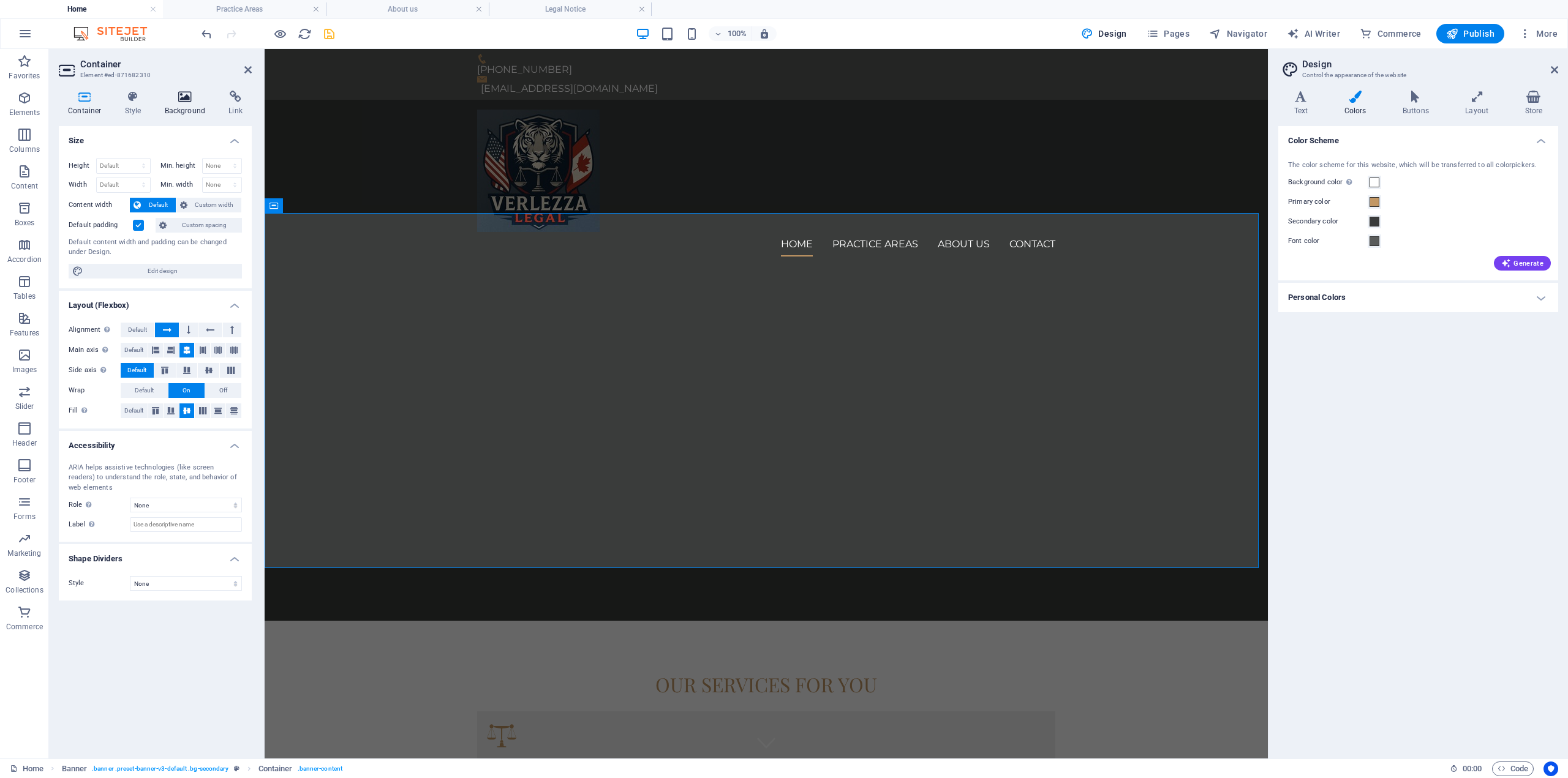
click at [182, 104] on h4 "Background" at bounding box center [188, 103] width 64 height 25
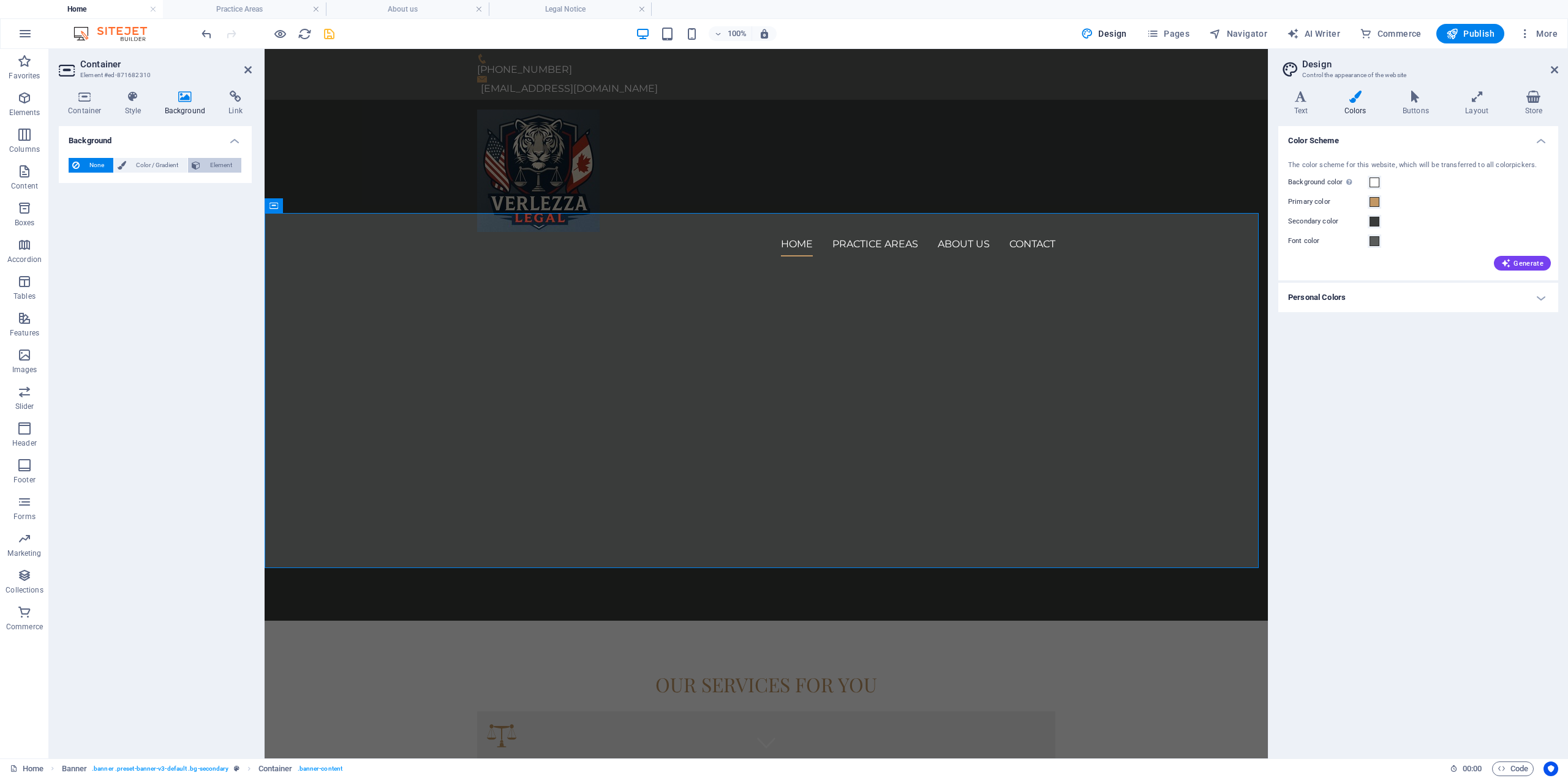
click at [216, 168] on span "Element" at bounding box center [221, 165] width 34 height 15
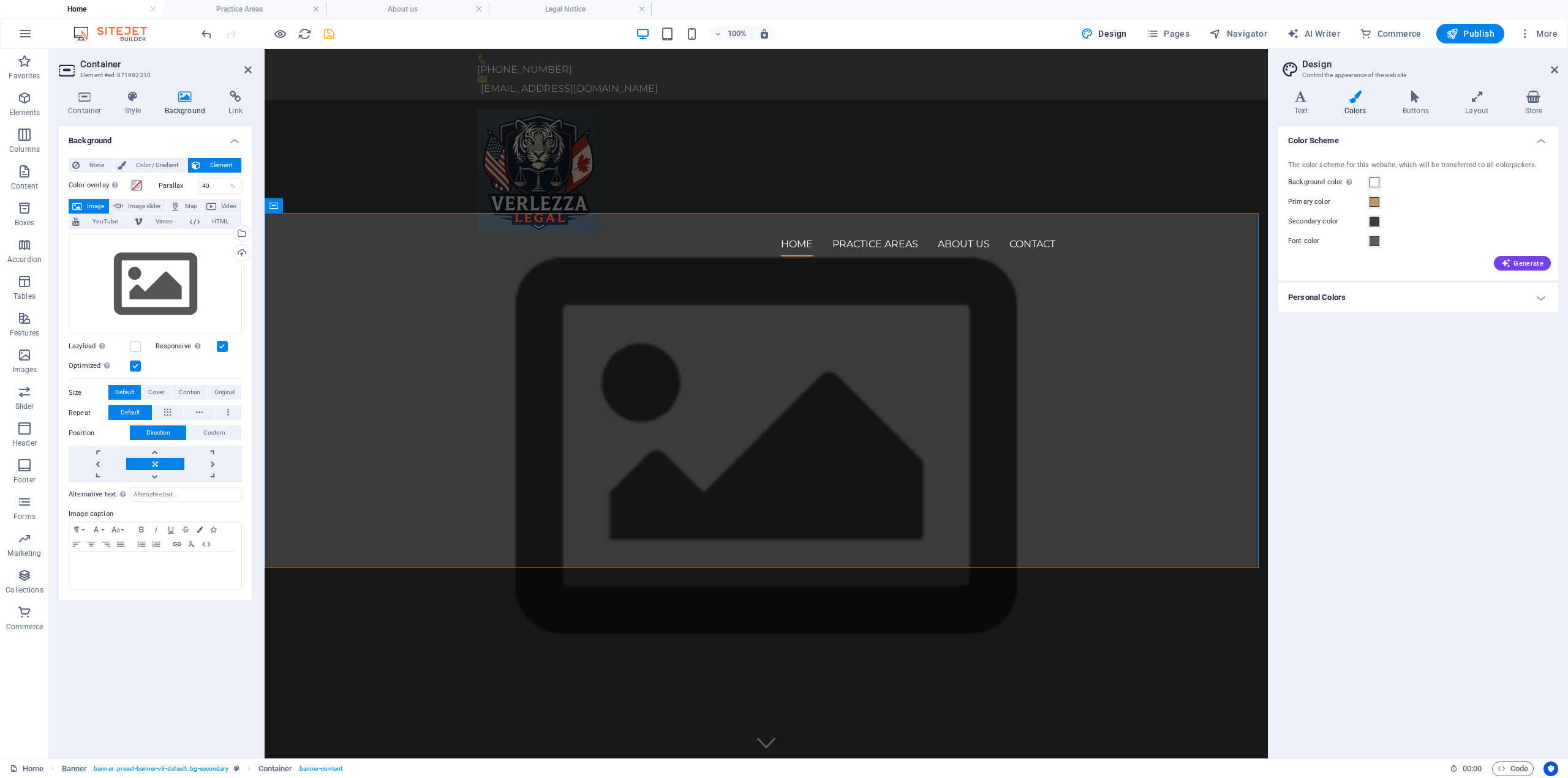
click at [216, 168] on span "Element" at bounding box center [221, 165] width 34 height 15
click at [247, 254] on div "Upload" at bounding box center [240, 253] width 18 height 18
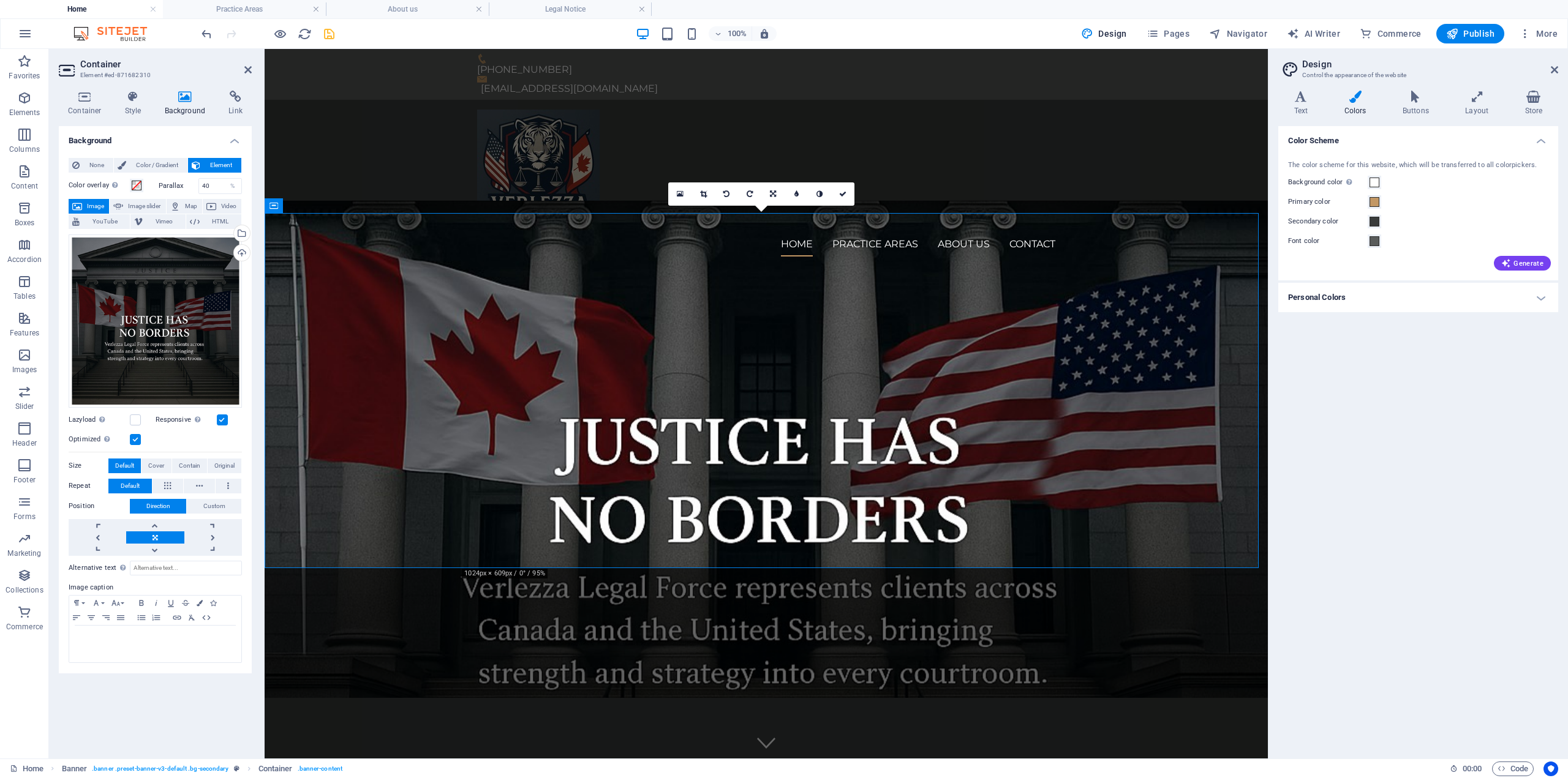
click at [139, 442] on label at bounding box center [136, 440] width 11 height 11
click at [0, 0] on input "Optimized Images are compressed to improve page speed." at bounding box center [0, 0] width 0 height 0
click at [153, 466] on span "Cover" at bounding box center [156, 466] width 16 height 15
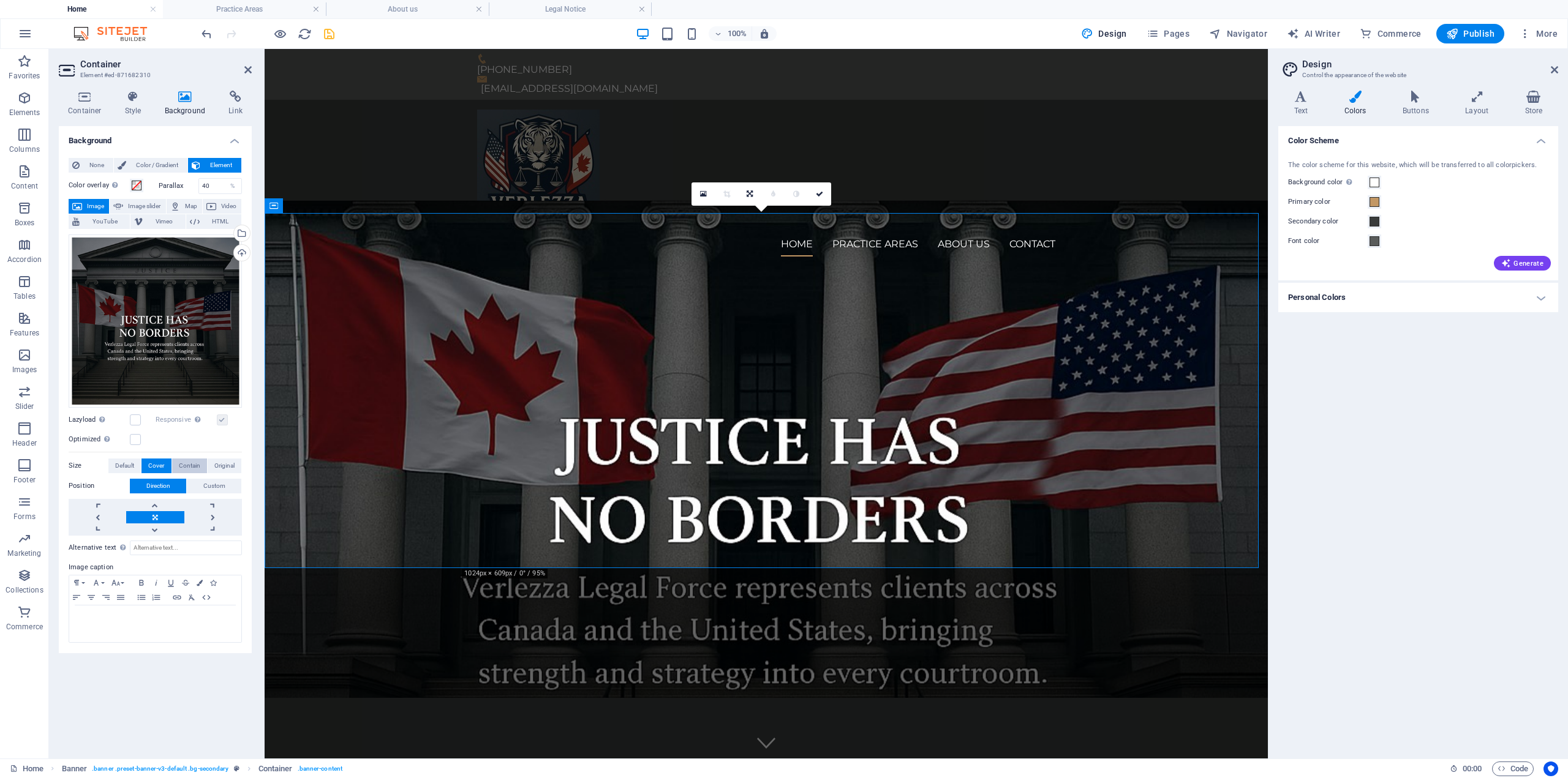
click at [182, 467] on span "Contain" at bounding box center [189, 466] width 22 height 15
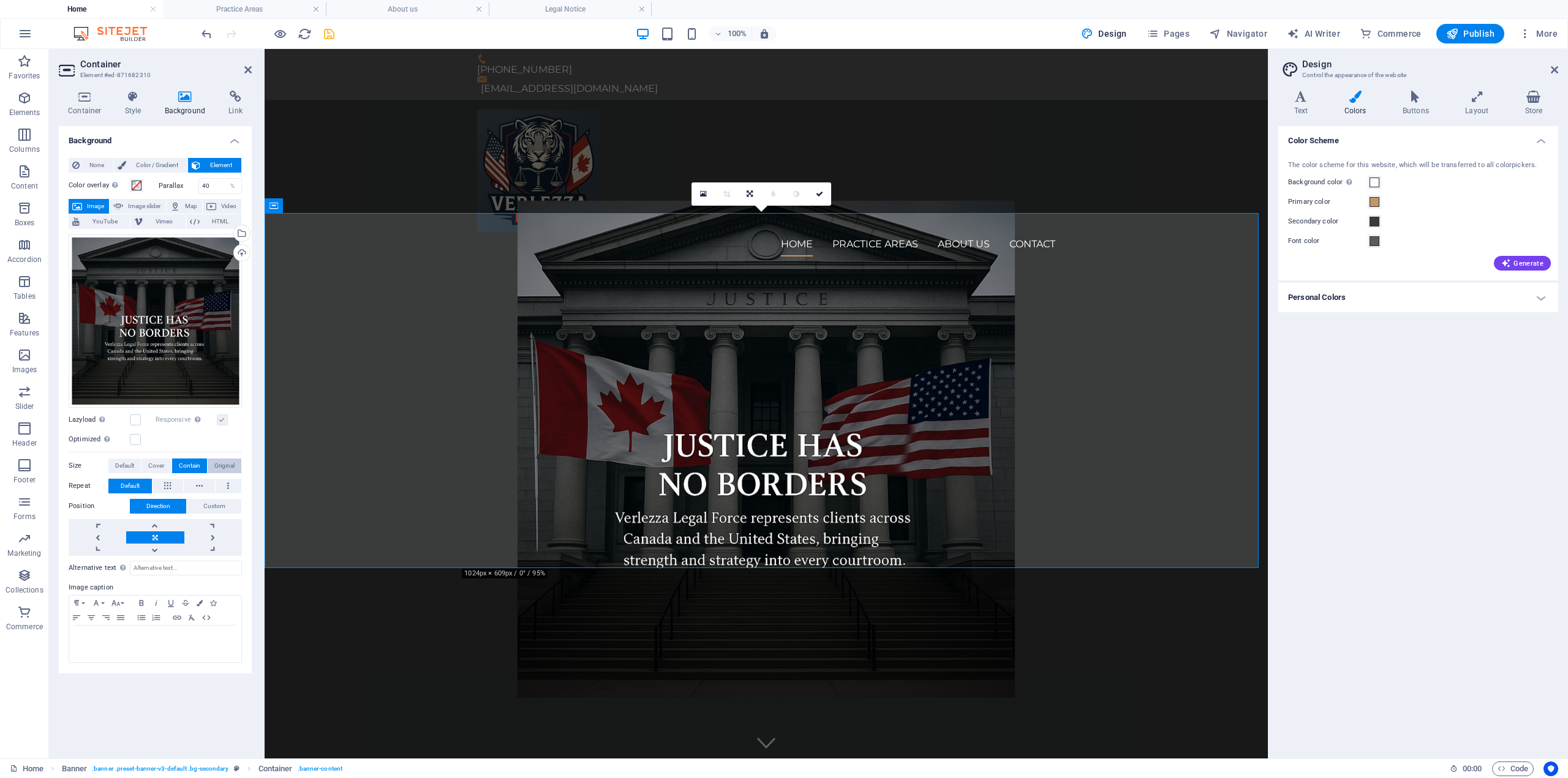
click at [229, 467] on span "Original" at bounding box center [224, 466] width 20 height 15
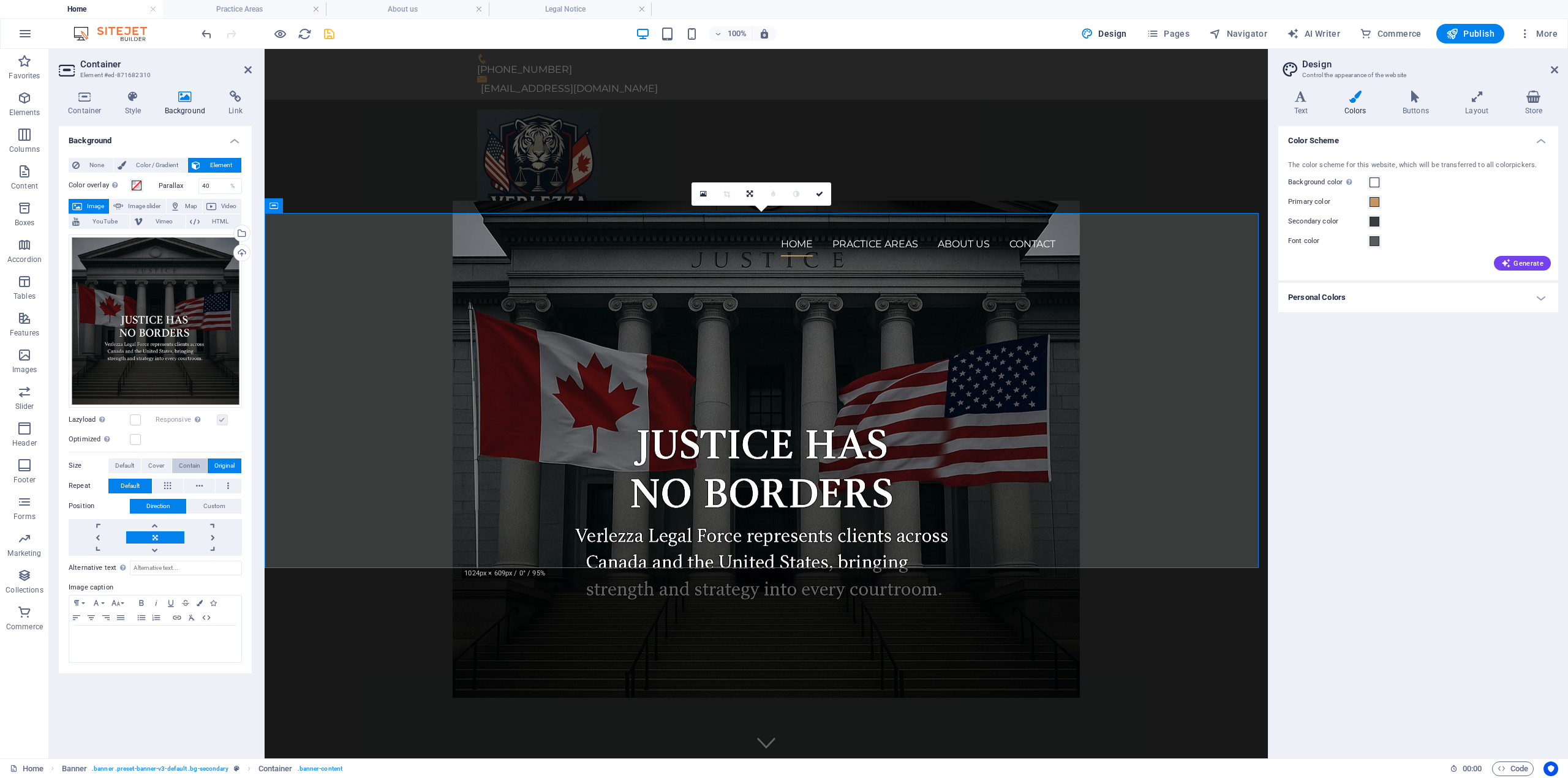
click at [190, 463] on span "Contain" at bounding box center [189, 466] width 22 height 15
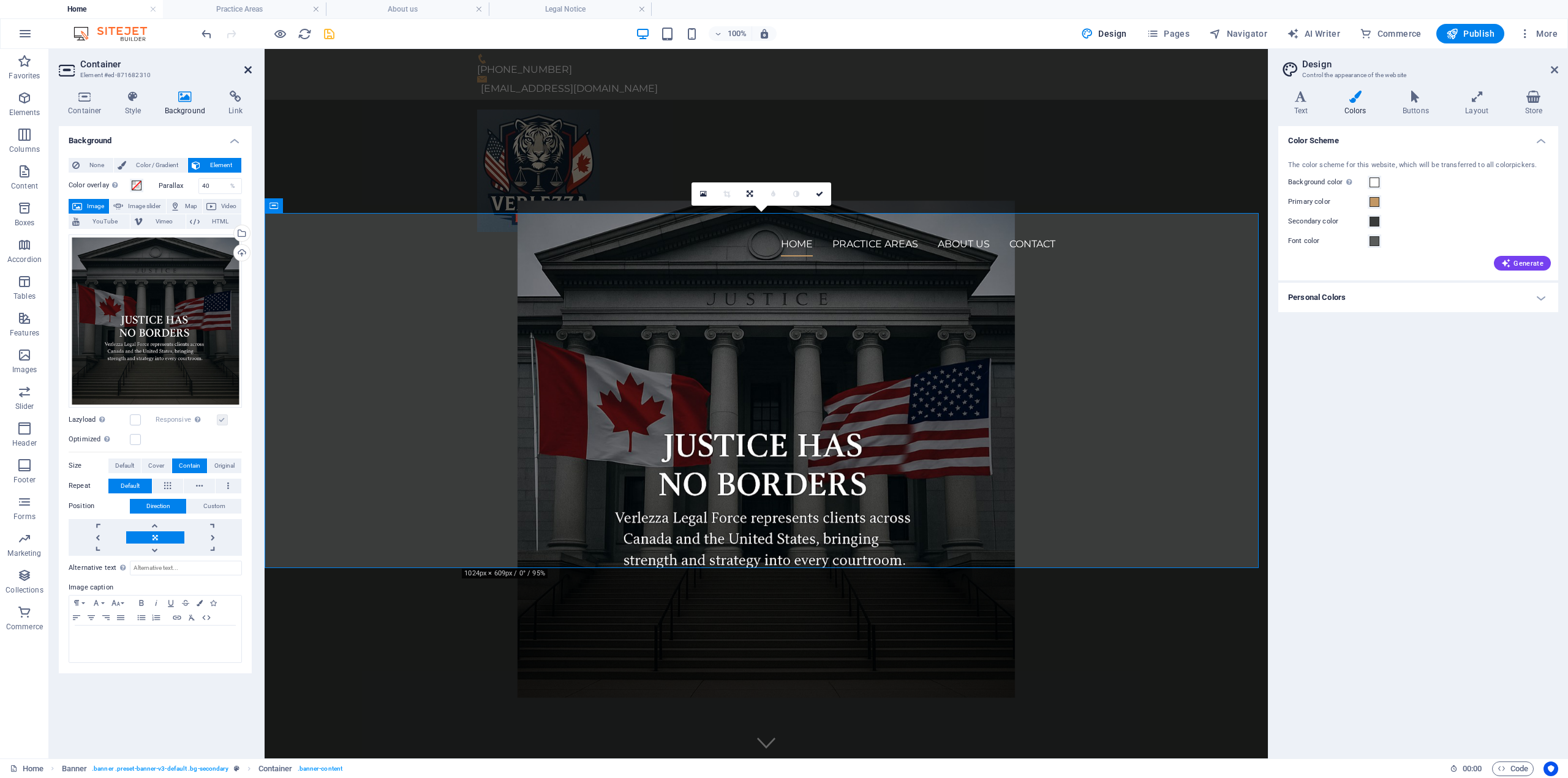
click at [251, 67] on icon at bounding box center [248, 70] width 8 height 9
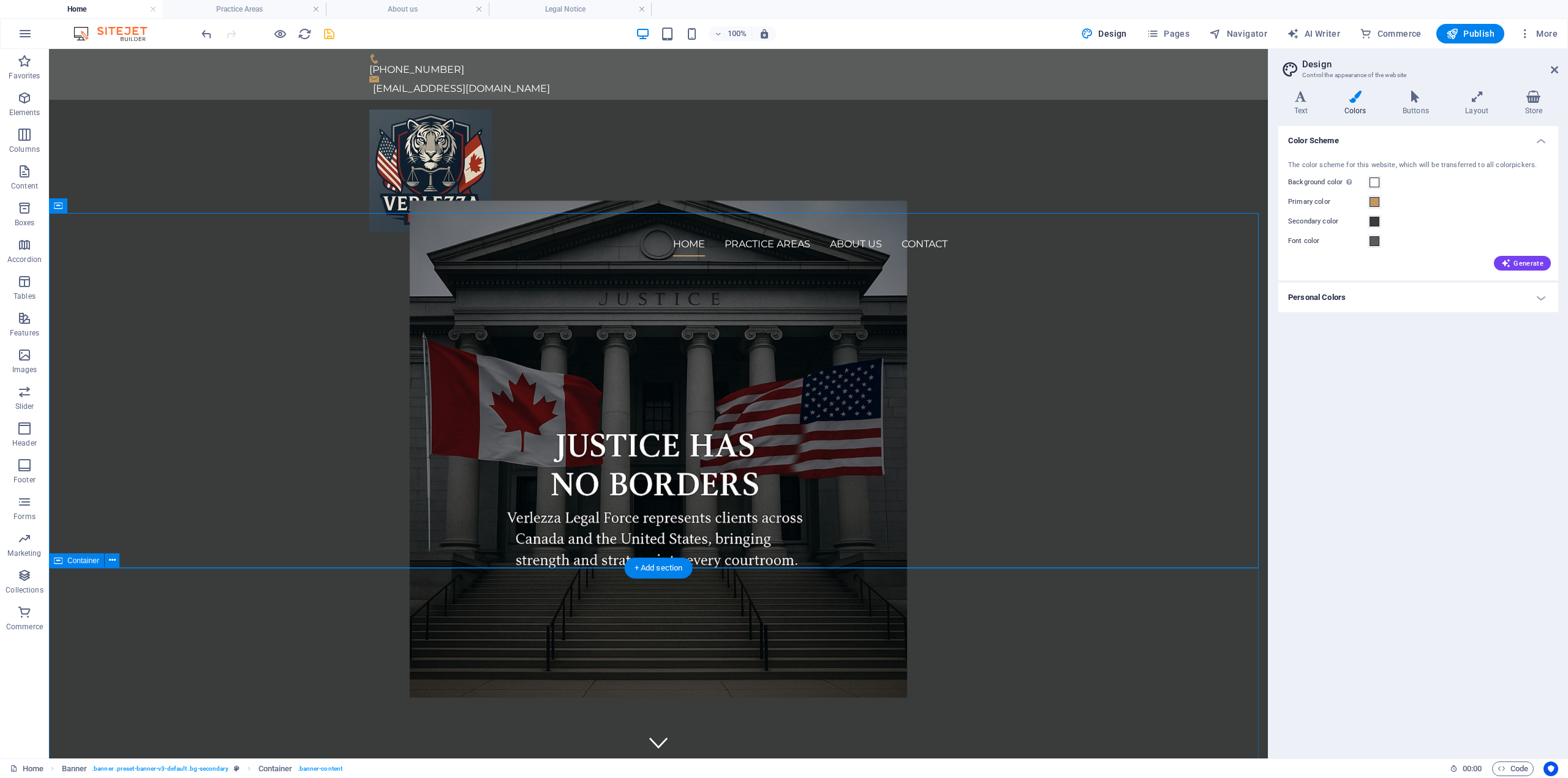
click at [1085, 471] on figure at bounding box center [658, 448] width 1219 height 498
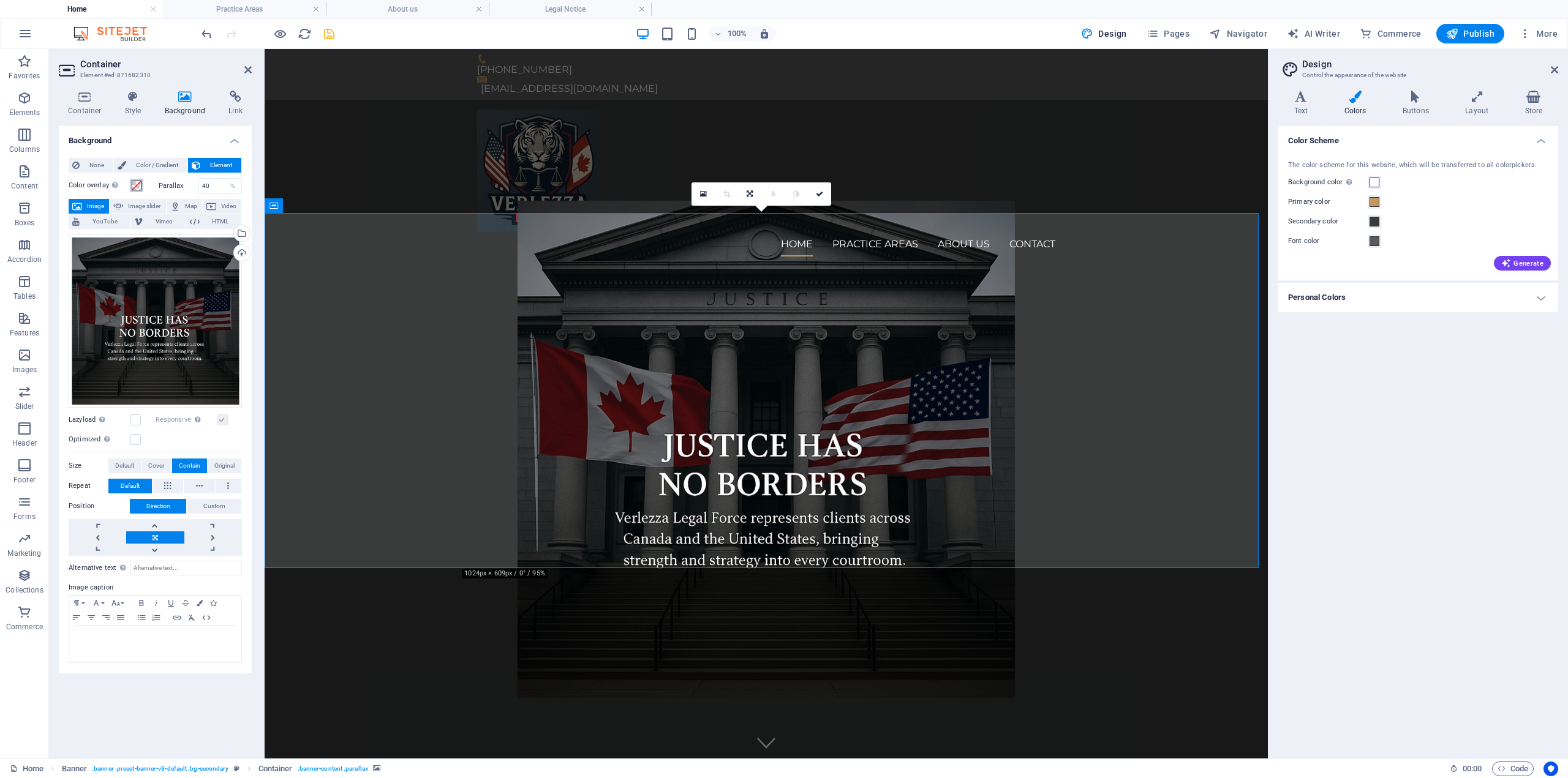
click at [135, 181] on span at bounding box center [136, 185] width 9 height 9
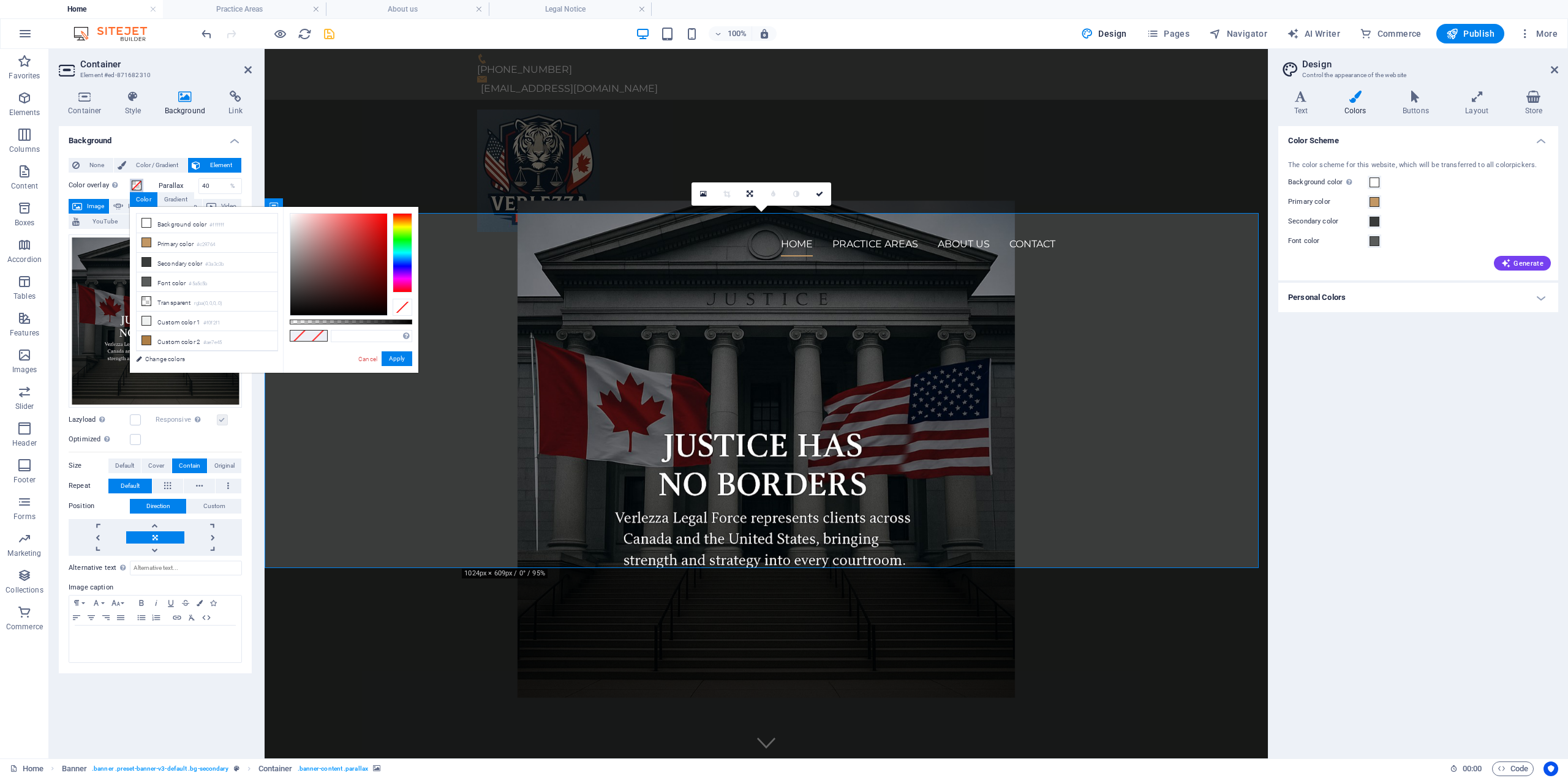
click at [135, 181] on span at bounding box center [136, 185] width 9 height 9
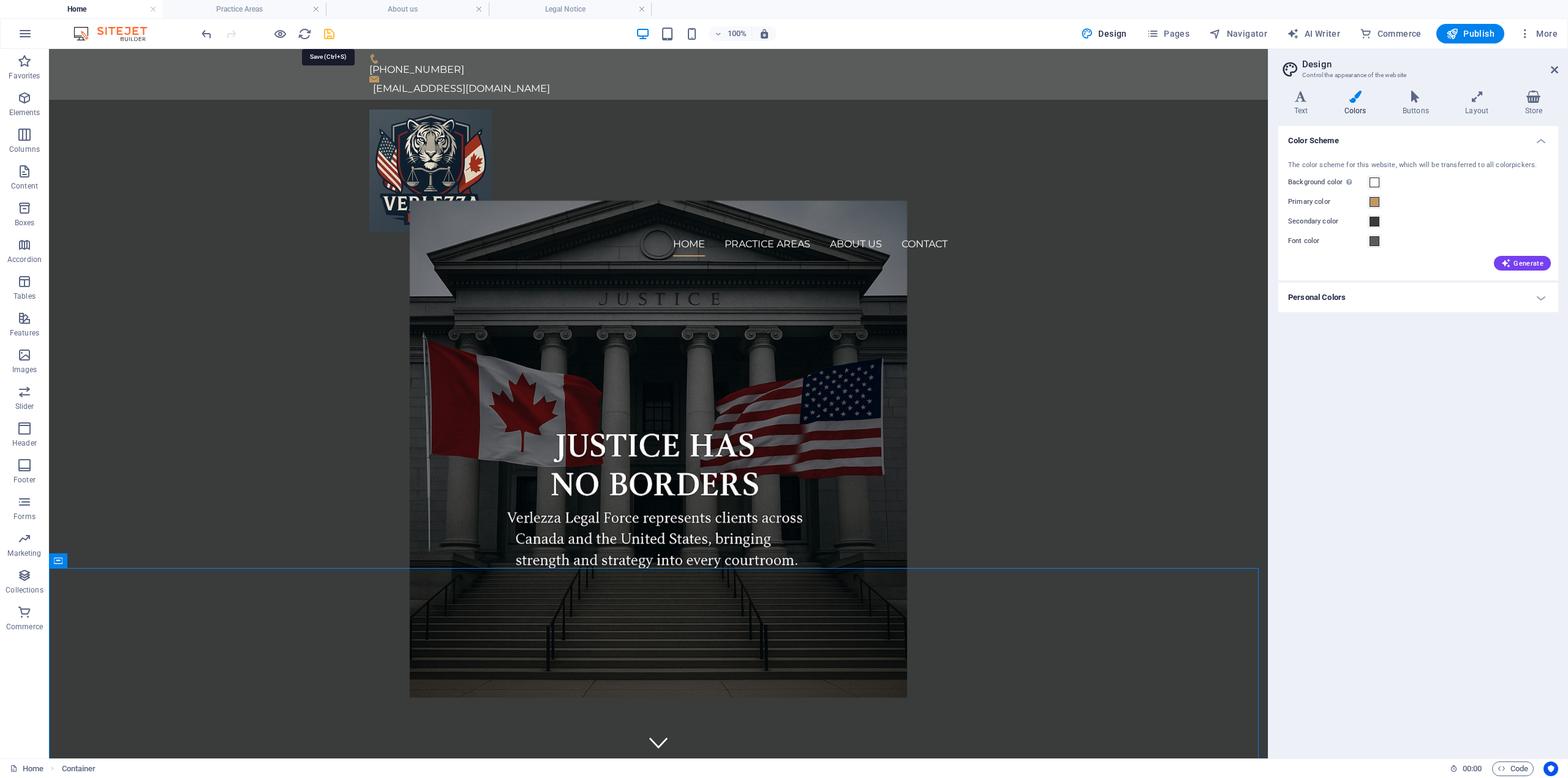
click at [327, 34] on icon "save" at bounding box center [329, 34] width 14 height 14
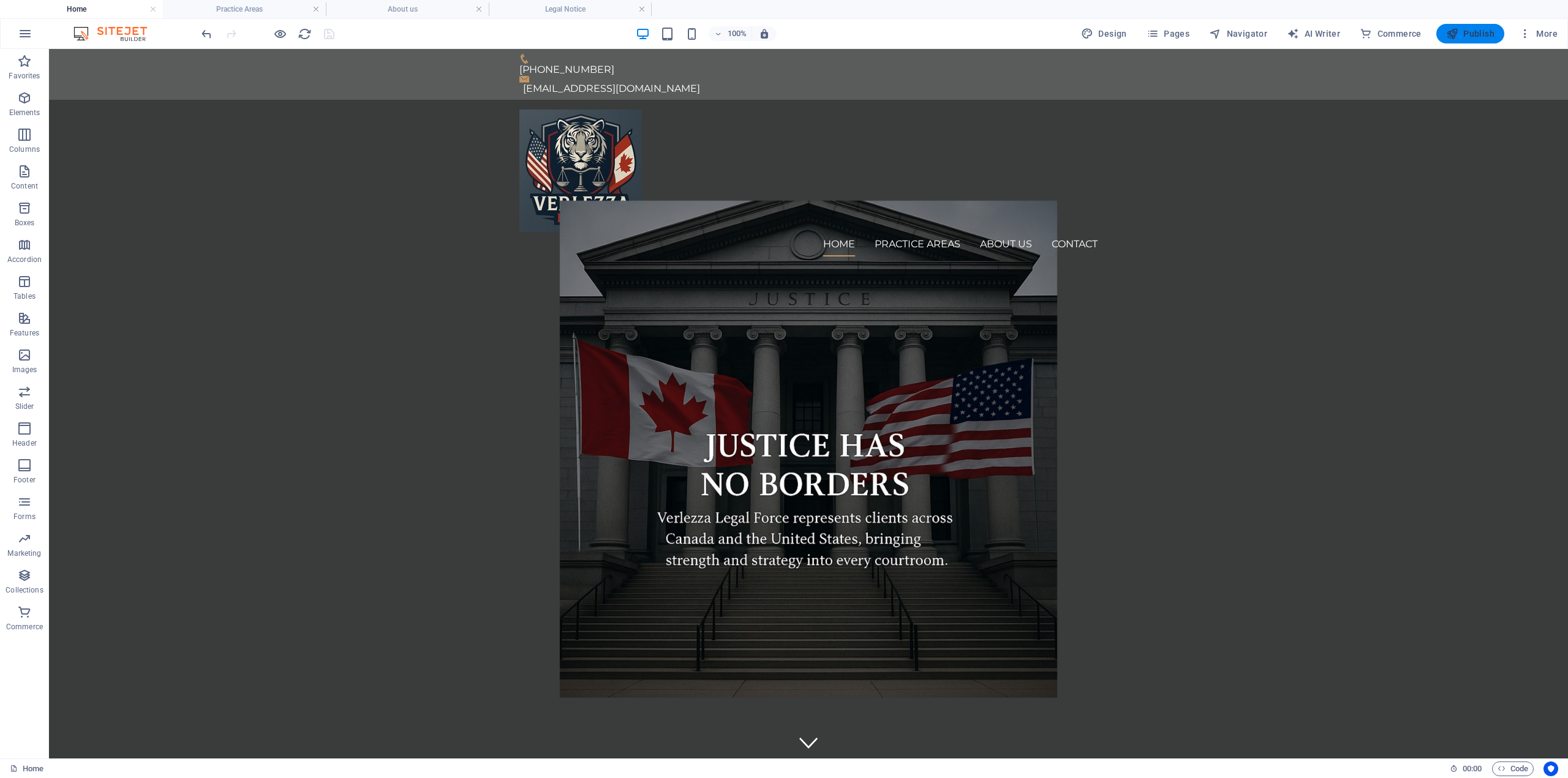
click at [1470, 33] on span "Publish" at bounding box center [1469, 33] width 48 height 12
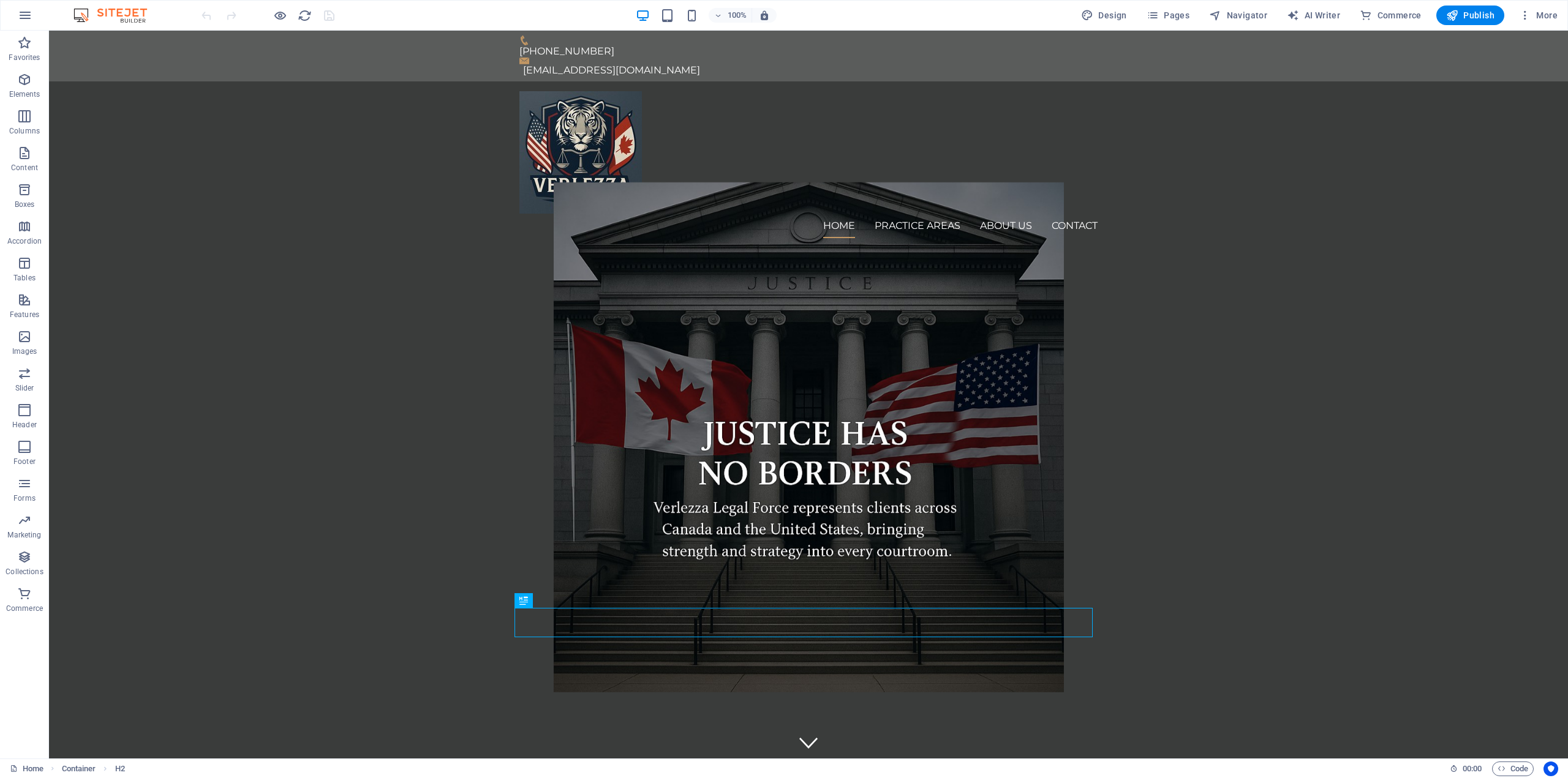
click at [1120, 334] on figure at bounding box center [808, 437] width 1519 height 510
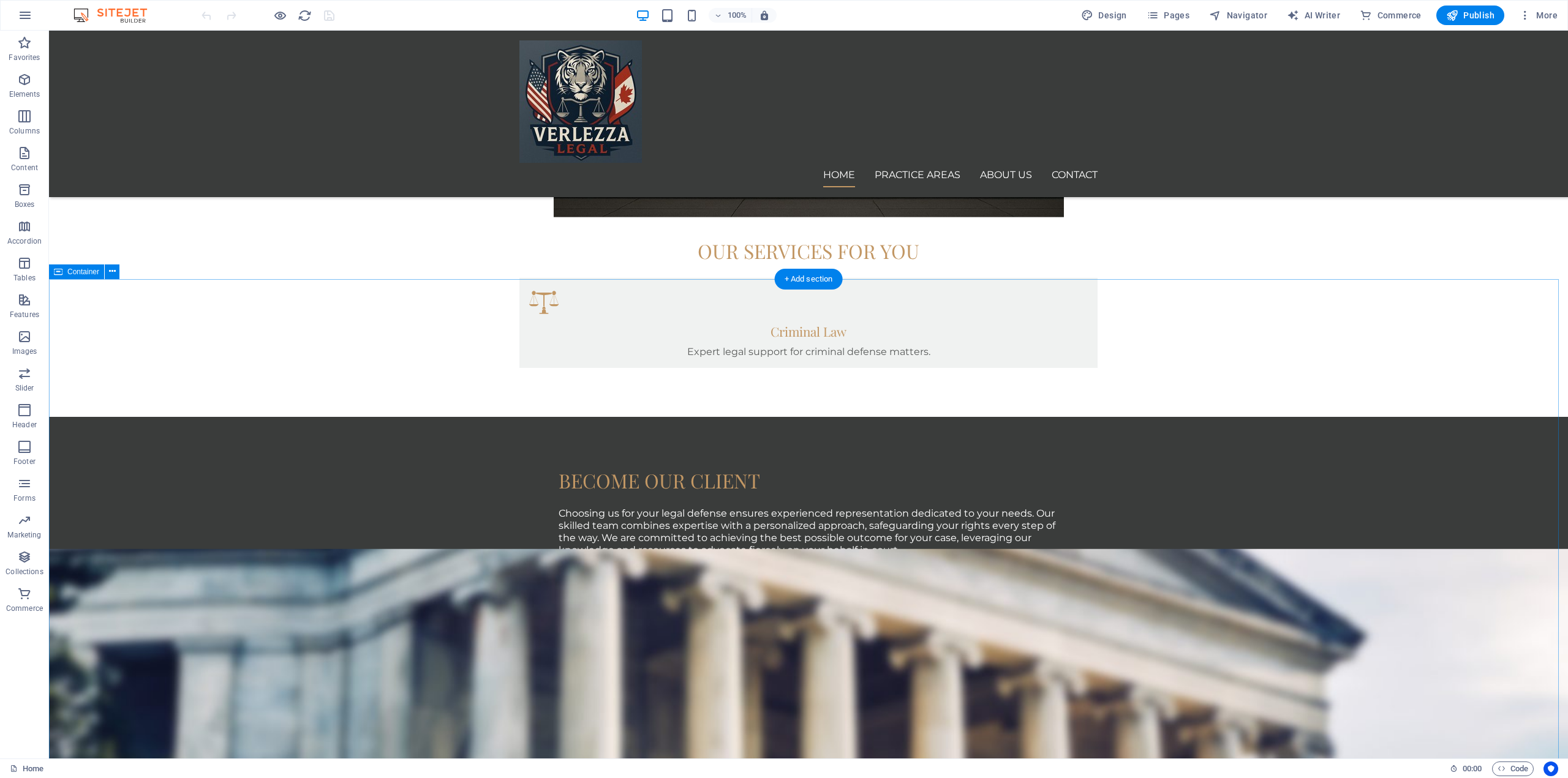
scroll to position [735, 0]
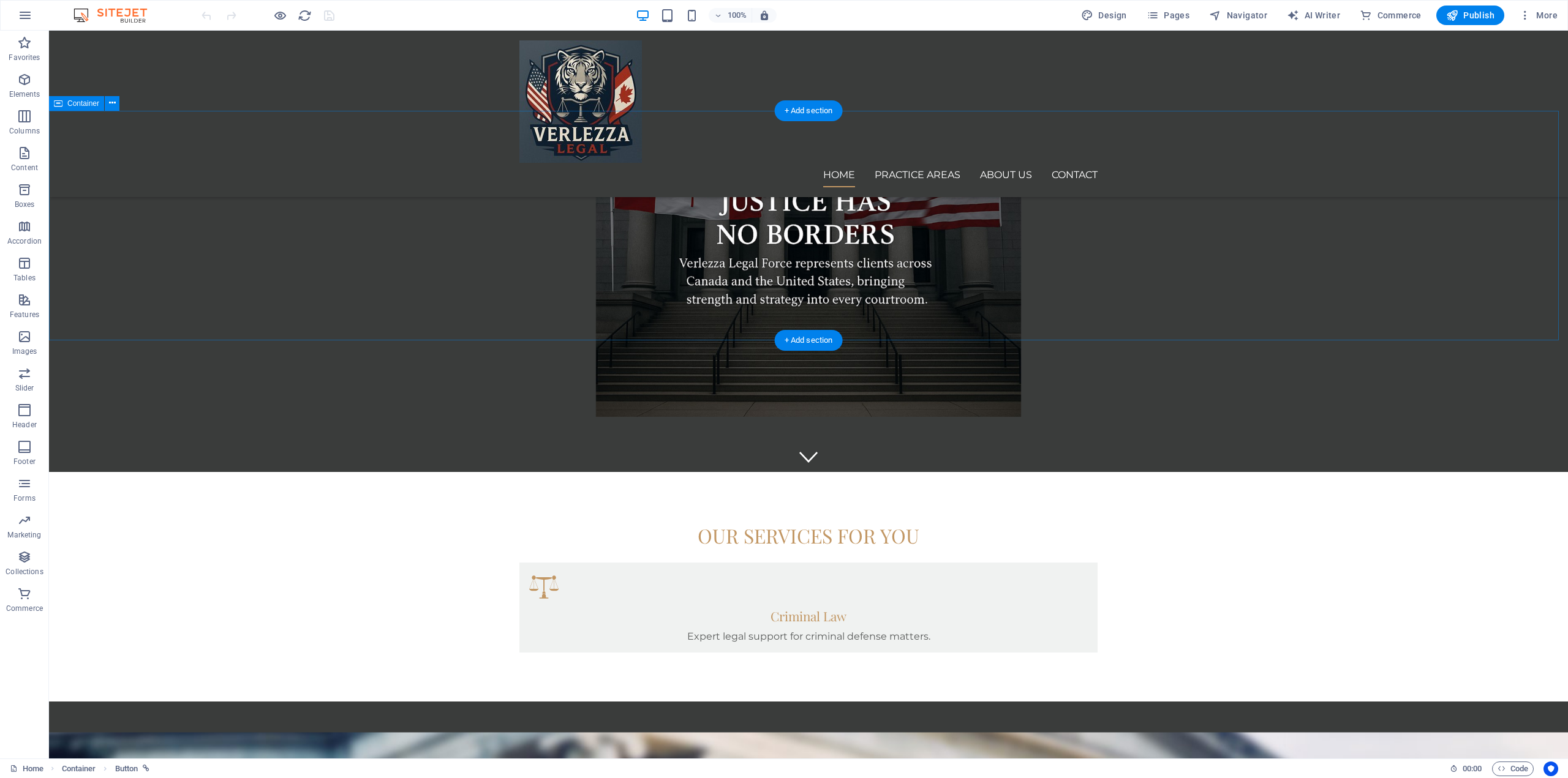
scroll to position [0, 0]
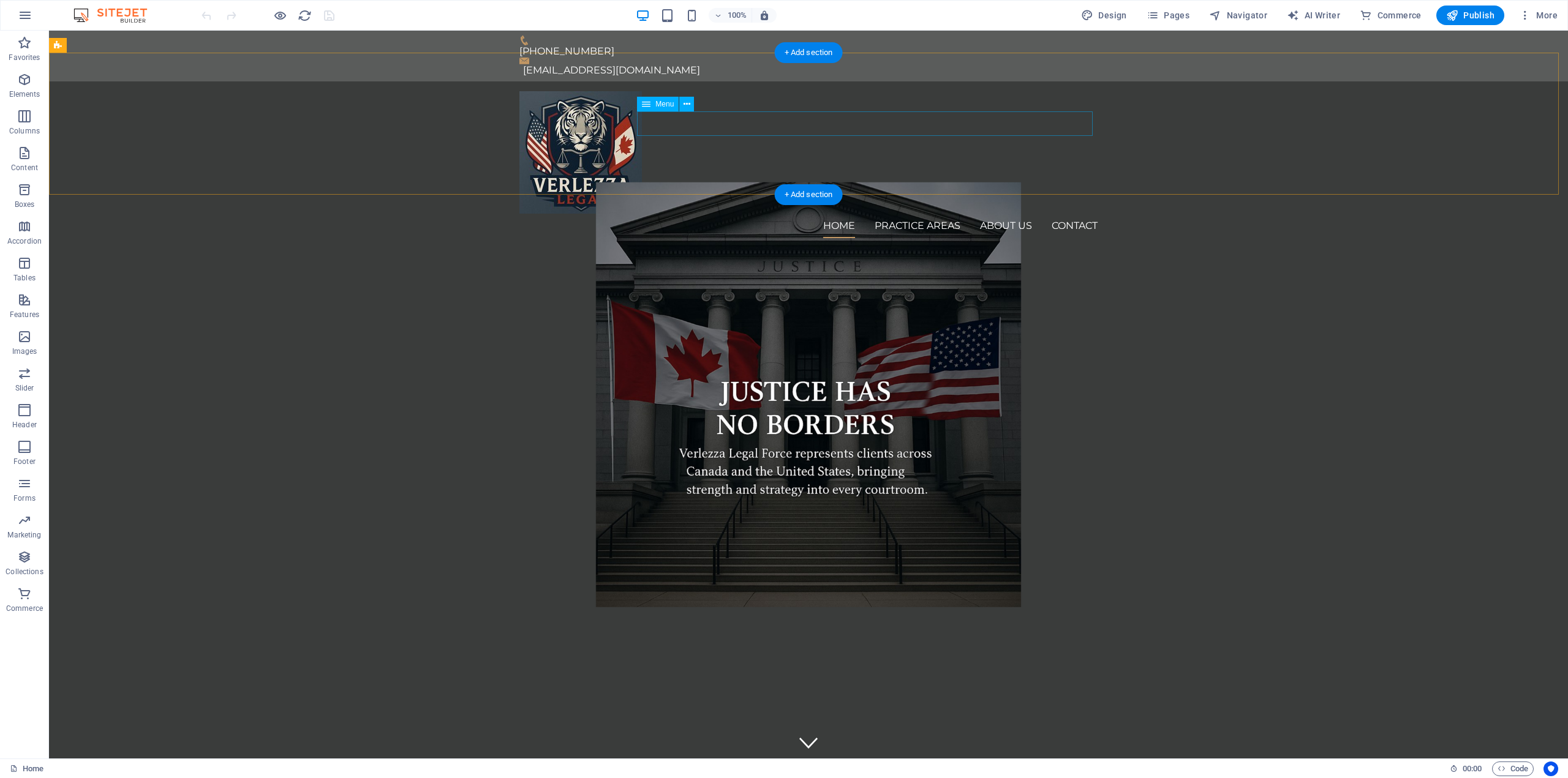
click at [941, 213] on nav "Home Practice Areas About us Contact" at bounding box center [808, 226] width 578 height 25
click at [1533, 13] on span "More" at bounding box center [1538, 15] width 39 height 12
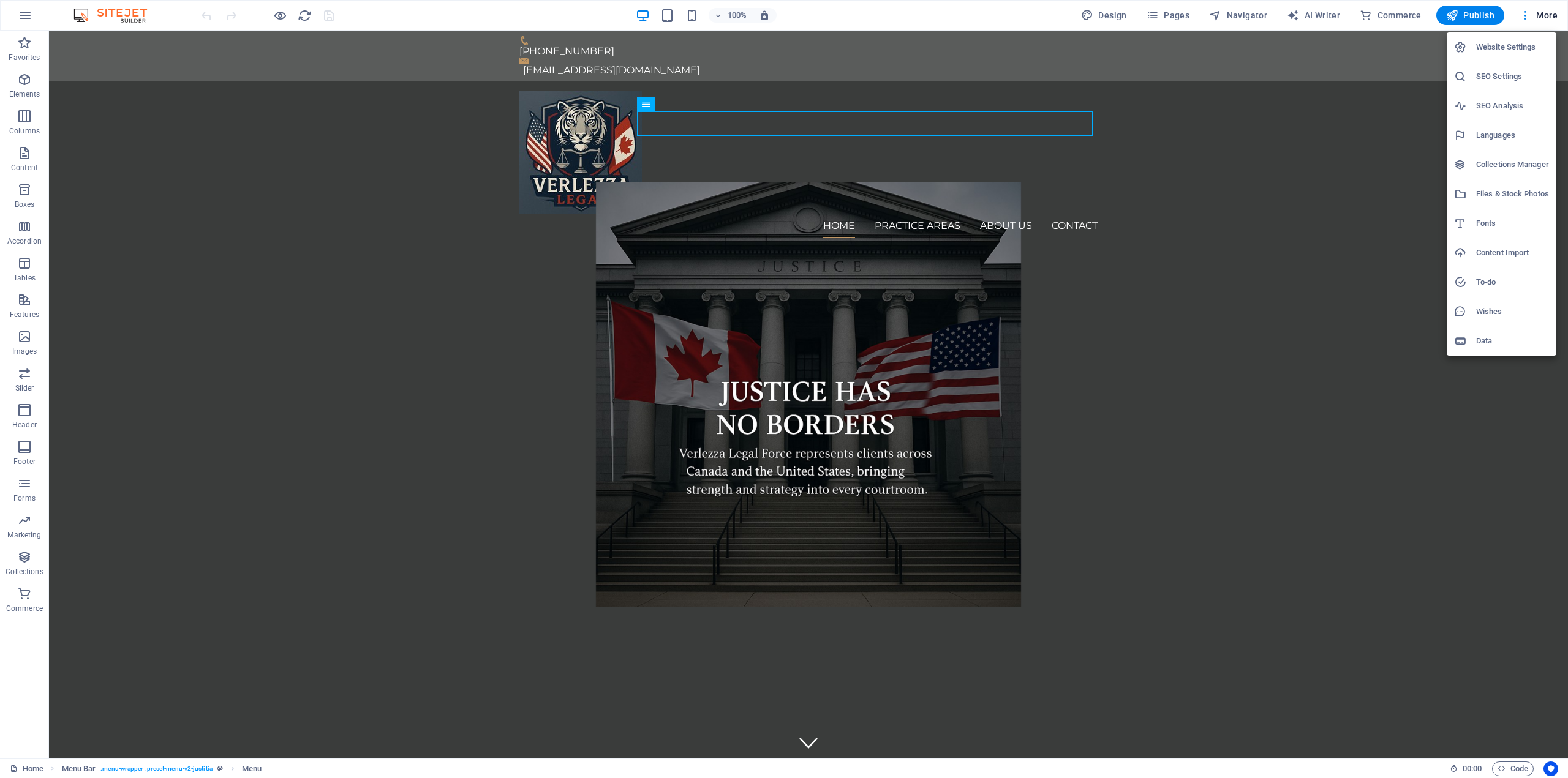
click at [1509, 255] on h6 "Content Import" at bounding box center [1511, 253] width 73 height 15
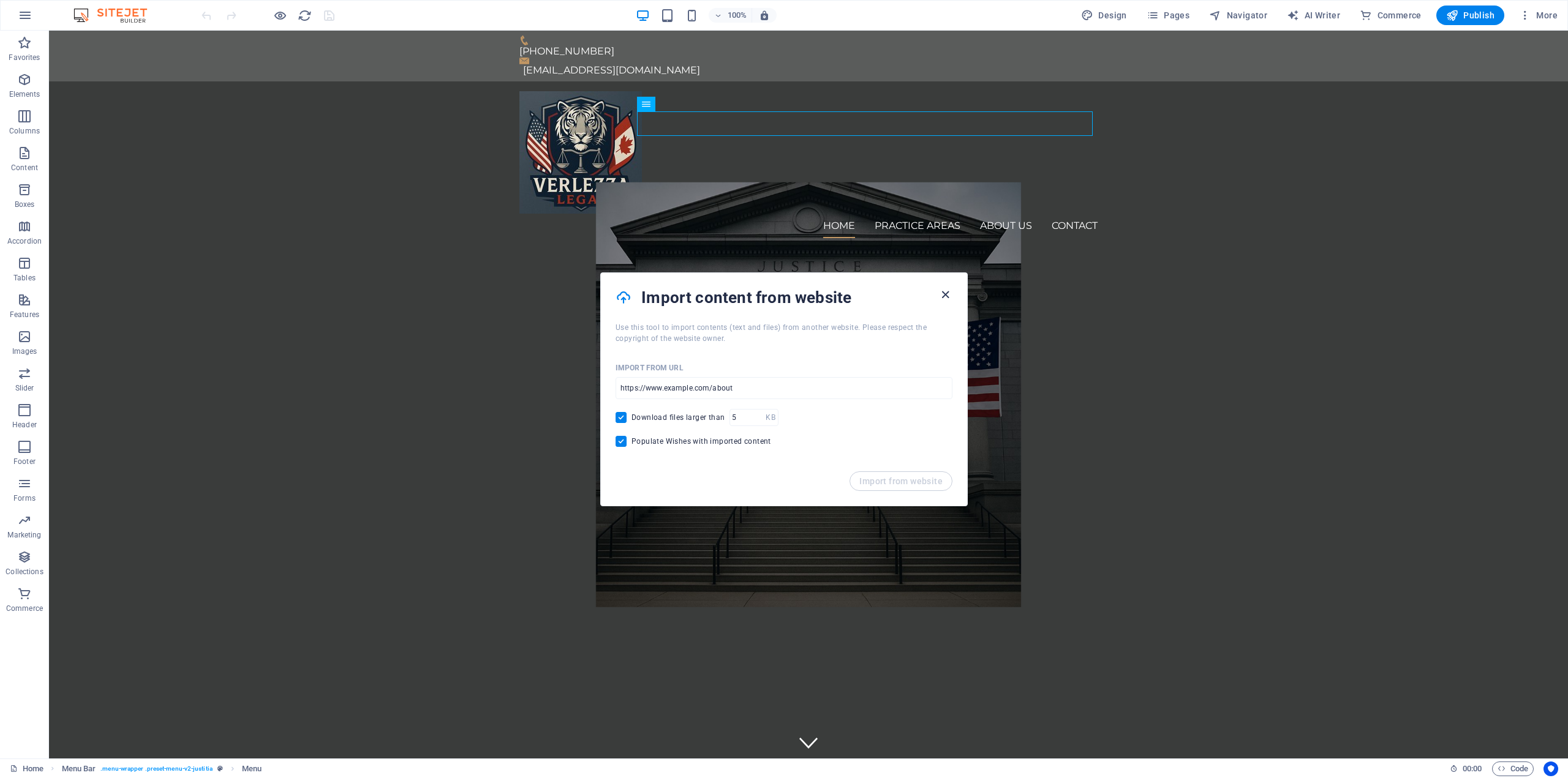
click at [945, 294] on icon "button" at bounding box center [945, 295] width 14 height 14
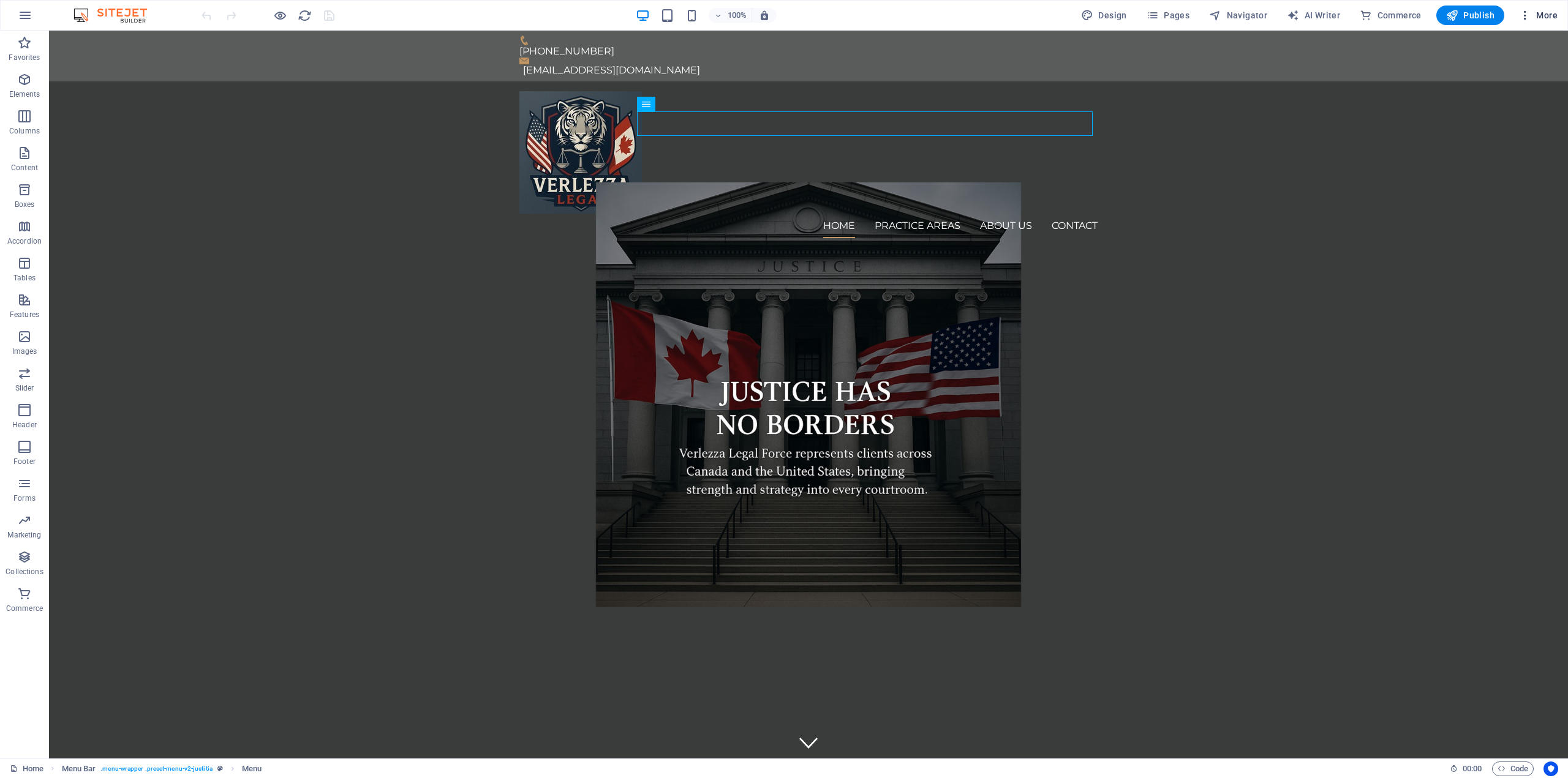
click at [1536, 11] on span "More" at bounding box center [1538, 15] width 39 height 12
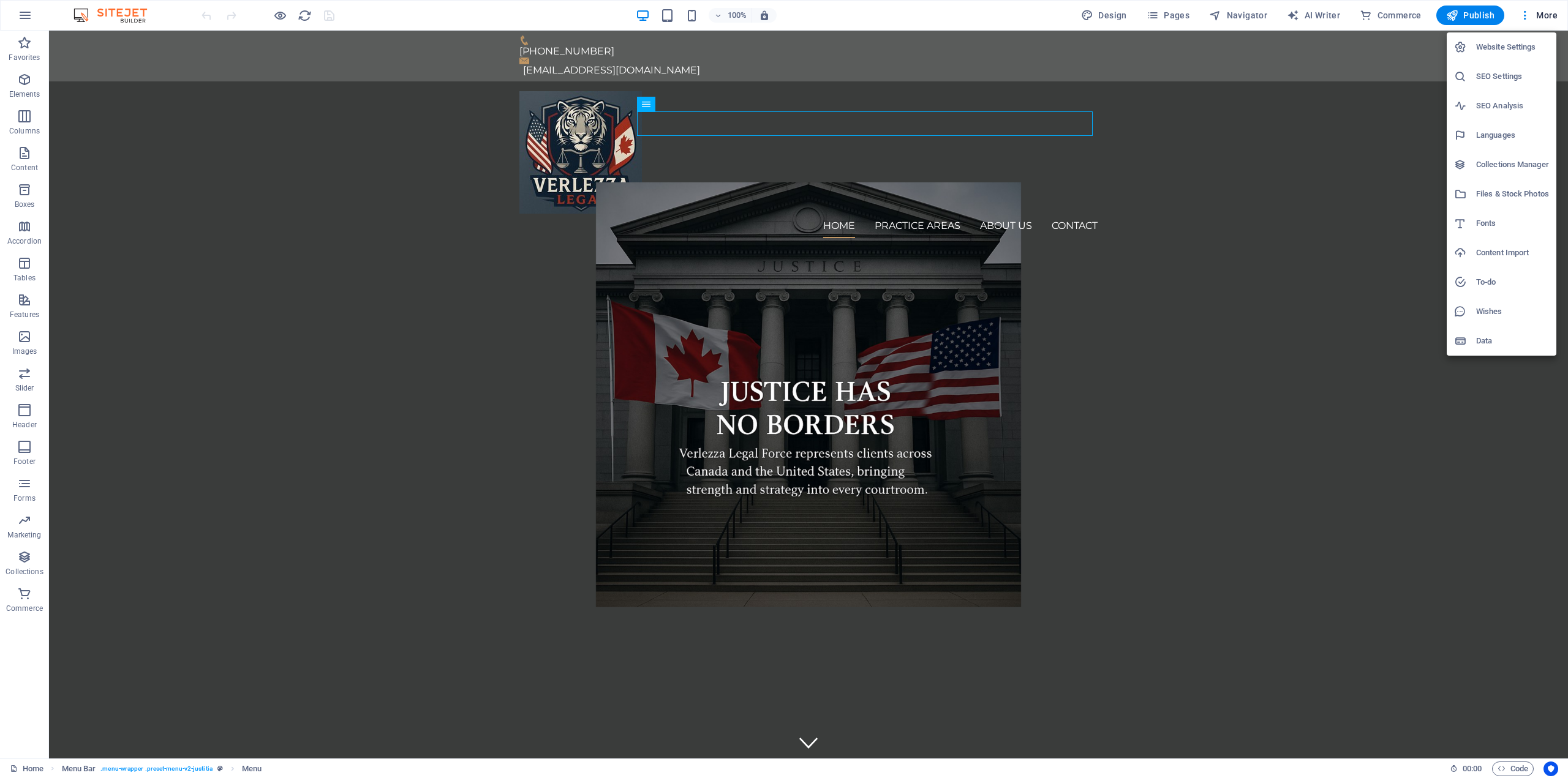
click at [1491, 343] on h6 "Data" at bounding box center [1511, 342] width 73 height 15
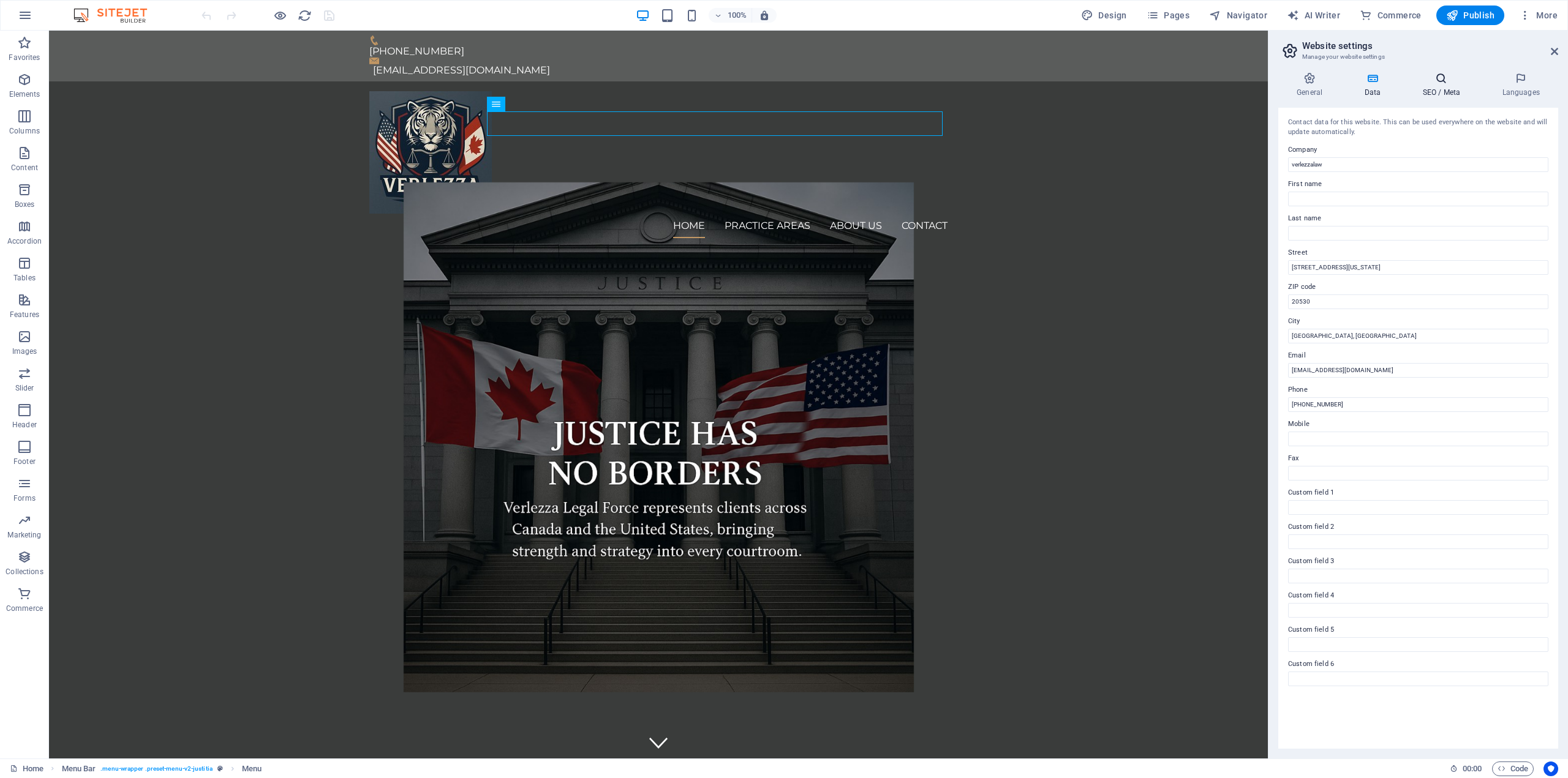
click at [1442, 79] on icon at bounding box center [1441, 78] width 75 height 12
